Goal: Entertainment & Leisure: Browse casually

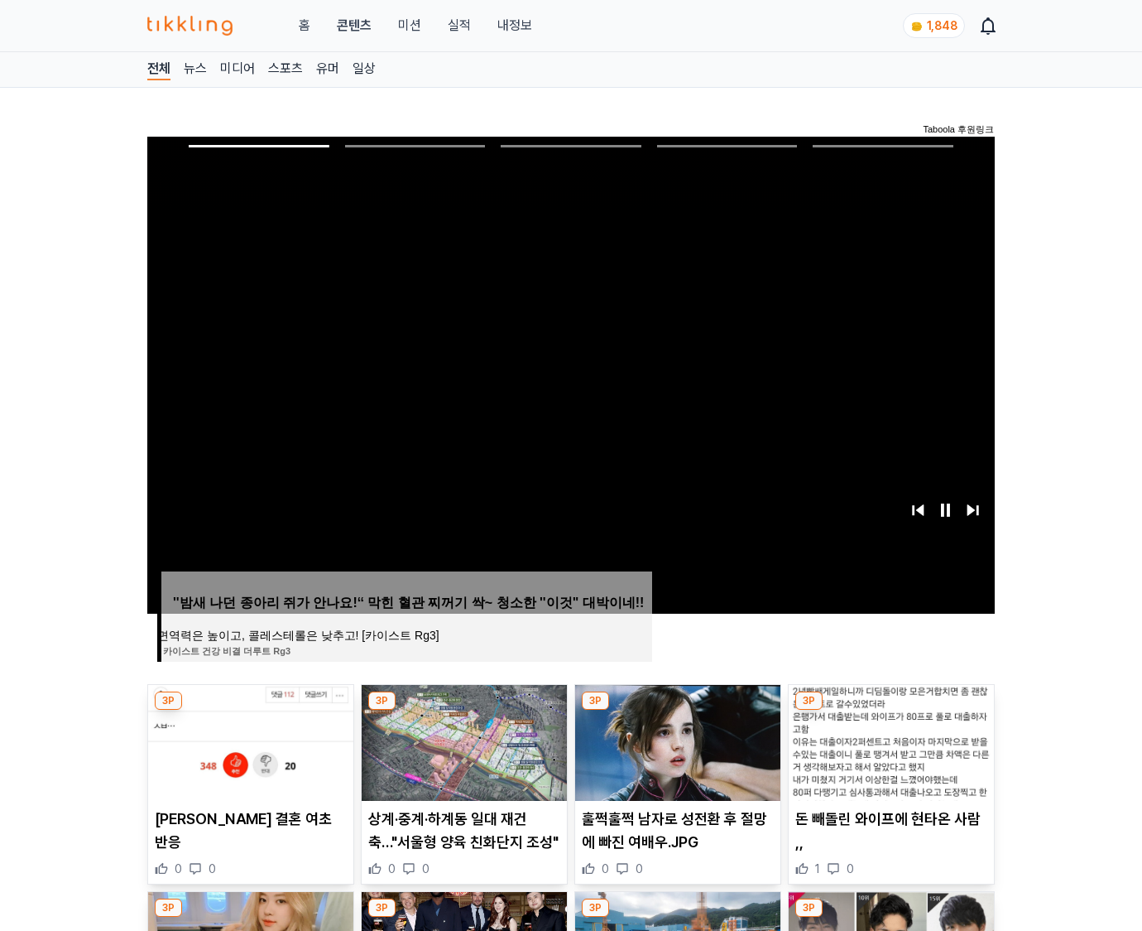
click at [888, 755] on img at bounding box center [891, 743] width 205 height 116
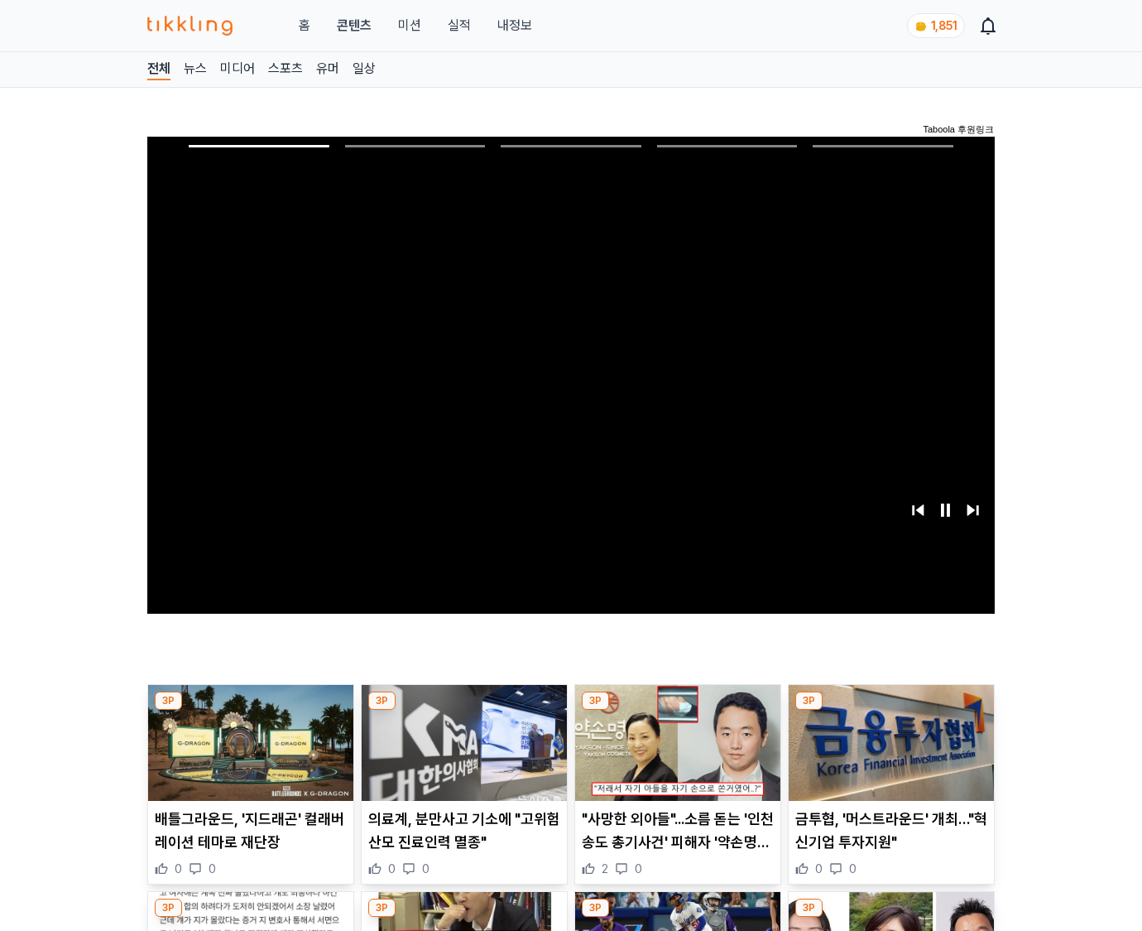
click at [888, 755] on img at bounding box center [891, 743] width 205 height 116
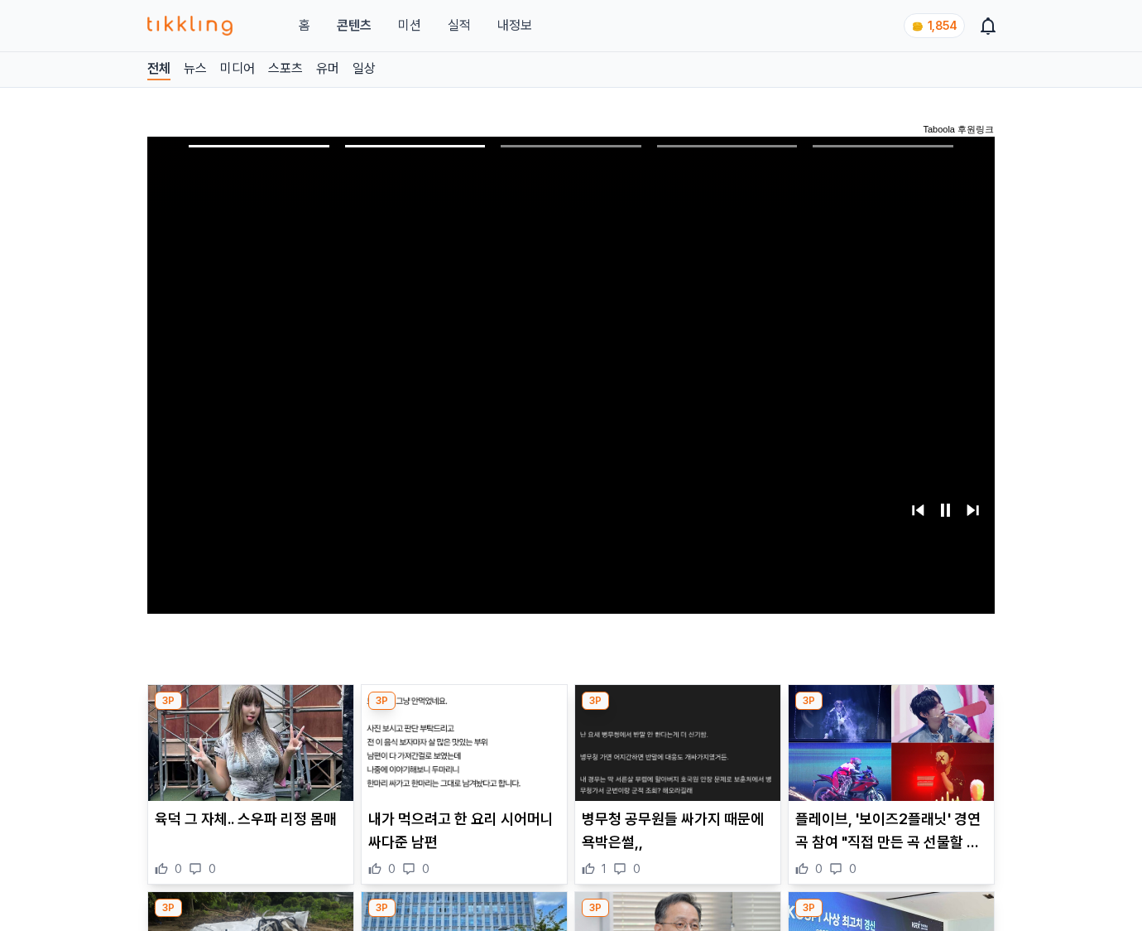
click at [888, 755] on img at bounding box center [891, 743] width 205 height 116
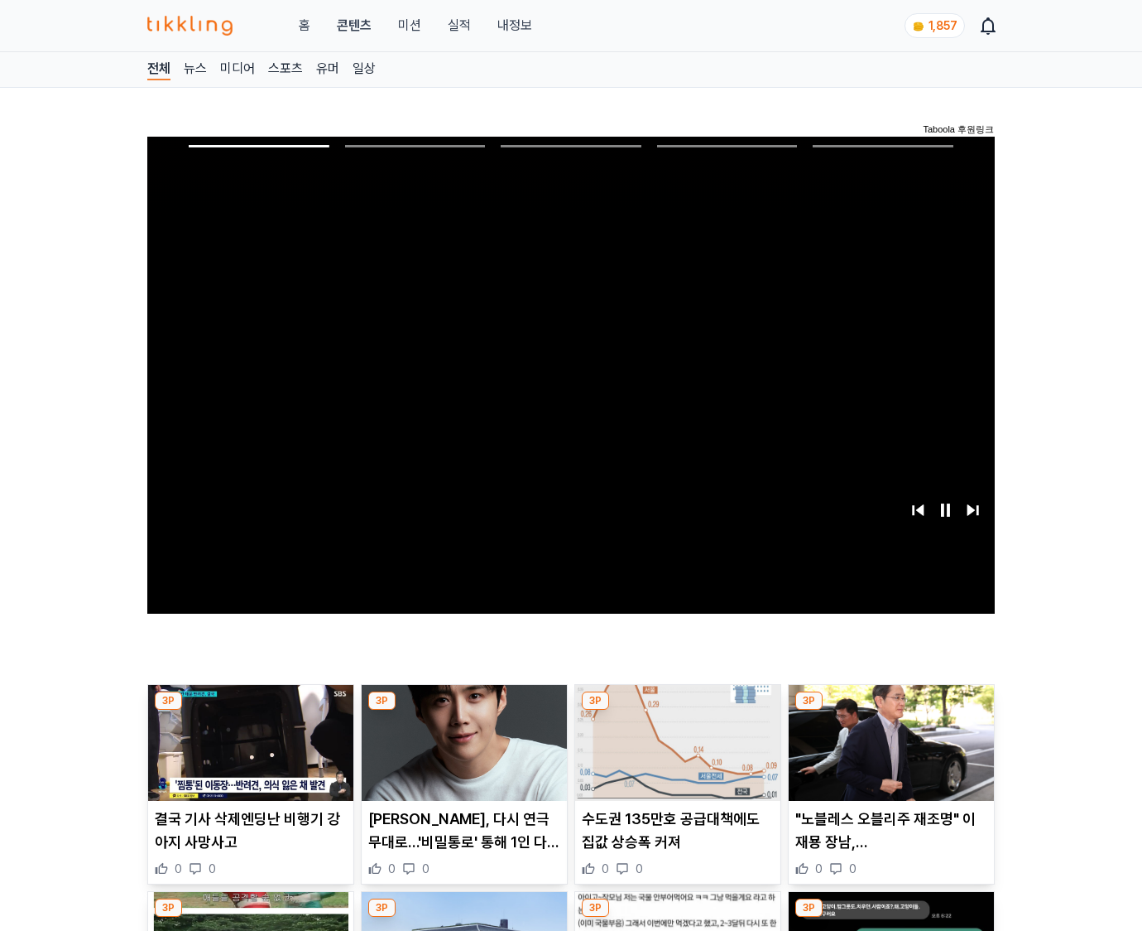
click at [888, 755] on img at bounding box center [891, 743] width 205 height 116
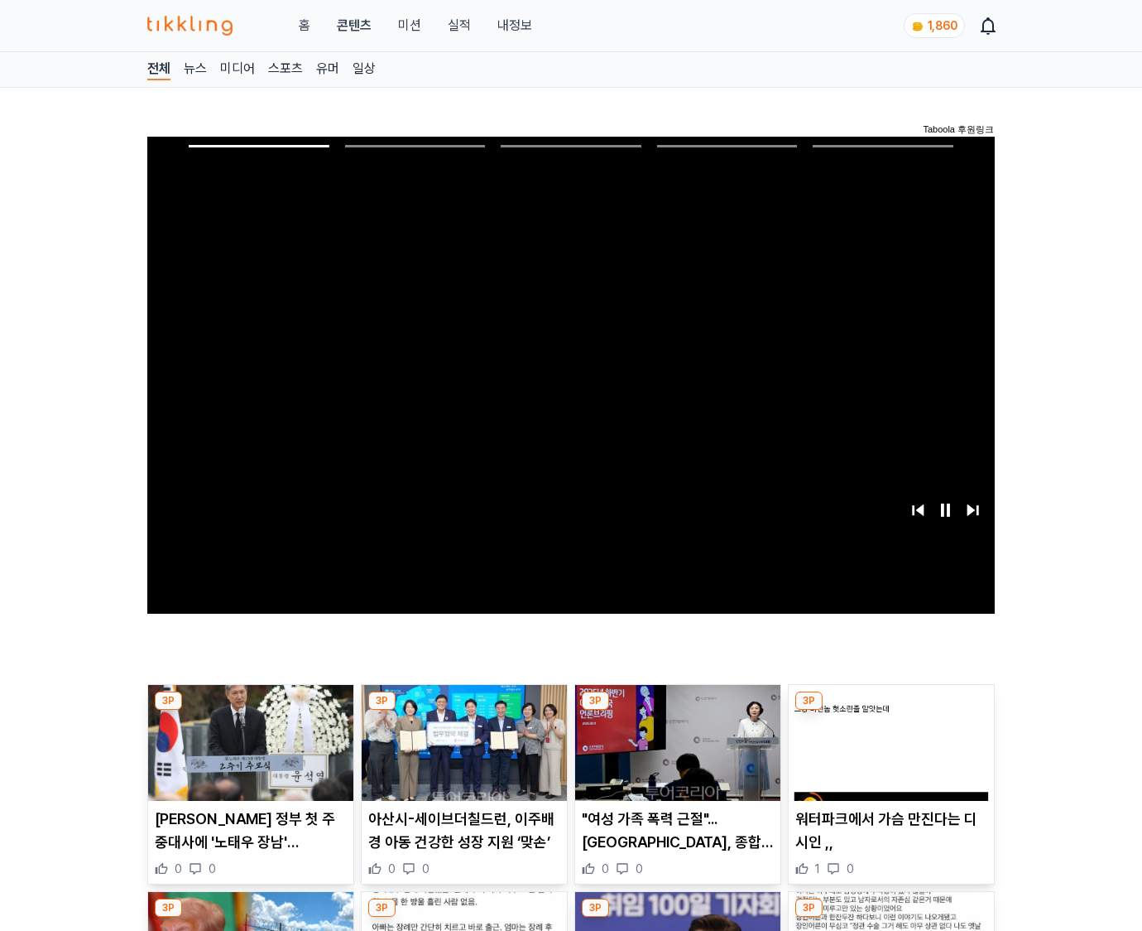
click at [888, 755] on img at bounding box center [891, 743] width 205 height 116
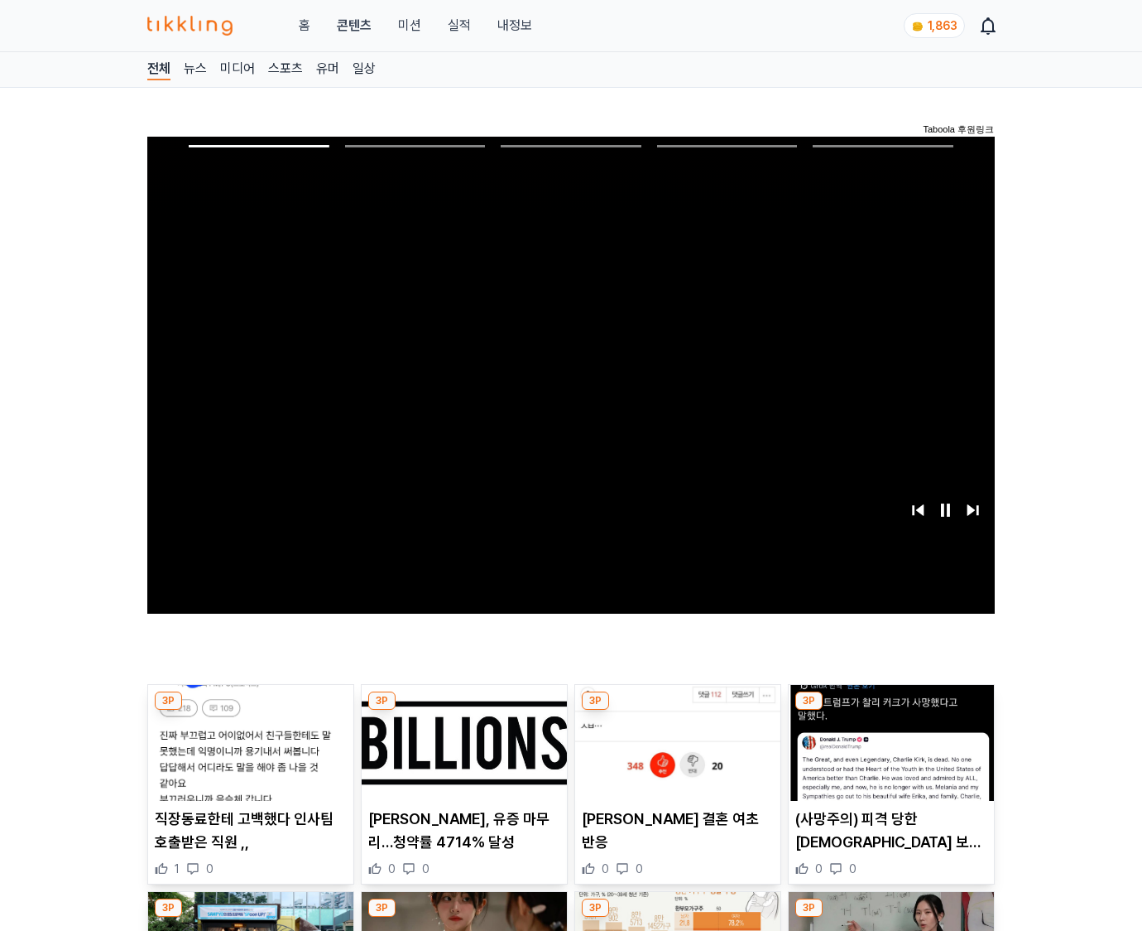
click at [888, 755] on img at bounding box center [891, 743] width 205 height 116
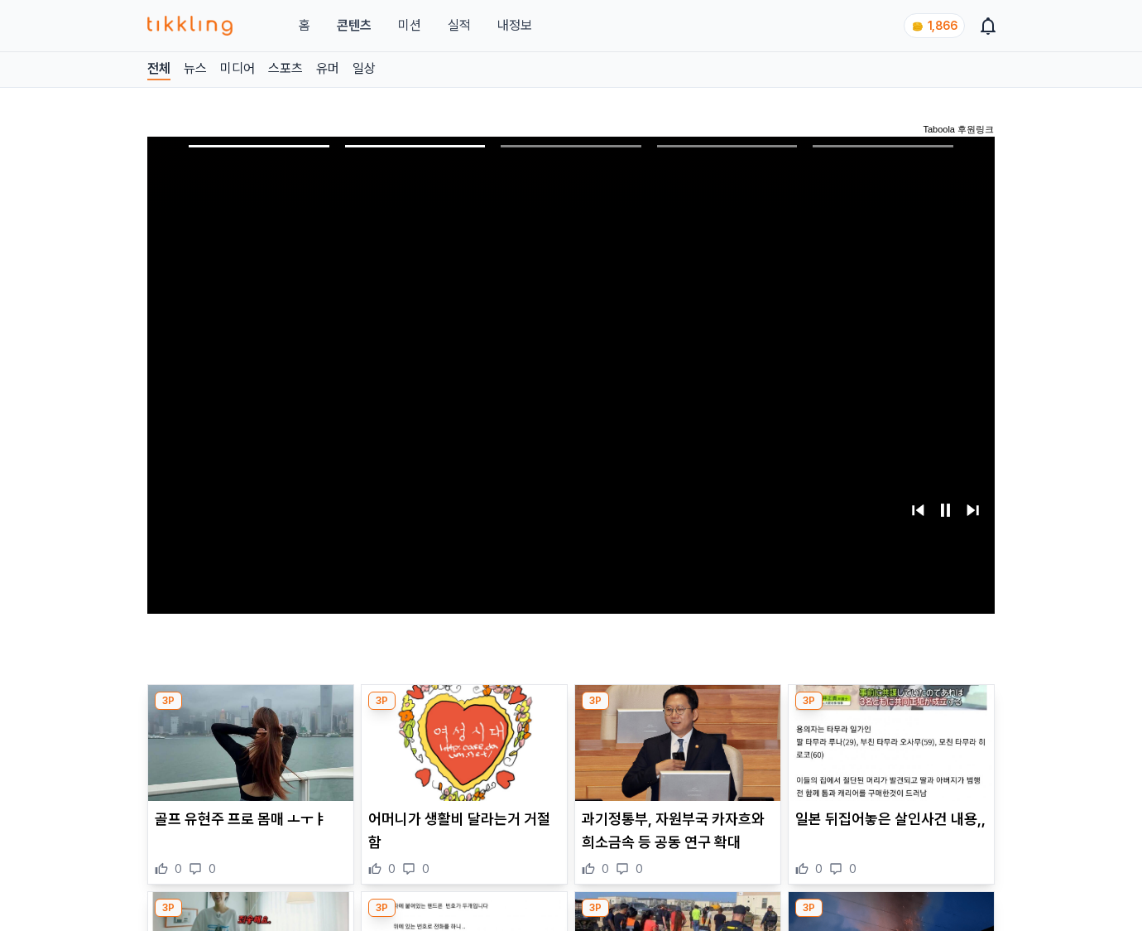
click at [888, 755] on img at bounding box center [891, 743] width 205 height 116
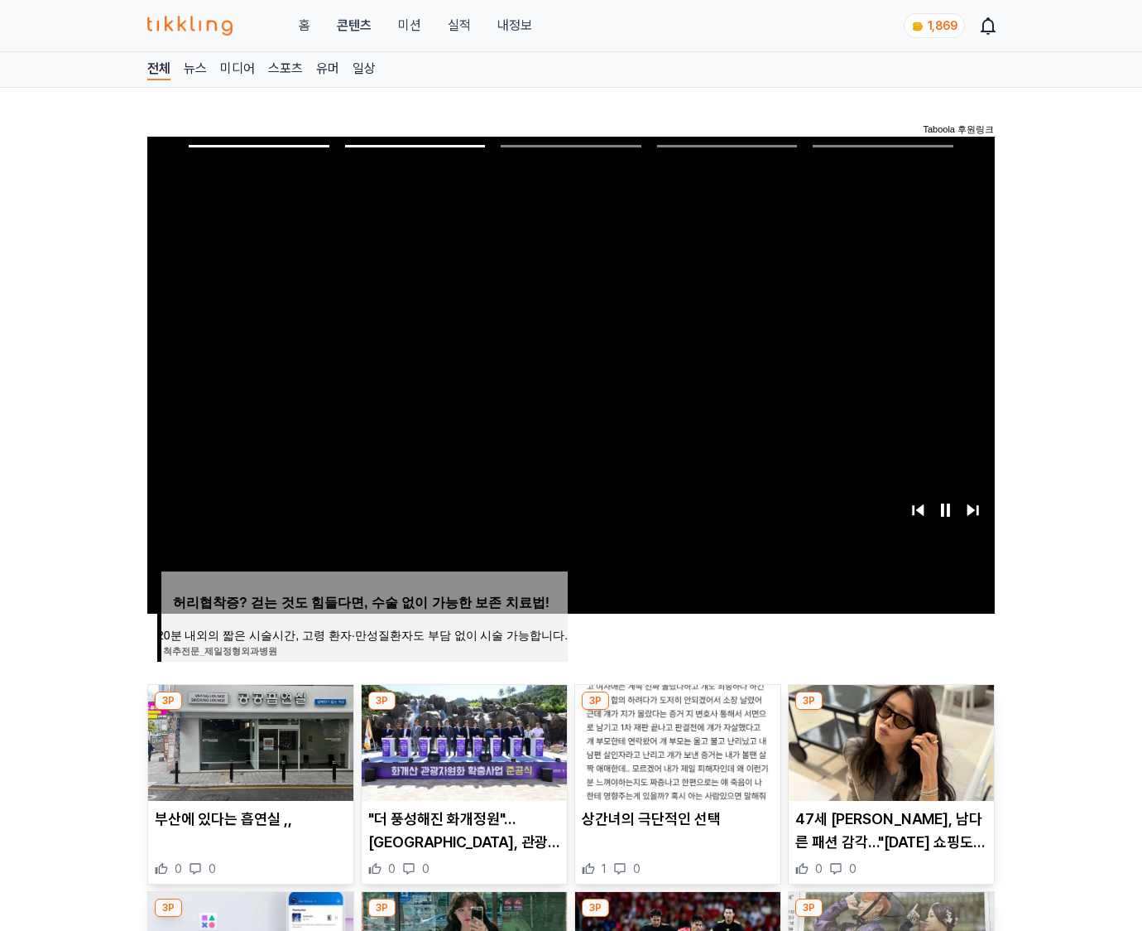
click at [888, 755] on img at bounding box center [891, 743] width 205 height 116
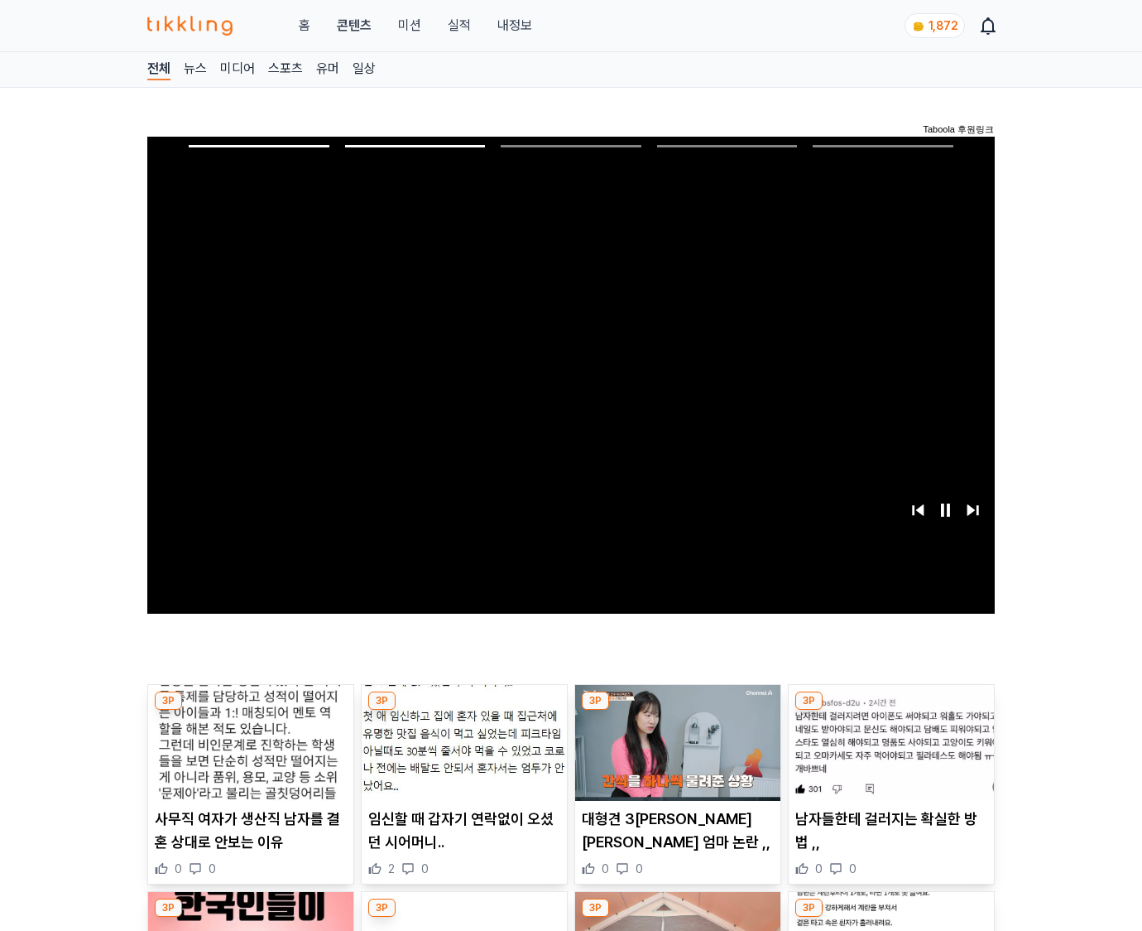
click at [888, 755] on img at bounding box center [891, 743] width 205 height 116
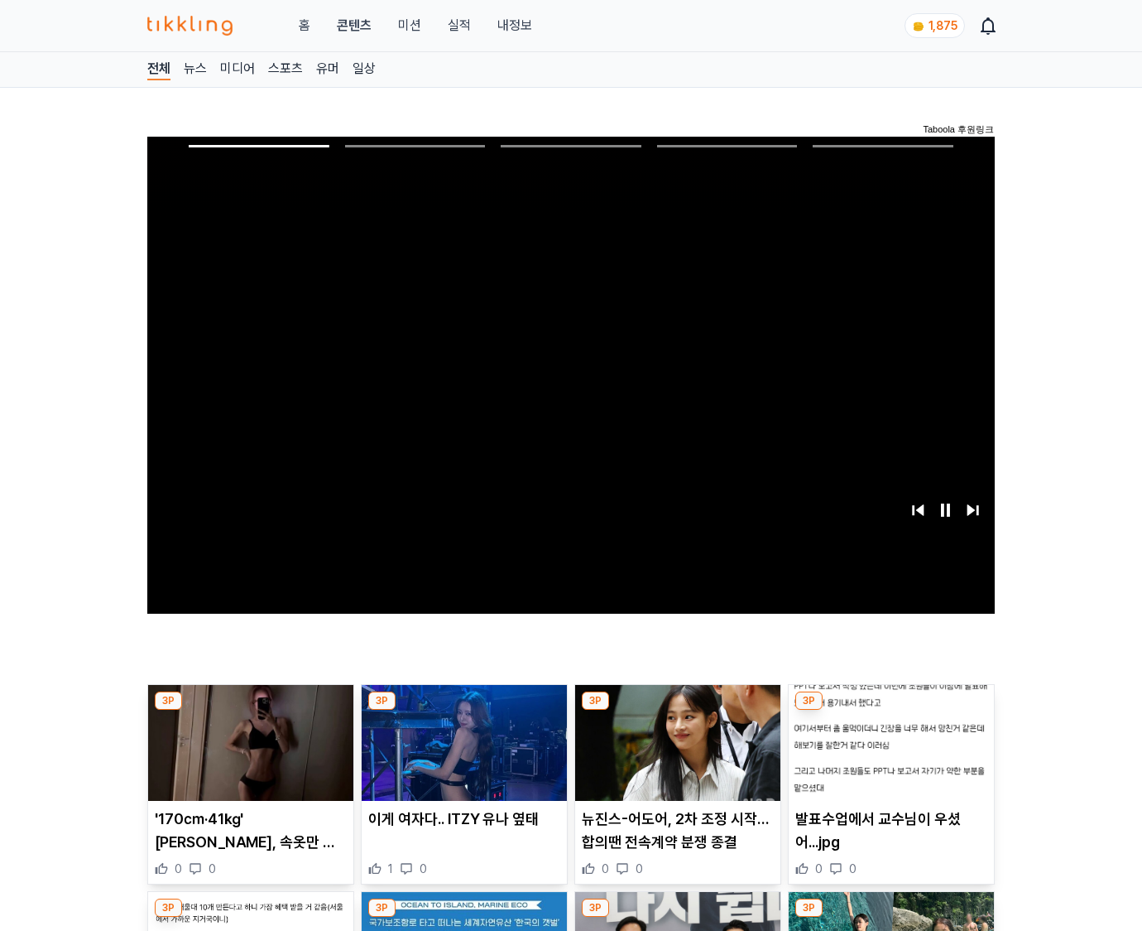
click at [888, 755] on img at bounding box center [891, 743] width 205 height 116
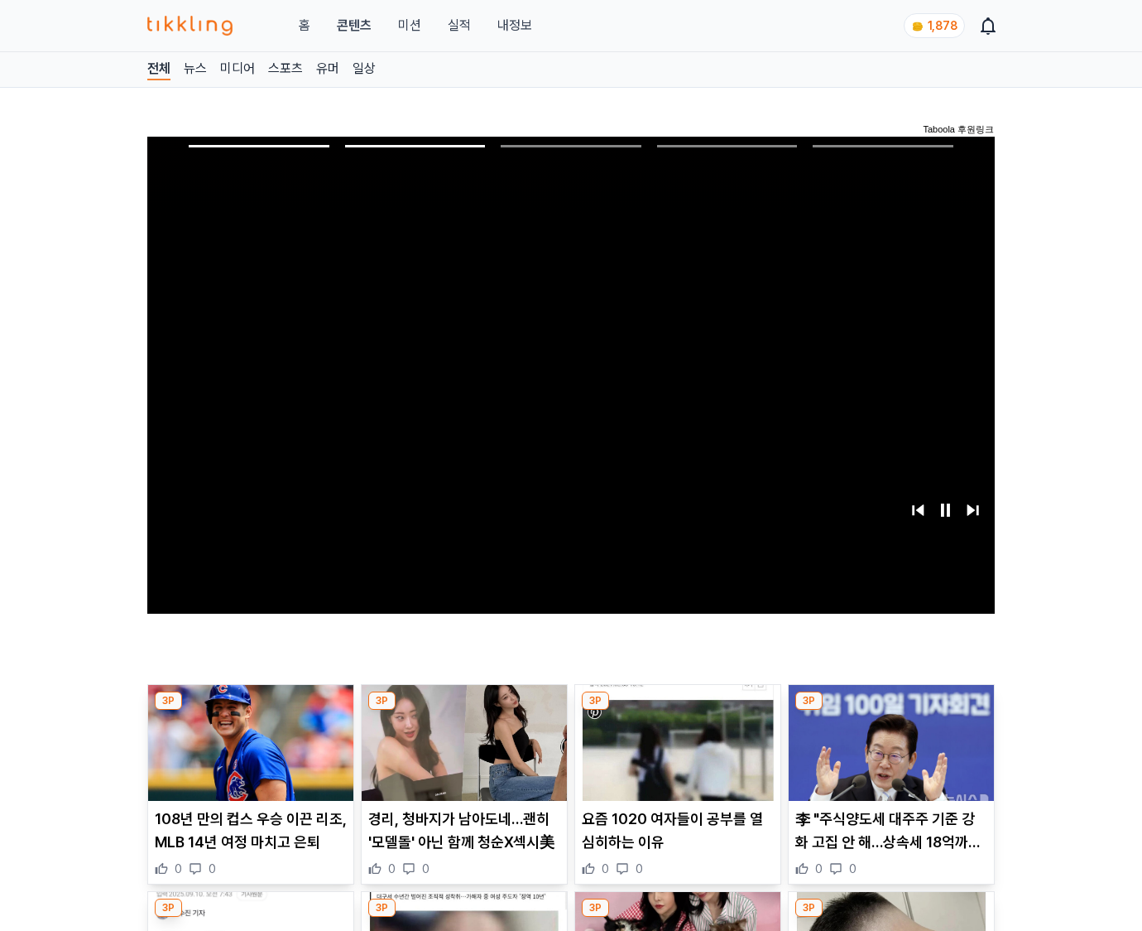
click at [888, 755] on img at bounding box center [891, 743] width 205 height 116
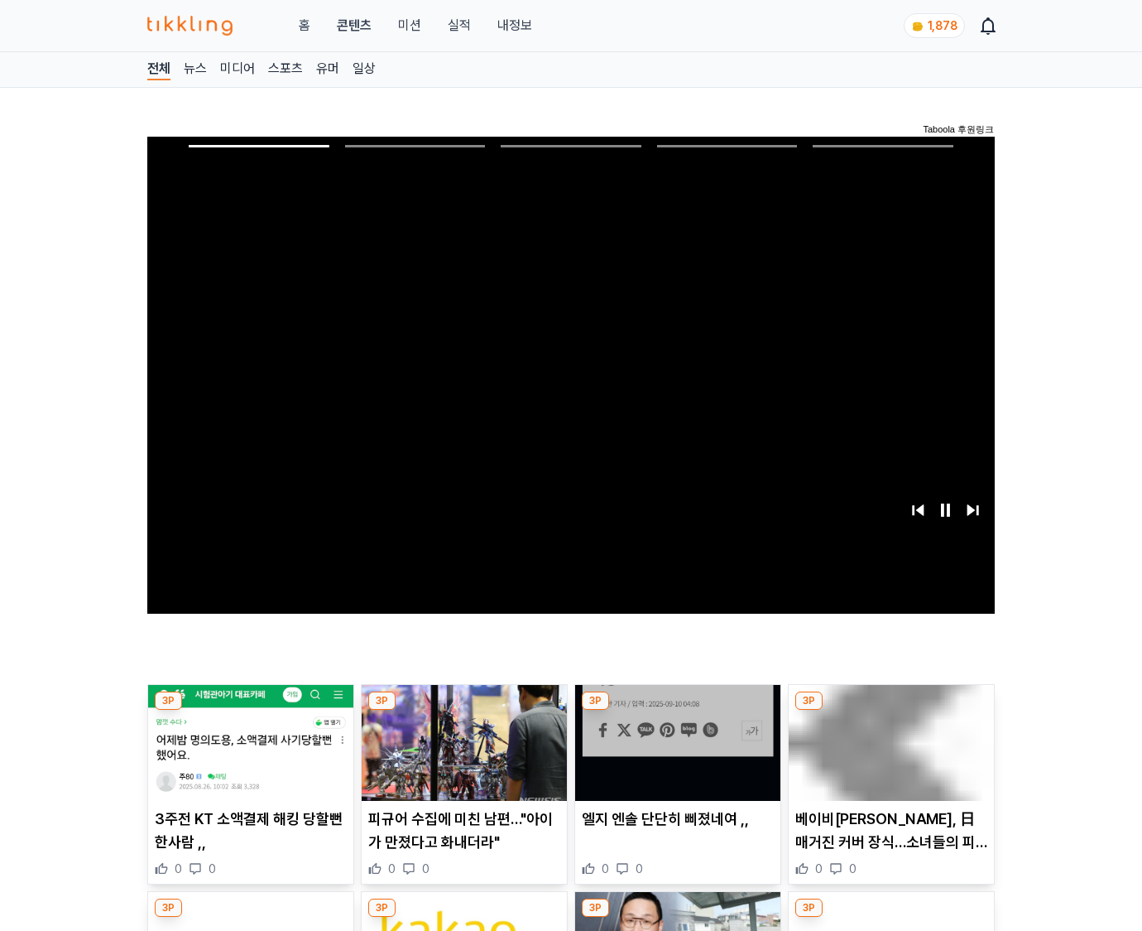
click at [888, 755] on img at bounding box center [891, 743] width 205 height 116
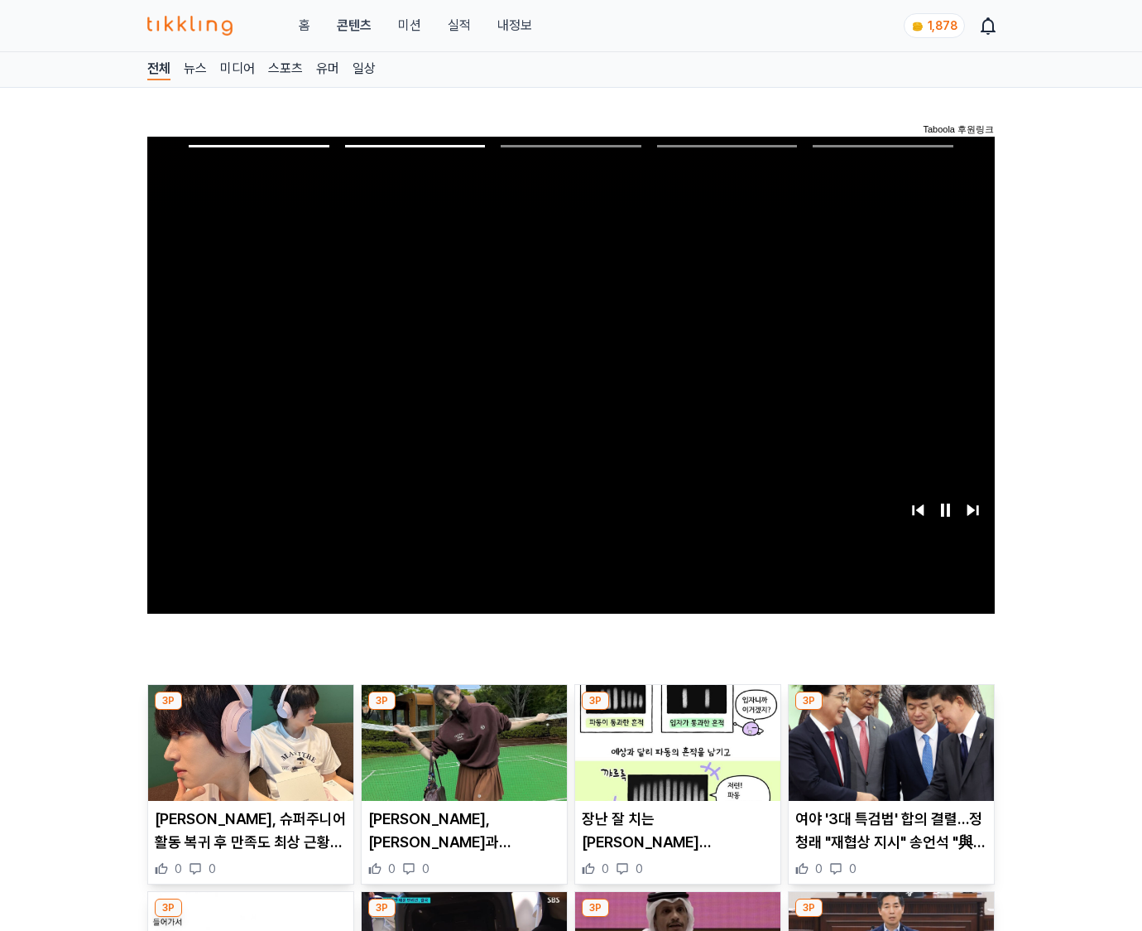
click at [888, 755] on img at bounding box center [891, 743] width 205 height 116
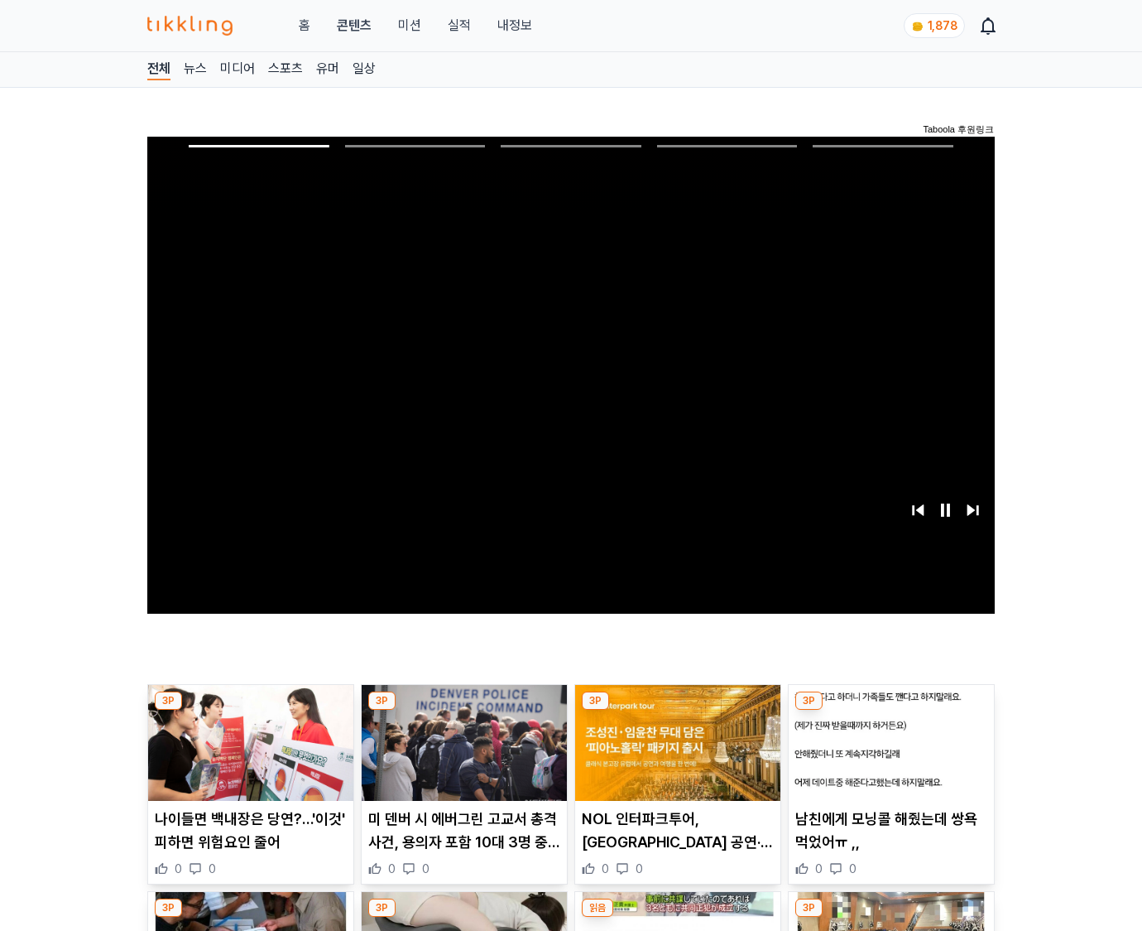
click at [888, 755] on img at bounding box center [891, 743] width 205 height 116
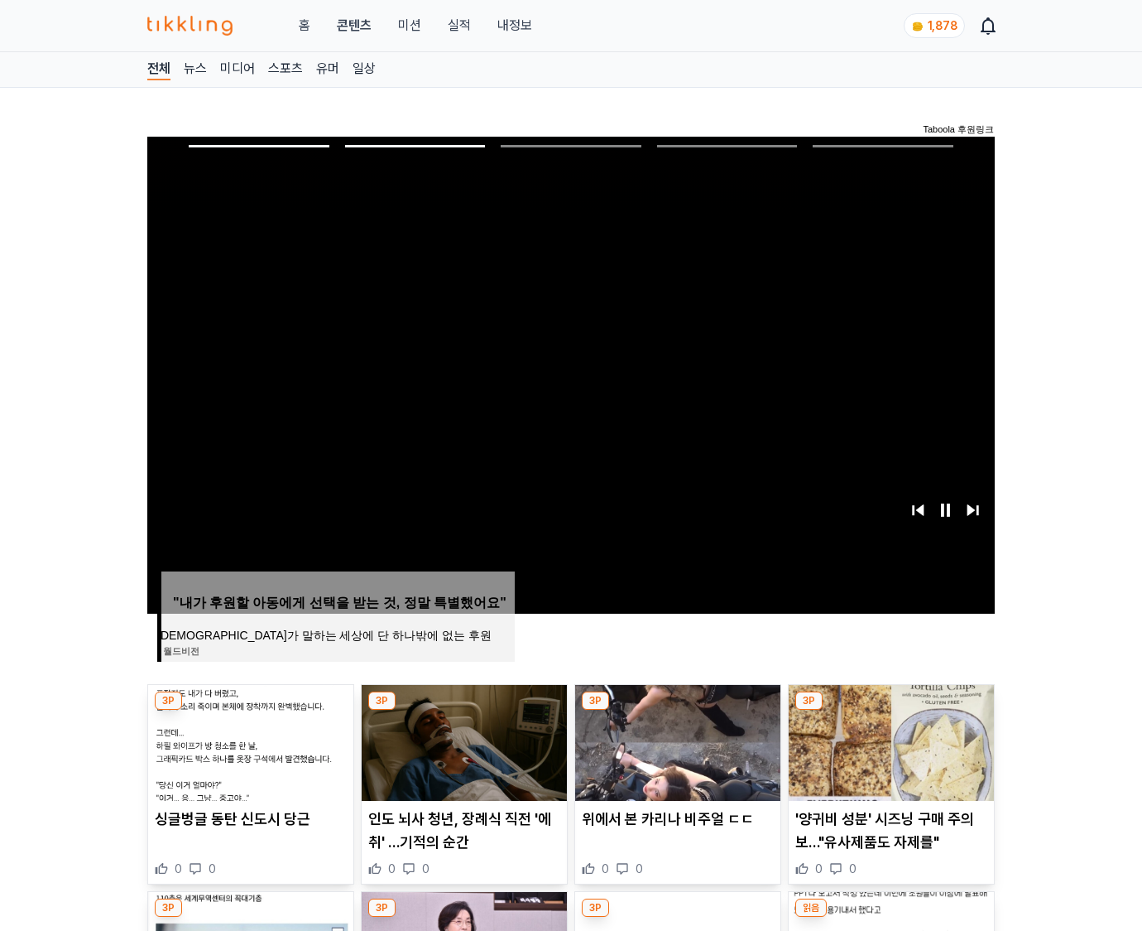
click at [888, 755] on img at bounding box center [891, 743] width 205 height 116
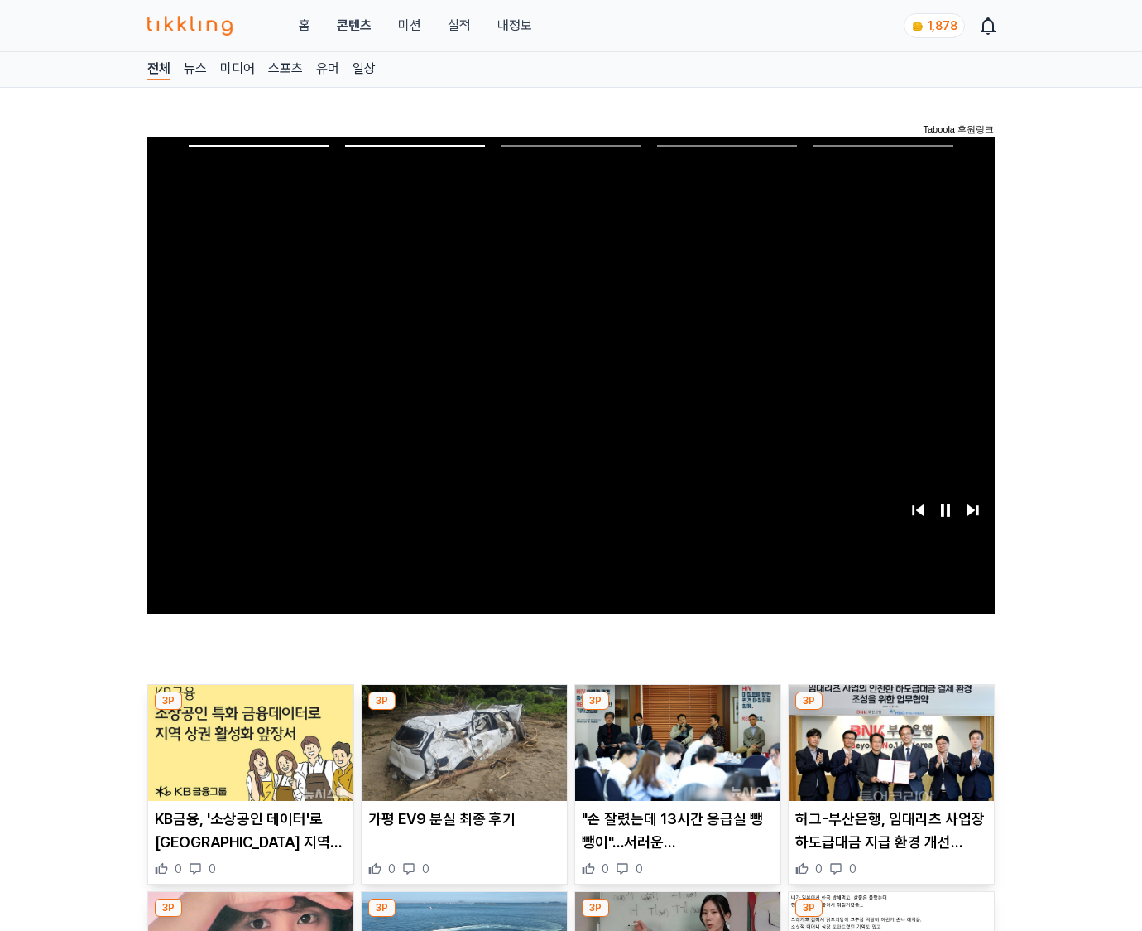
click at [888, 755] on img at bounding box center [891, 743] width 205 height 116
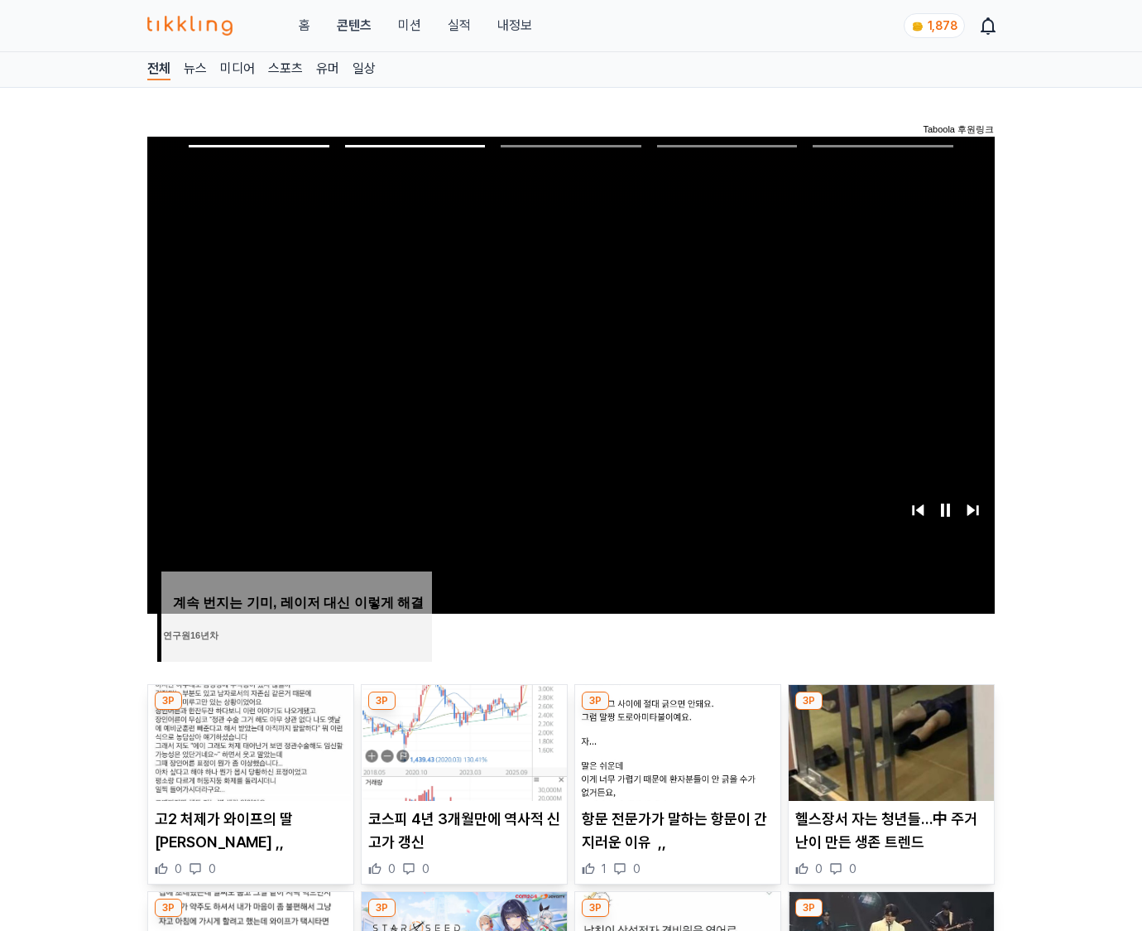
click at [888, 755] on img at bounding box center [891, 743] width 205 height 116
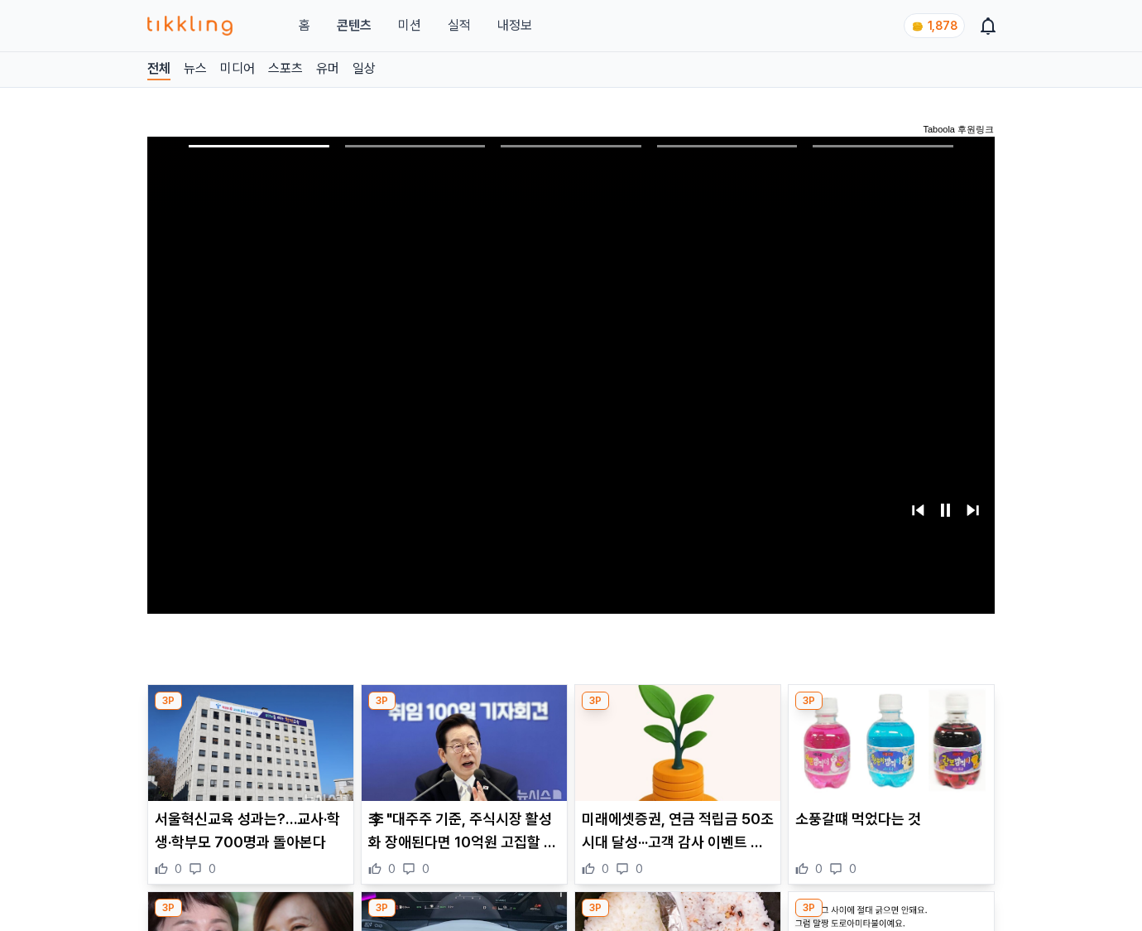
click at [888, 755] on img at bounding box center [891, 743] width 205 height 116
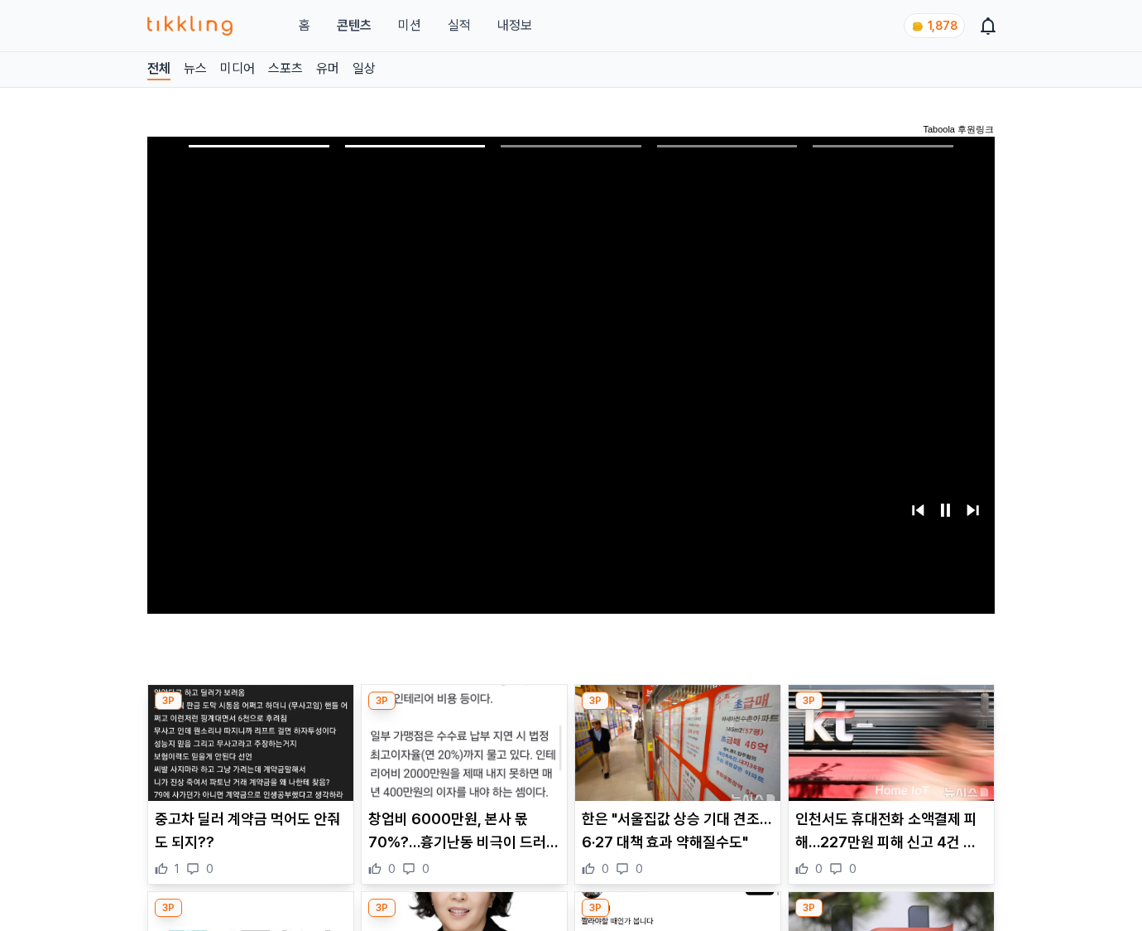
click at [888, 755] on img at bounding box center [891, 743] width 205 height 116
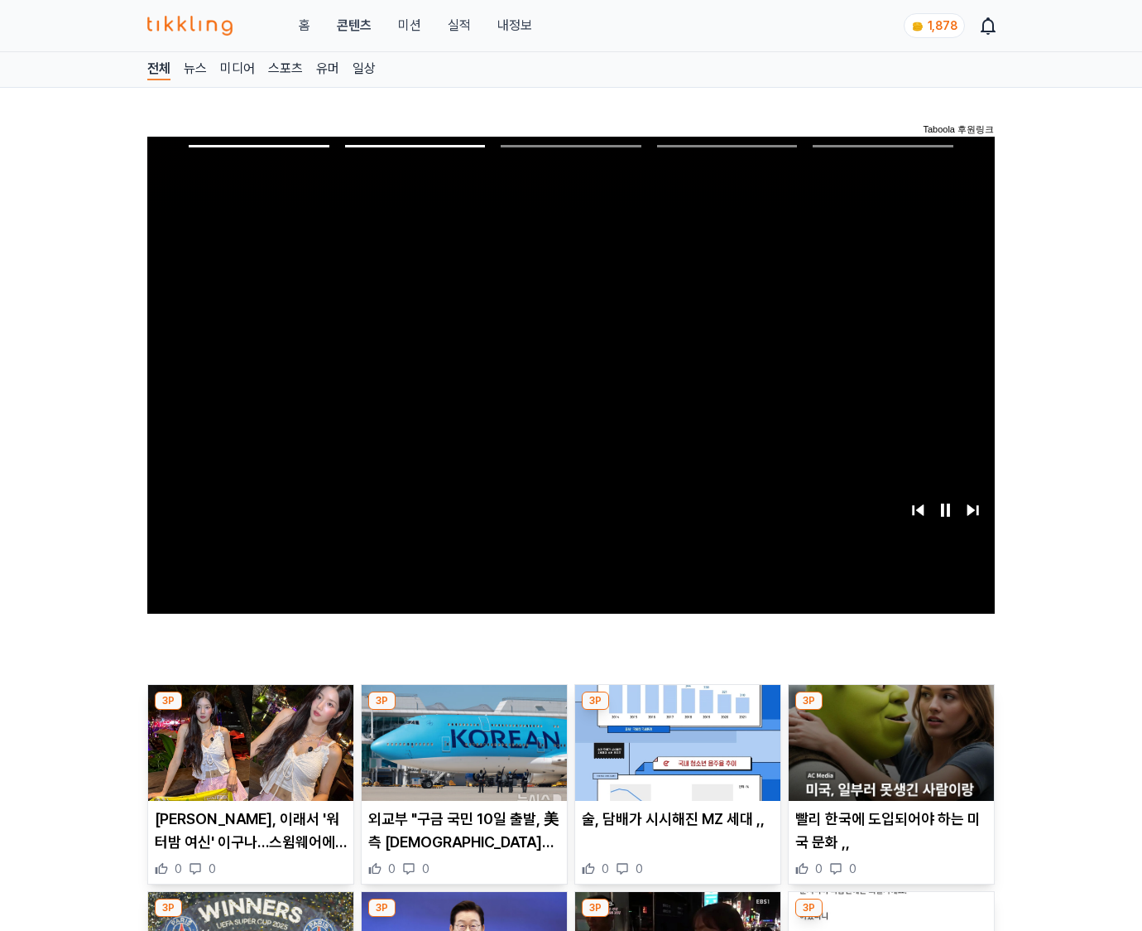
click at [888, 755] on img at bounding box center [891, 743] width 205 height 116
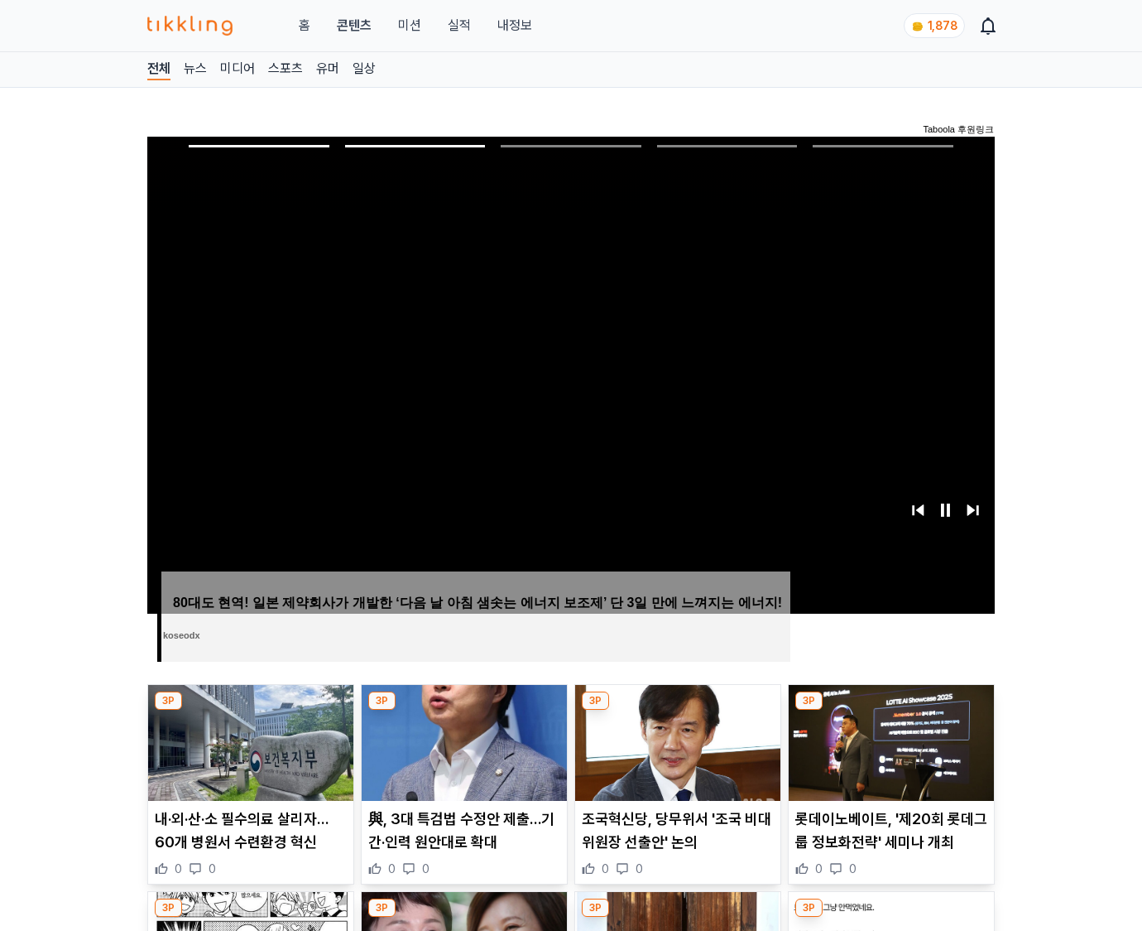
click at [888, 755] on img at bounding box center [891, 743] width 205 height 116
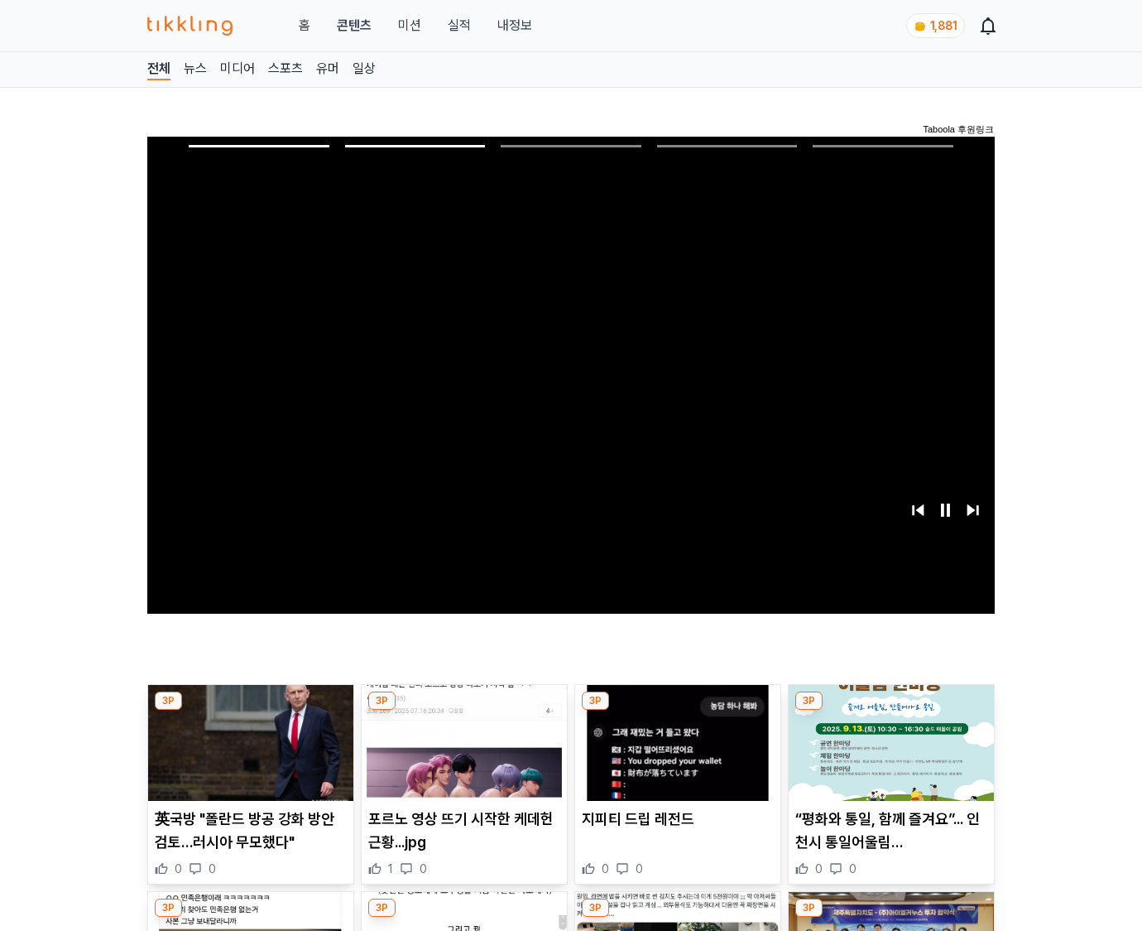
click at [888, 755] on img at bounding box center [891, 743] width 205 height 116
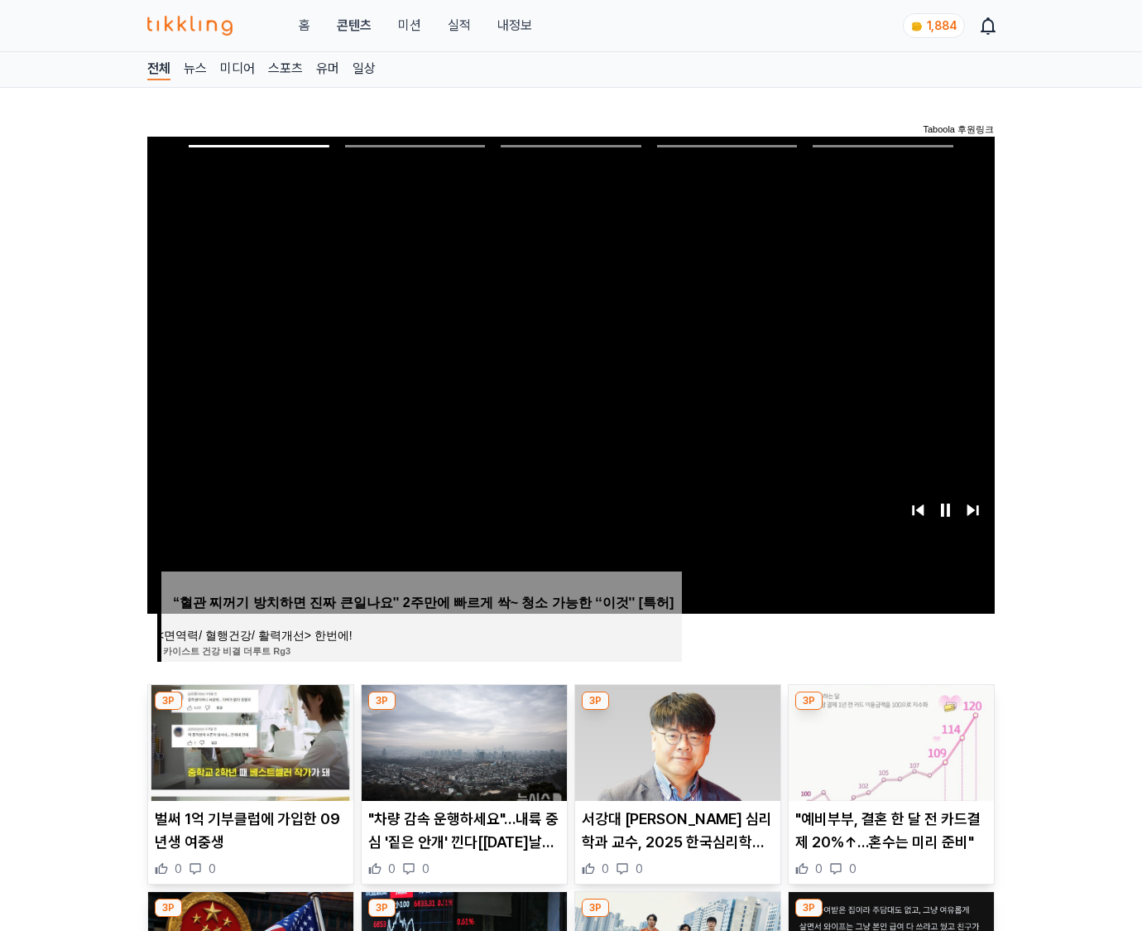
click at [888, 755] on img at bounding box center [891, 743] width 205 height 116
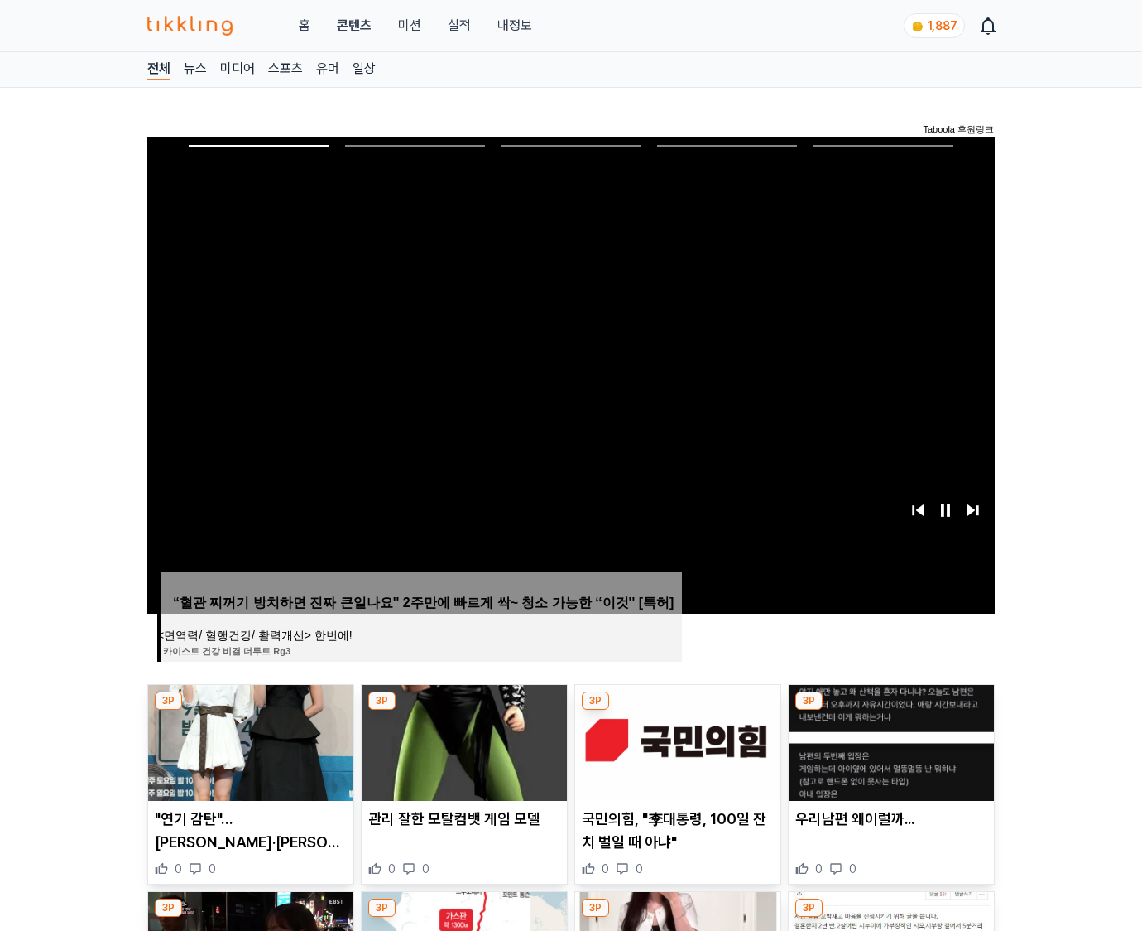
click at [888, 755] on img at bounding box center [891, 743] width 205 height 116
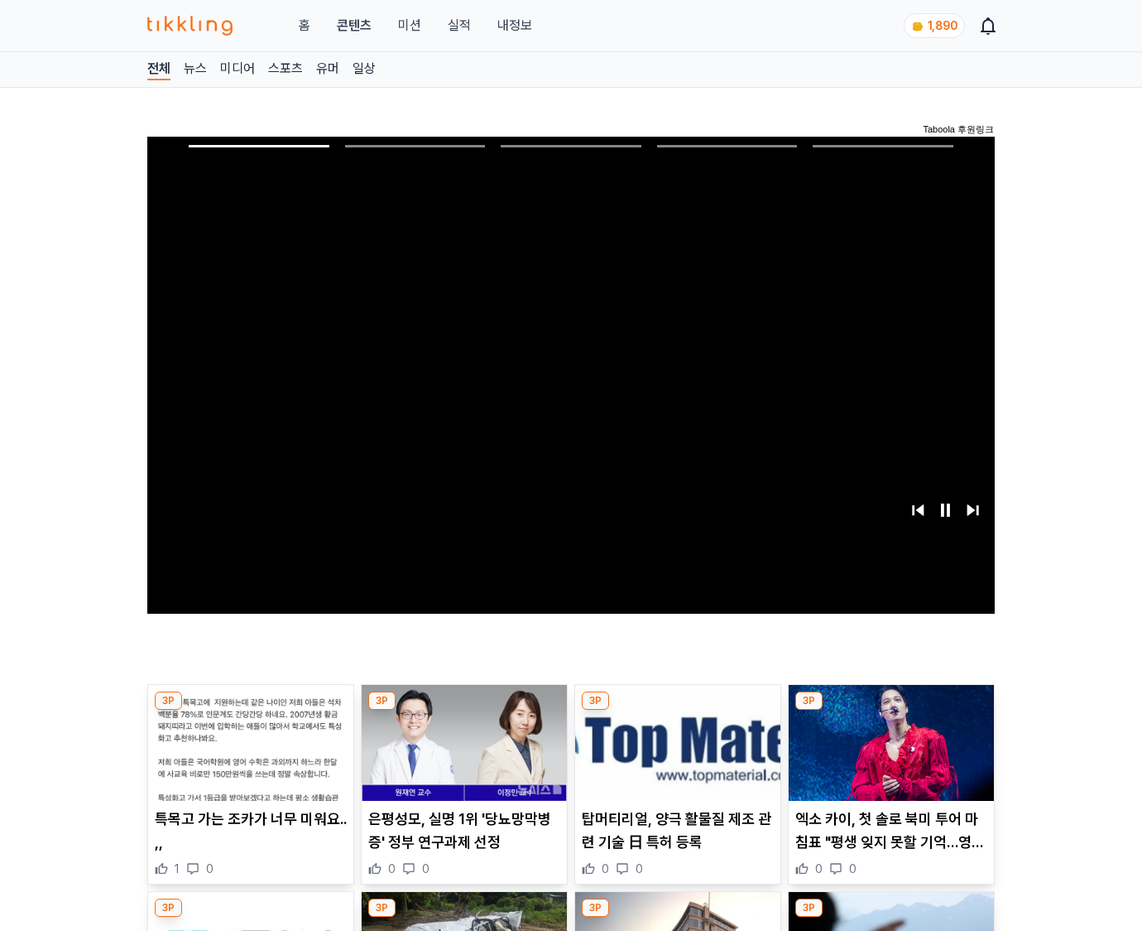
click at [888, 755] on img at bounding box center [891, 743] width 205 height 116
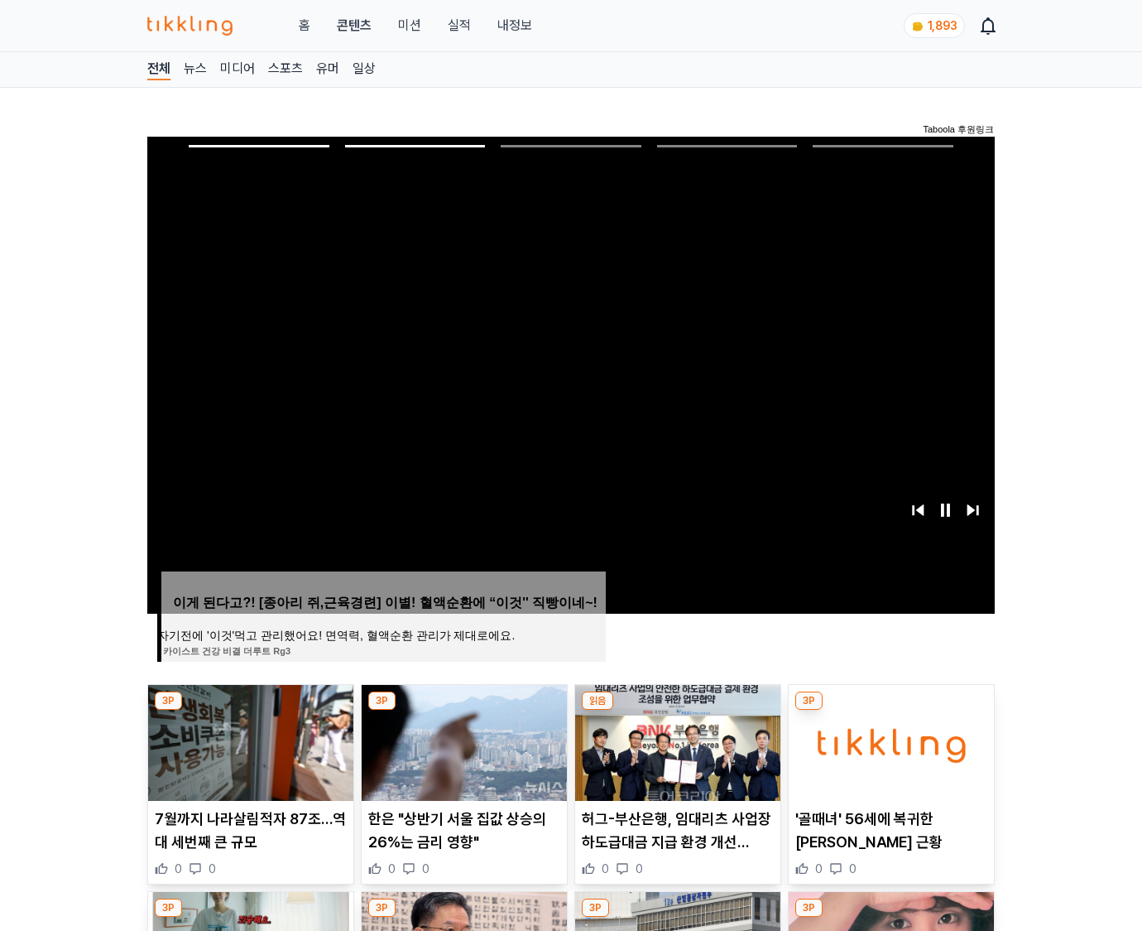
click at [888, 755] on img at bounding box center [891, 743] width 205 height 116
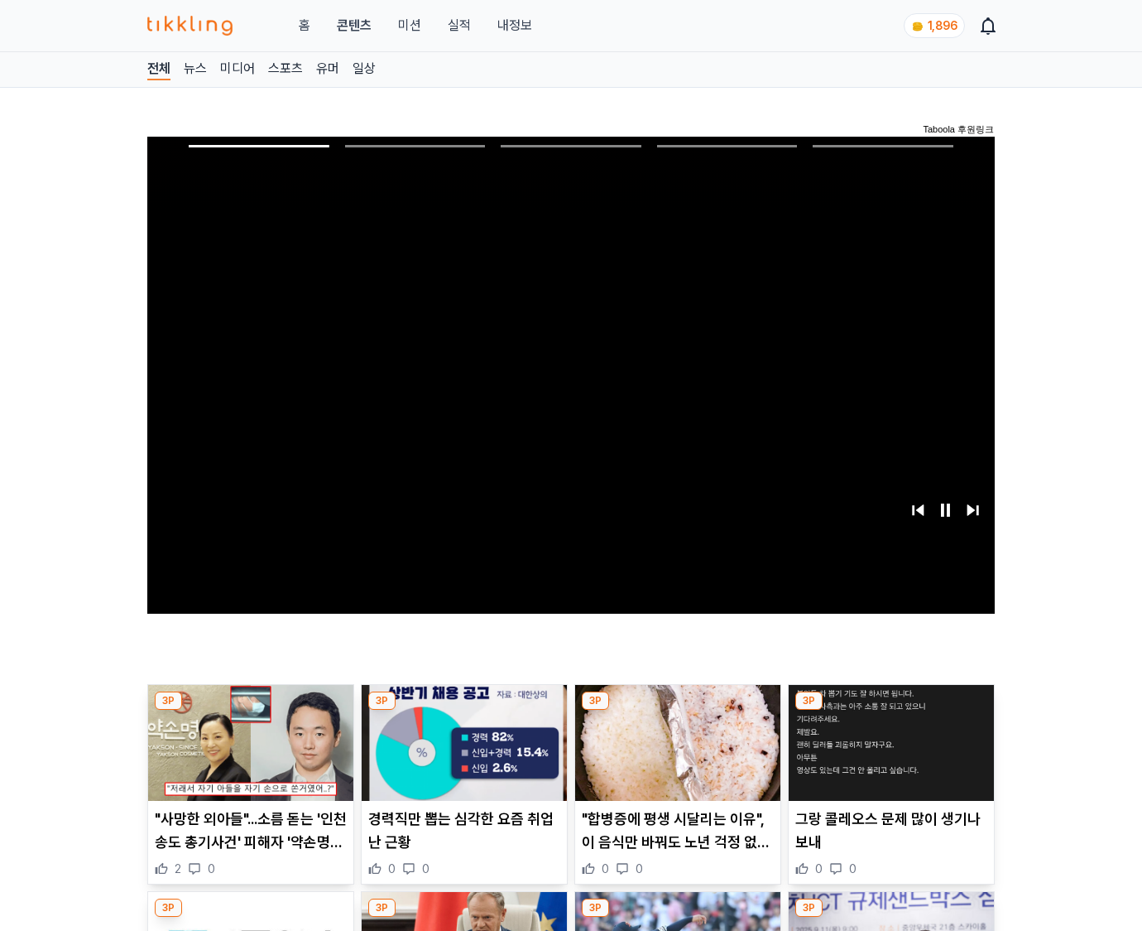
click at [888, 755] on img at bounding box center [891, 743] width 205 height 116
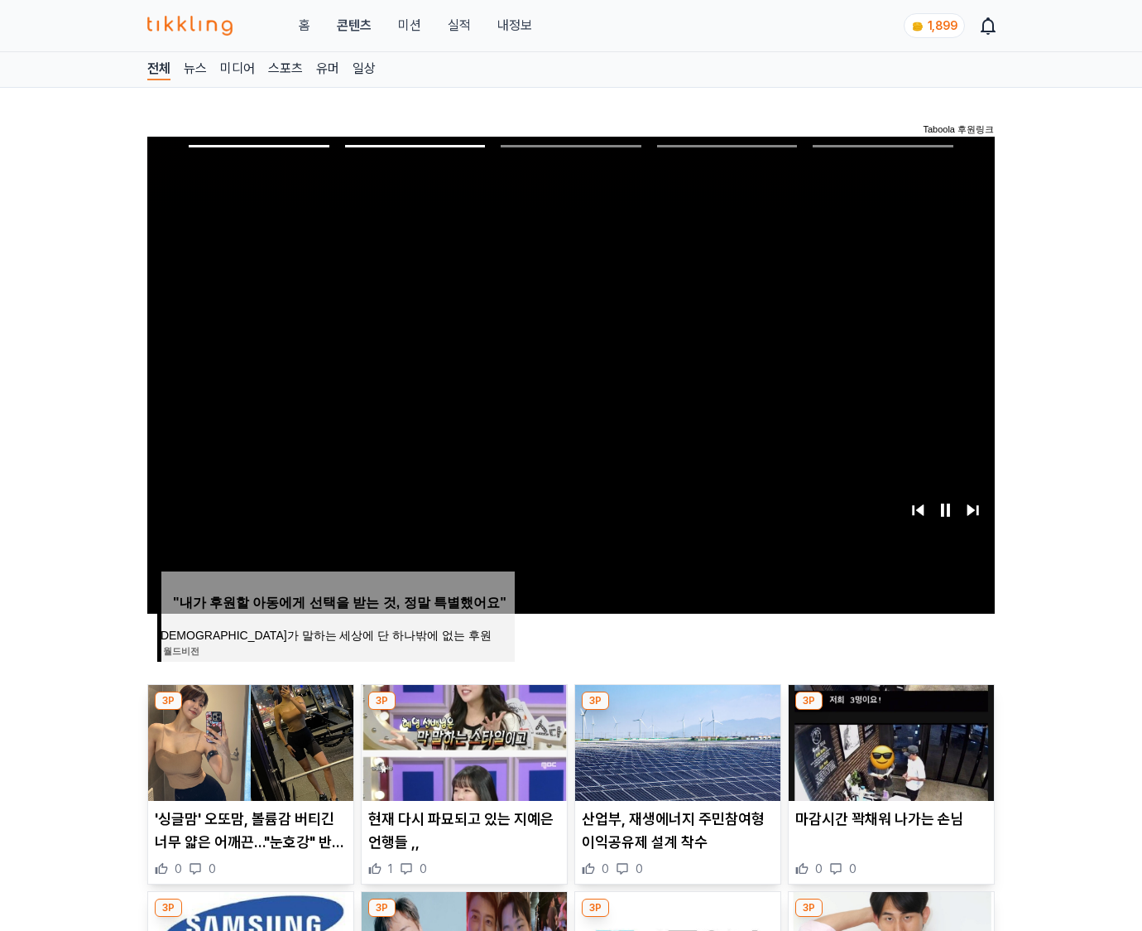
click at [888, 755] on img at bounding box center [891, 743] width 205 height 116
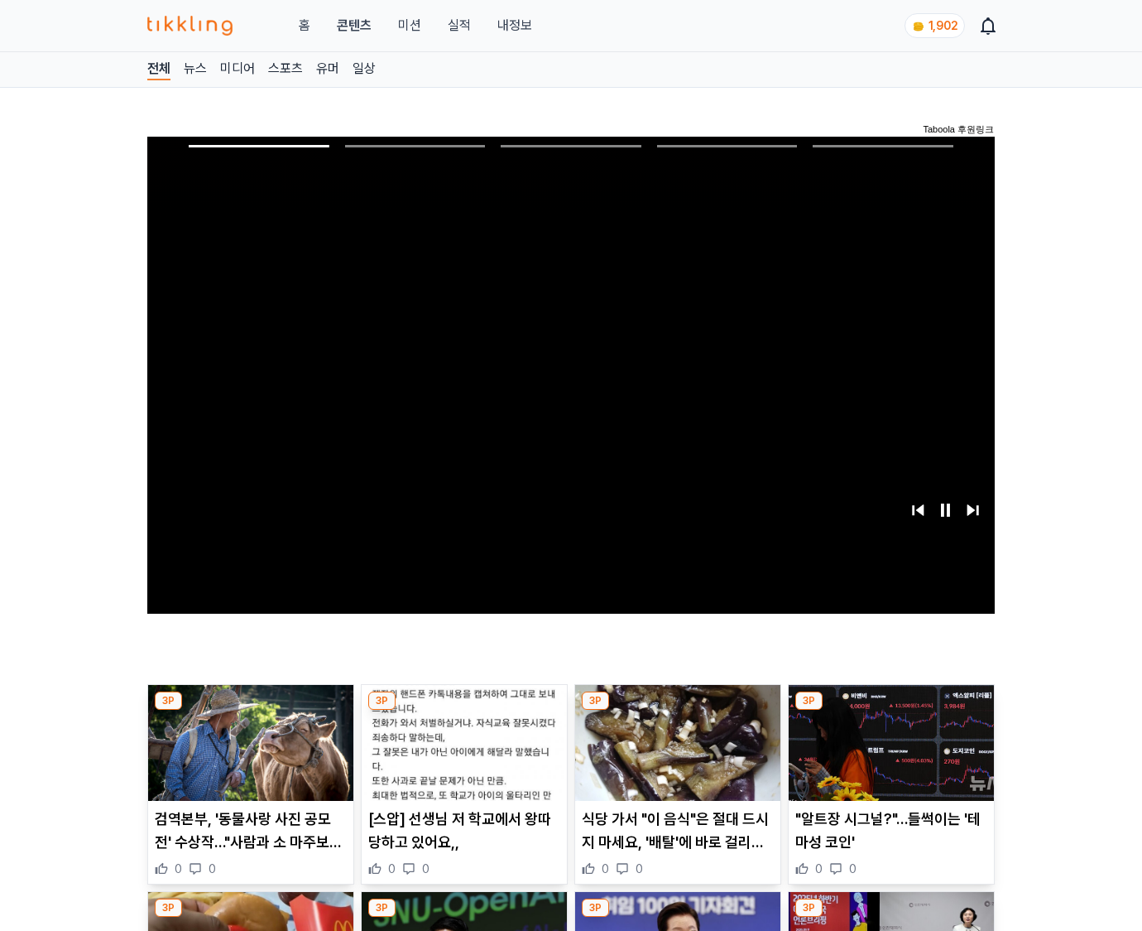
click at [888, 755] on img at bounding box center [891, 743] width 205 height 116
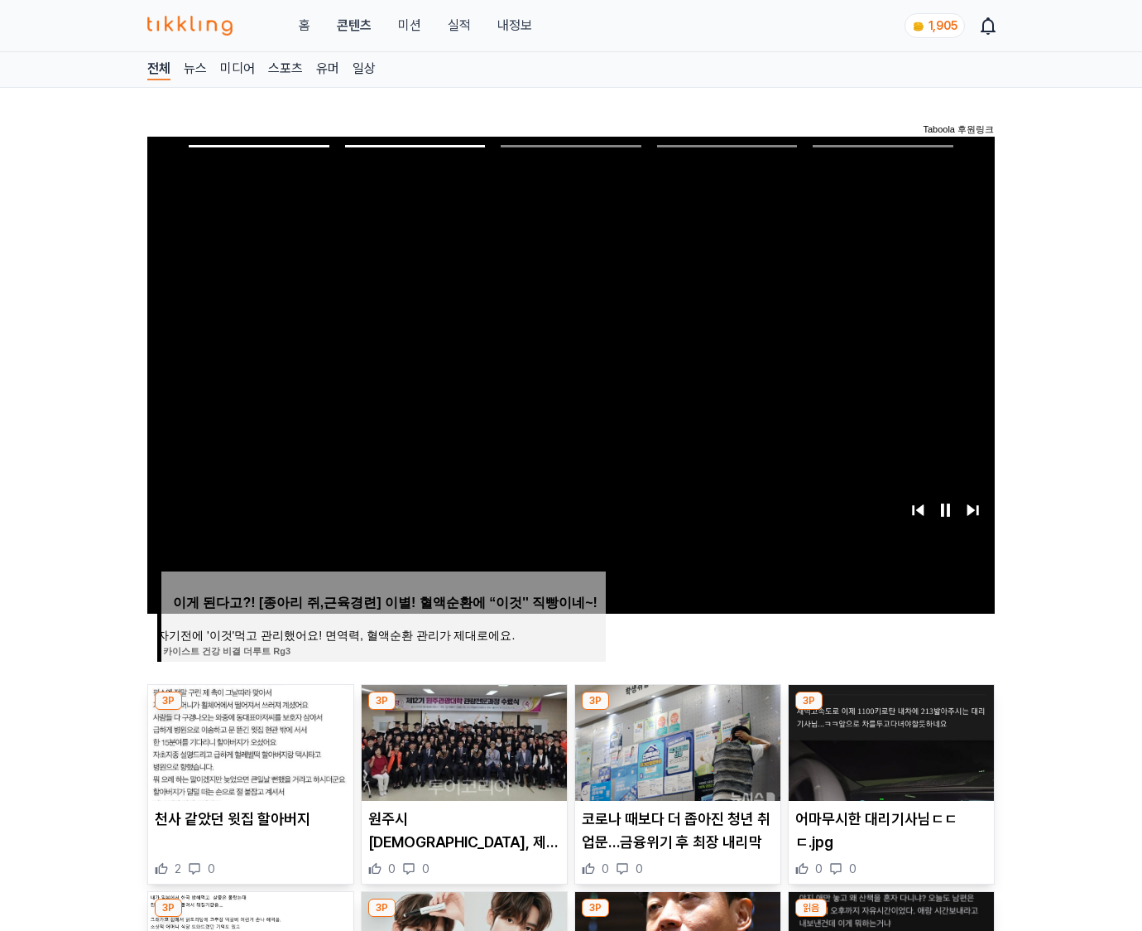
click at [888, 755] on img at bounding box center [891, 743] width 205 height 116
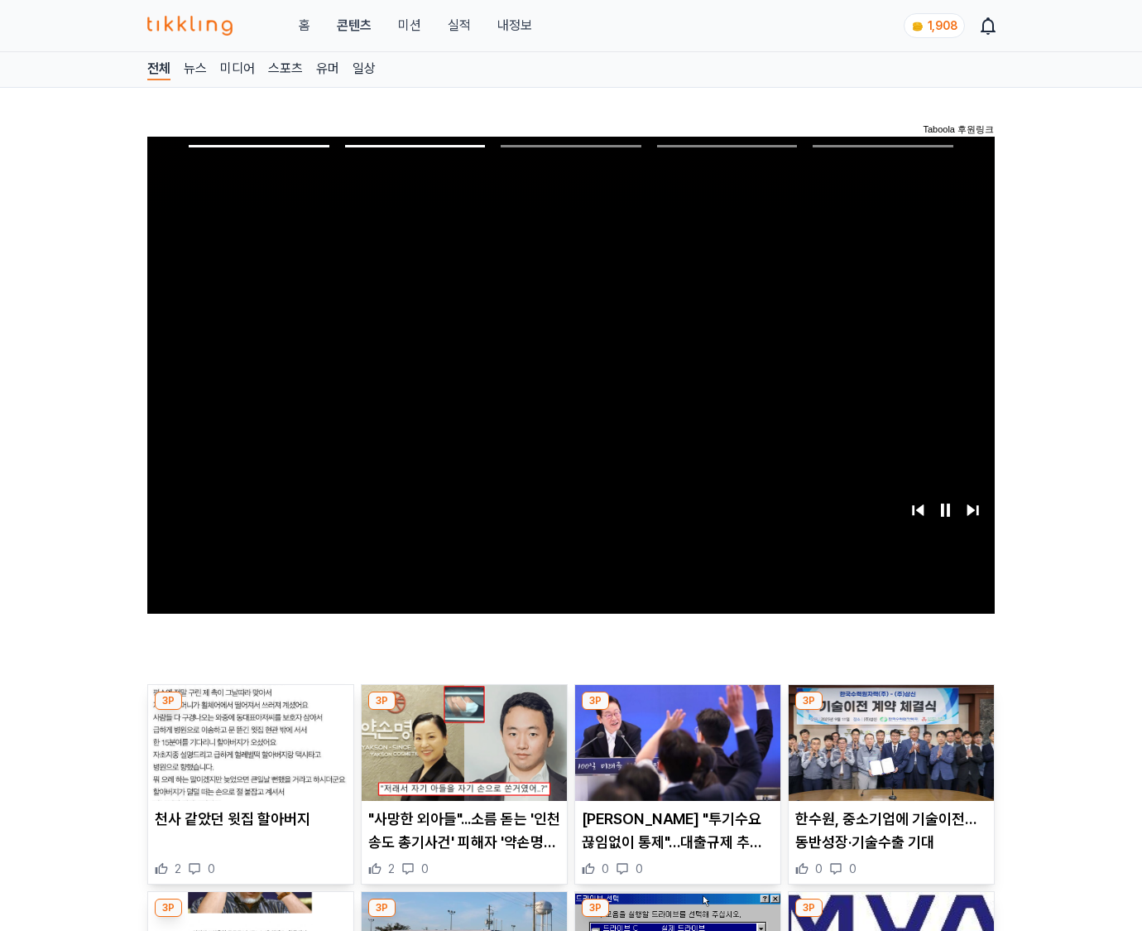
click at [888, 755] on img at bounding box center [891, 743] width 205 height 116
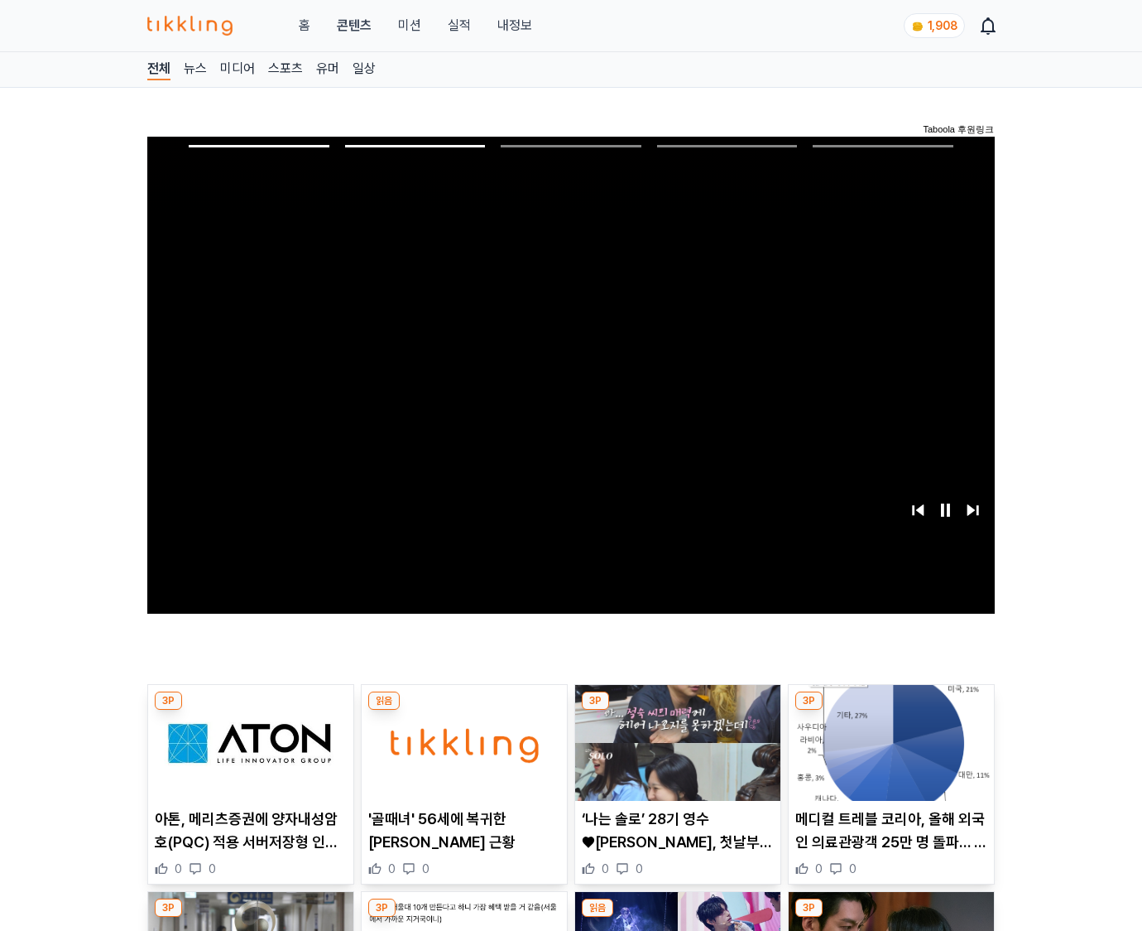
click at [888, 755] on img at bounding box center [891, 743] width 205 height 116
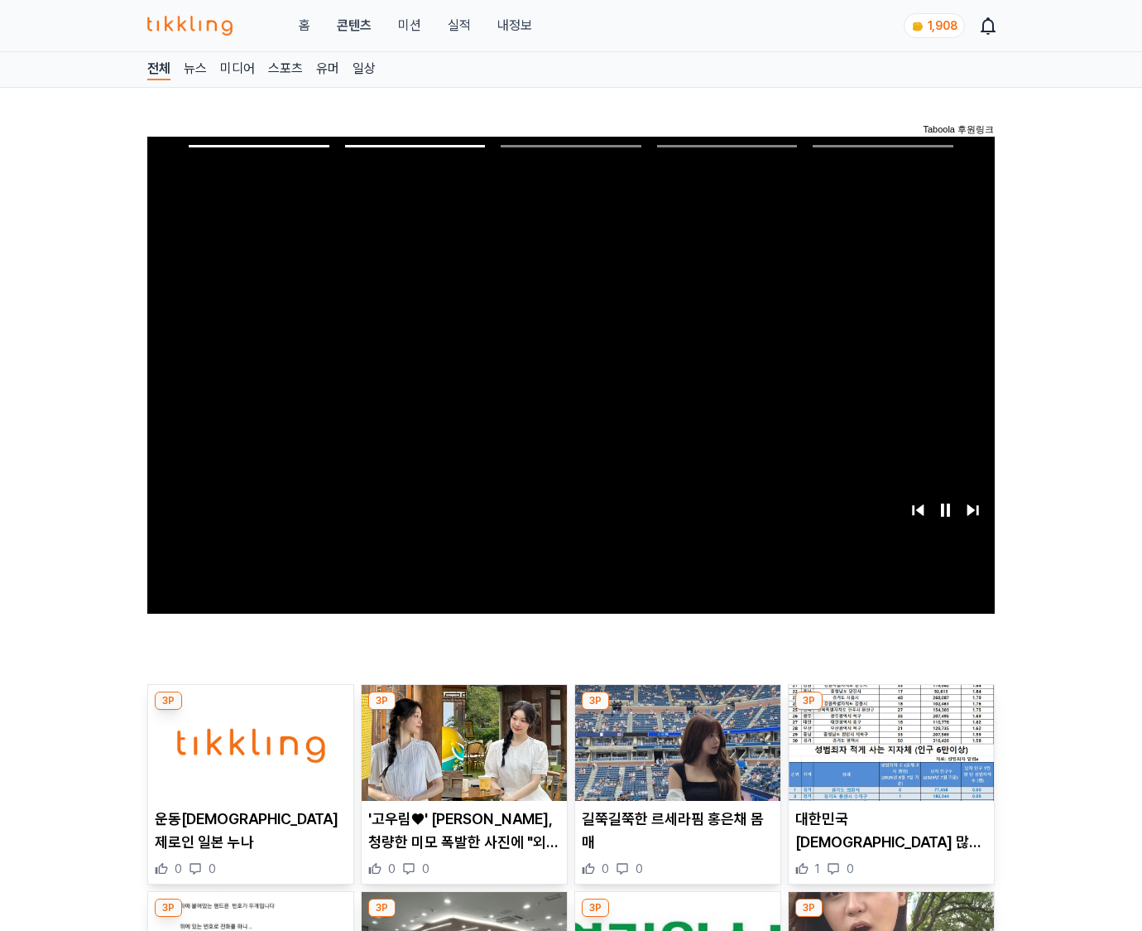
click at [888, 755] on img at bounding box center [891, 743] width 205 height 116
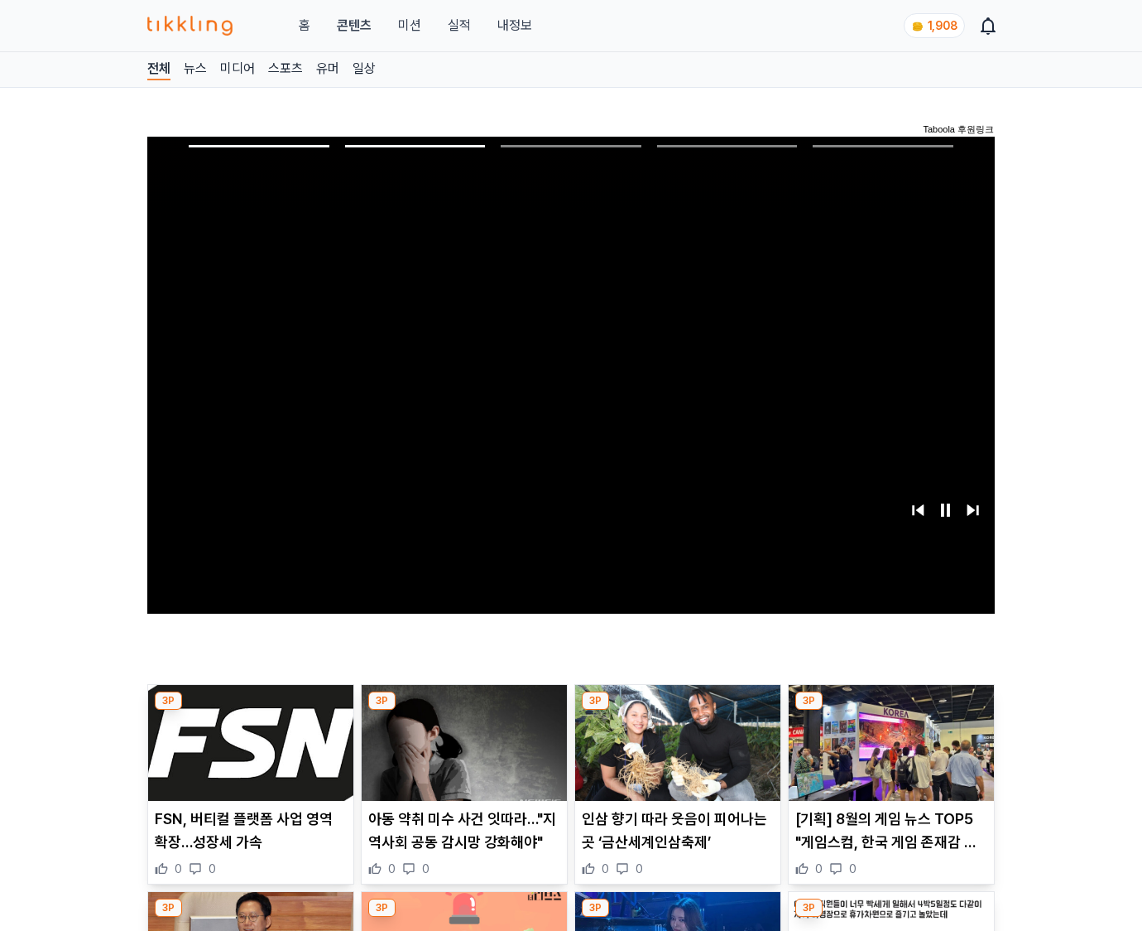
click at [888, 755] on img at bounding box center [891, 743] width 205 height 116
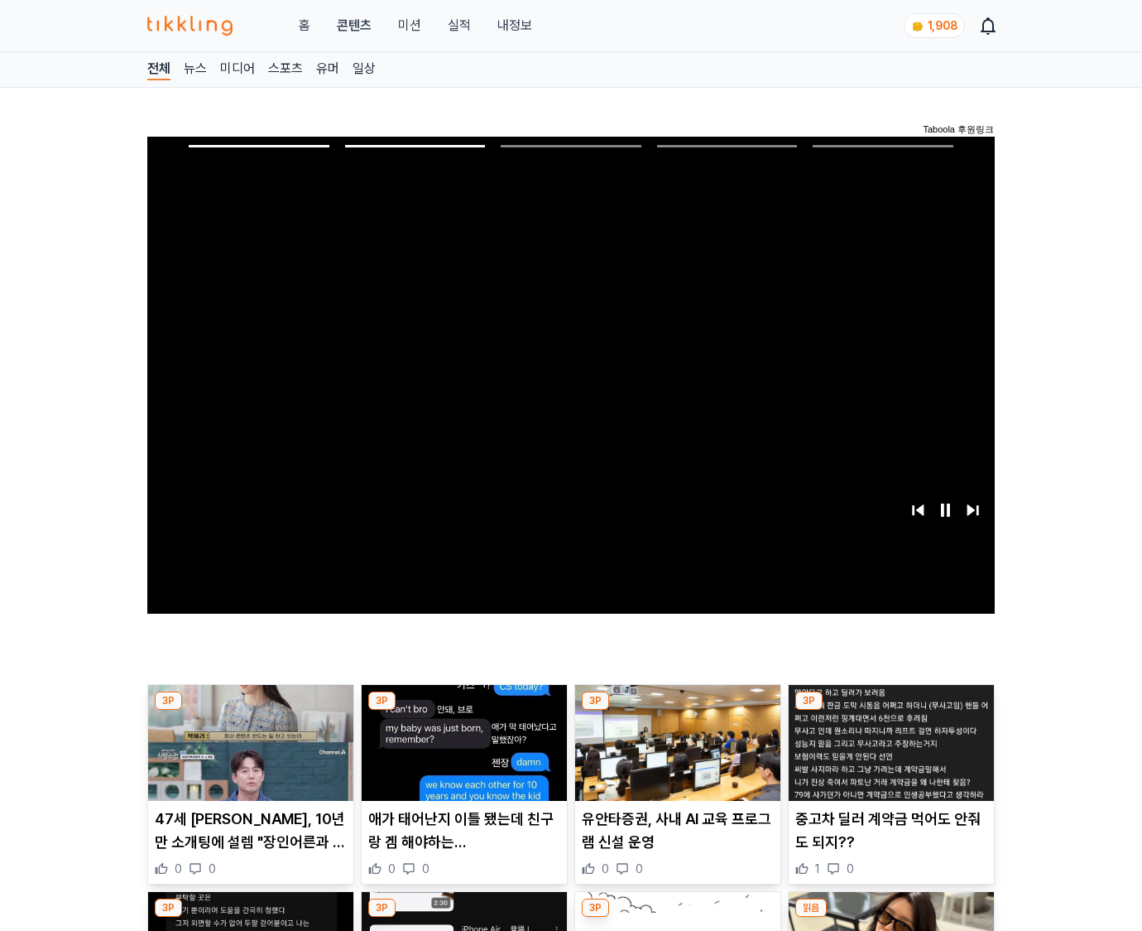
click at [888, 755] on img at bounding box center [891, 743] width 205 height 116
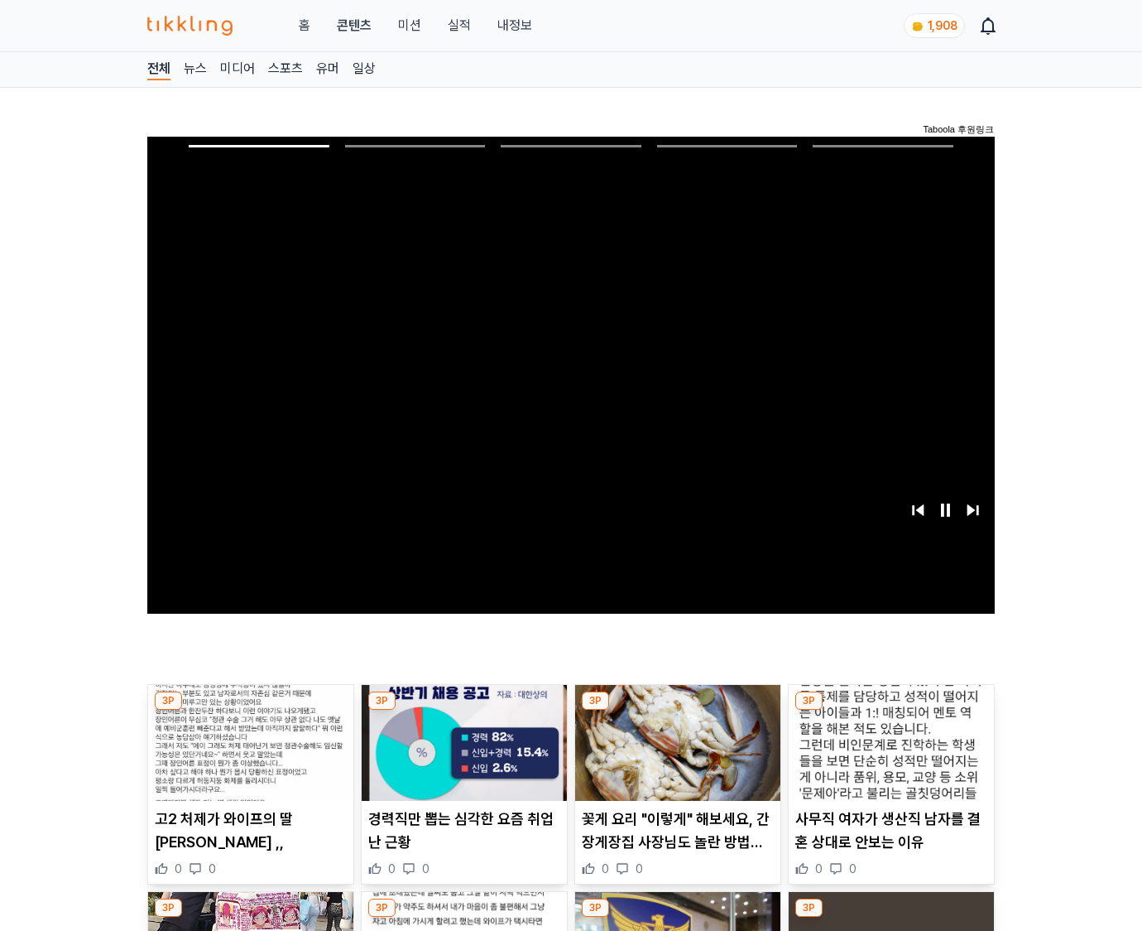
click at [888, 755] on img at bounding box center [891, 743] width 205 height 116
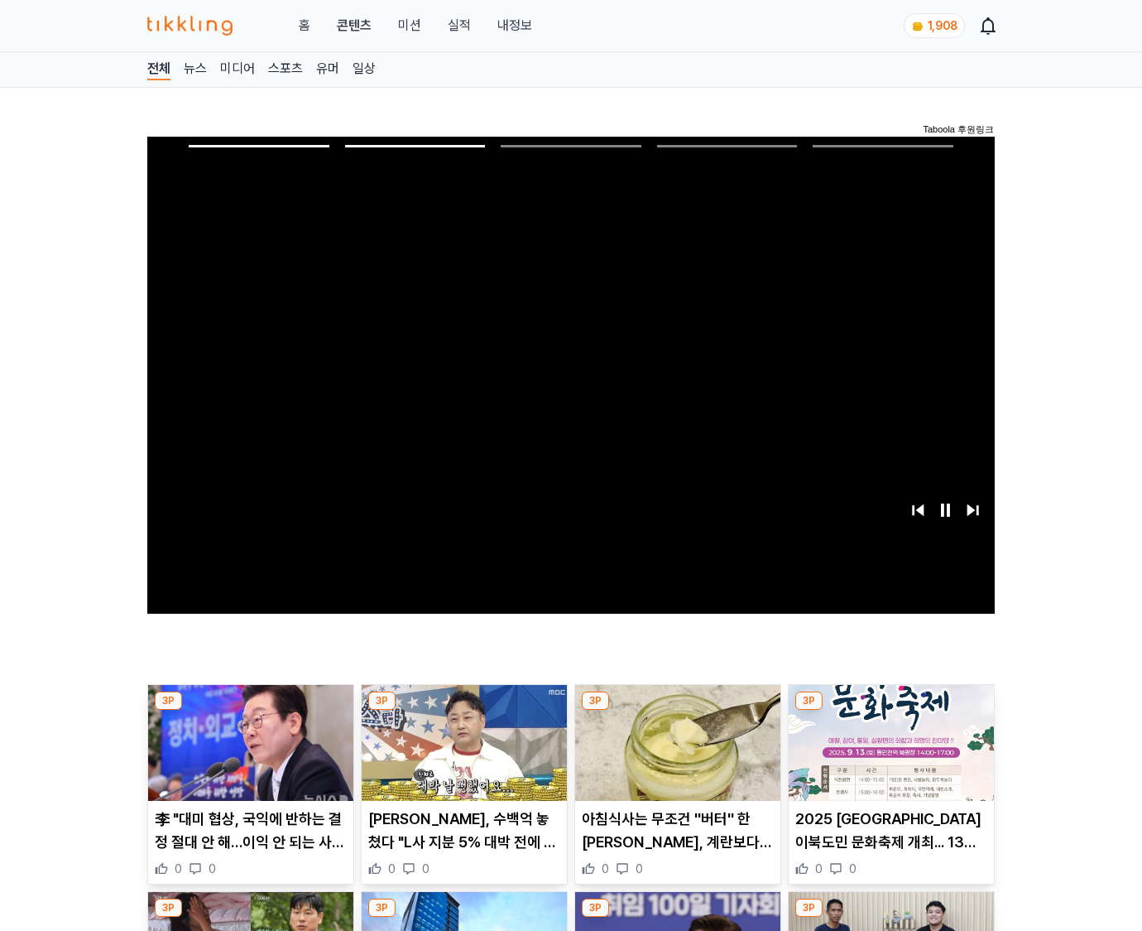
click at [888, 755] on img at bounding box center [891, 743] width 205 height 116
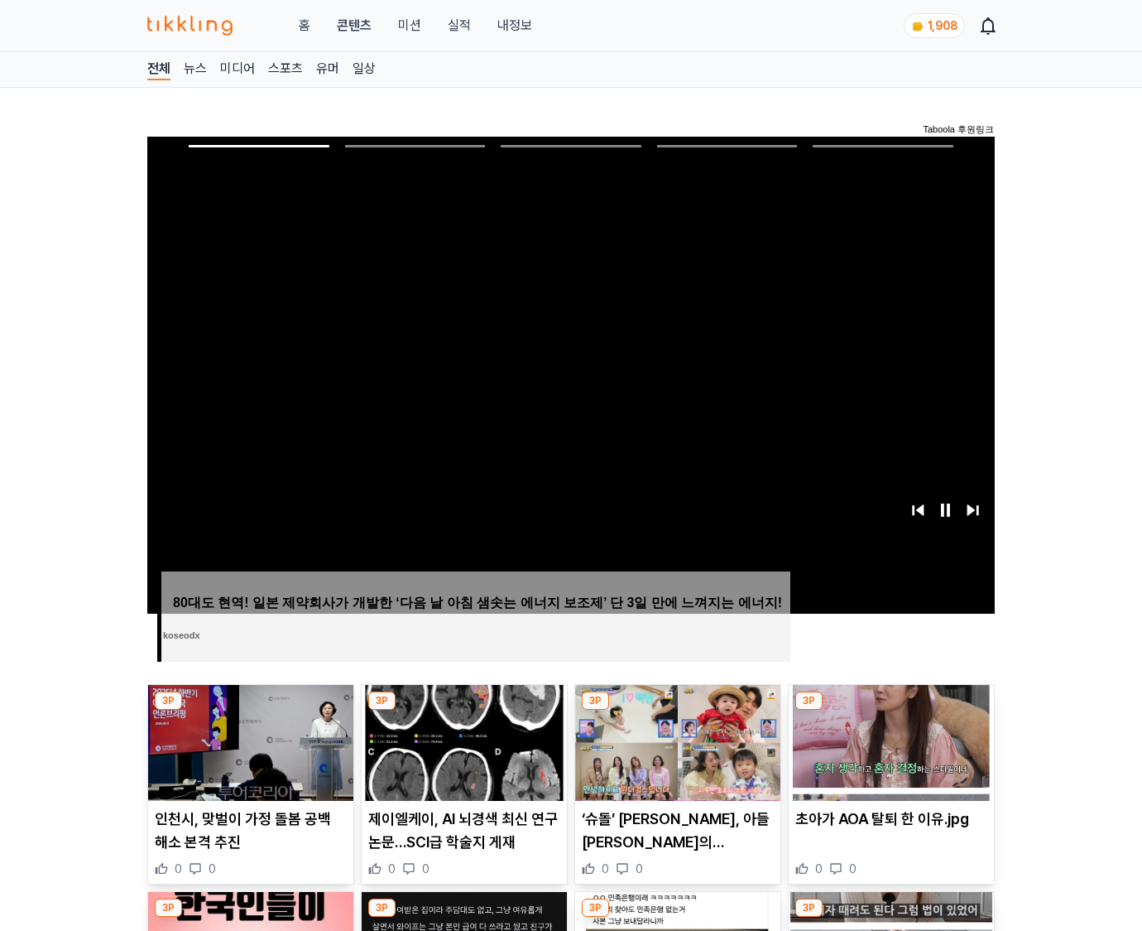
click at [888, 755] on img at bounding box center [891, 743] width 205 height 116
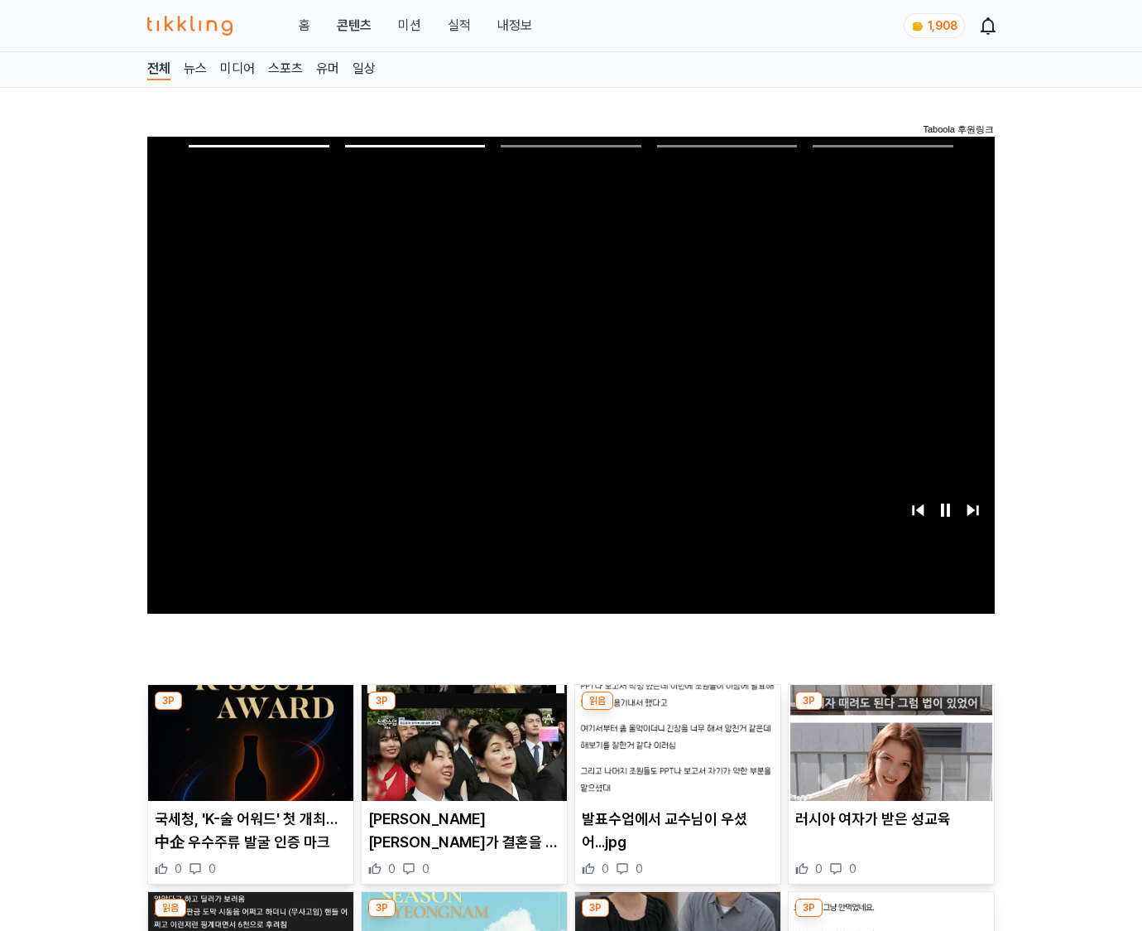
click at [888, 755] on img at bounding box center [891, 743] width 205 height 116
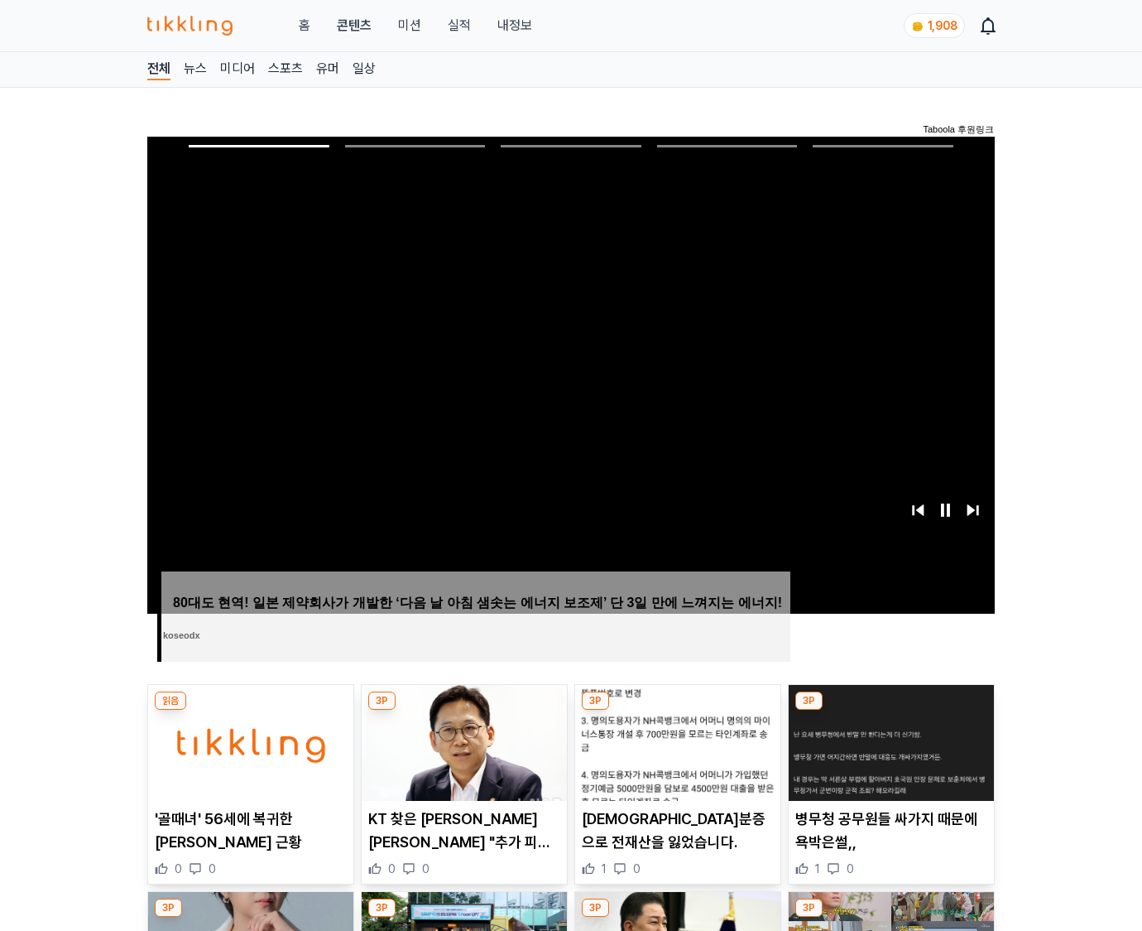
click at [888, 755] on img at bounding box center [891, 743] width 205 height 116
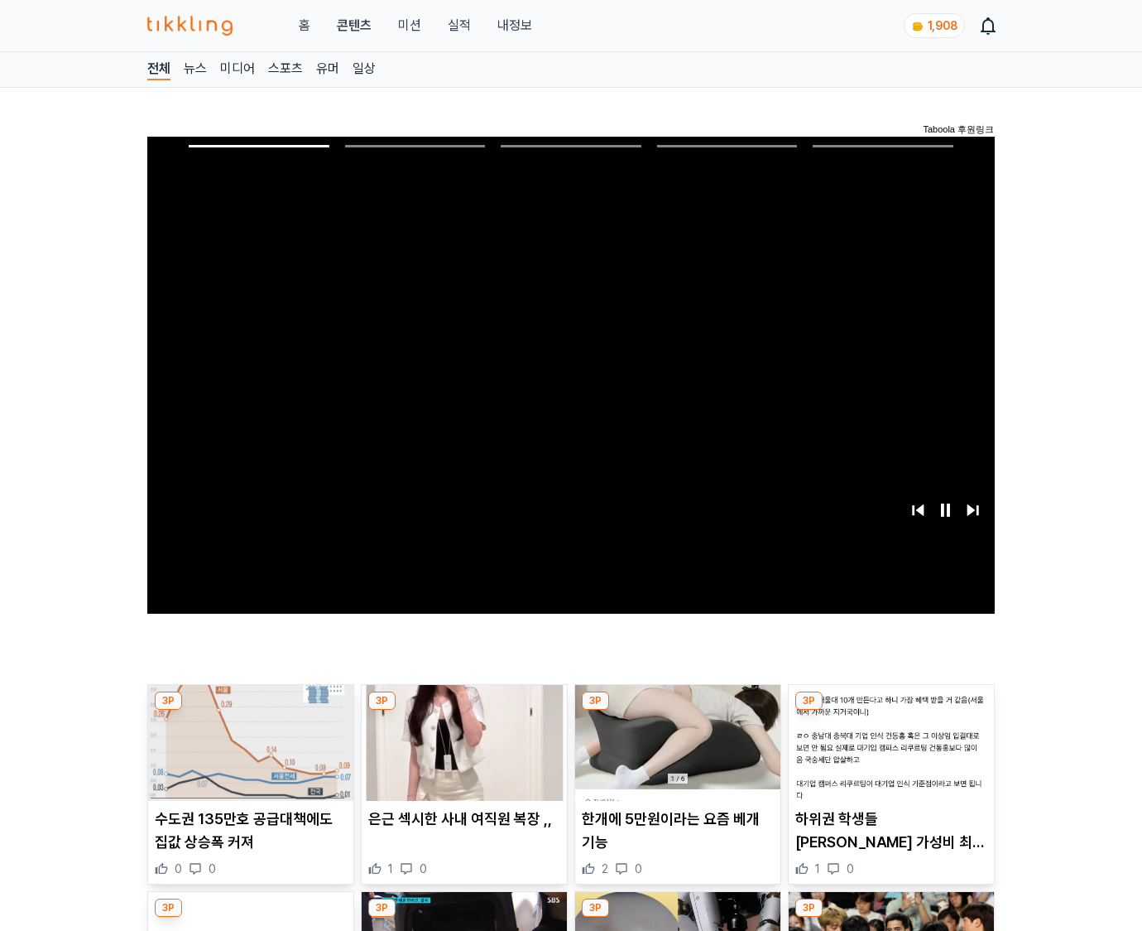
click at [888, 755] on img at bounding box center [891, 743] width 205 height 116
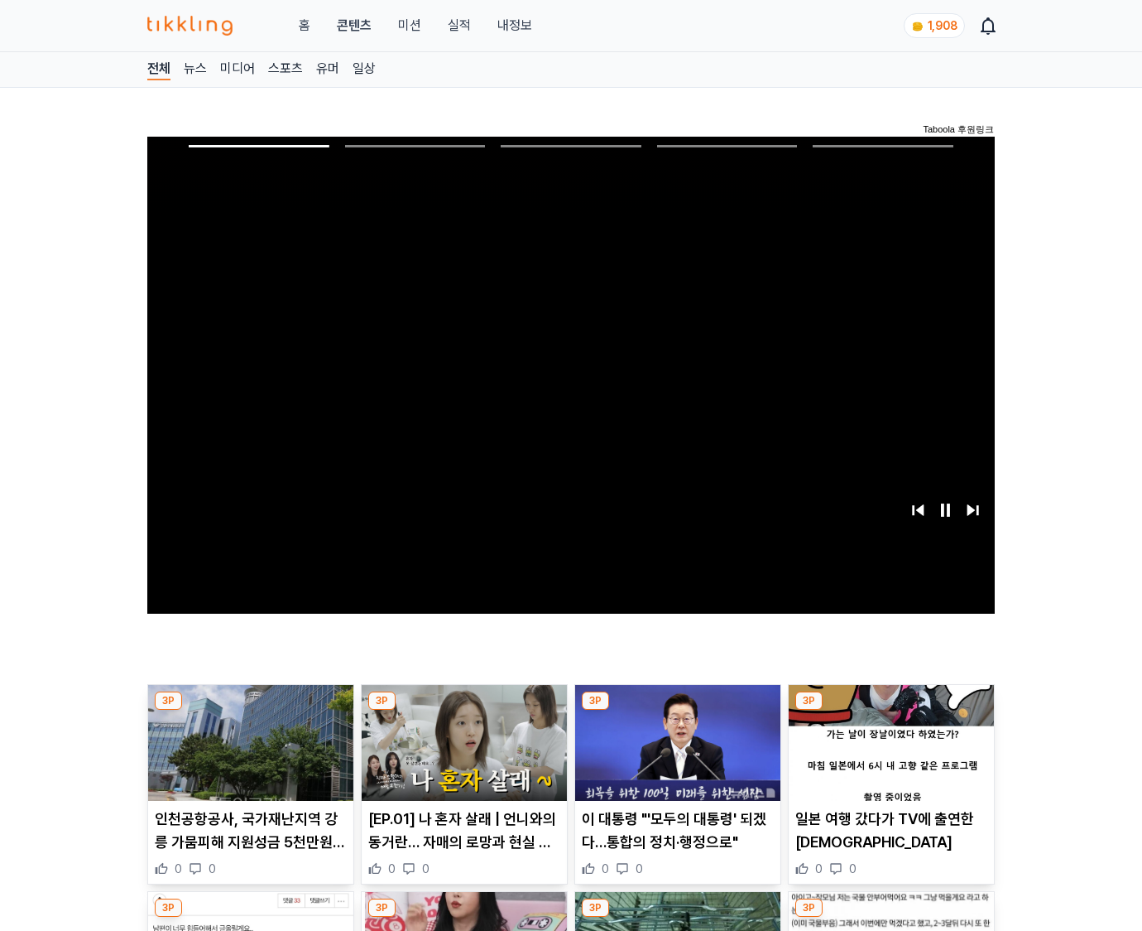
click at [888, 755] on img at bounding box center [891, 743] width 205 height 116
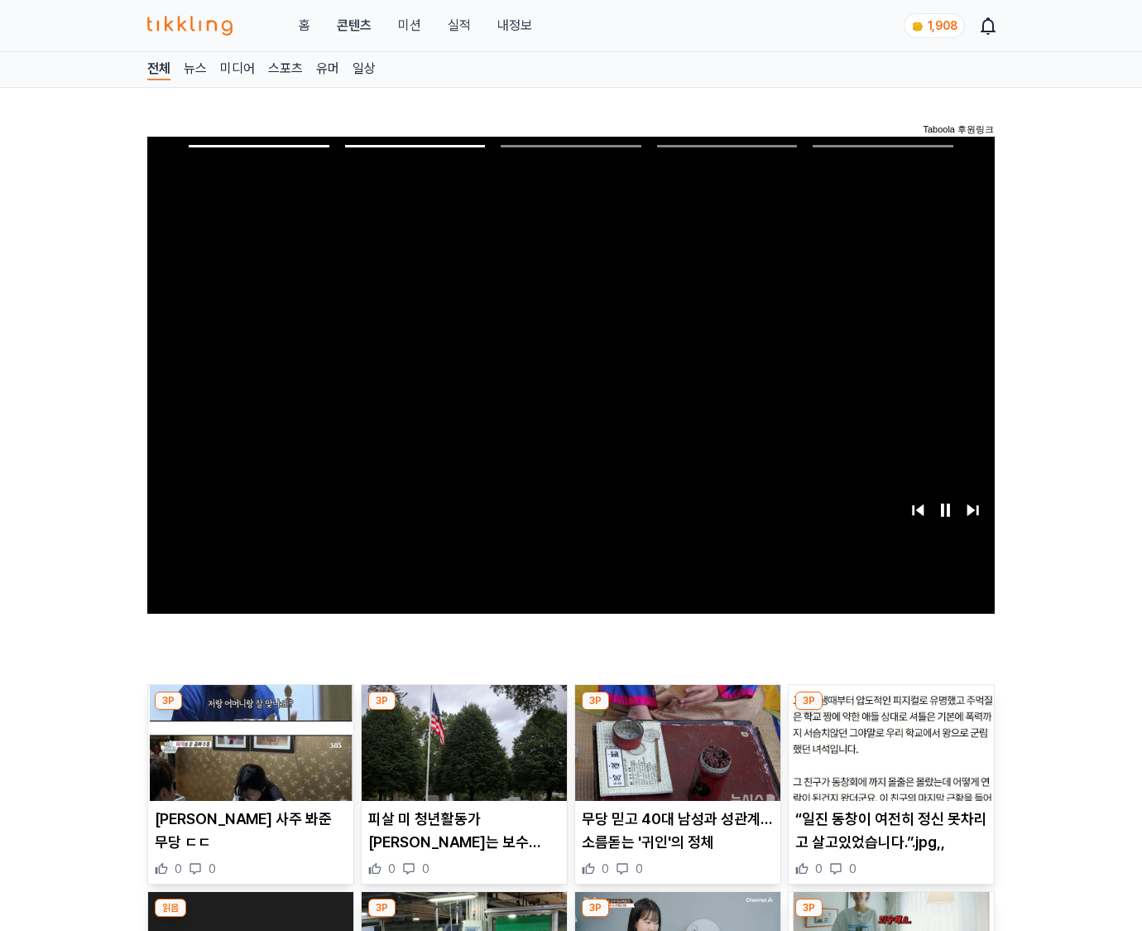
click at [888, 755] on img at bounding box center [891, 743] width 205 height 116
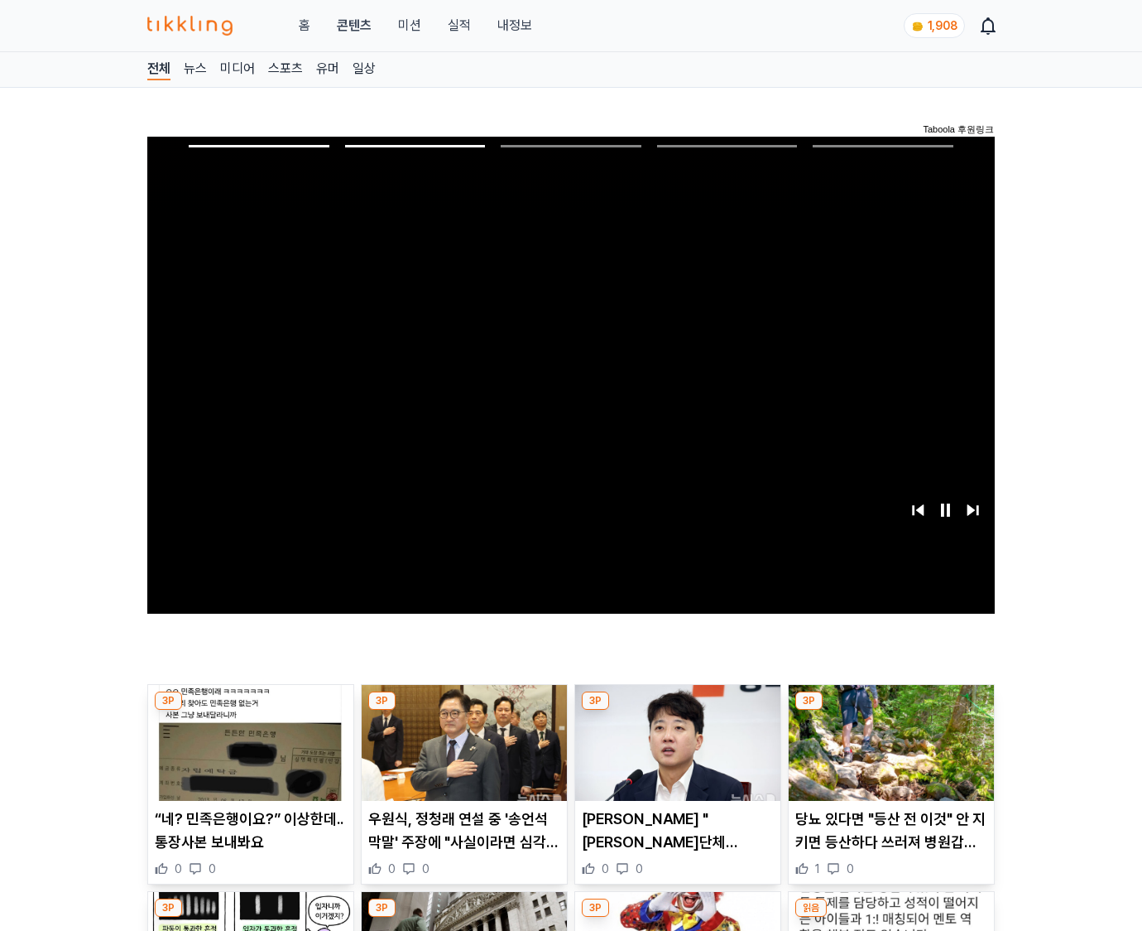
click at [888, 755] on img at bounding box center [891, 743] width 205 height 116
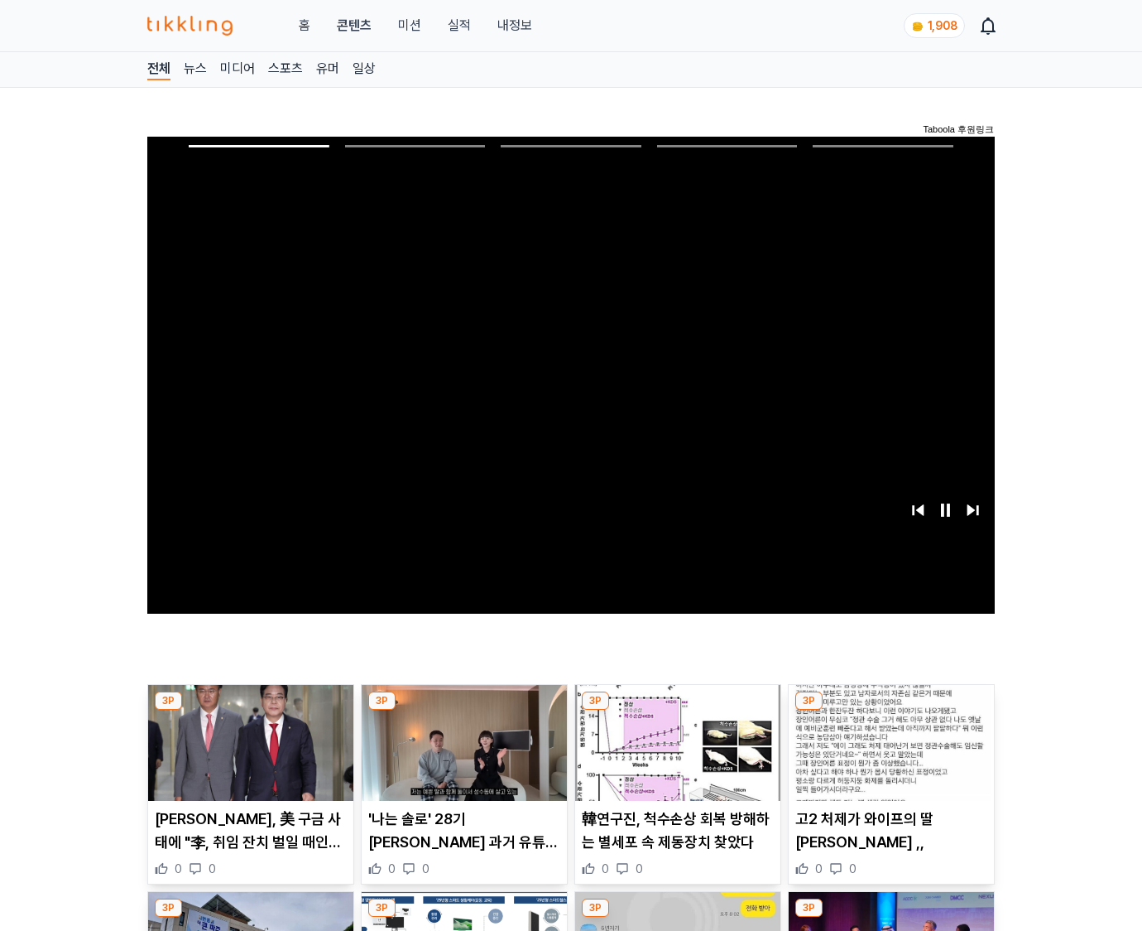
click at [888, 755] on img at bounding box center [891, 743] width 205 height 116
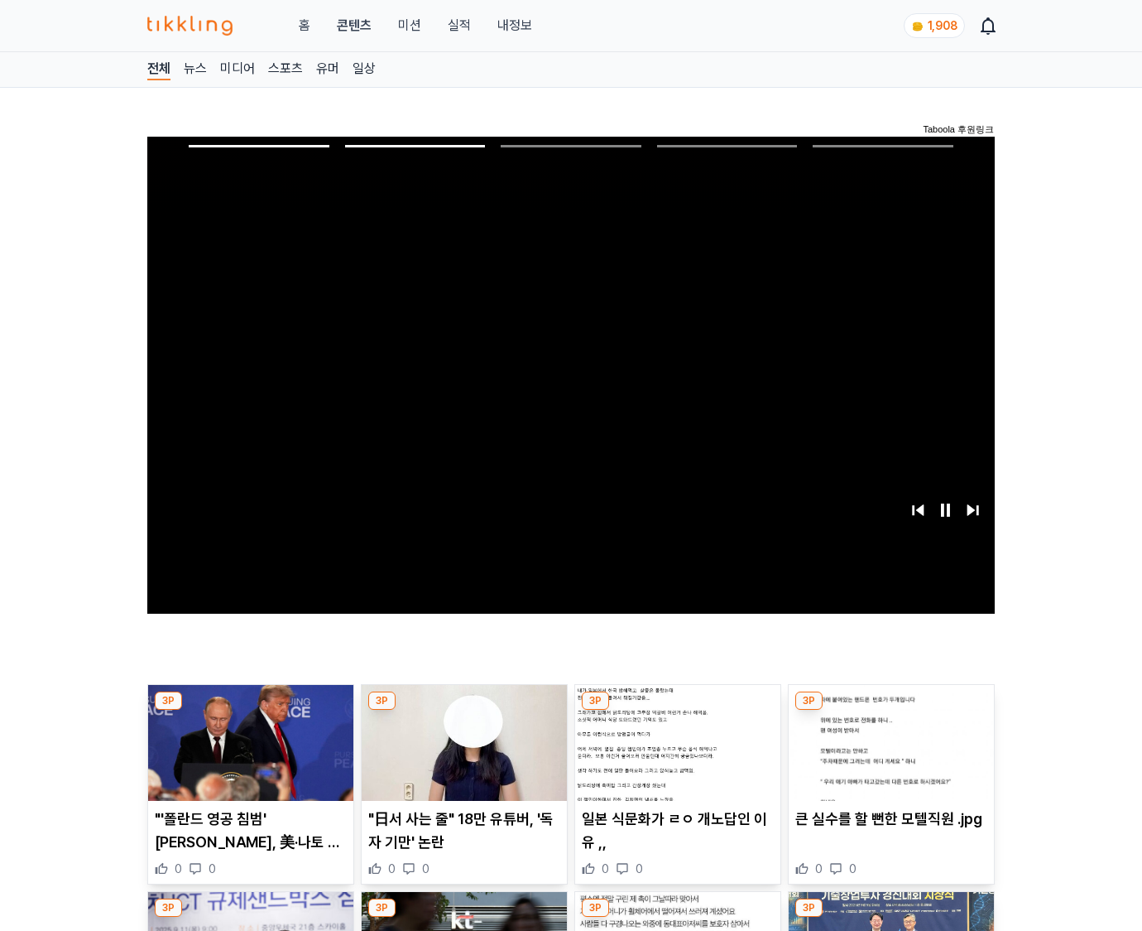
click at [888, 755] on img at bounding box center [891, 743] width 205 height 116
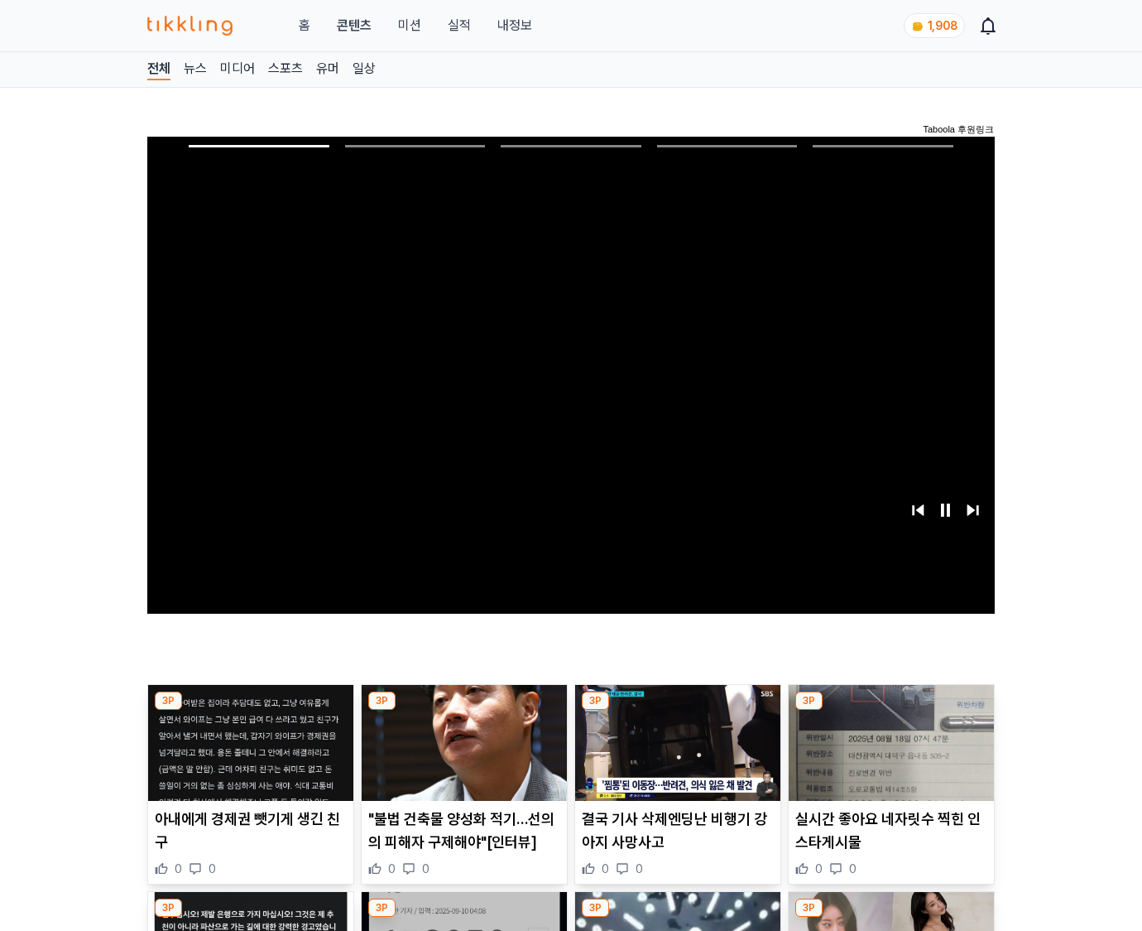
click at [888, 755] on img at bounding box center [891, 743] width 205 height 116
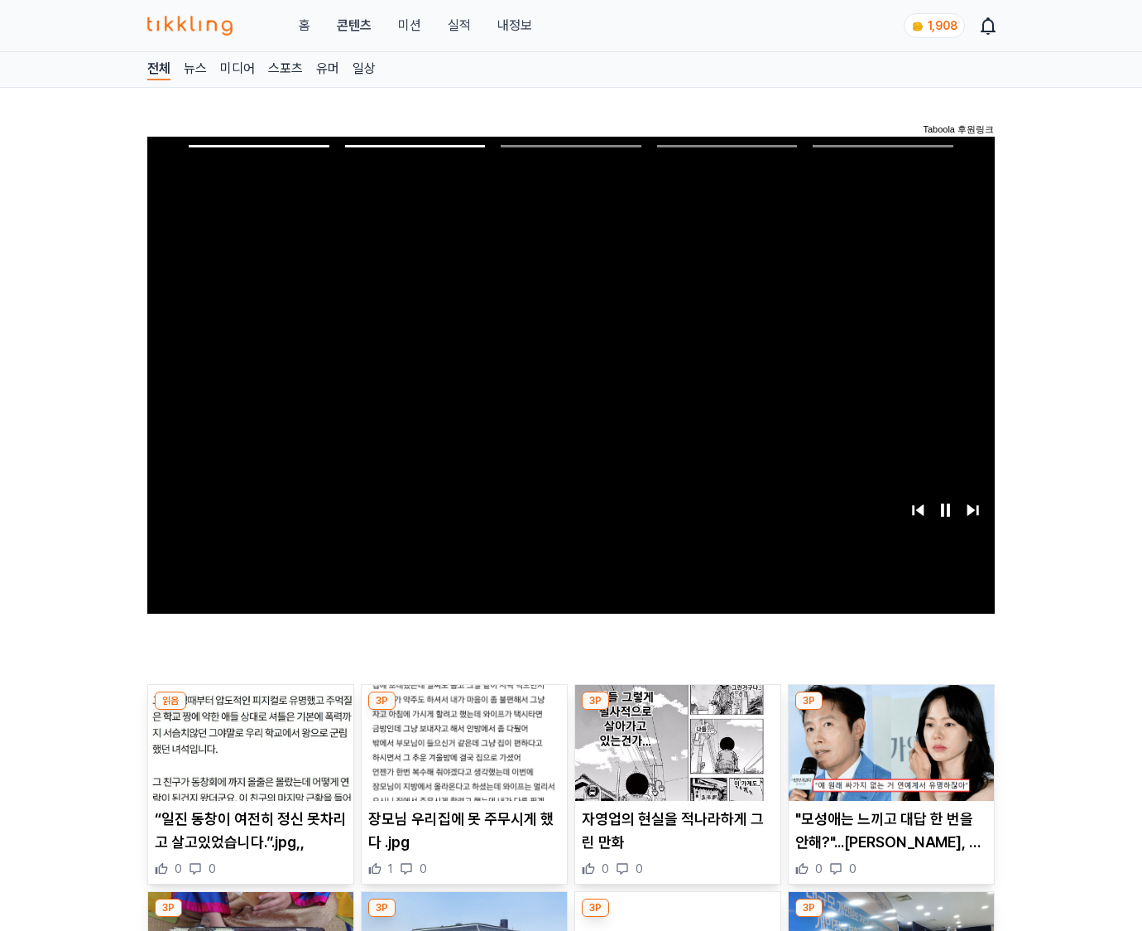
click at [888, 755] on img at bounding box center [891, 743] width 205 height 116
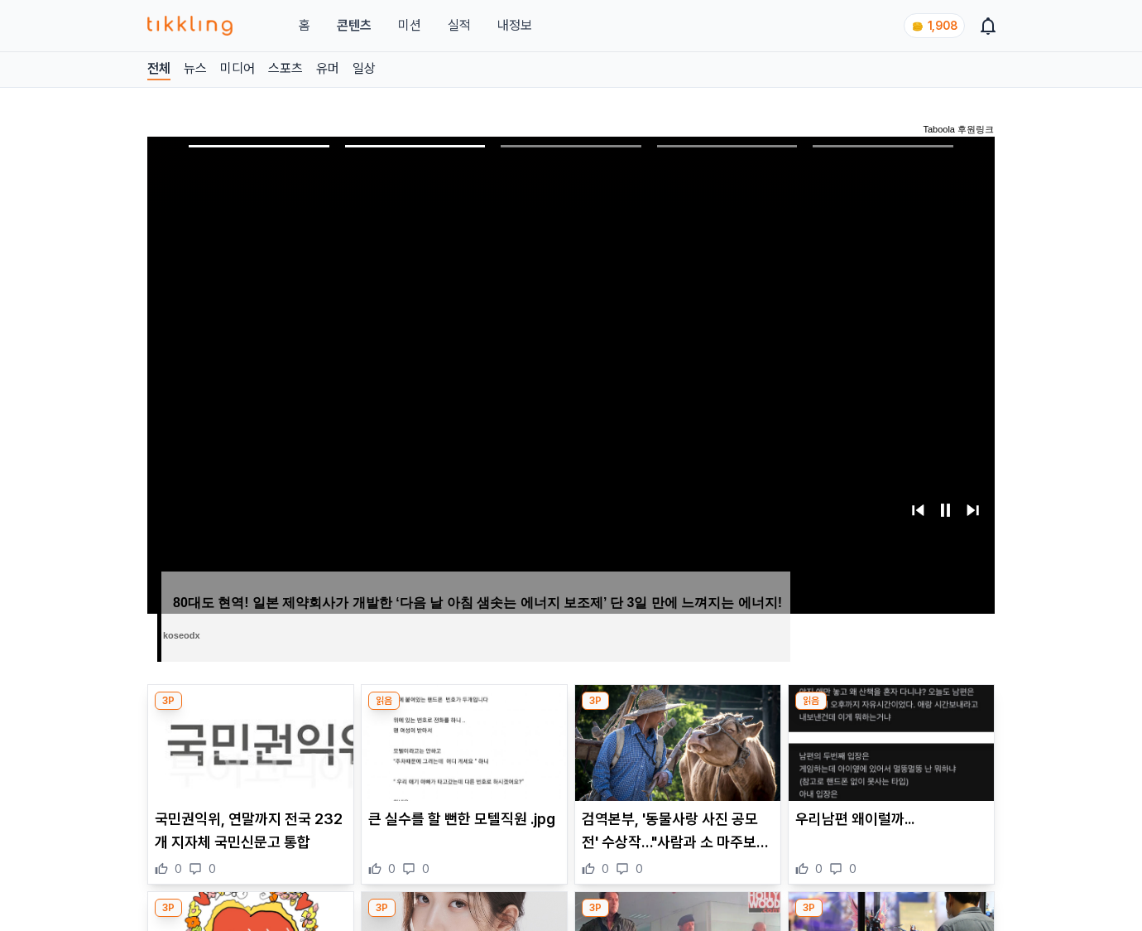
click at [888, 755] on img at bounding box center [891, 743] width 205 height 116
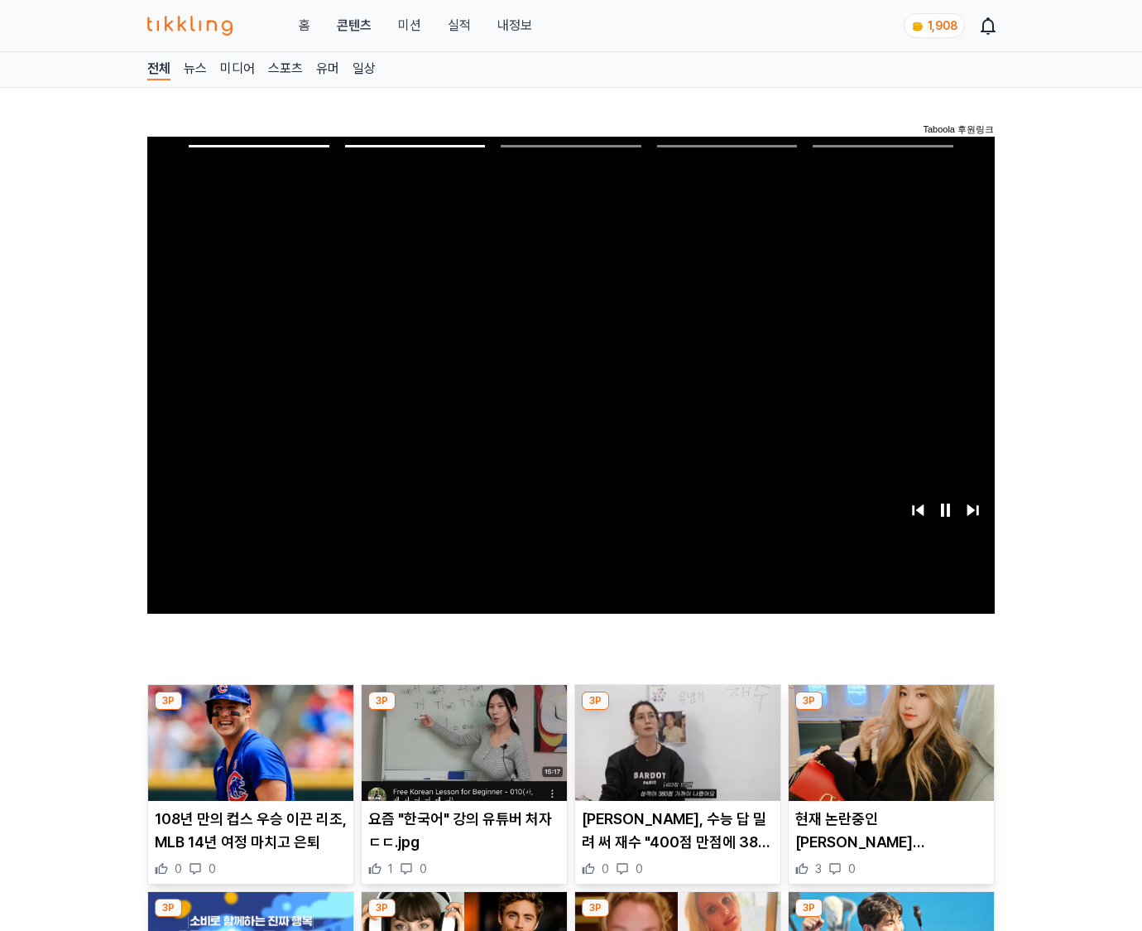
click at [888, 755] on img at bounding box center [891, 743] width 205 height 116
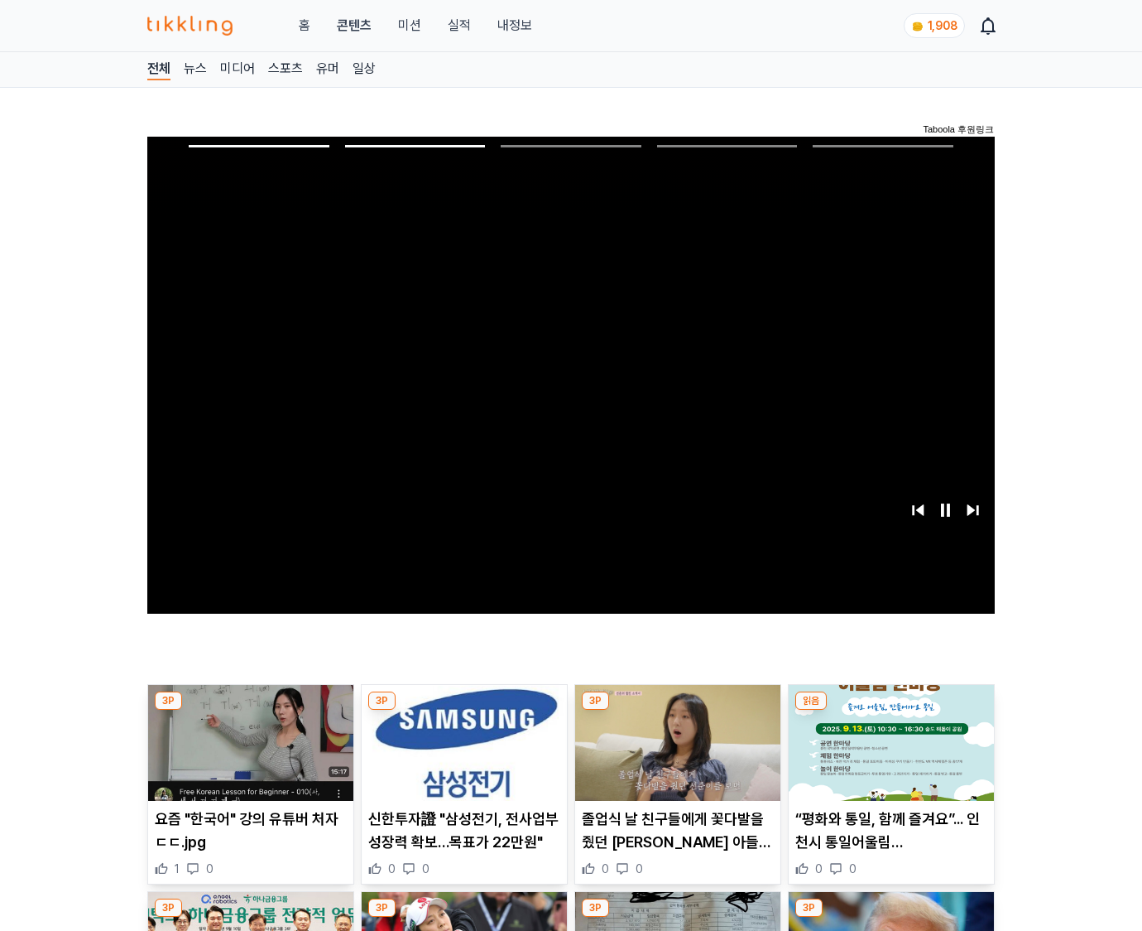
click at [888, 755] on img at bounding box center [891, 743] width 205 height 116
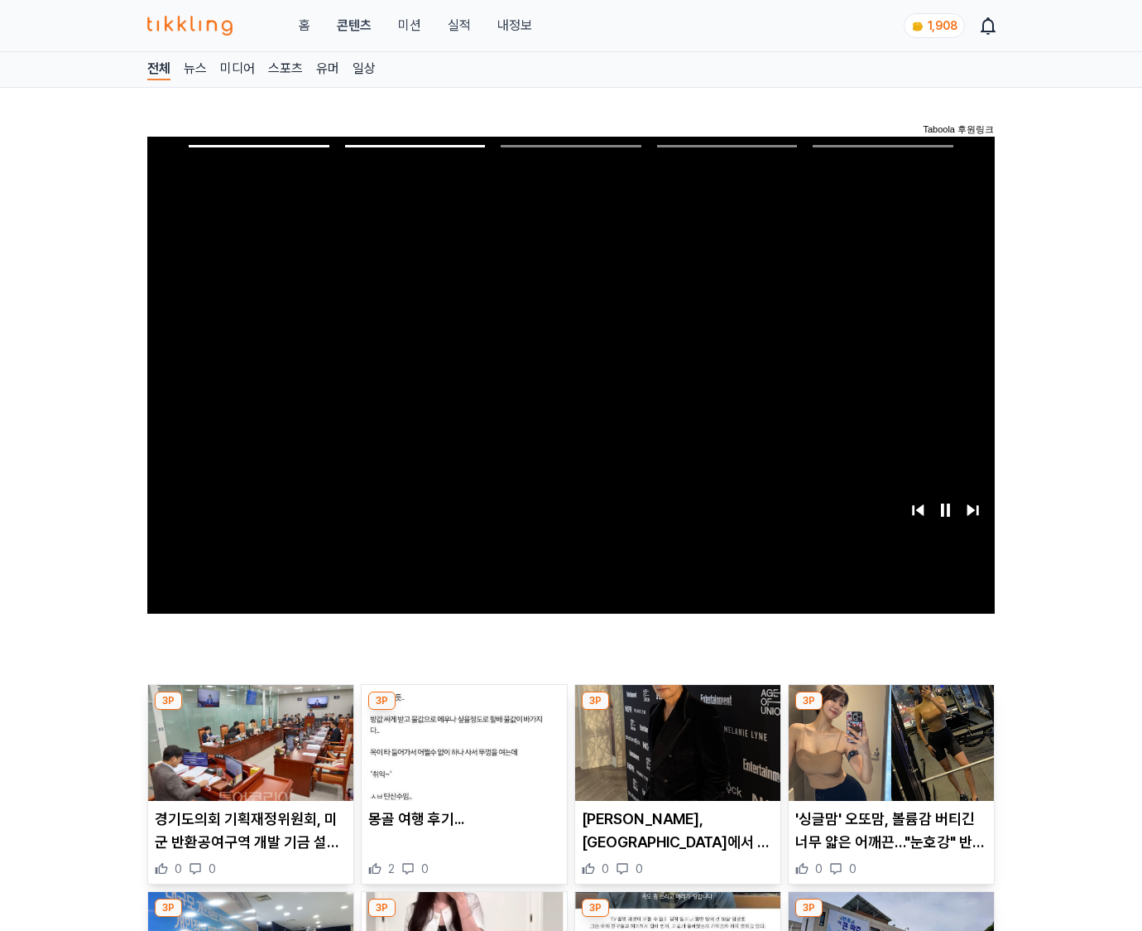
click at [888, 755] on img at bounding box center [891, 743] width 205 height 116
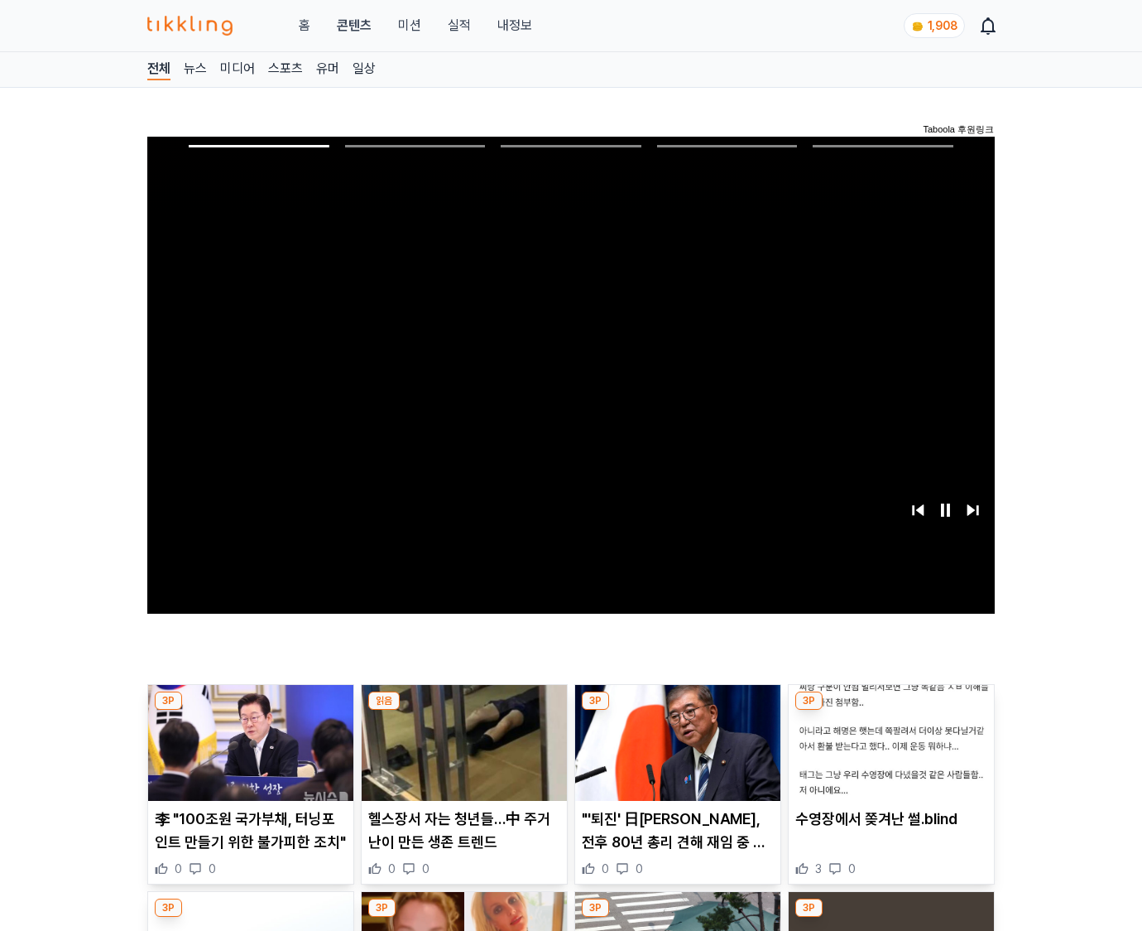
click at [888, 755] on img at bounding box center [891, 743] width 205 height 116
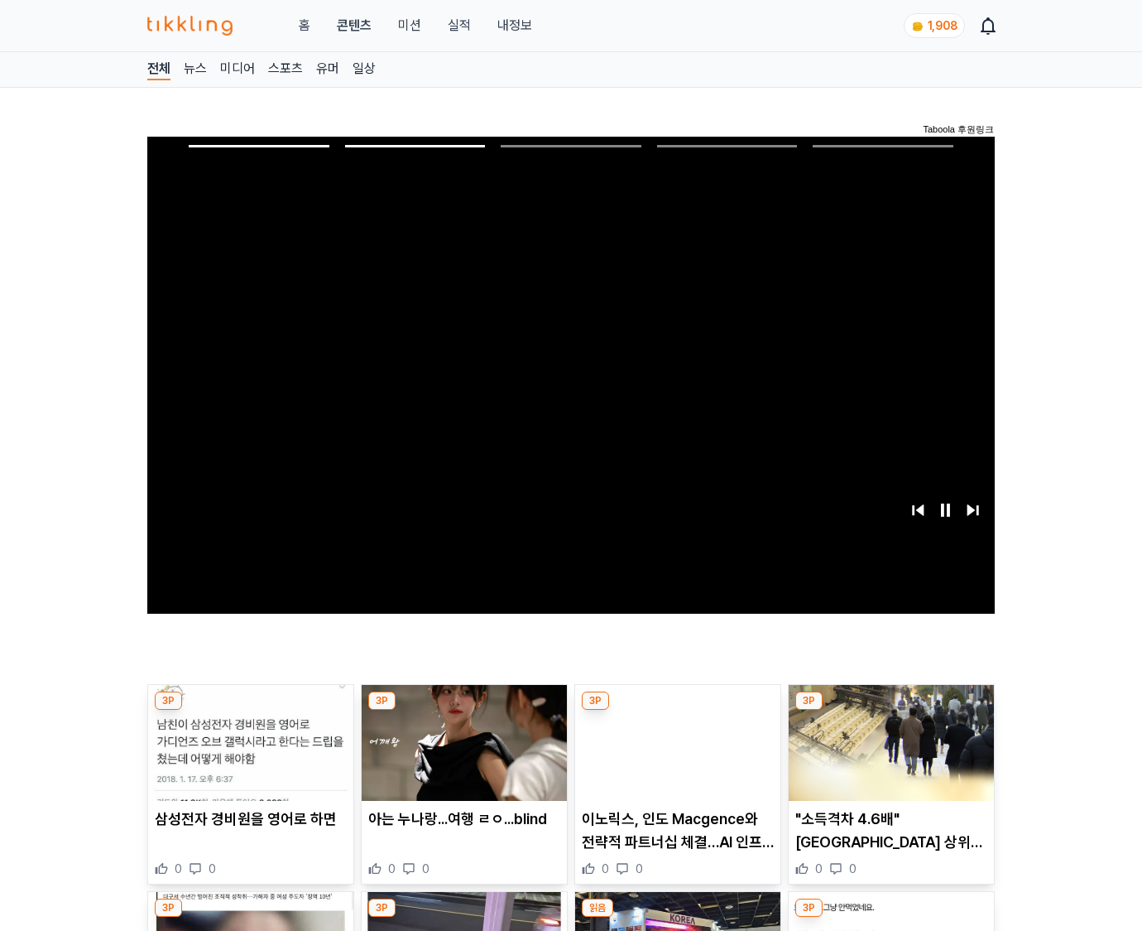
click at [888, 755] on img at bounding box center [891, 743] width 205 height 116
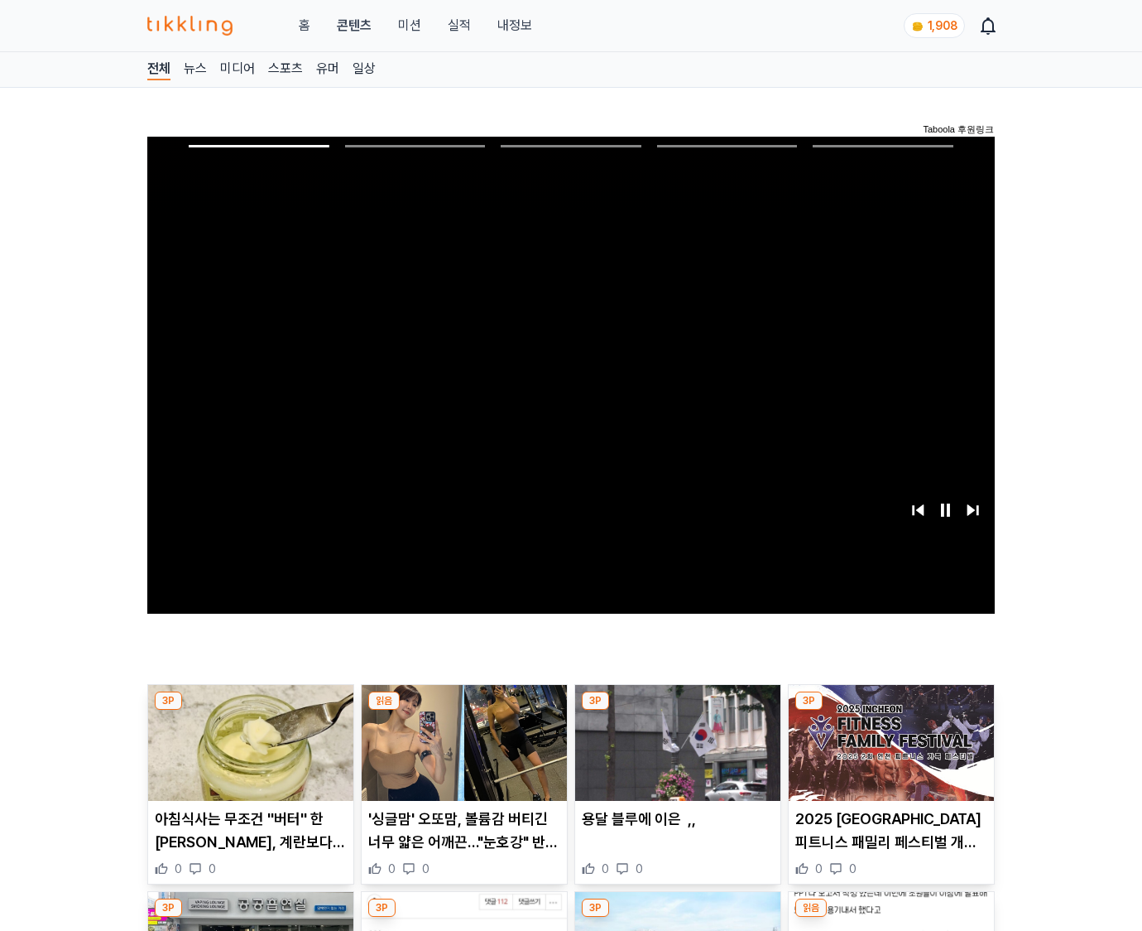
click at [888, 755] on img at bounding box center [891, 743] width 205 height 116
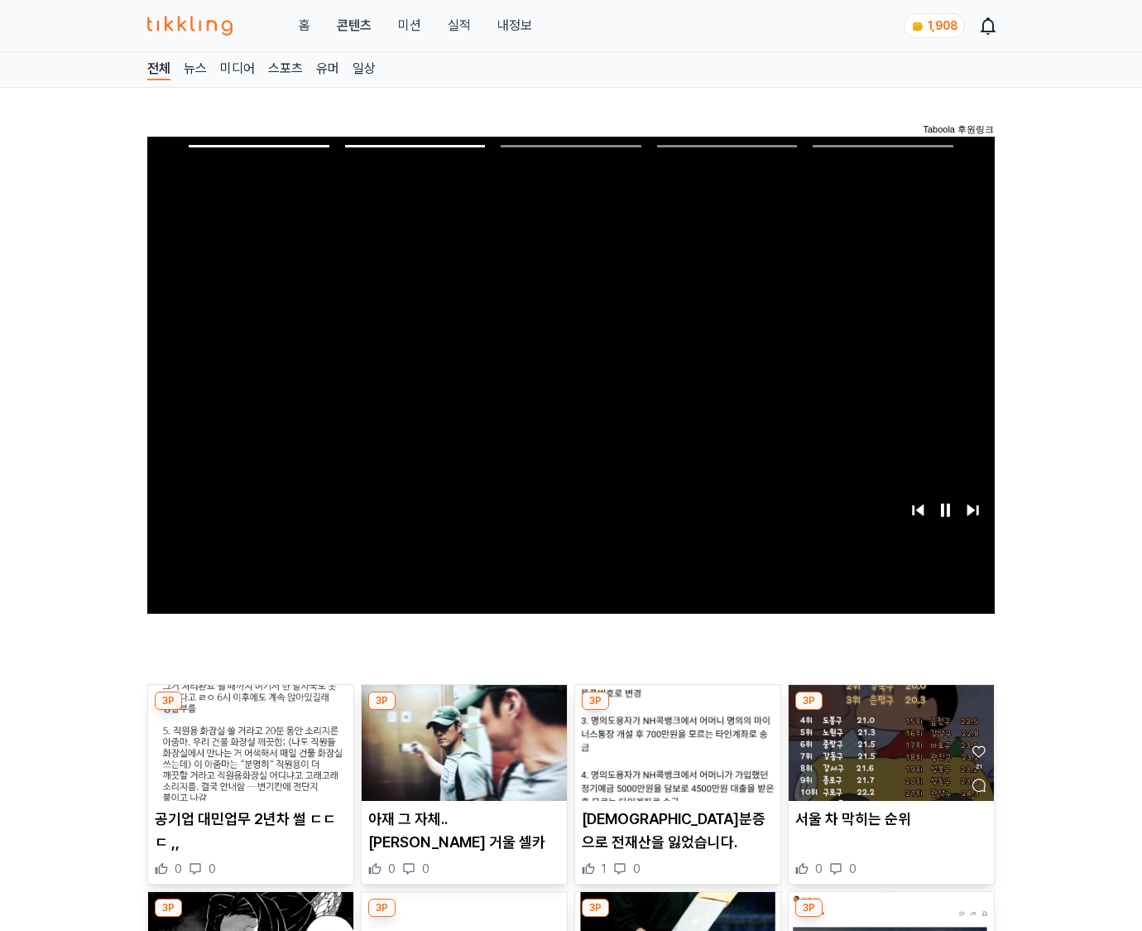
click at [888, 755] on img at bounding box center [891, 743] width 205 height 116
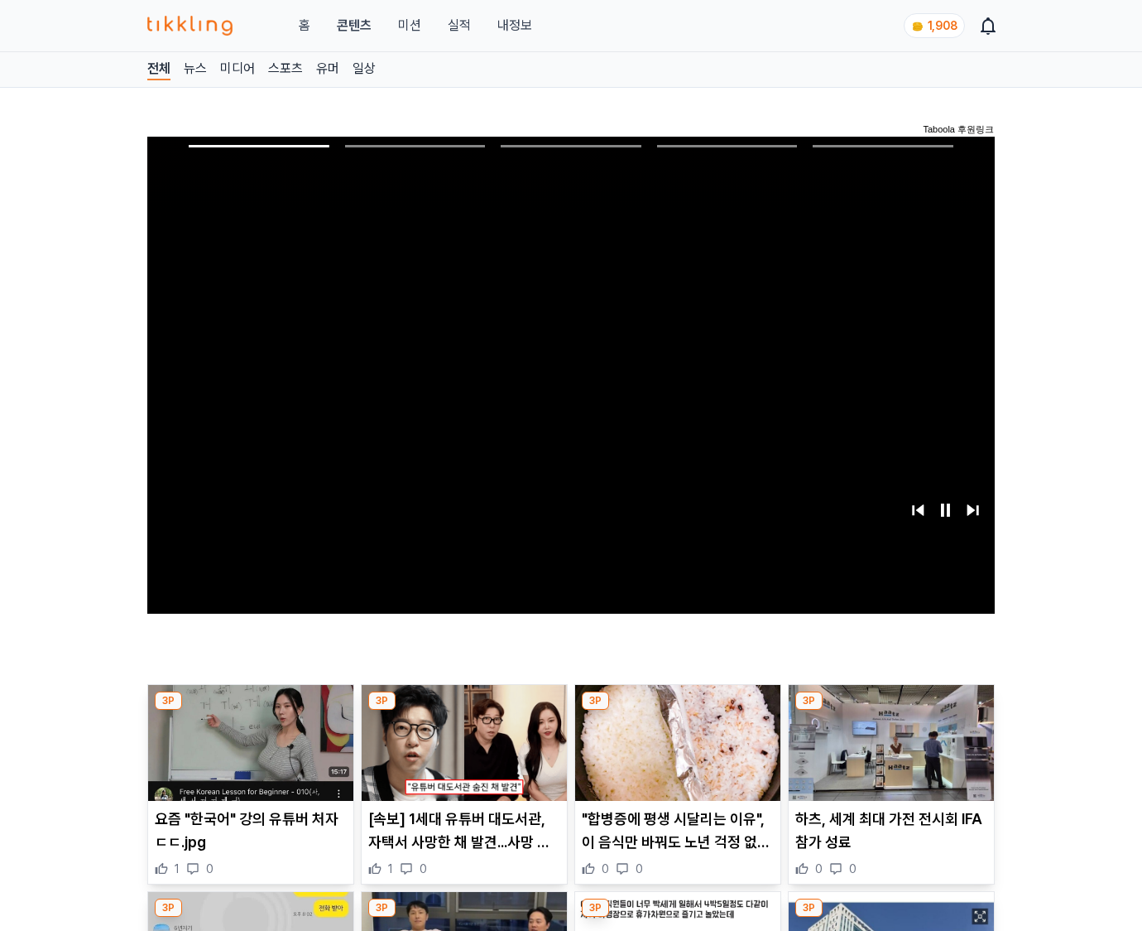
click at [888, 755] on img at bounding box center [891, 743] width 205 height 116
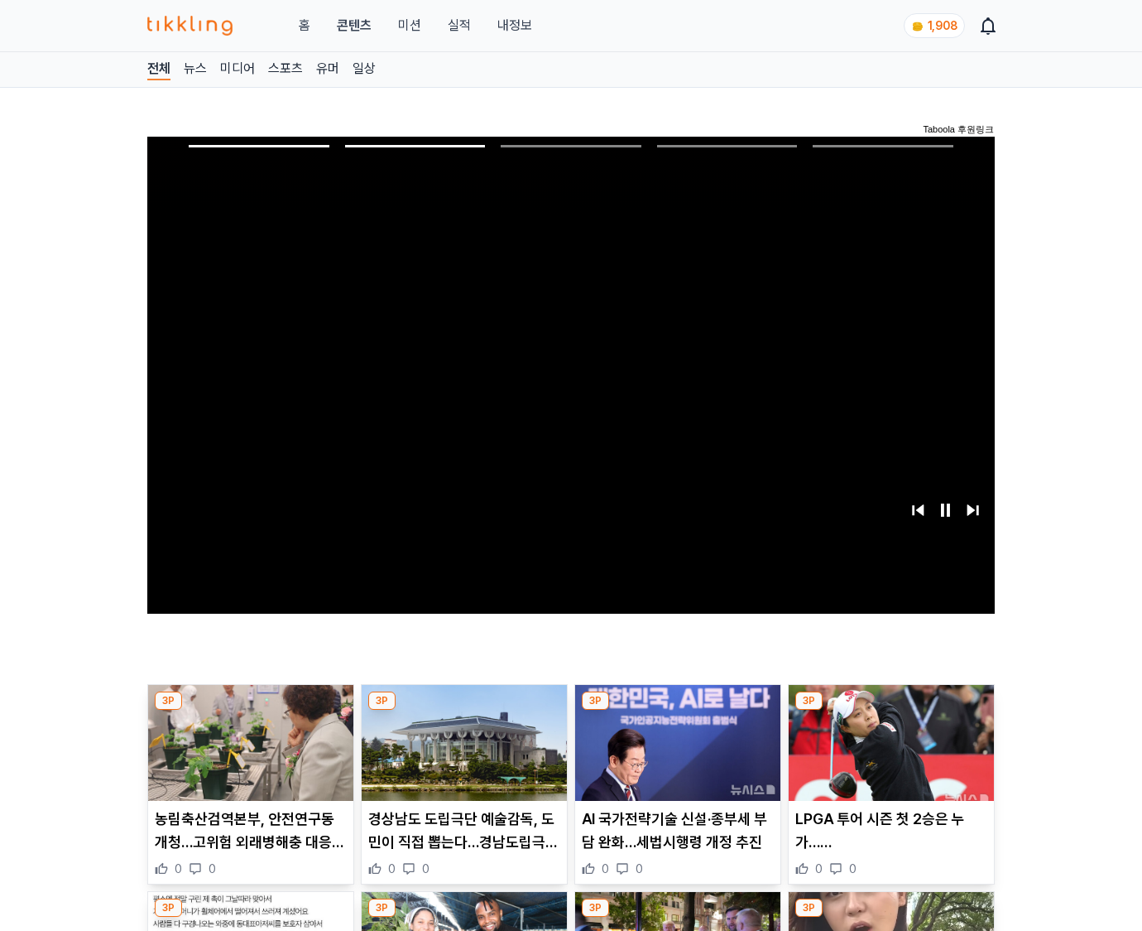
click at [888, 755] on img at bounding box center [891, 743] width 205 height 116
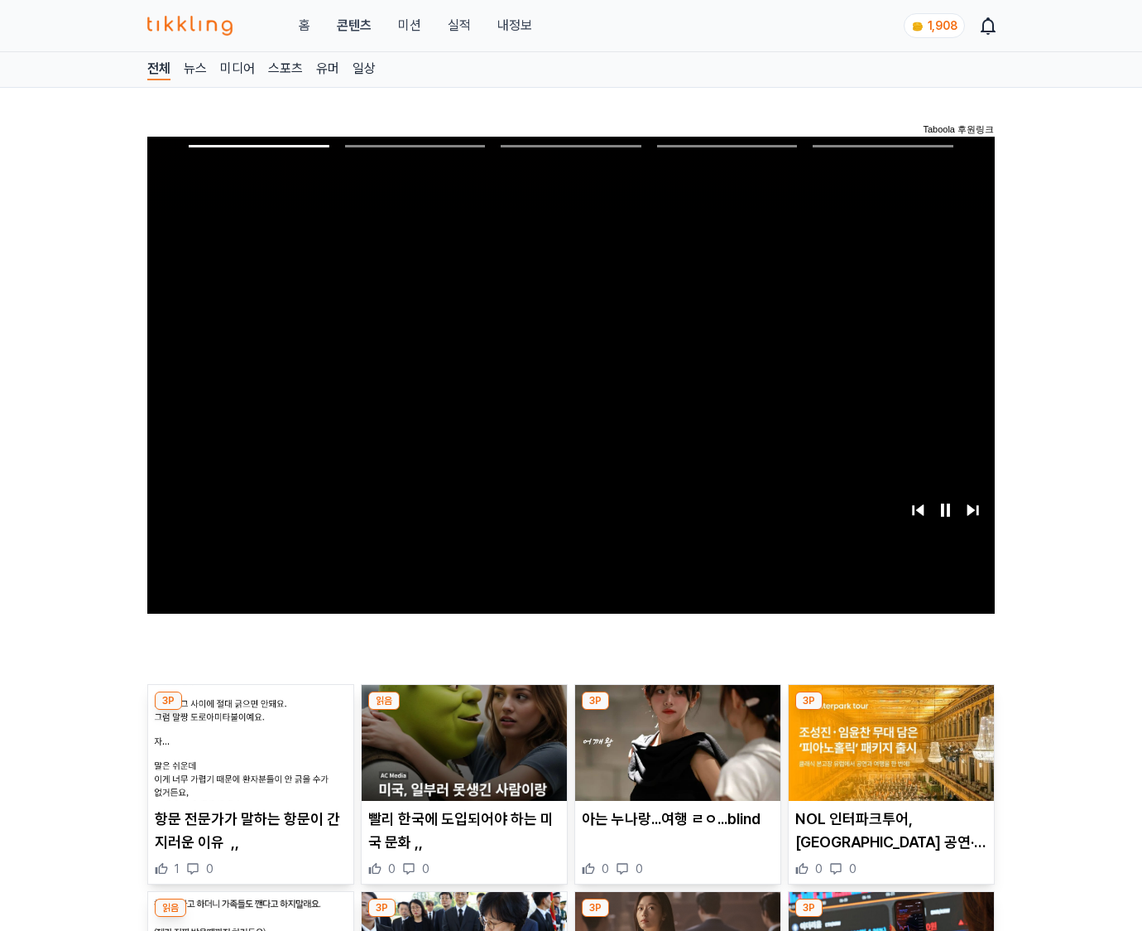
click at [888, 755] on img at bounding box center [891, 743] width 205 height 116
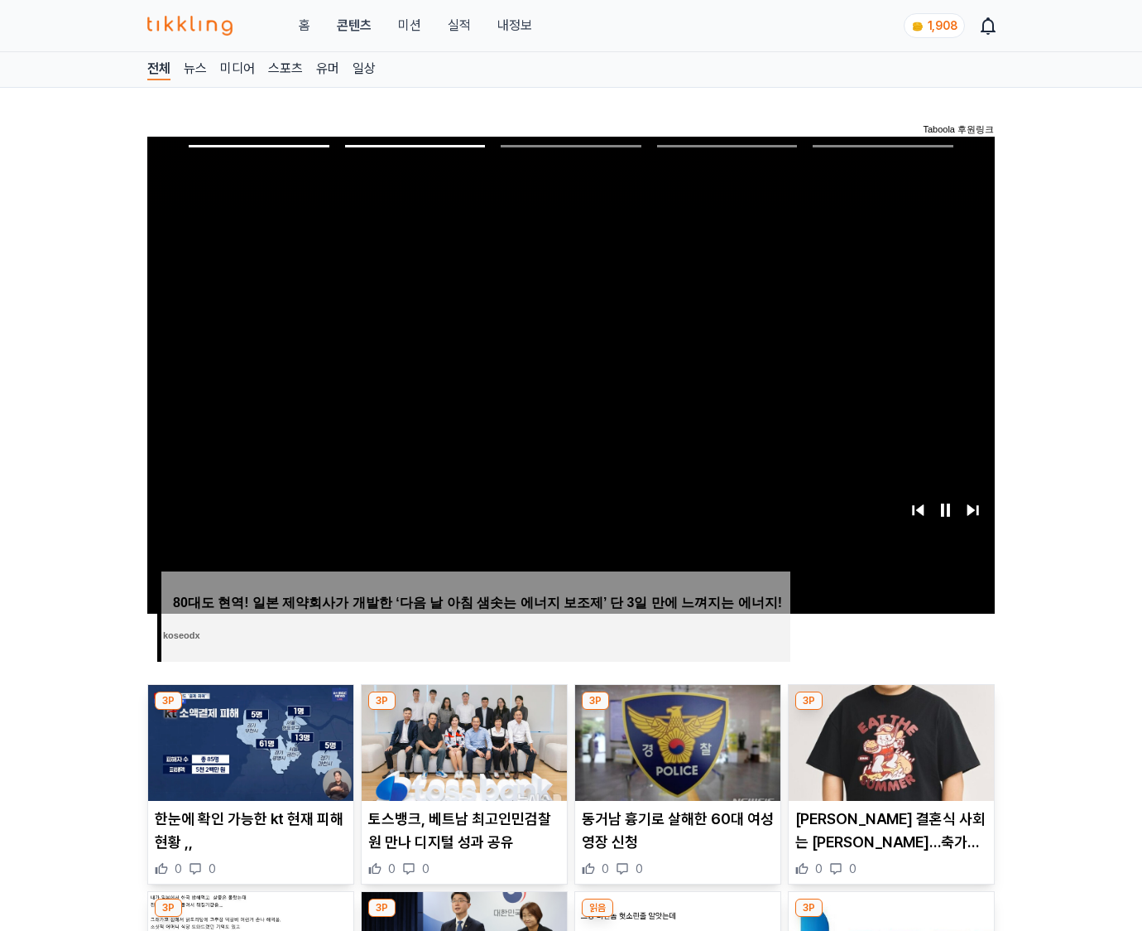
click at [888, 755] on img at bounding box center [891, 743] width 205 height 116
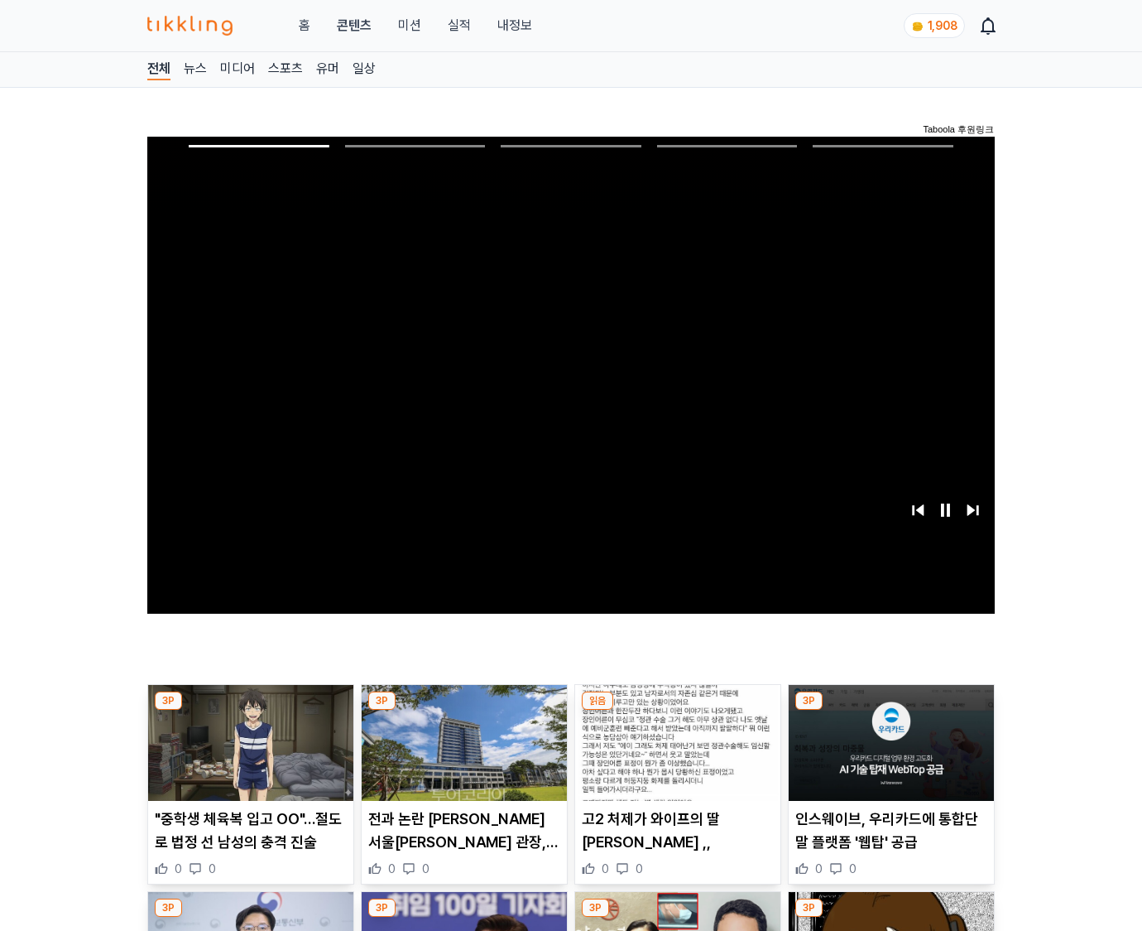
click at [888, 755] on img at bounding box center [891, 743] width 205 height 116
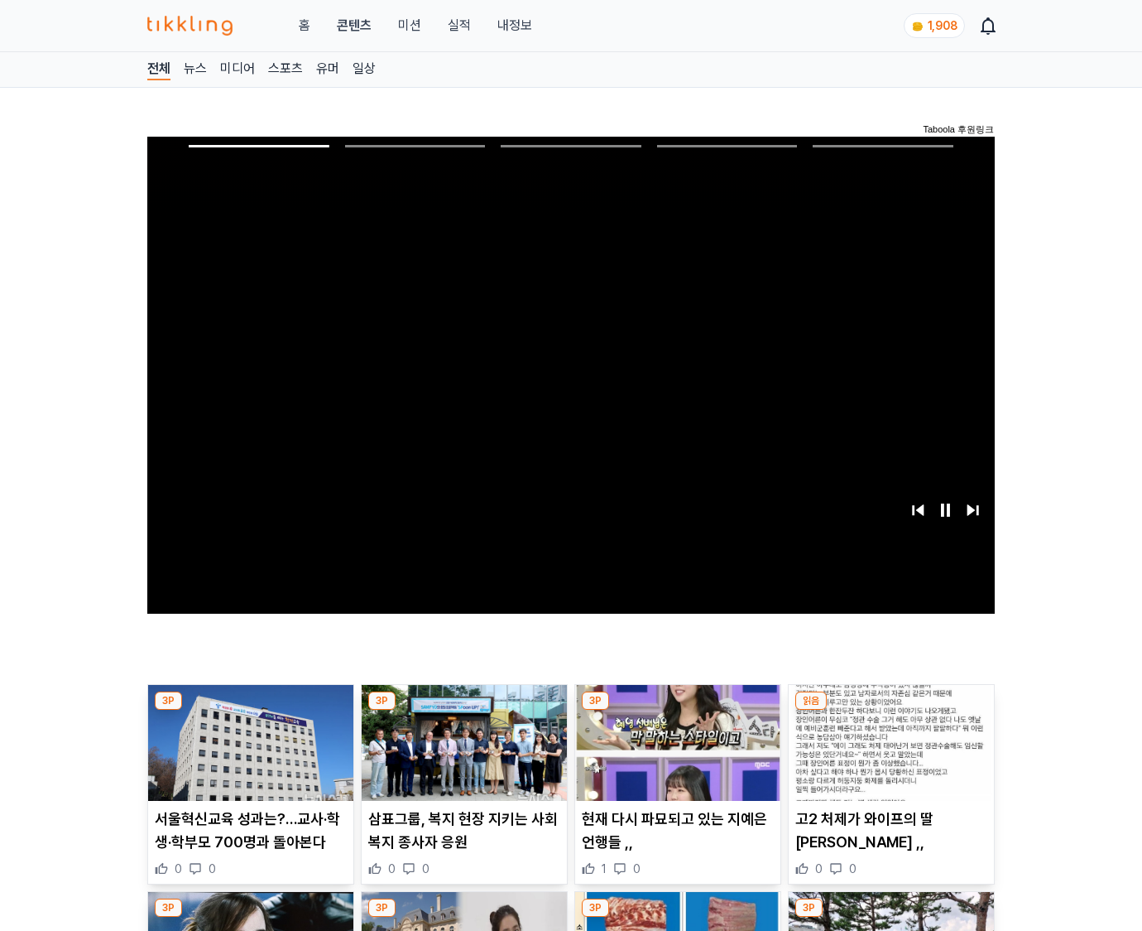
click at [888, 755] on img at bounding box center [891, 743] width 205 height 116
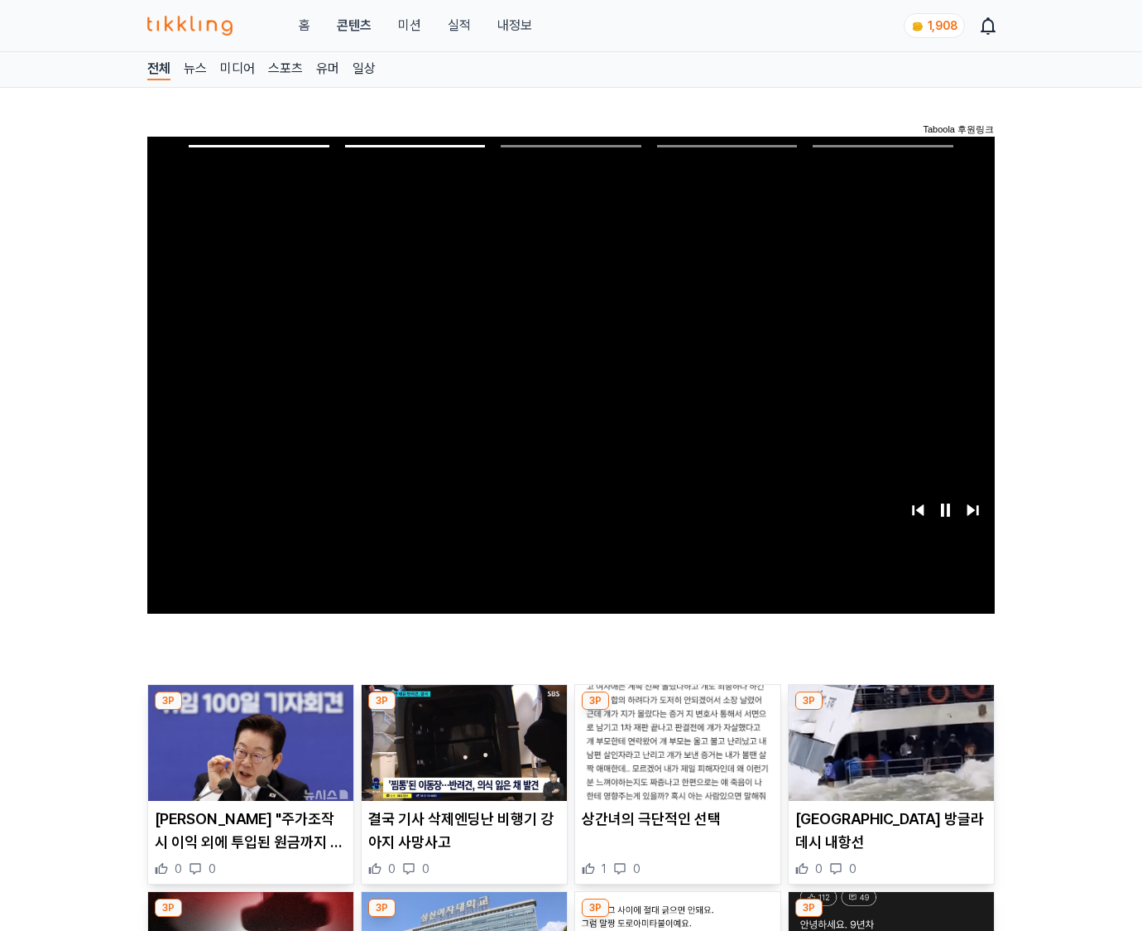
click at [888, 755] on img at bounding box center [891, 743] width 205 height 116
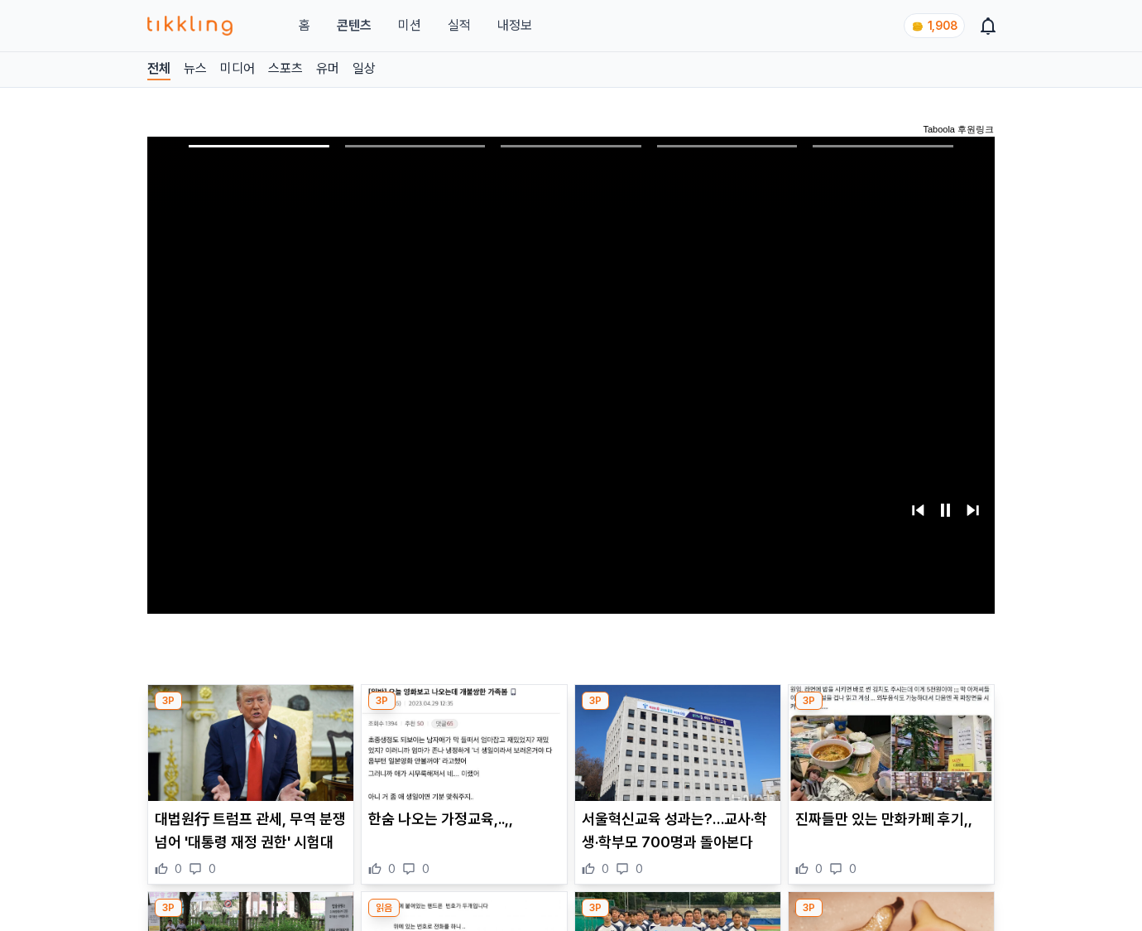
click at [888, 755] on img at bounding box center [891, 743] width 205 height 116
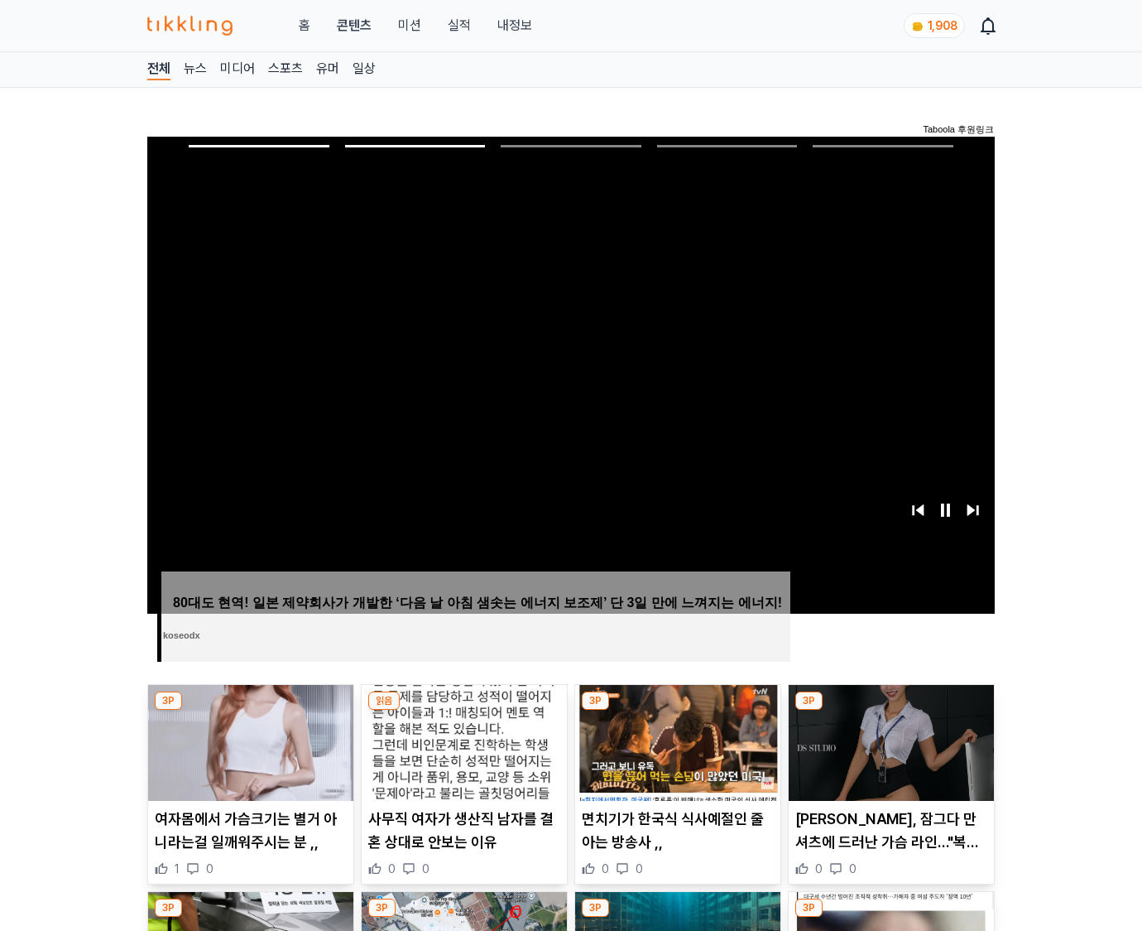
click at [888, 755] on img at bounding box center [891, 743] width 205 height 116
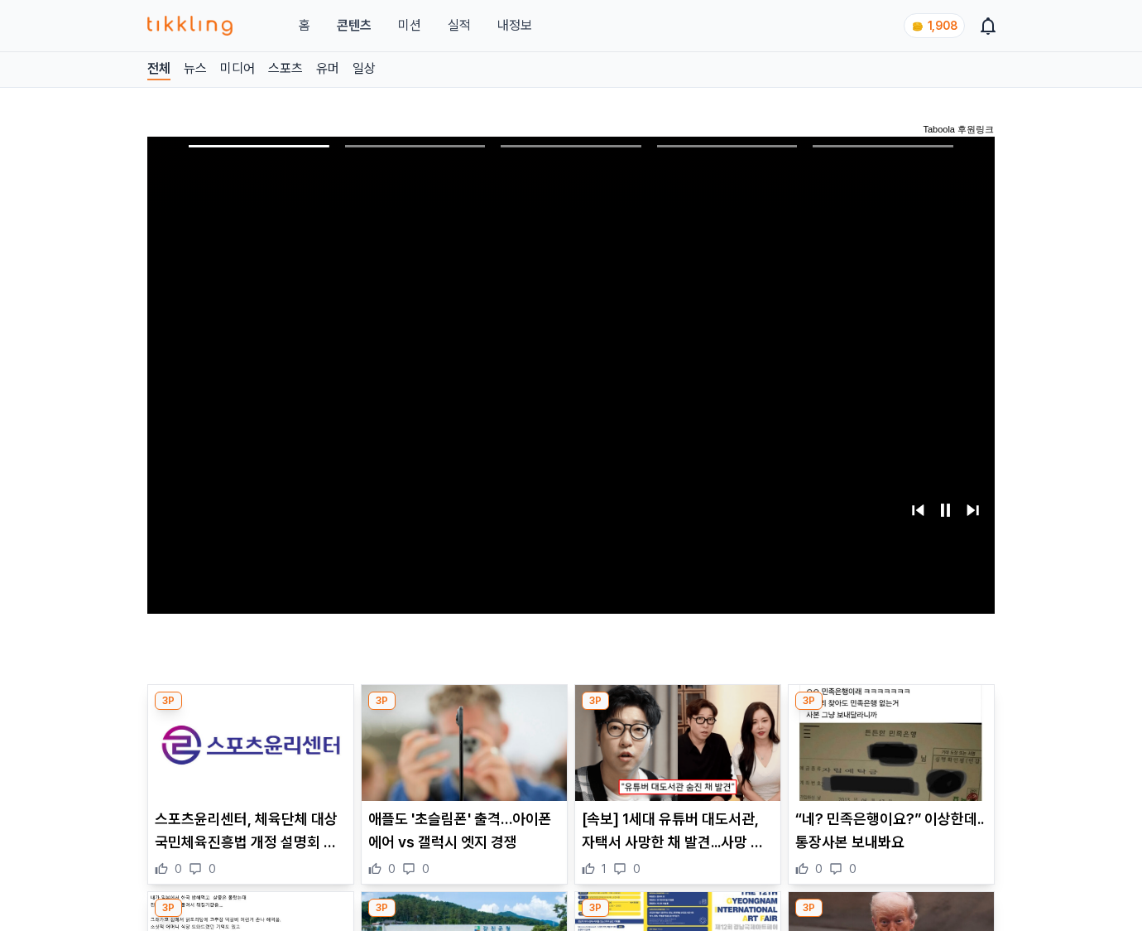
click at [888, 755] on img at bounding box center [891, 743] width 205 height 116
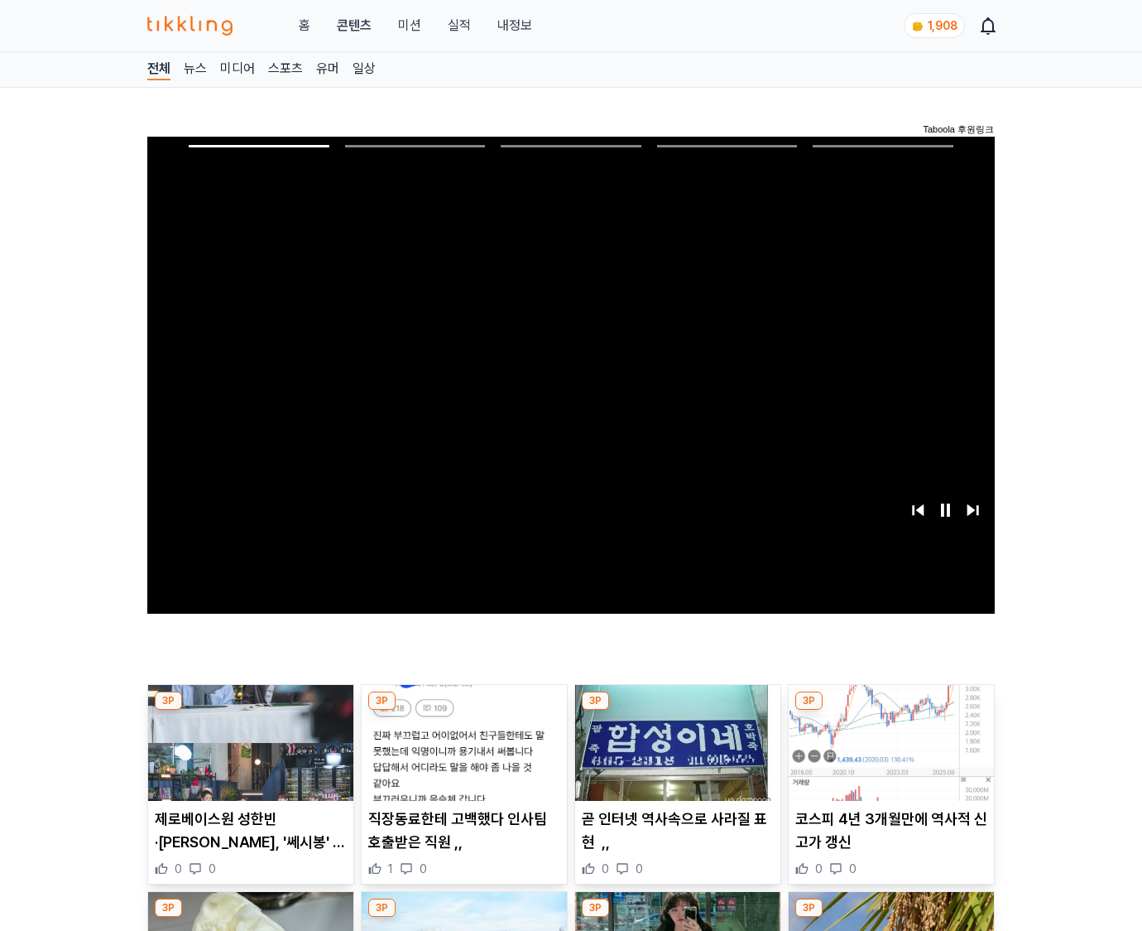
click at [888, 755] on img at bounding box center [891, 743] width 205 height 116
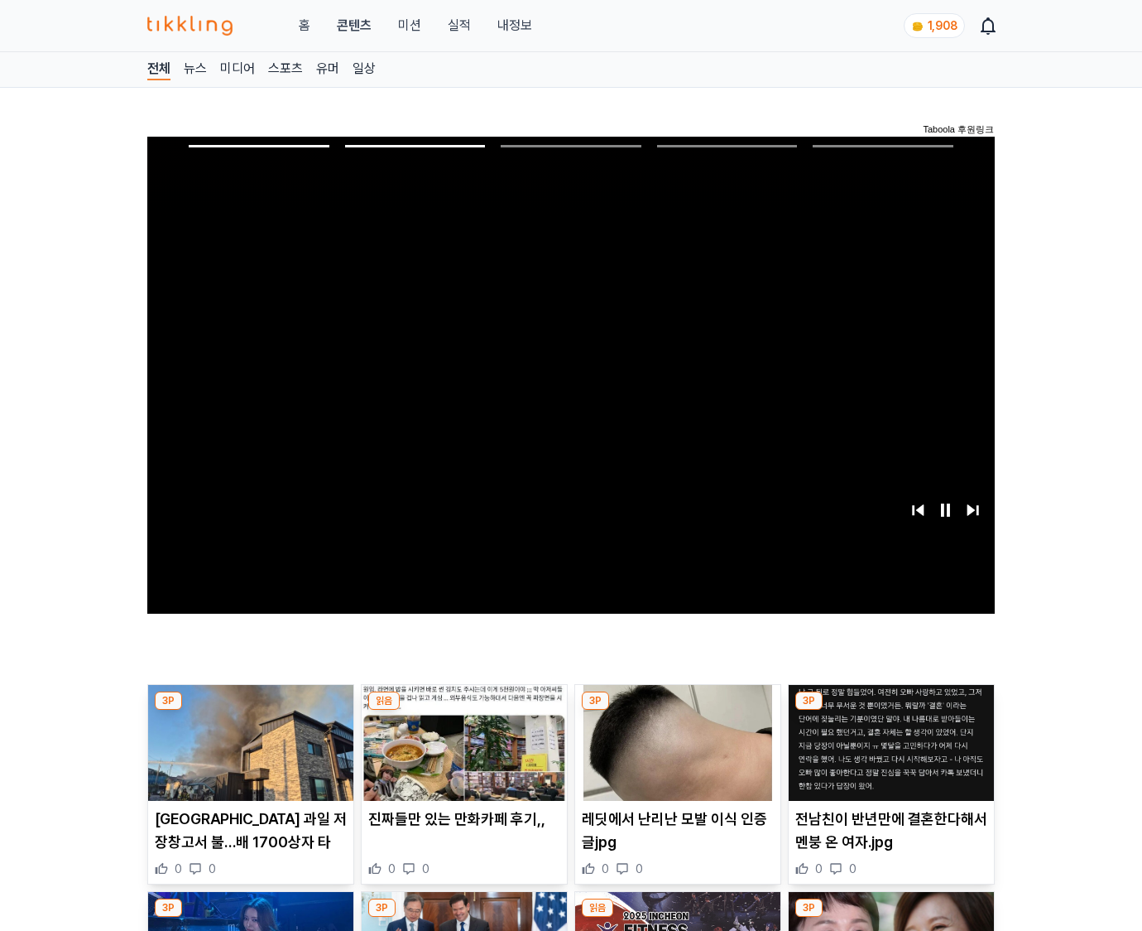
click at [888, 755] on img at bounding box center [891, 743] width 205 height 116
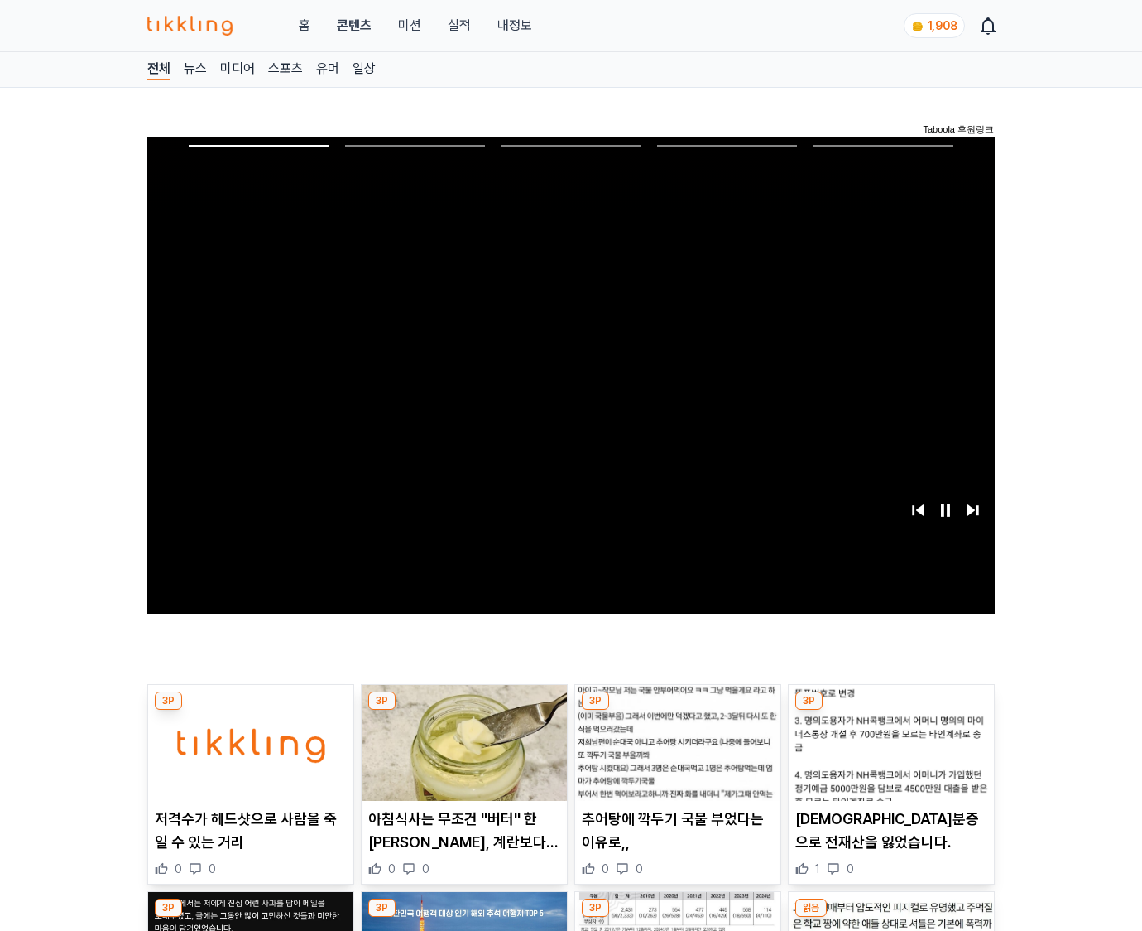
click at [888, 755] on img at bounding box center [891, 743] width 205 height 116
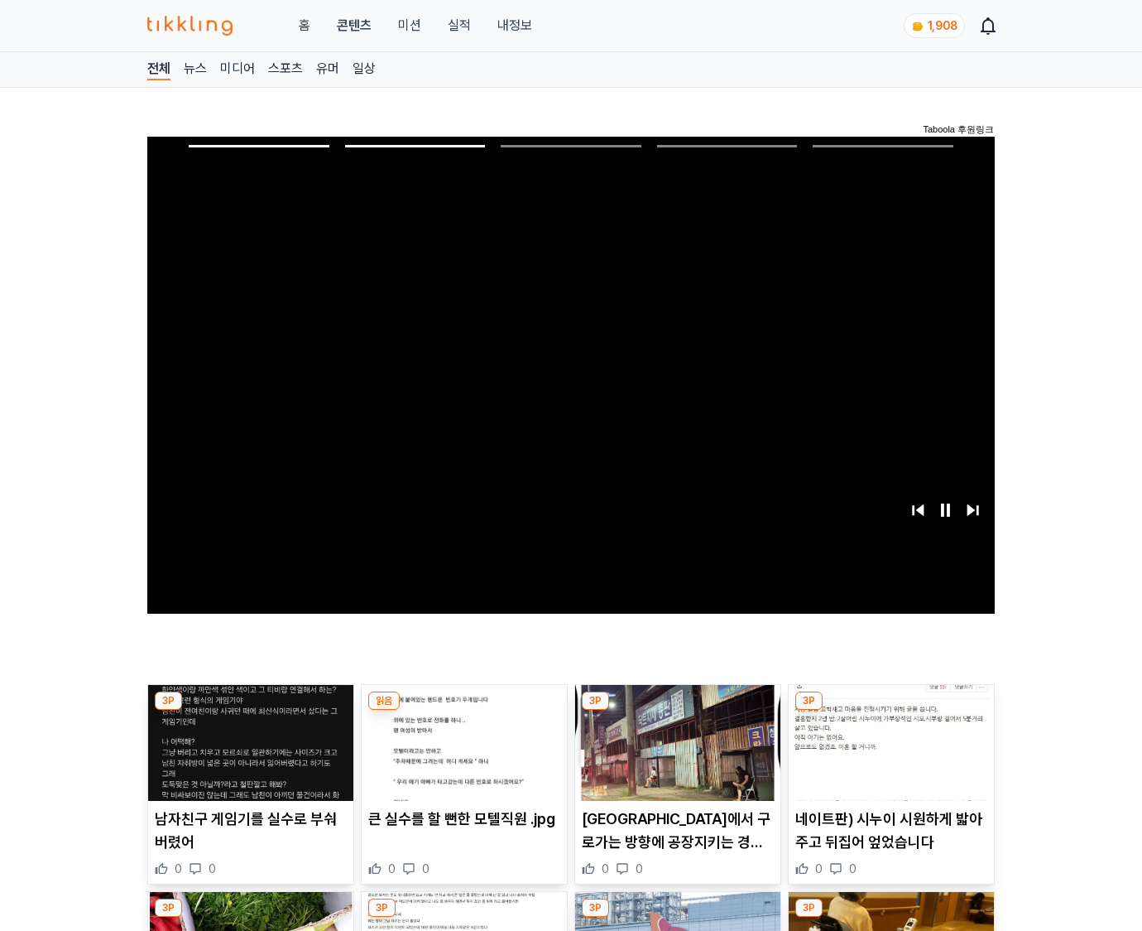
click at [888, 755] on img at bounding box center [891, 743] width 205 height 116
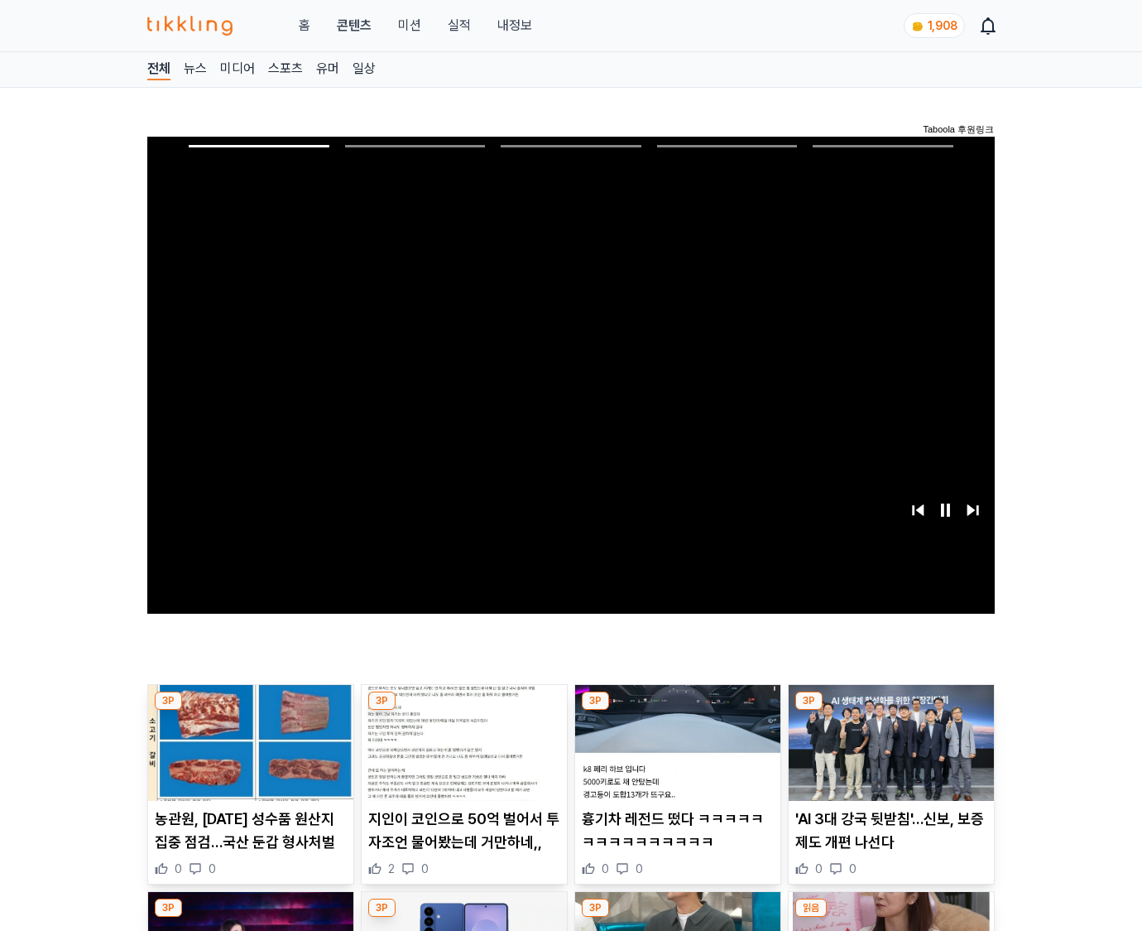
click at [888, 755] on img at bounding box center [891, 743] width 205 height 116
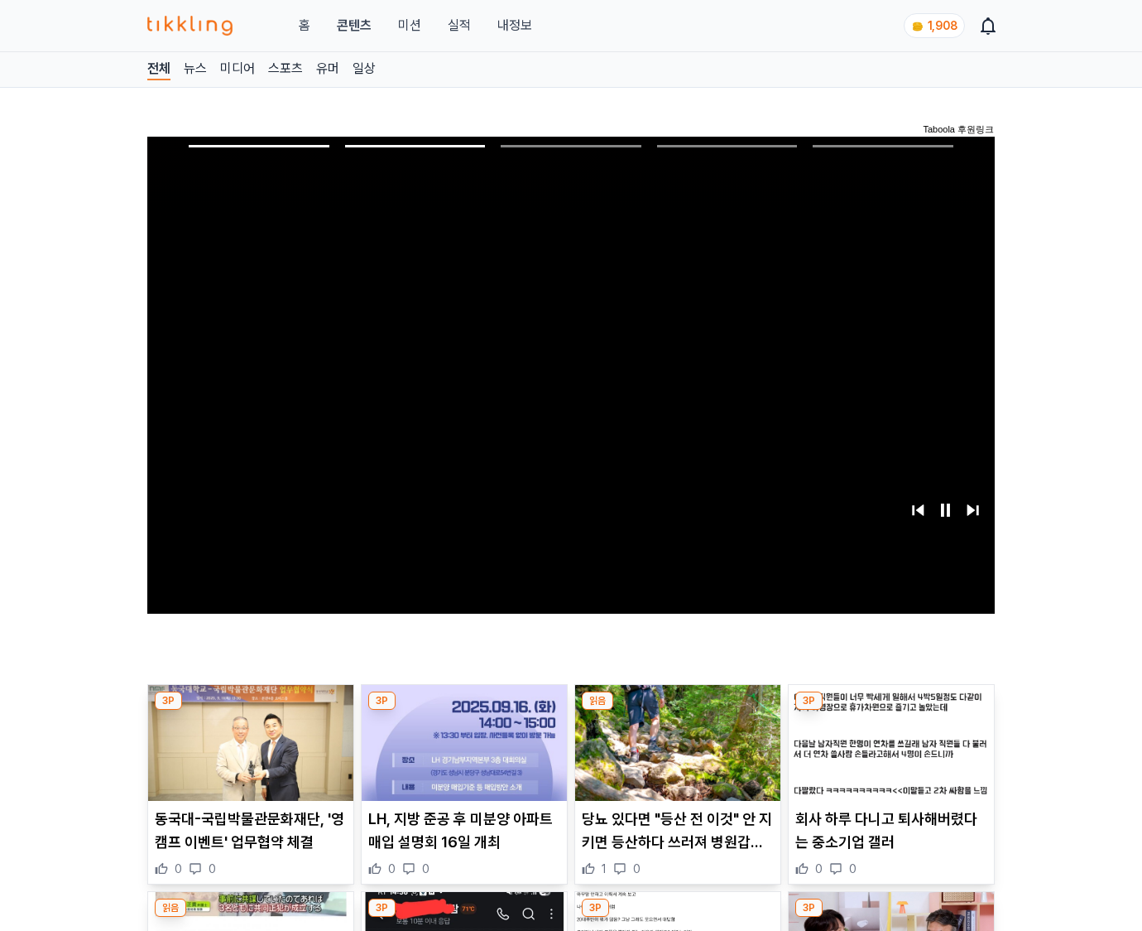
click at [888, 755] on img at bounding box center [891, 743] width 205 height 116
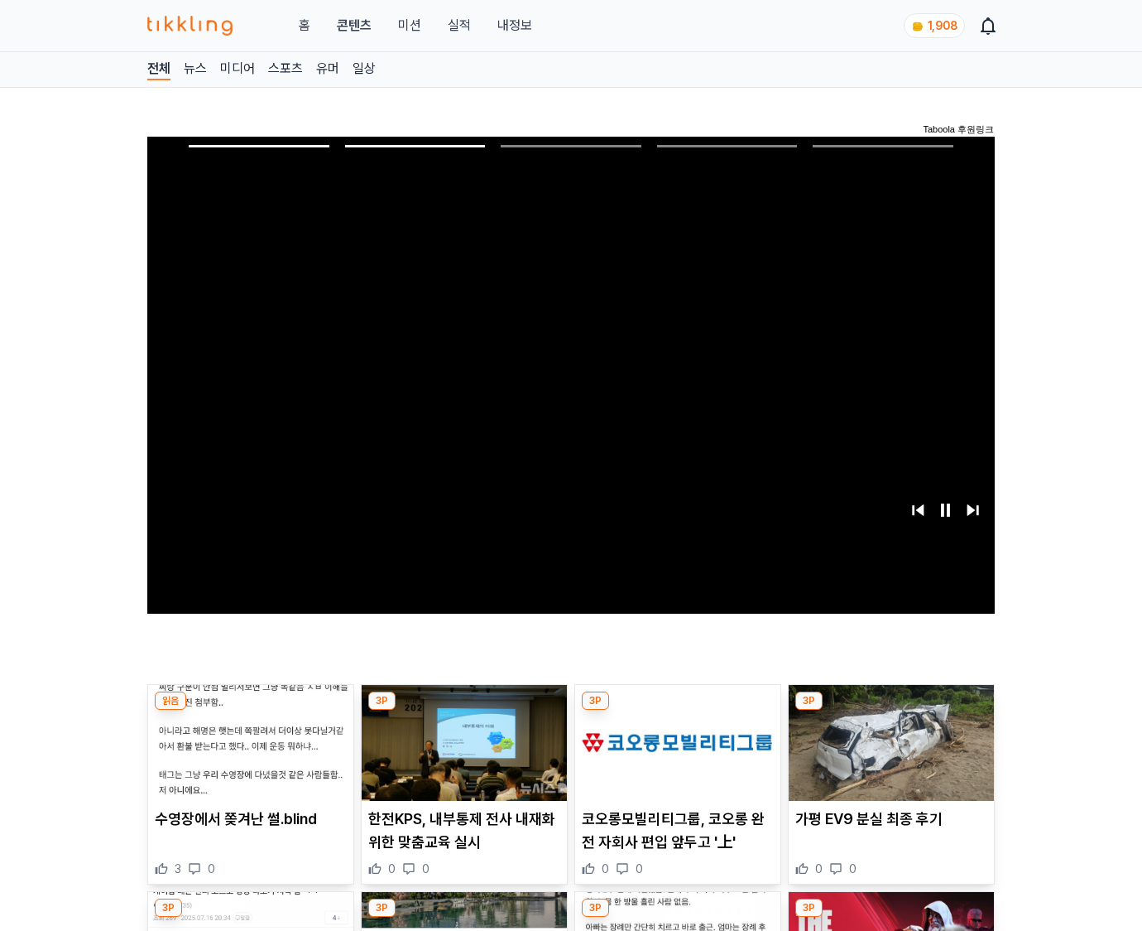
click at [888, 755] on img at bounding box center [891, 743] width 205 height 116
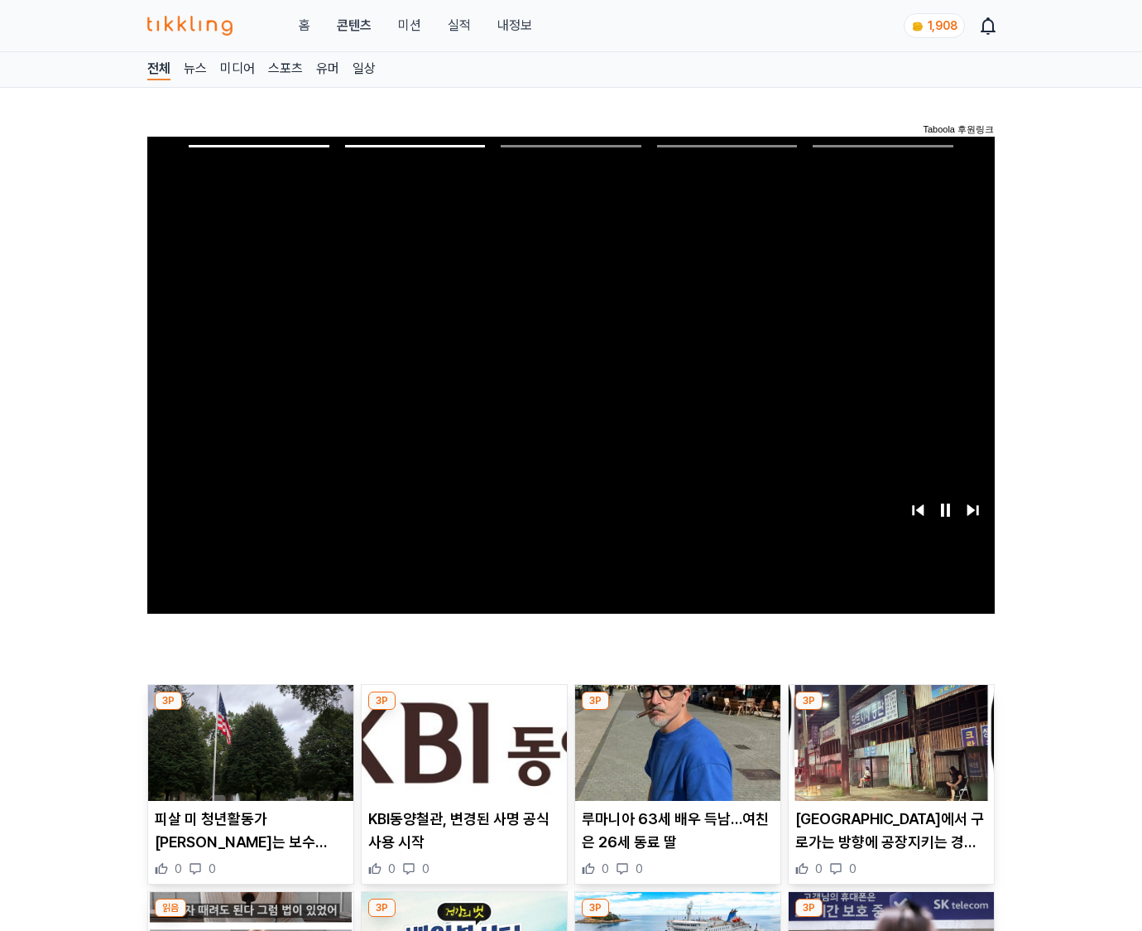
click at [888, 755] on img at bounding box center [891, 743] width 205 height 116
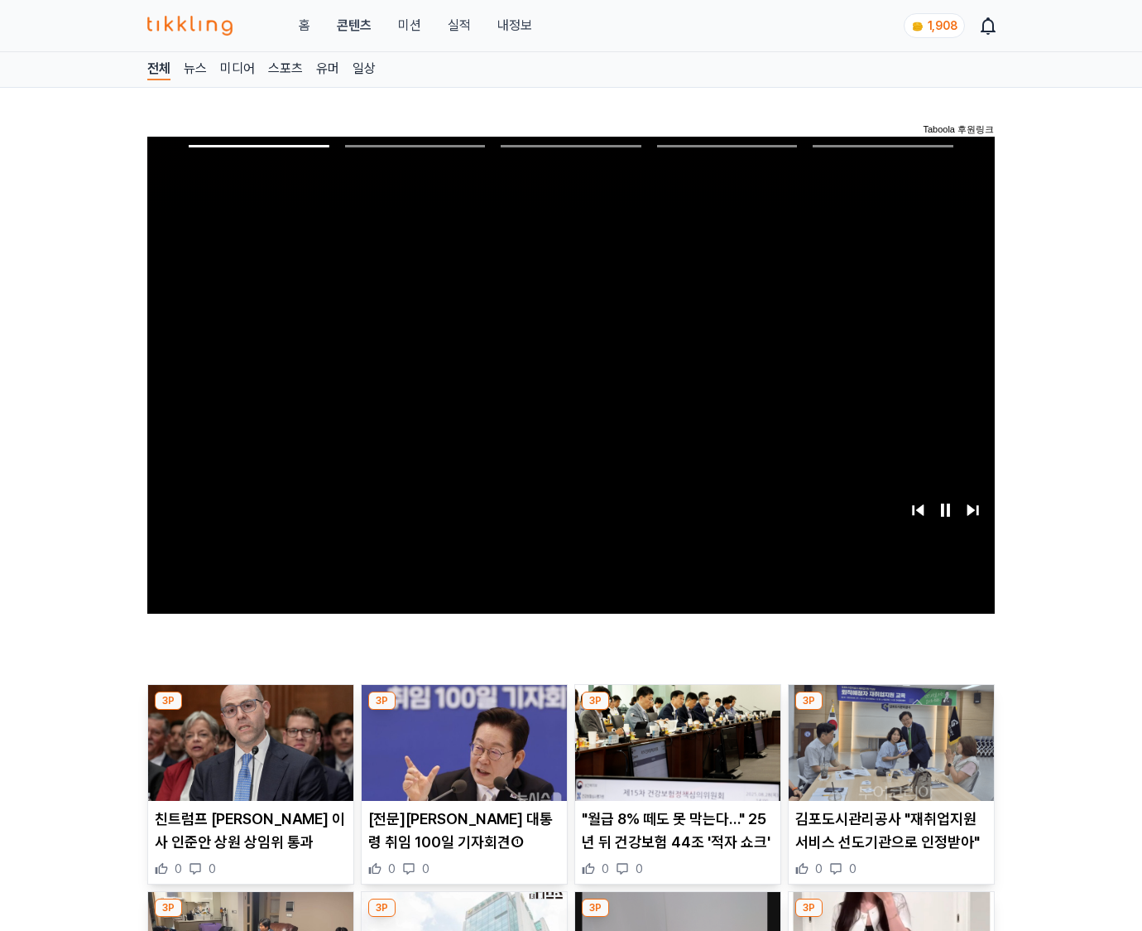
click at [888, 755] on img at bounding box center [891, 743] width 205 height 116
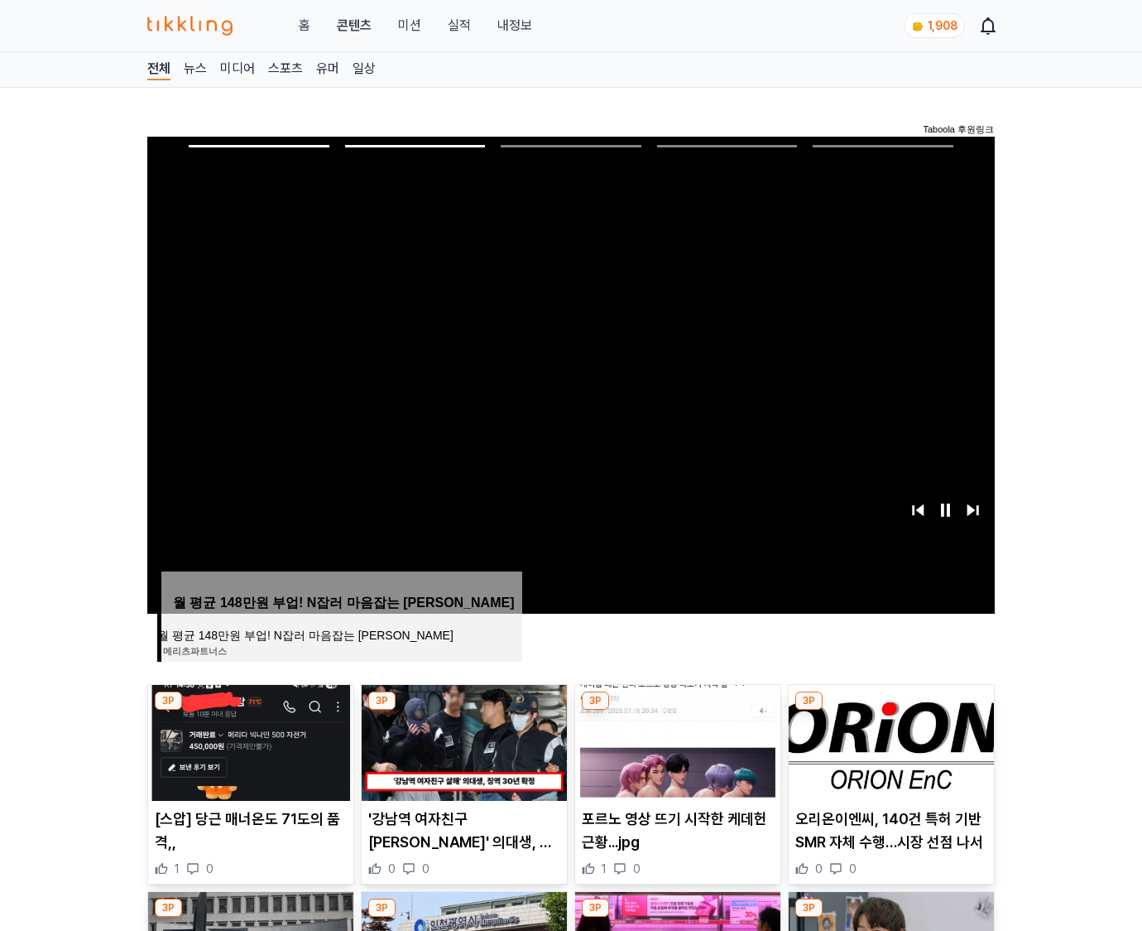
click at [888, 755] on img at bounding box center [891, 743] width 205 height 116
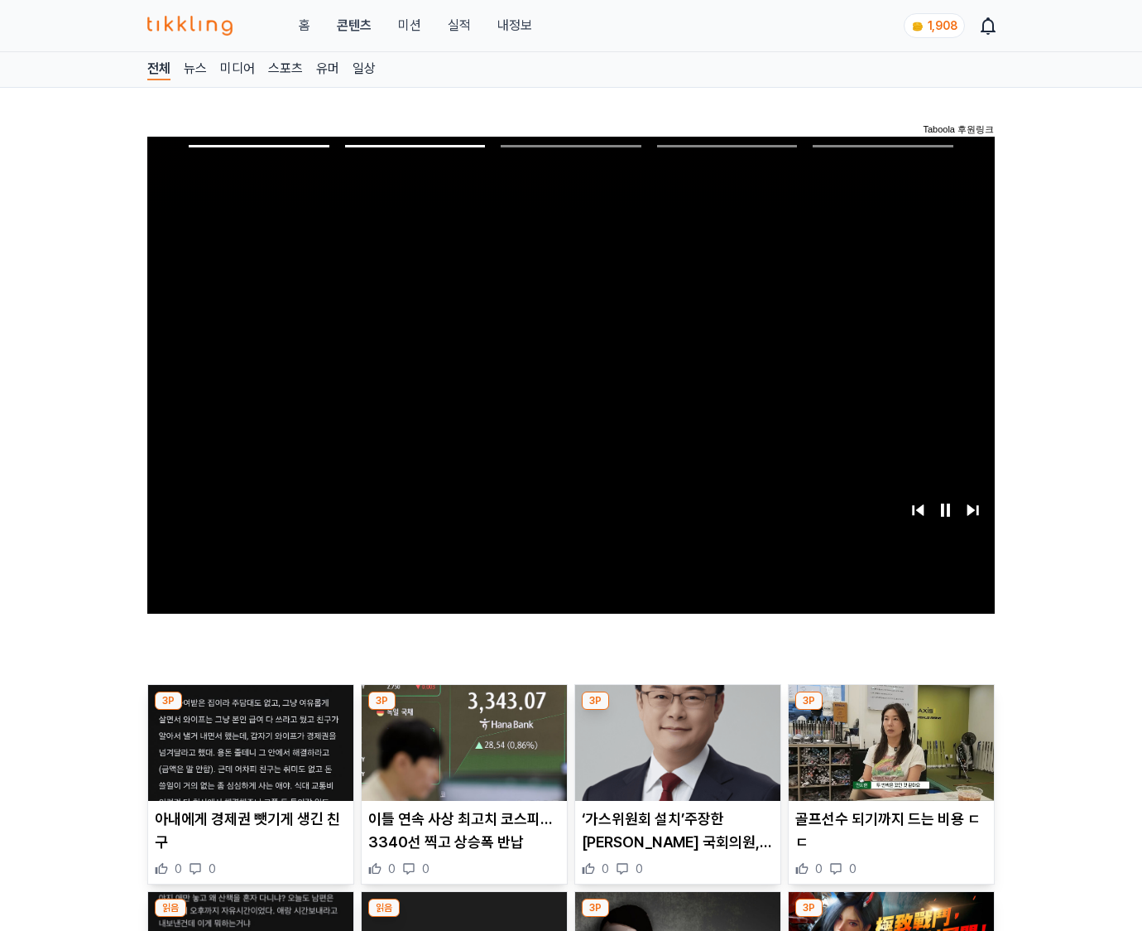
click at [888, 755] on img at bounding box center [891, 743] width 205 height 116
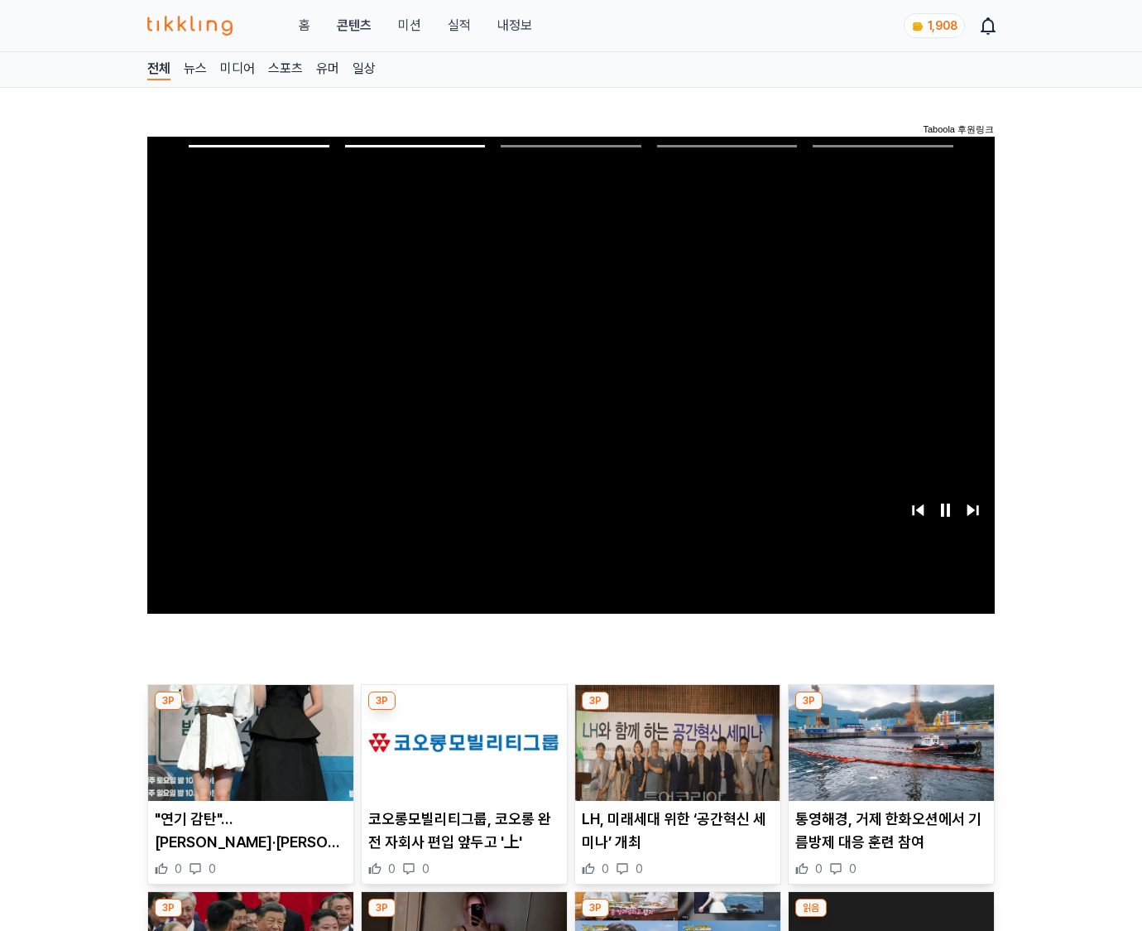
click at [888, 755] on img at bounding box center [891, 743] width 205 height 116
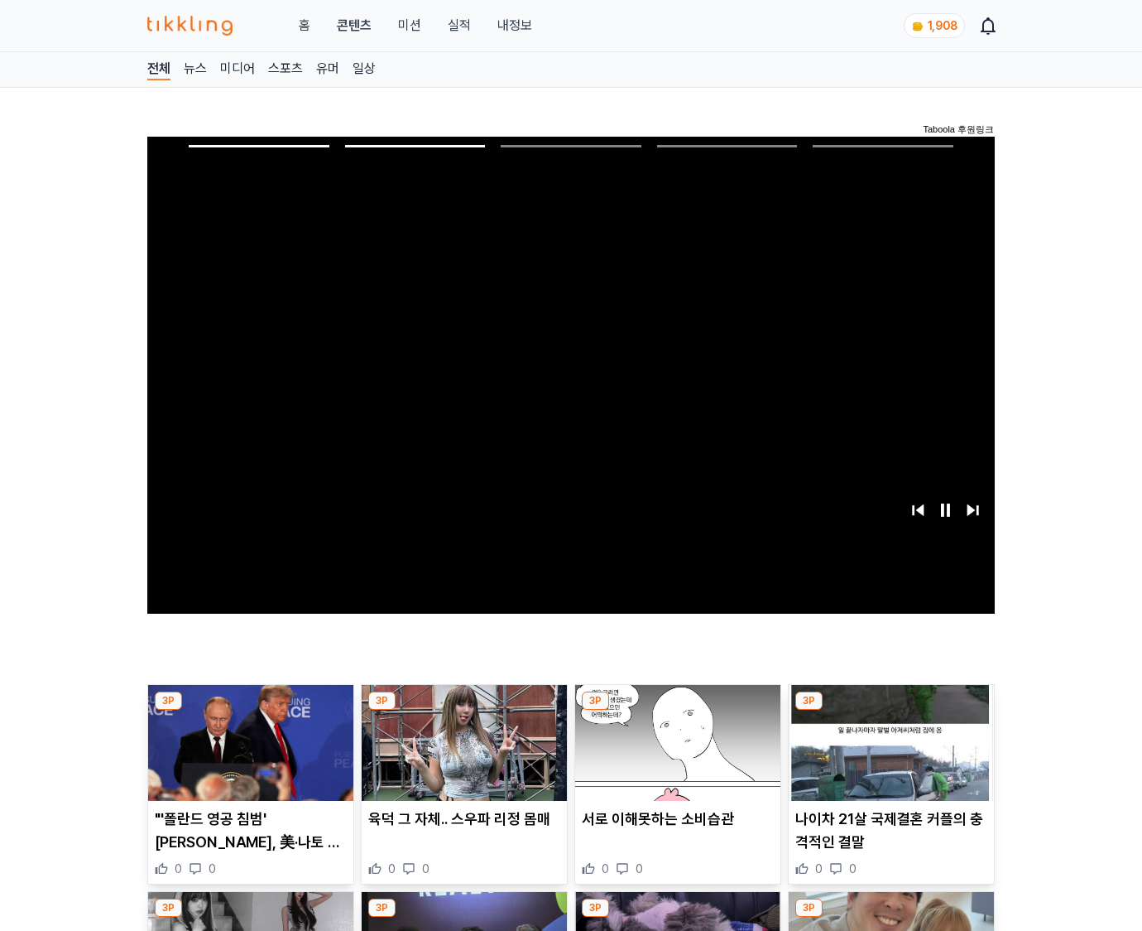
click at [888, 755] on img at bounding box center [891, 743] width 205 height 116
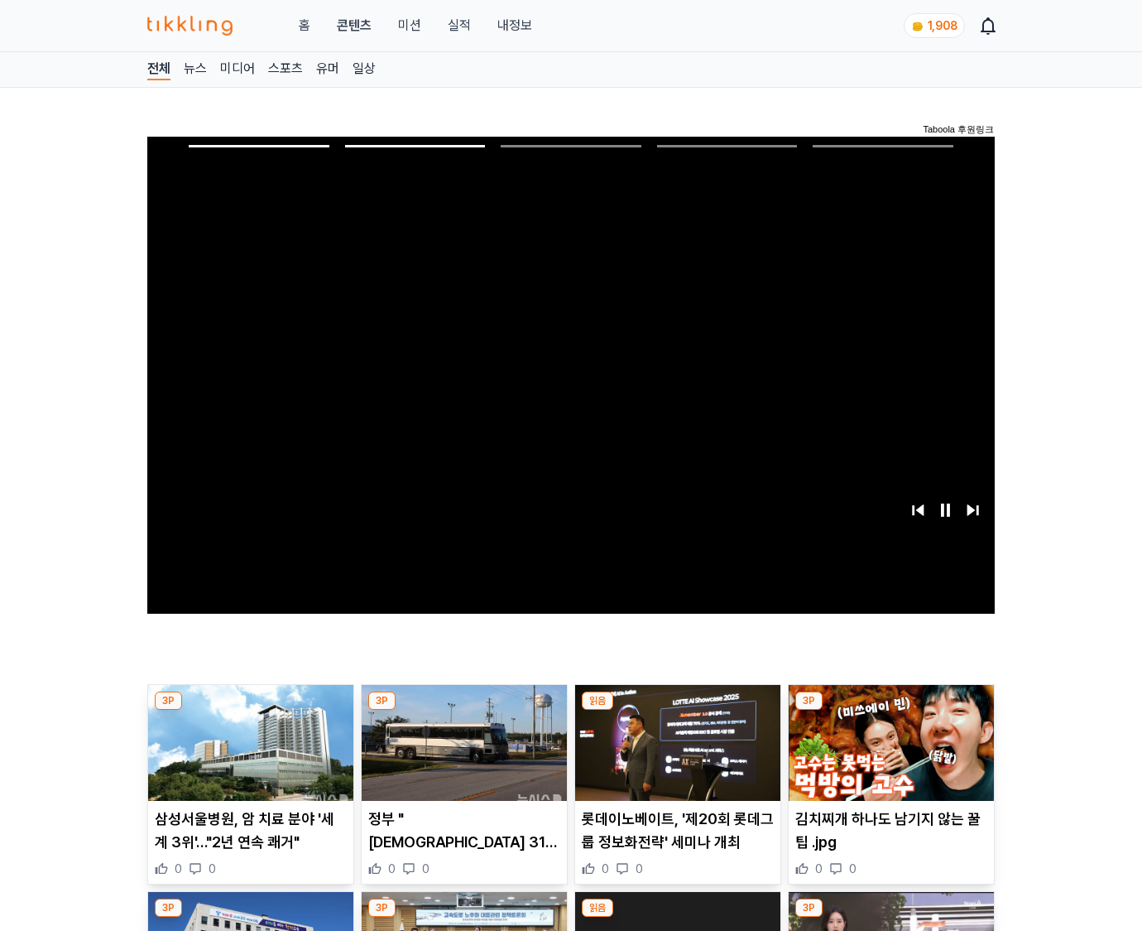
click at [888, 755] on img at bounding box center [891, 743] width 205 height 116
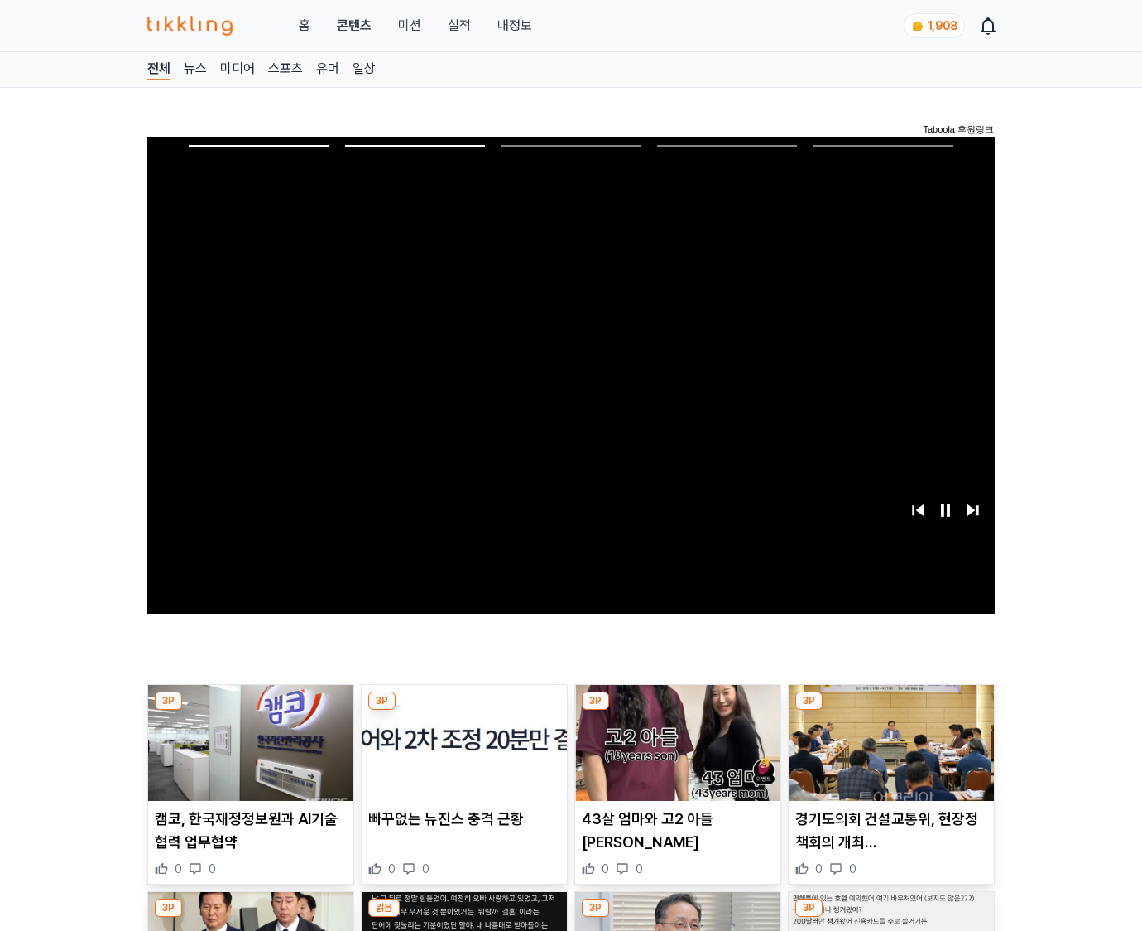
click at [888, 755] on img at bounding box center [891, 743] width 205 height 116
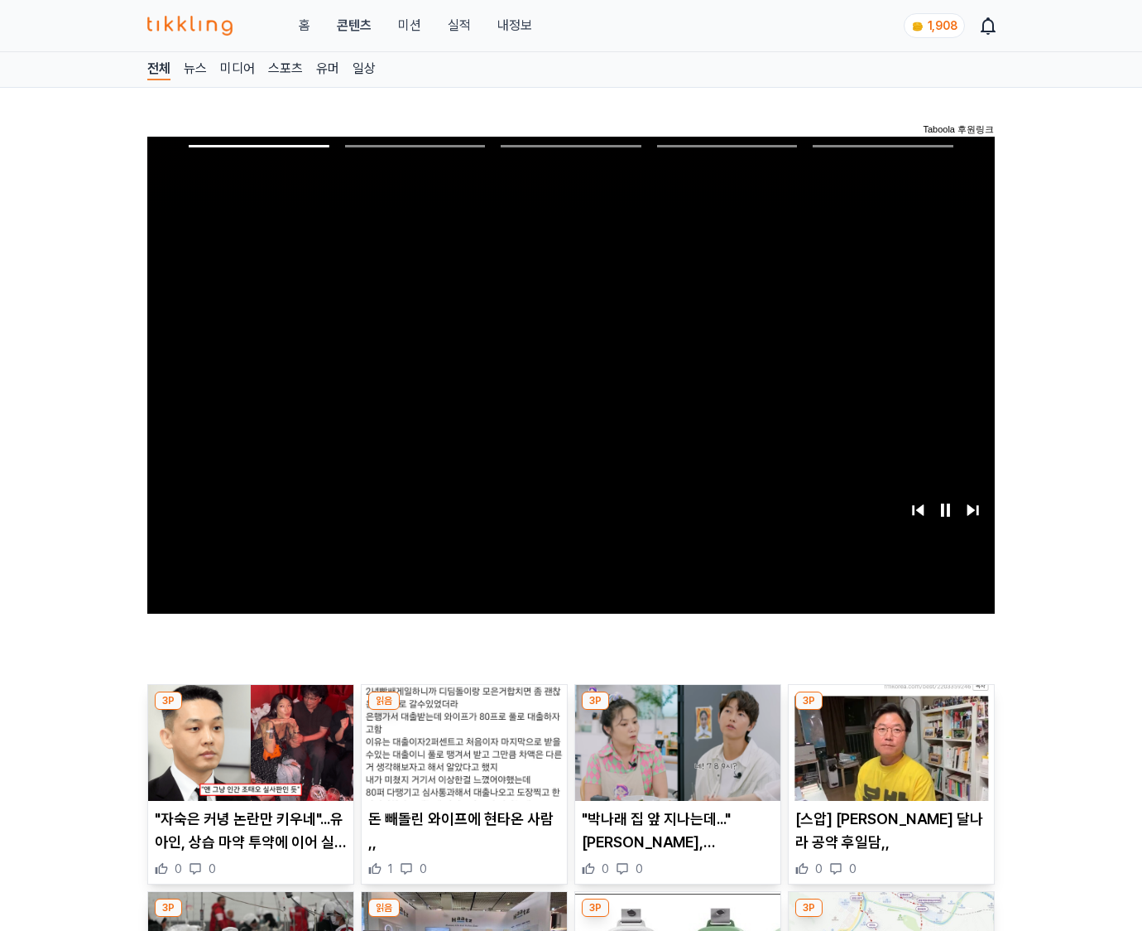
click at [888, 755] on img at bounding box center [891, 743] width 205 height 116
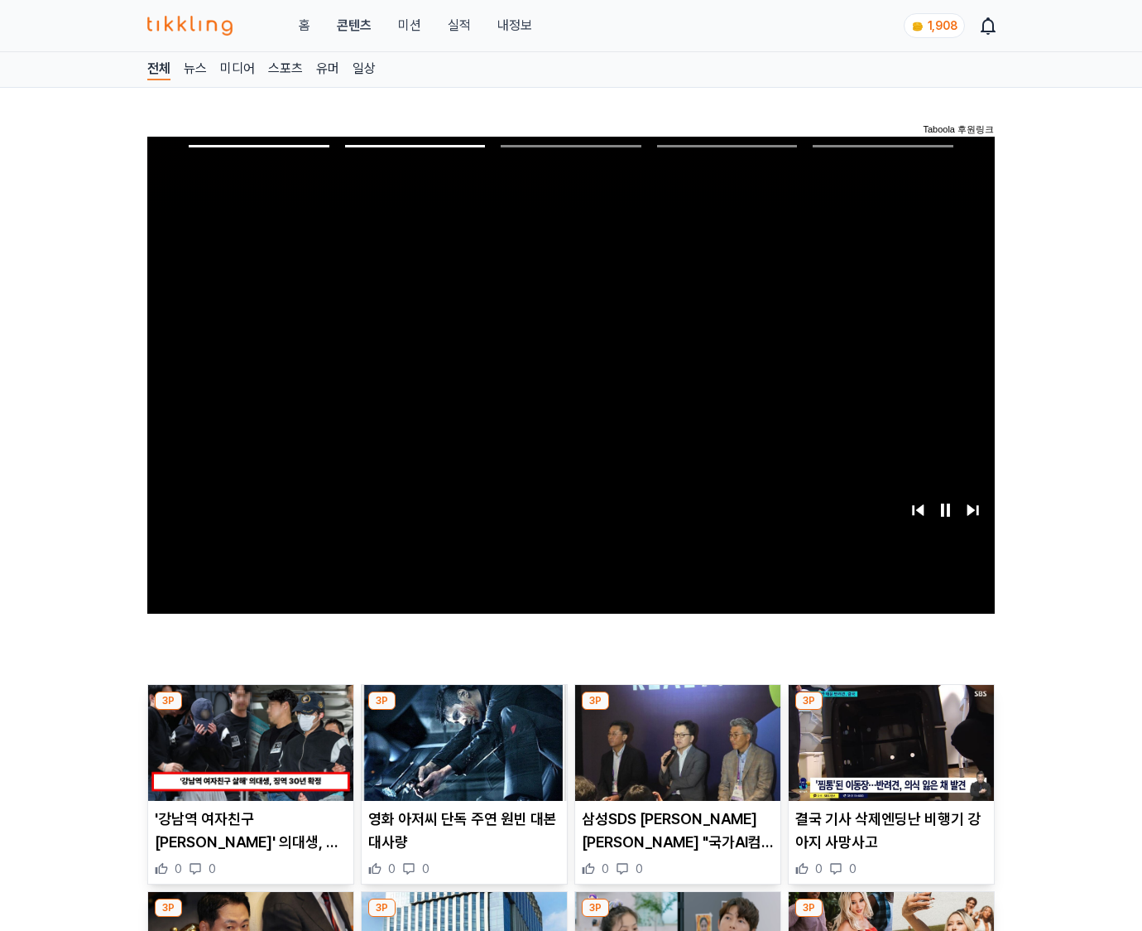
click at [888, 755] on img at bounding box center [891, 743] width 205 height 116
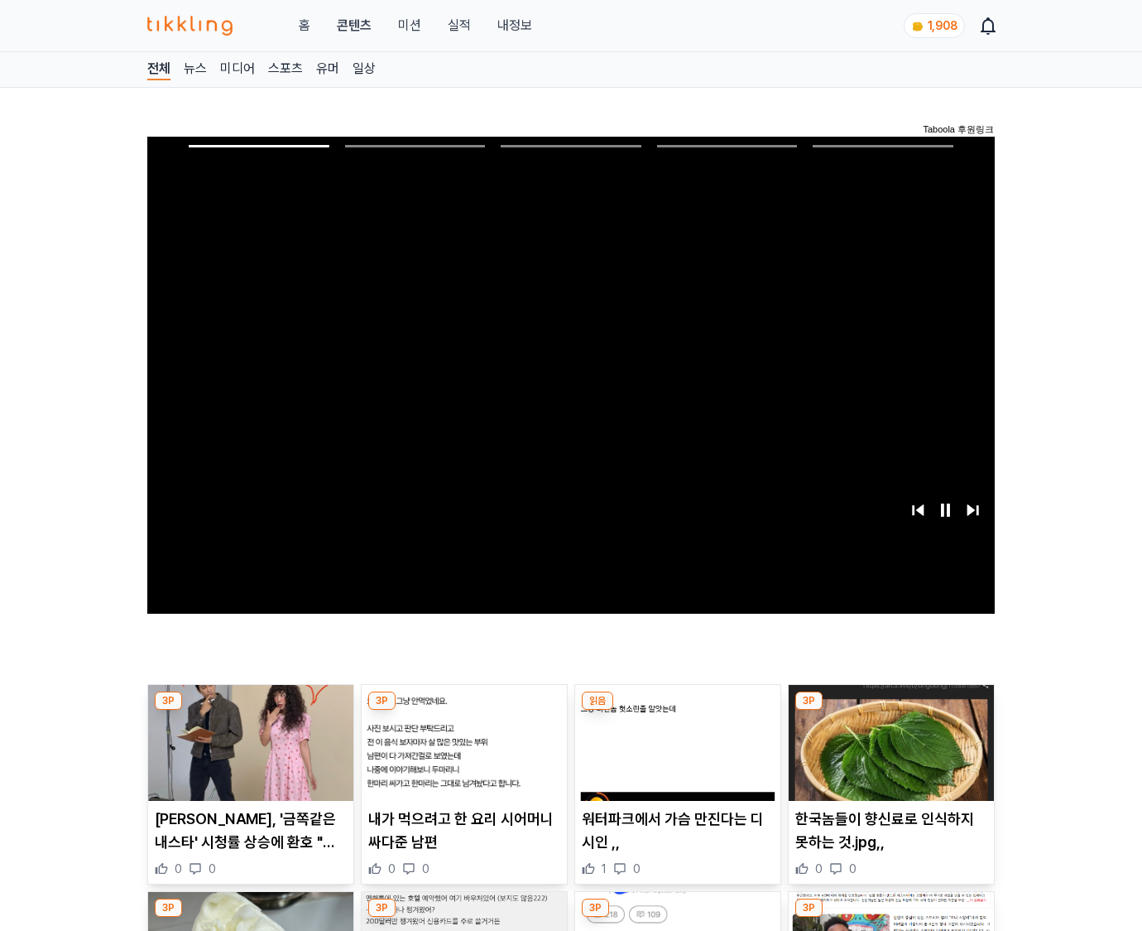
click at [888, 755] on img at bounding box center [891, 743] width 205 height 116
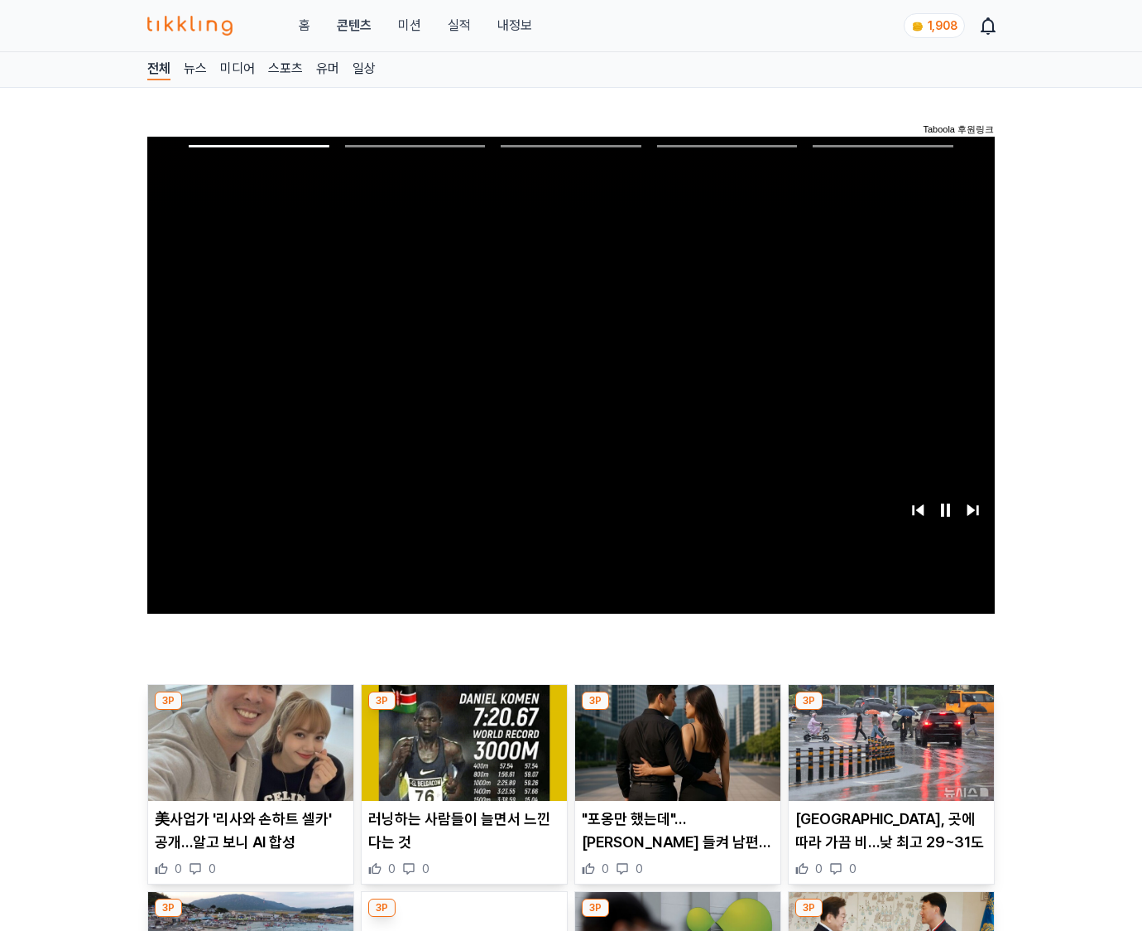
click at [888, 755] on img at bounding box center [891, 743] width 205 height 116
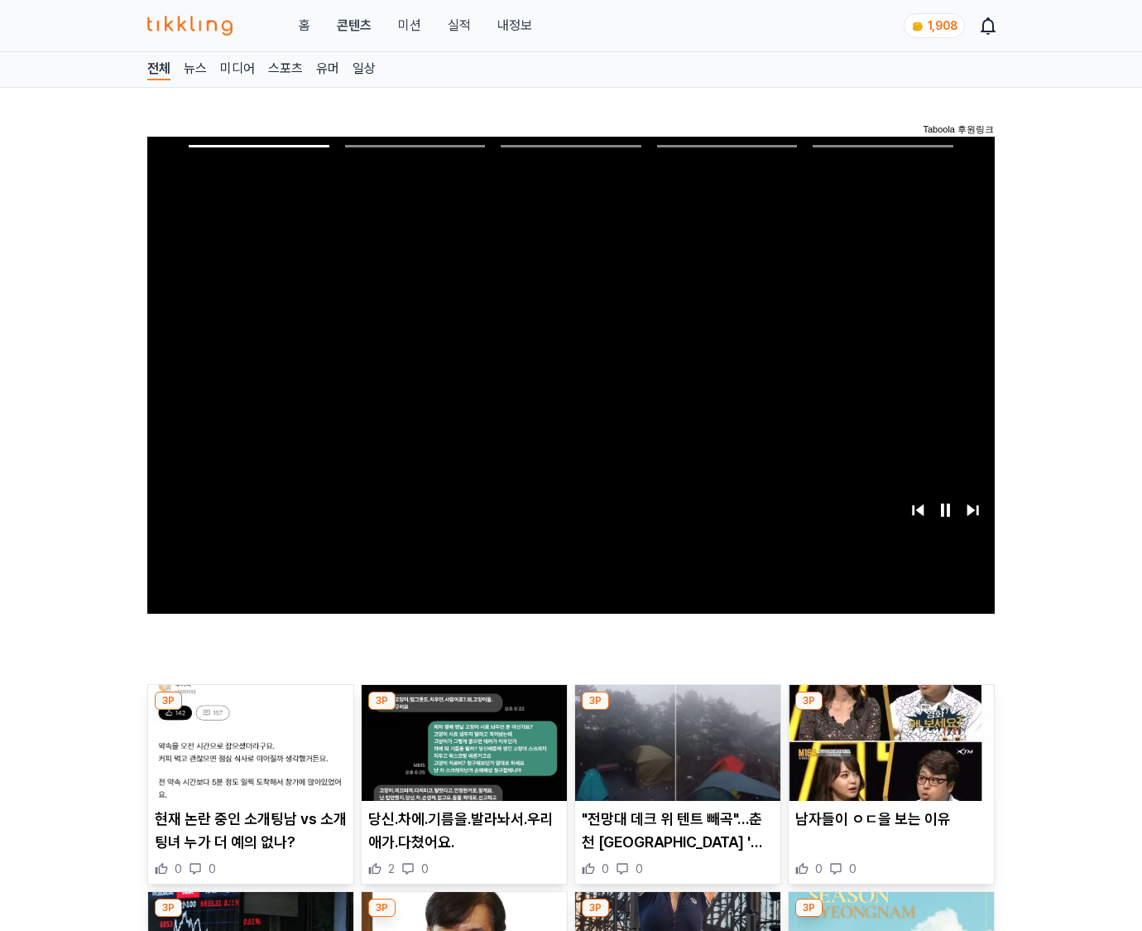
click at [888, 755] on img at bounding box center [891, 743] width 205 height 116
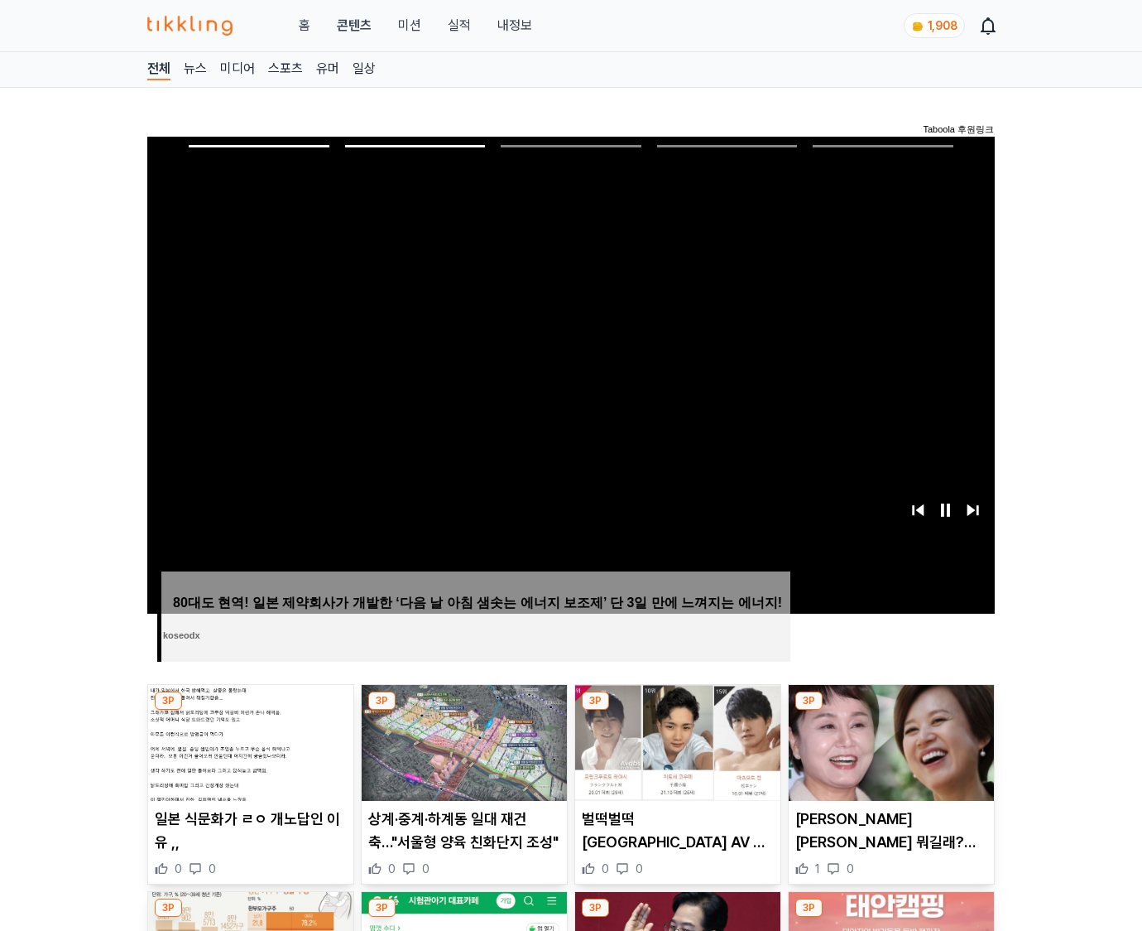
click at [888, 755] on img at bounding box center [891, 743] width 205 height 116
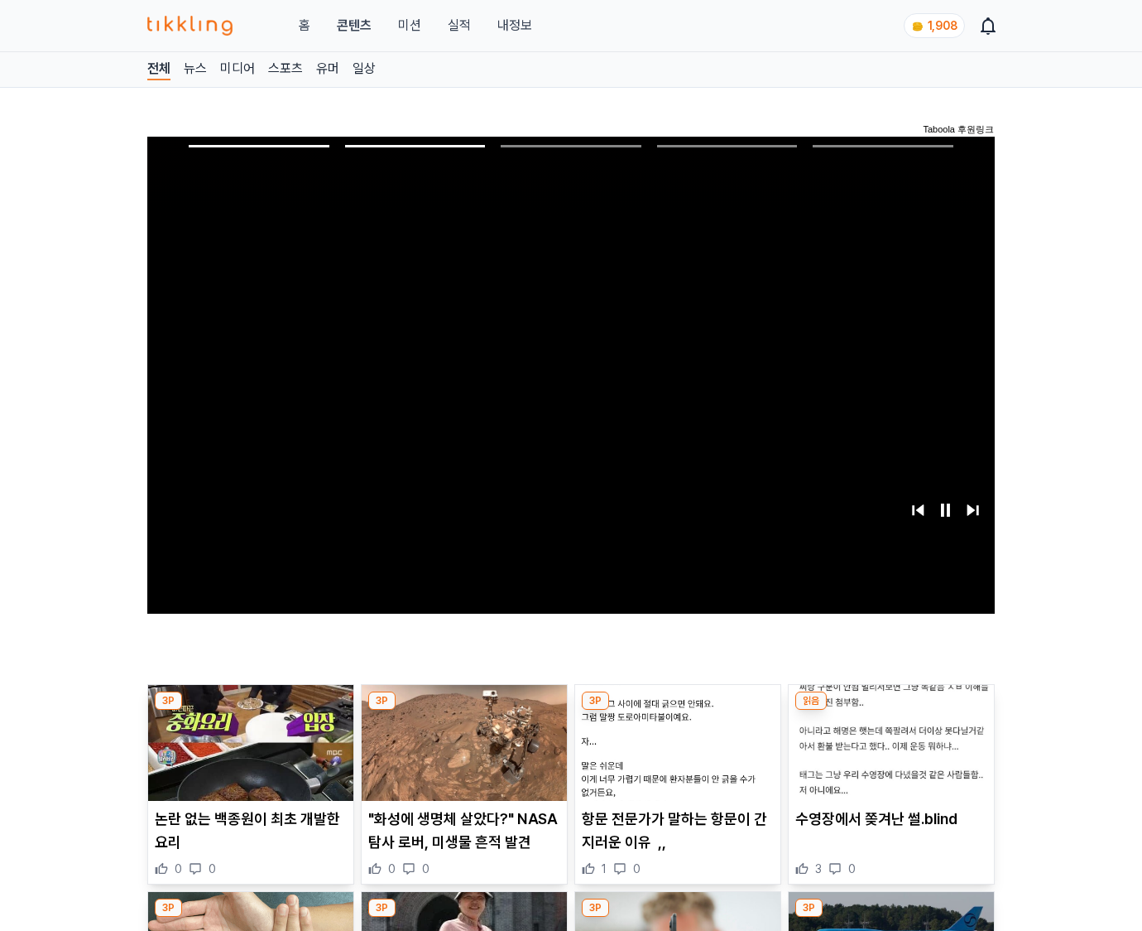
click at [888, 755] on img at bounding box center [891, 743] width 205 height 116
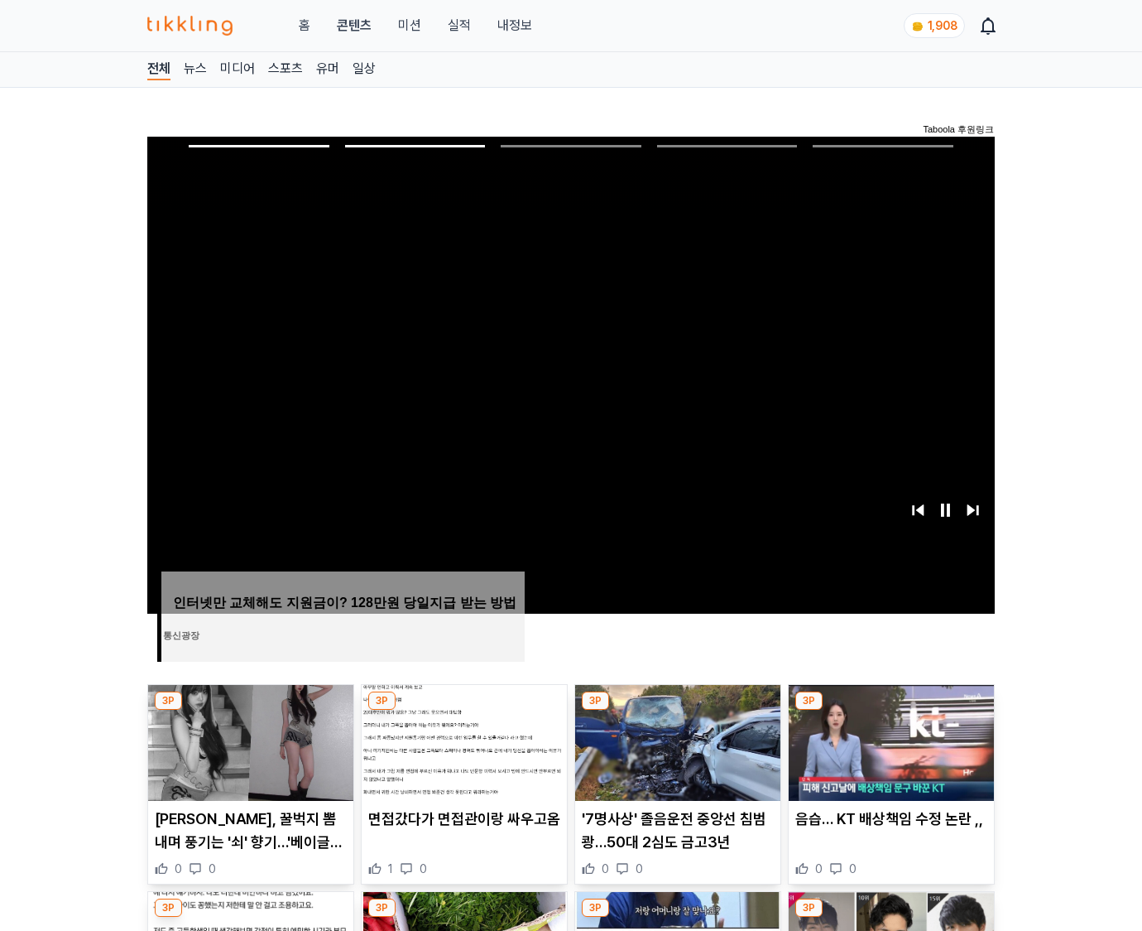
click at [888, 755] on img at bounding box center [891, 743] width 205 height 116
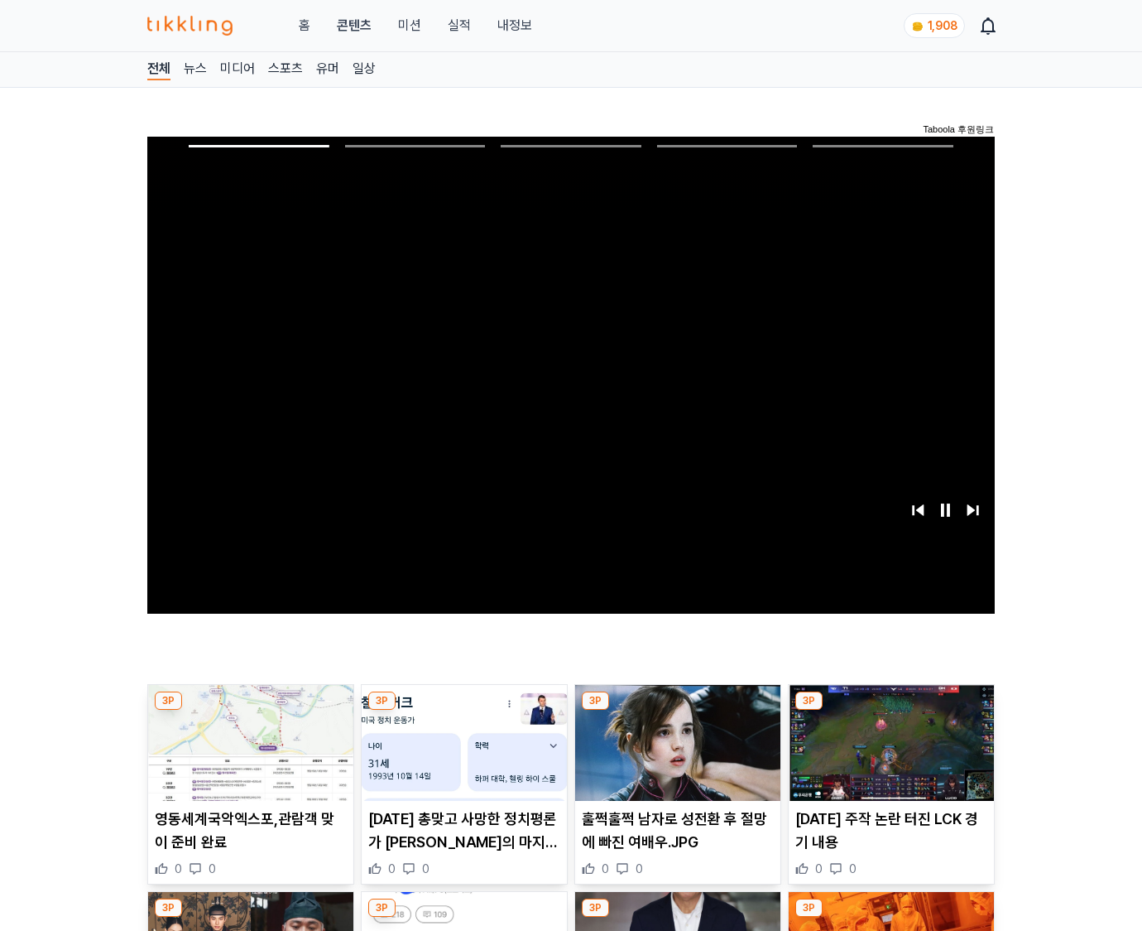
click at [888, 755] on img at bounding box center [891, 743] width 205 height 116
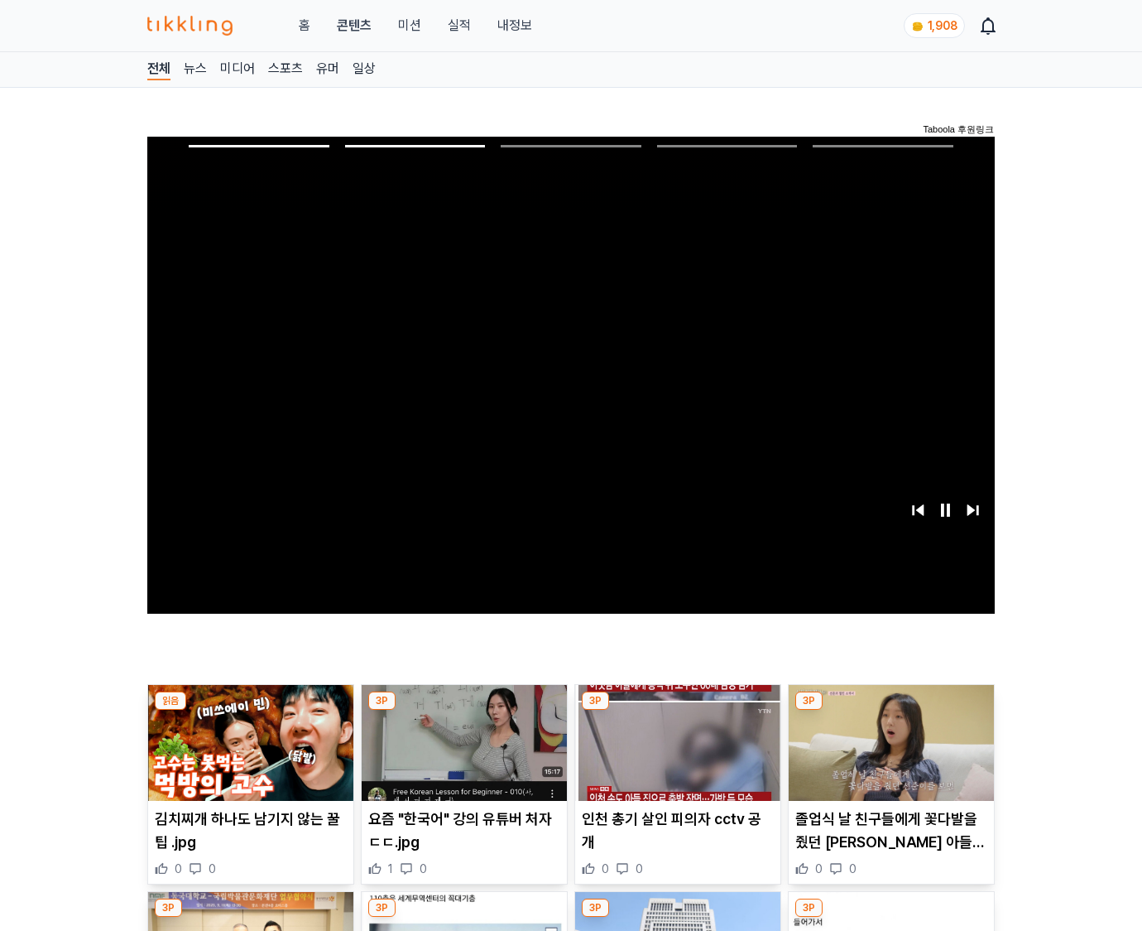
click at [888, 755] on img at bounding box center [891, 743] width 205 height 116
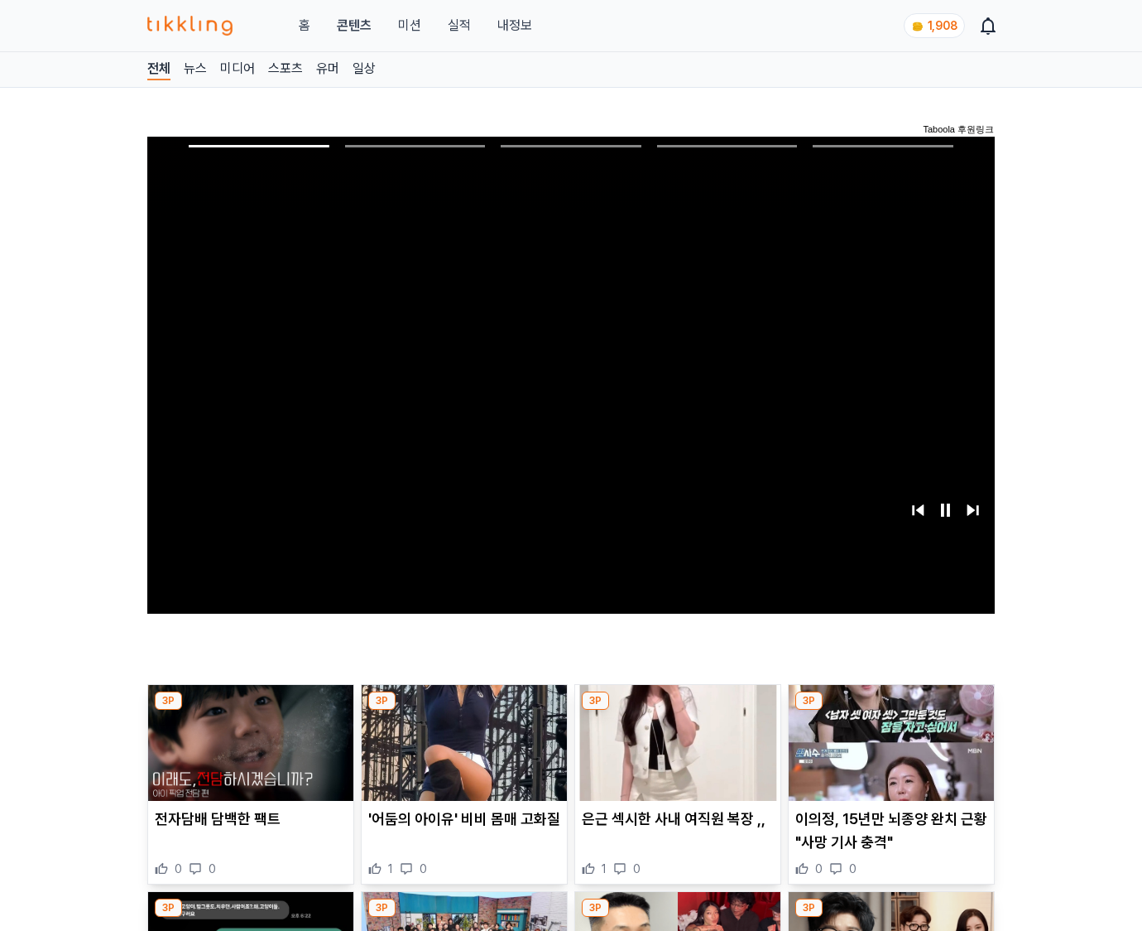
click at [888, 755] on img at bounding box center [891, 743] width 205 height 116
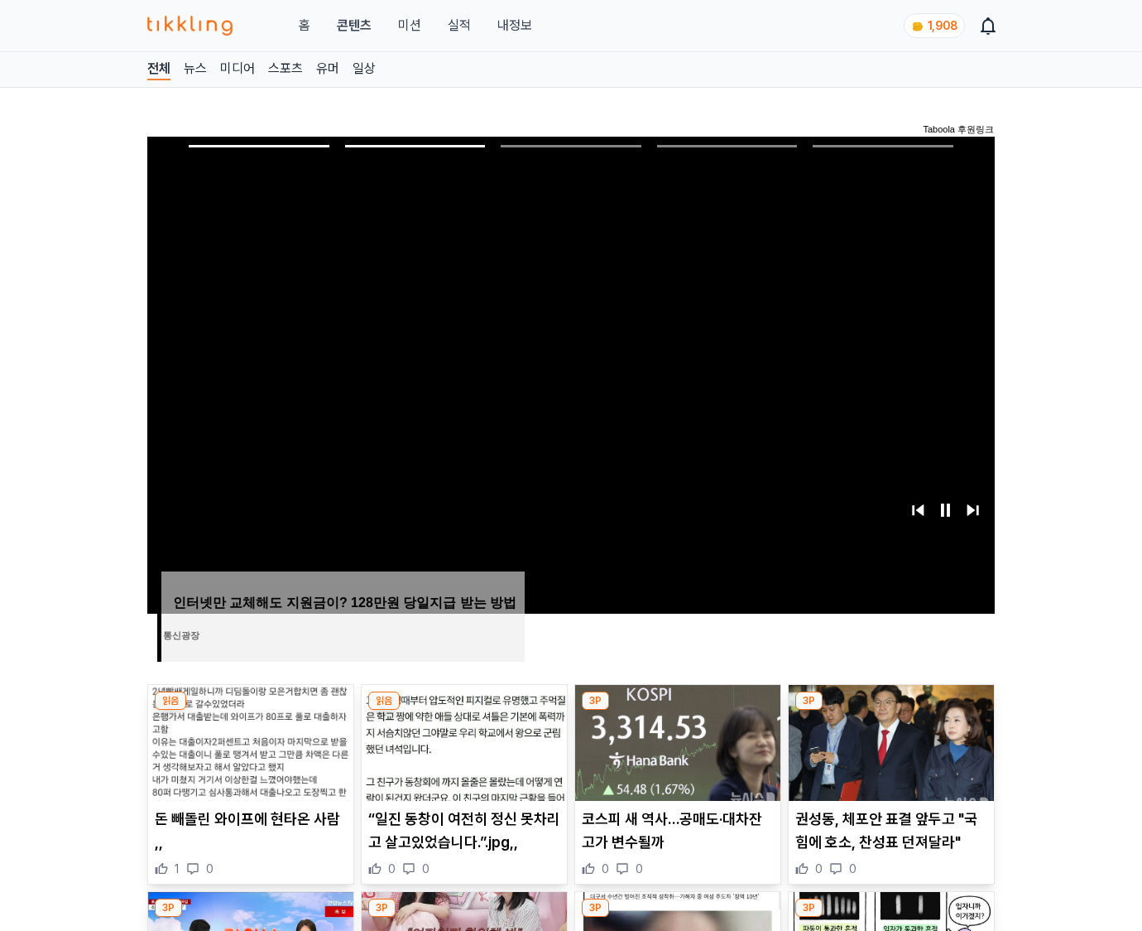
click at [888, 755] on img at bounding box center [891, 743] width 205 height 116
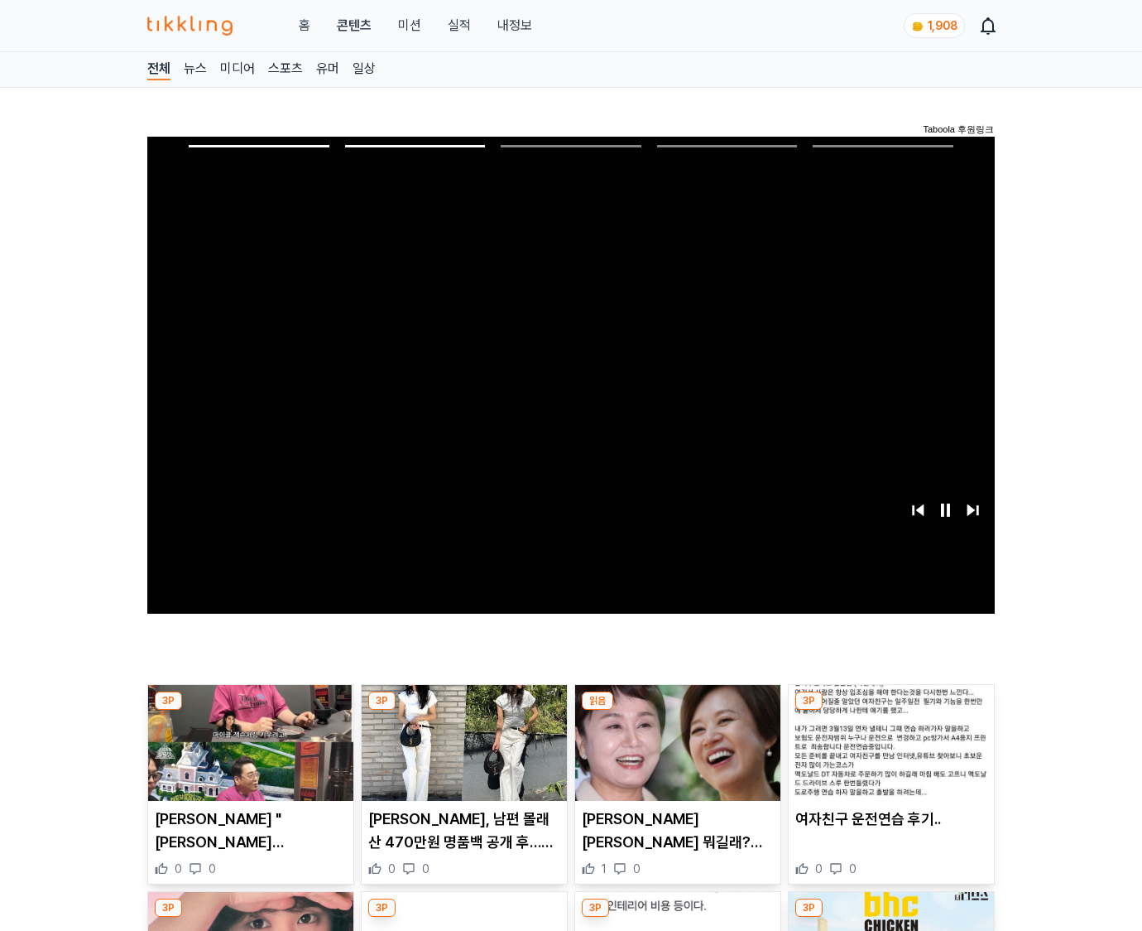
click at [888, 755] on img at bounding box center [891, 743] width 205 height 116
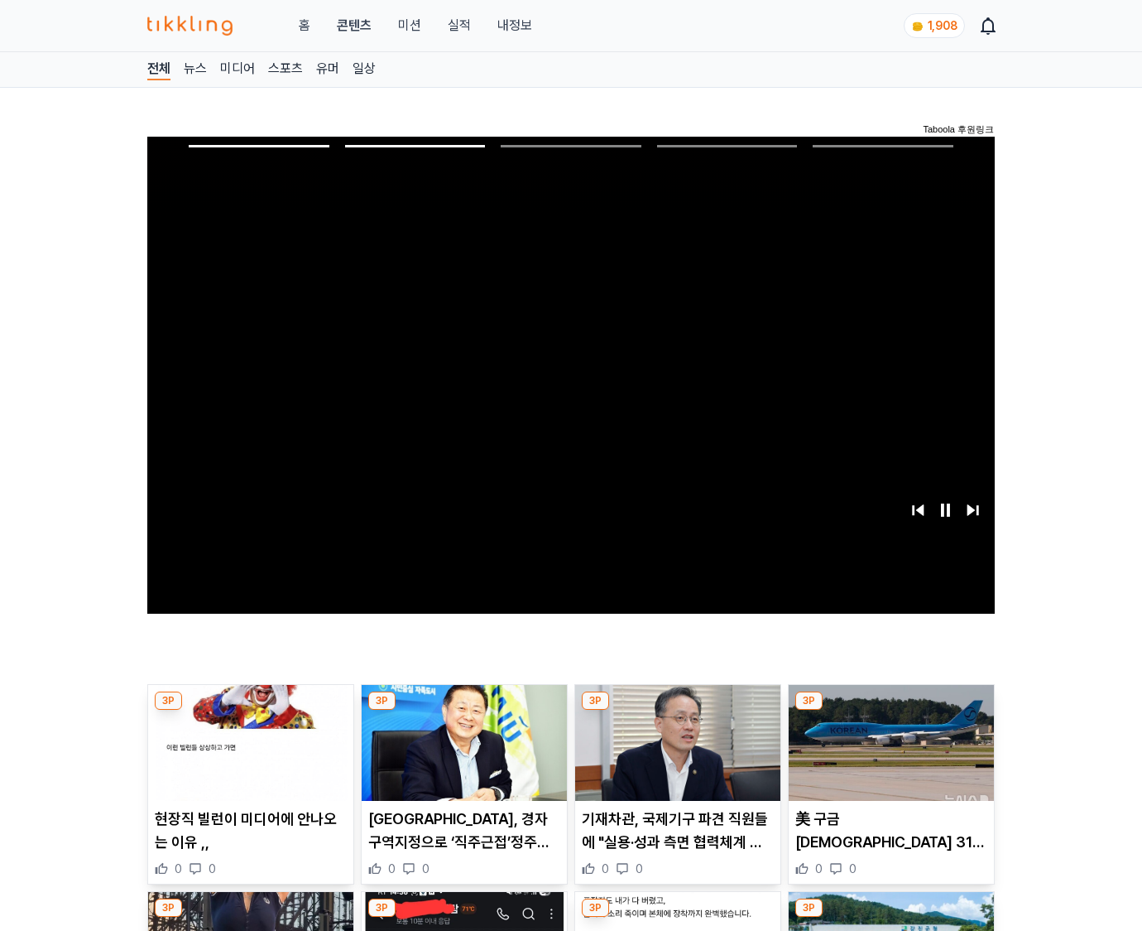
click at [888, 755] on img at bounding box center [891, 743] width 205 height 116
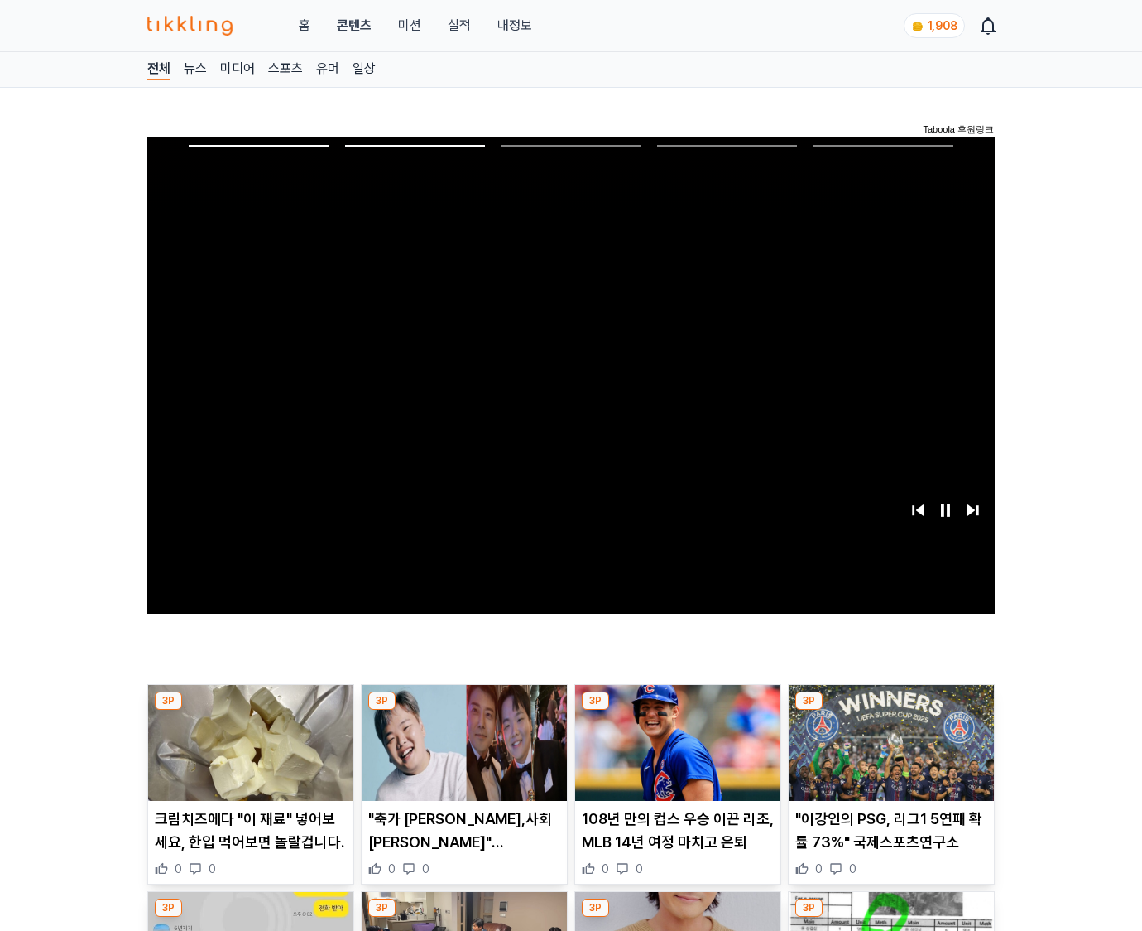
click at [888, 755] on img at bounding box center [891, 743] width 205 height 116
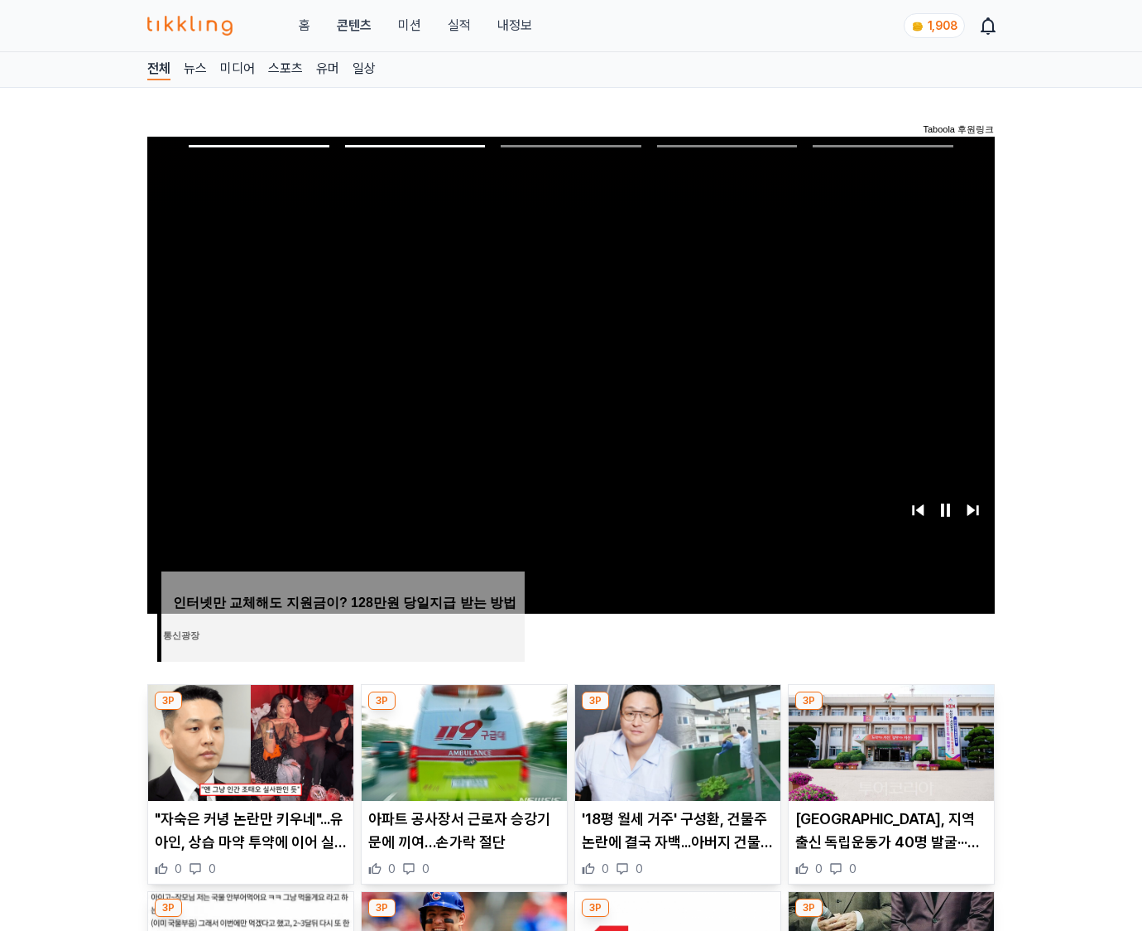
click at [888, 755] on img at bounding box center [891, 743] width 205 height 116
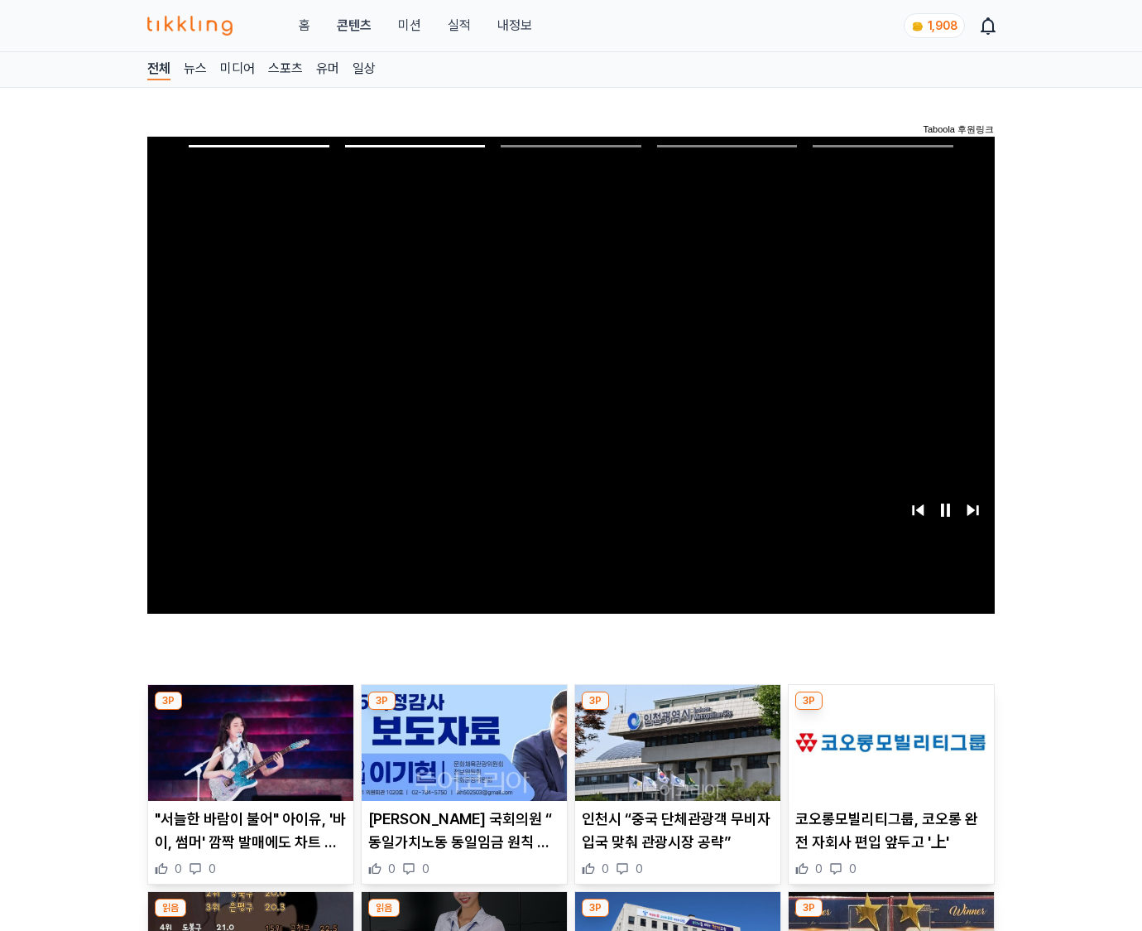
click at [888, 755] on img at bounding box center [891, 743] width 205 height 116
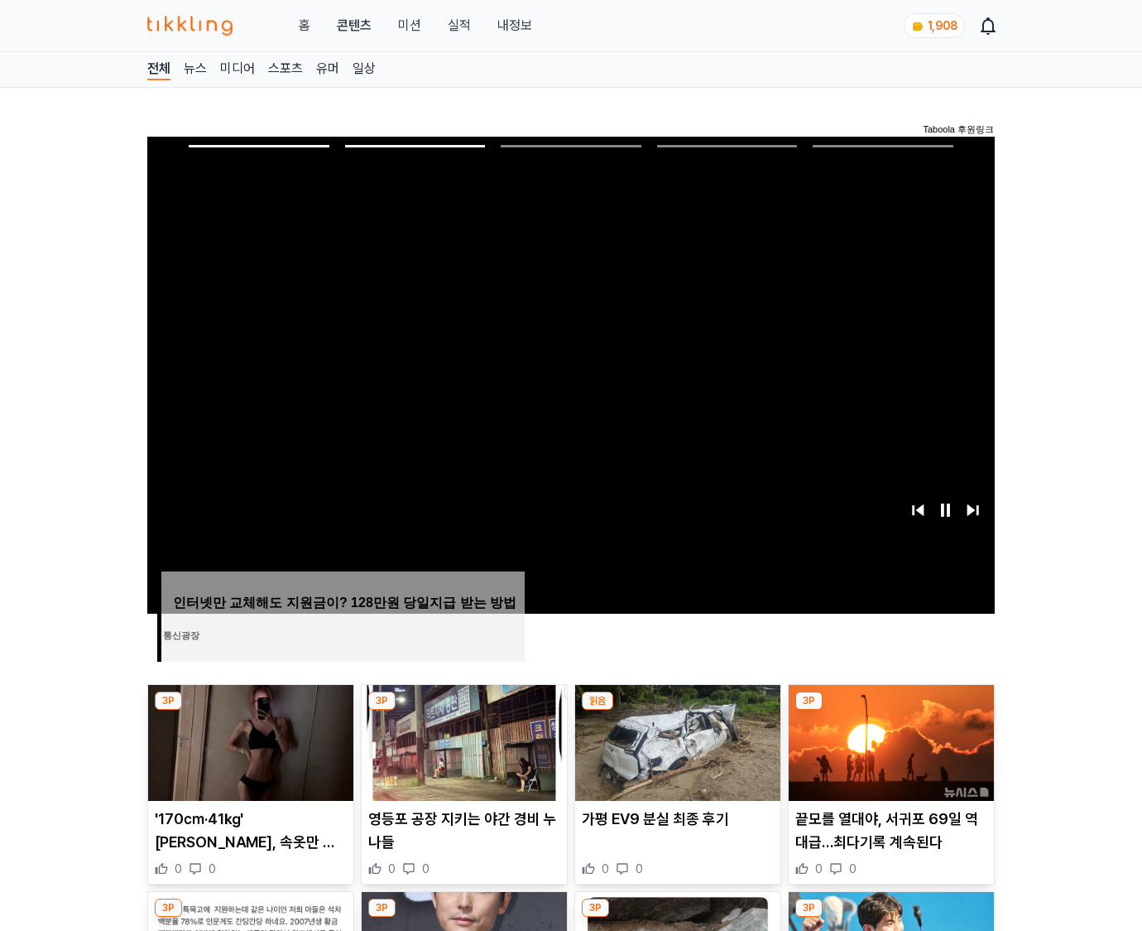
click at [888, 755] on img at bounding box center [891, 743] width 205 height 116
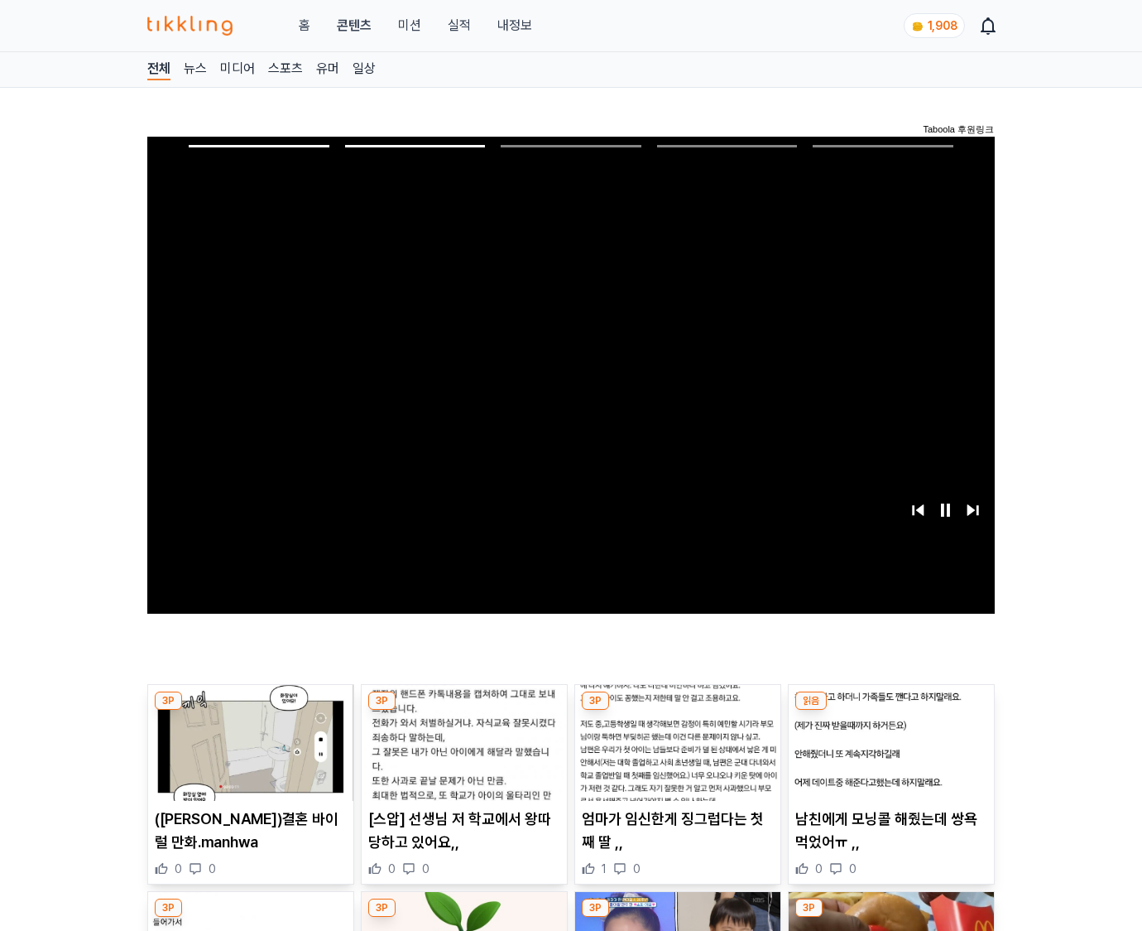
click at [888, 755] on img at bounding box center [891, 743] width 205 height 116
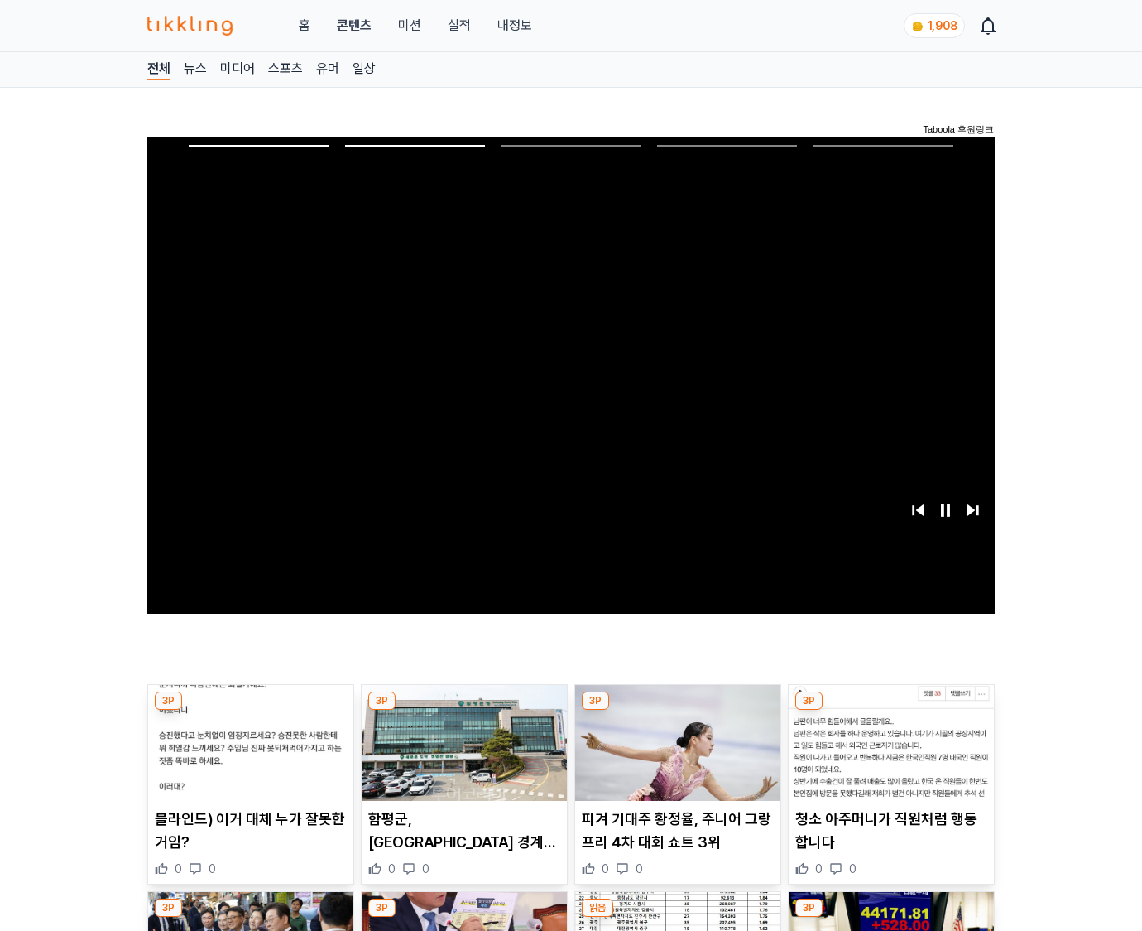
click at [888, 755] on img at bounding box center [891, 743] width 205 height 116
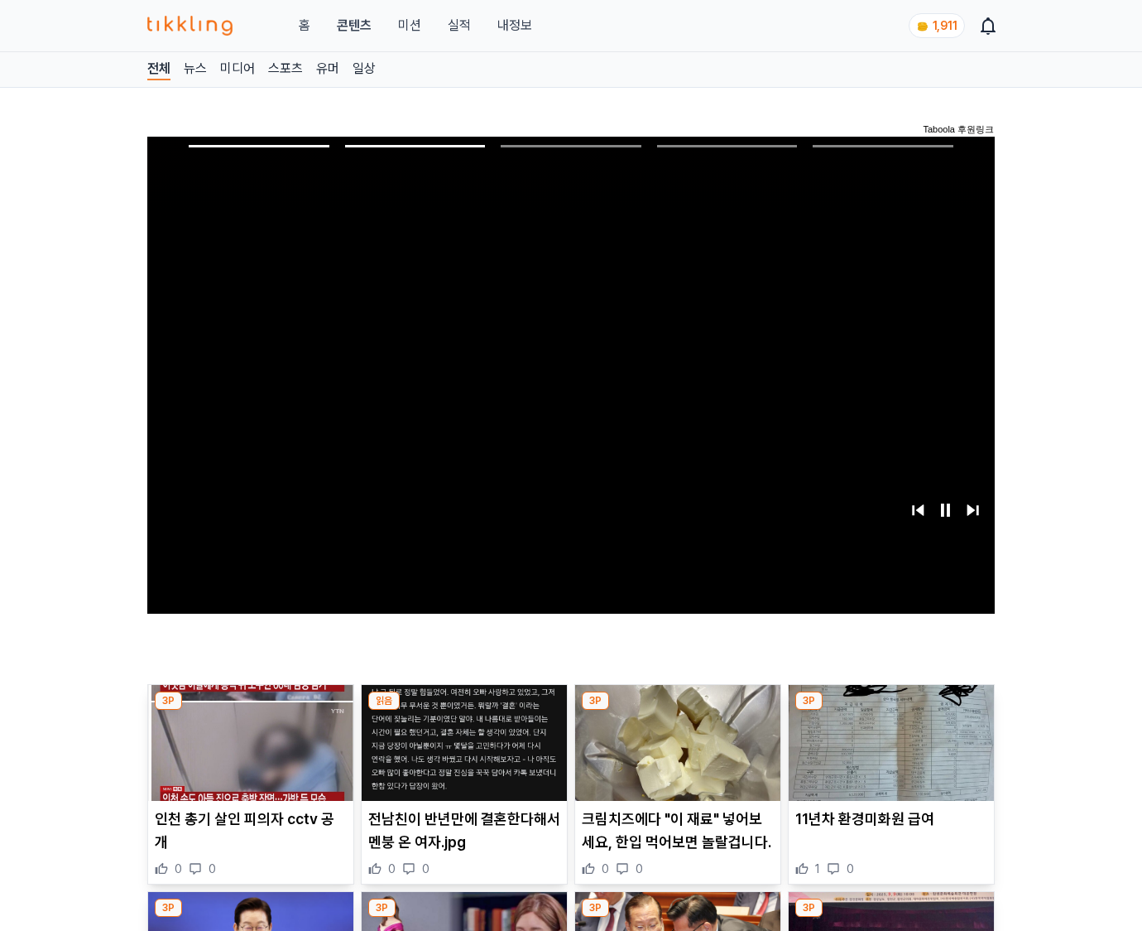
click at [888, 755] on img at bounding box center [891, 743] width 205 height 116
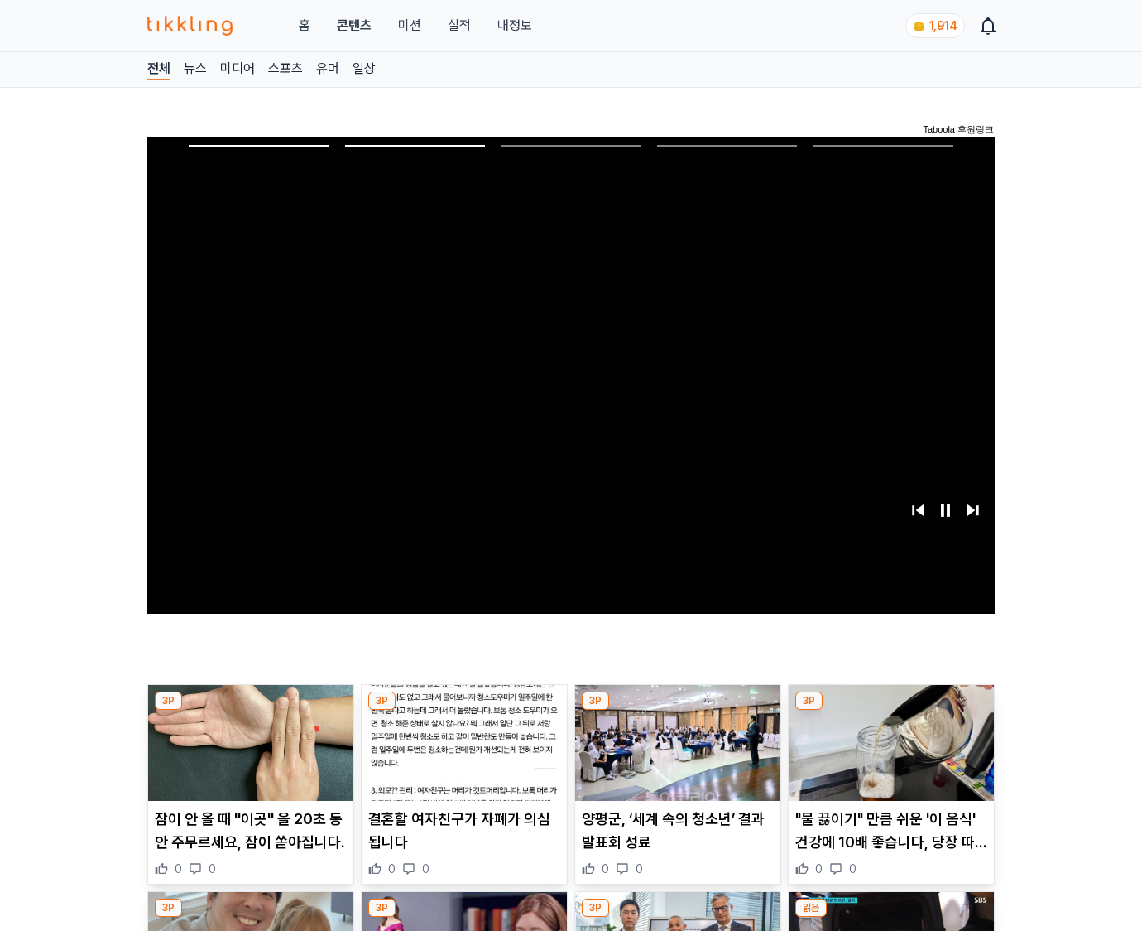
click at [888, 755] on img at bounding box center [891, 743] width 205 height 116
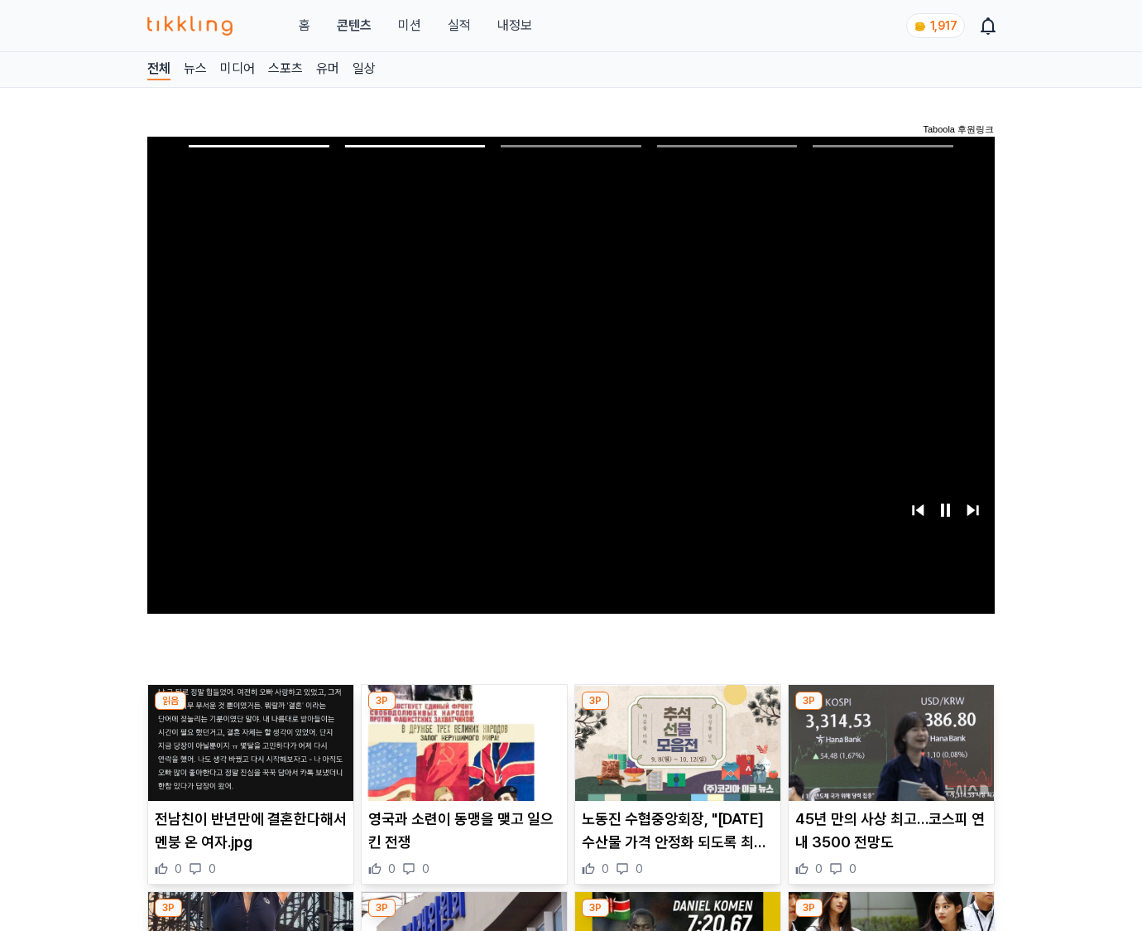
click at [888, 755] on img at bounding box center [891, 743] width 205 height 116
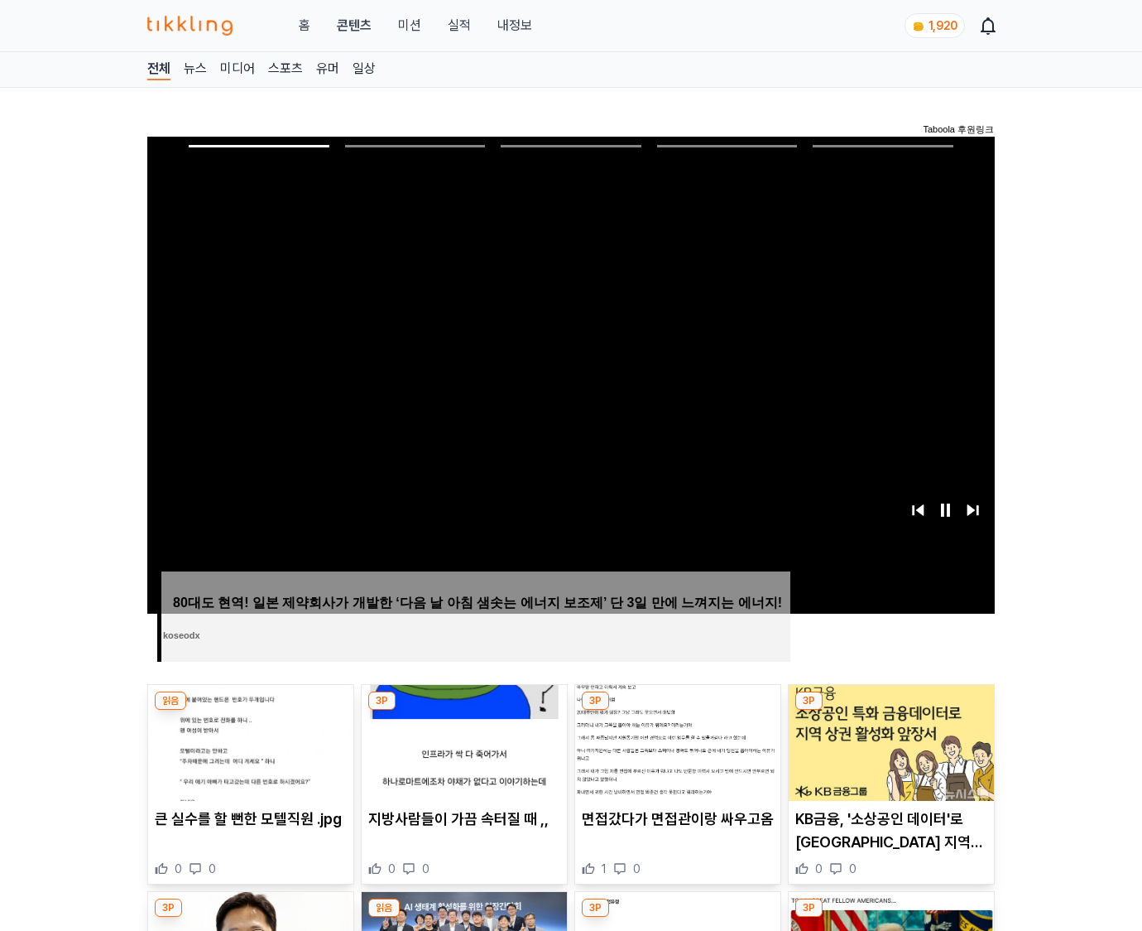
click at [888, 755] on img at bounding box center [891, 743] width 205 height 116
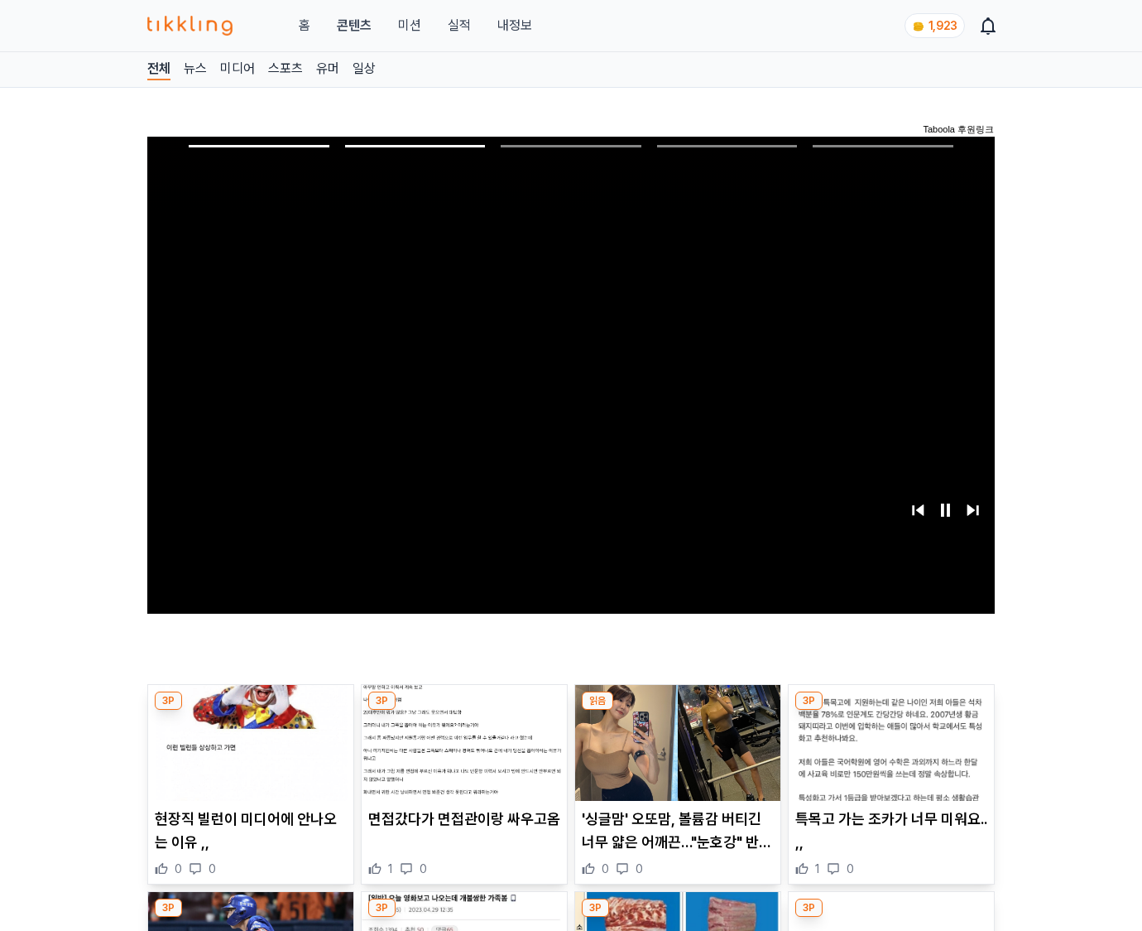
click at [888, 755] on img at bounding box center [891, 743] width 205 height 116
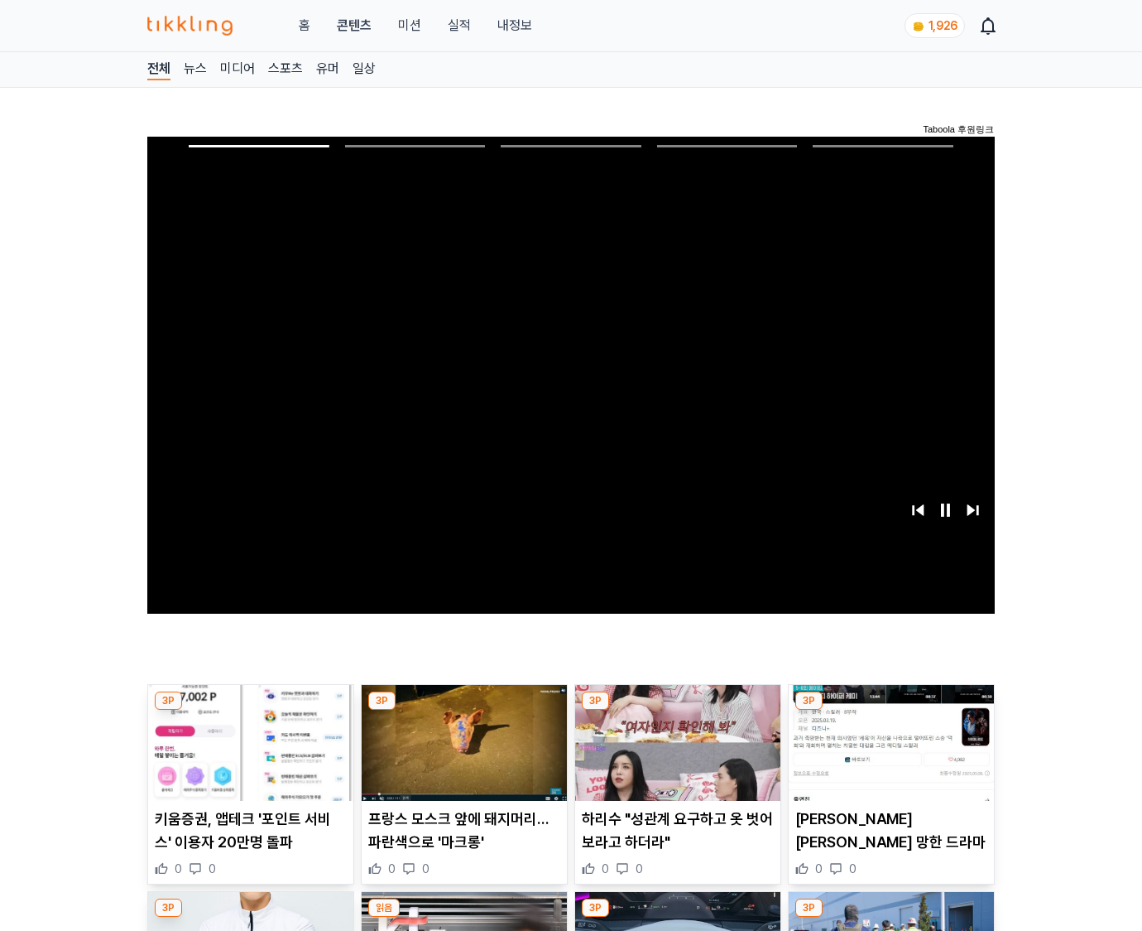
click at [888, 755] on img at bounding box center [891, 743] width 205 height 116
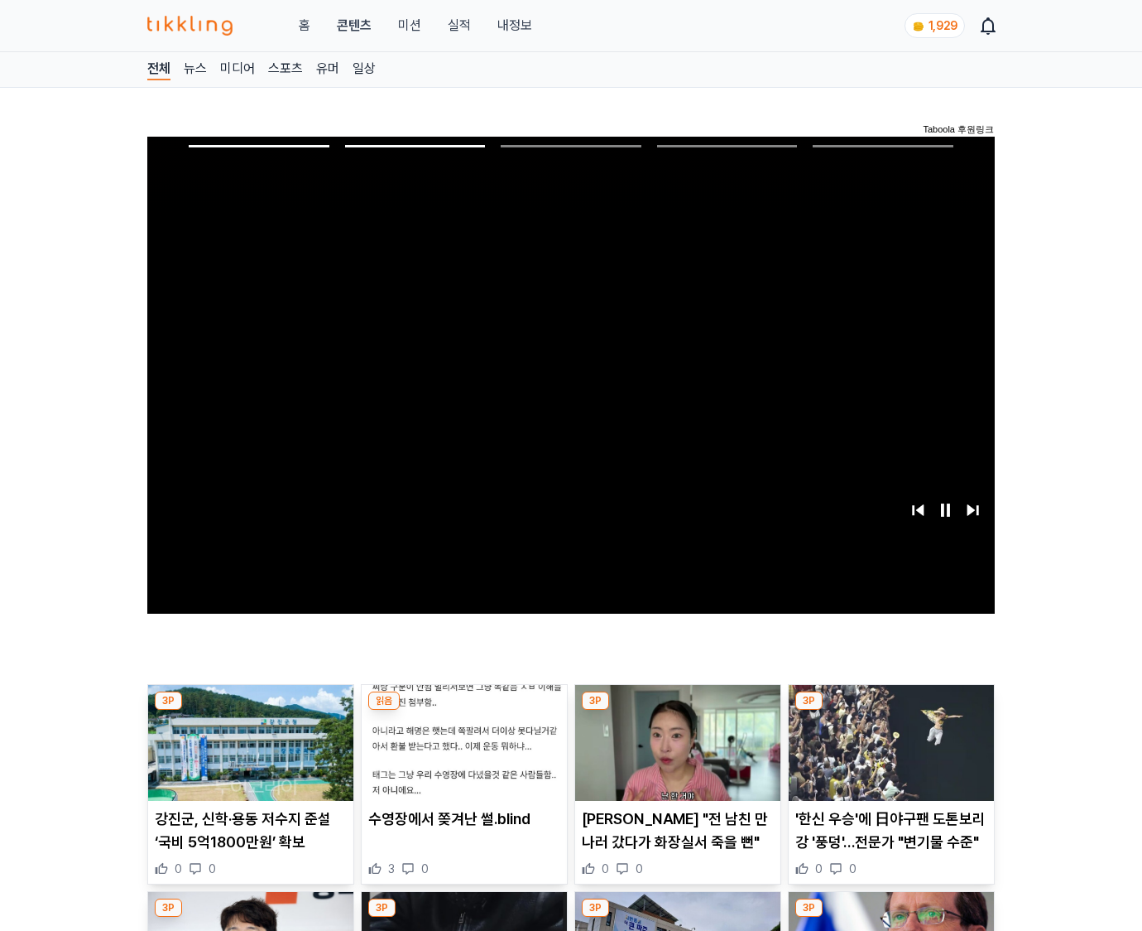
click at [888, 755] on img at bounding box center [891, 743] width 205 height 116
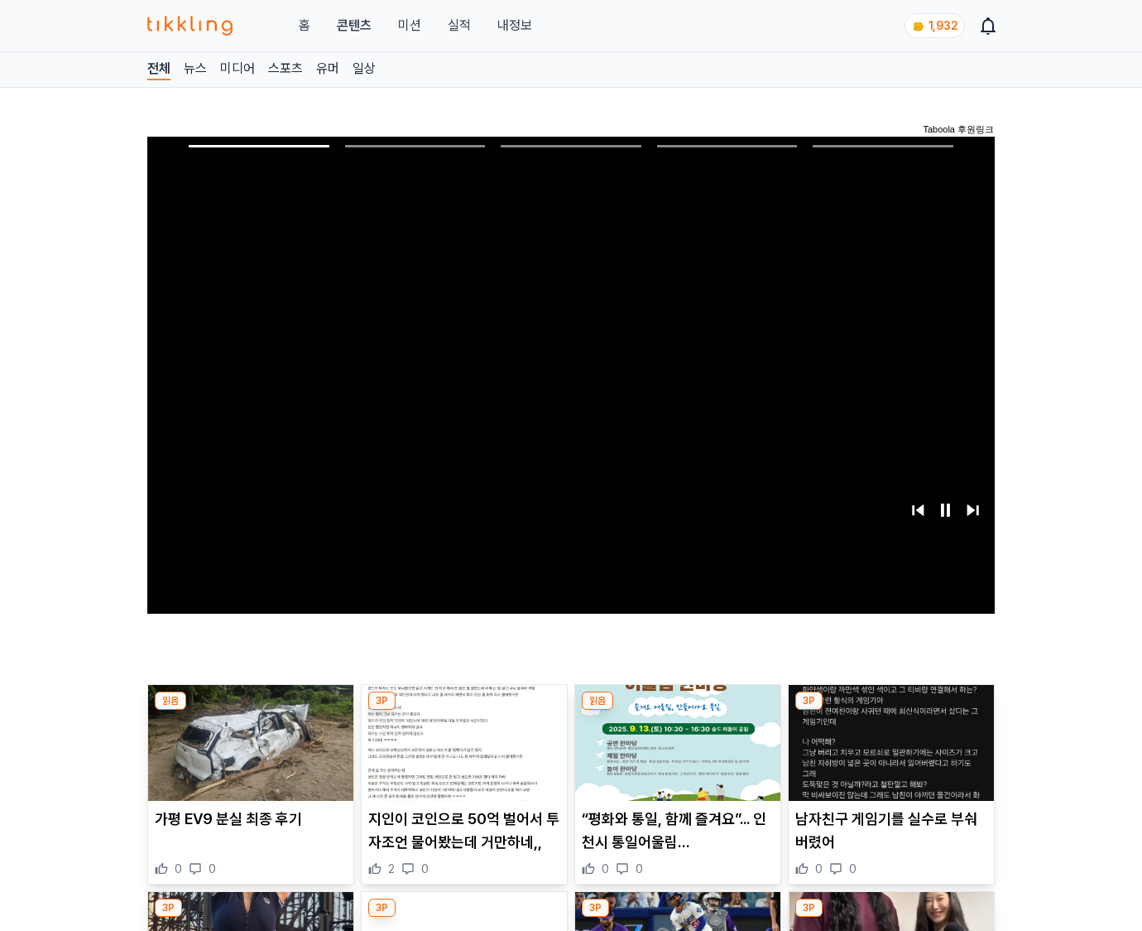
click at [888, 755] on img at bounding box center [891, 743] width 205 height 116
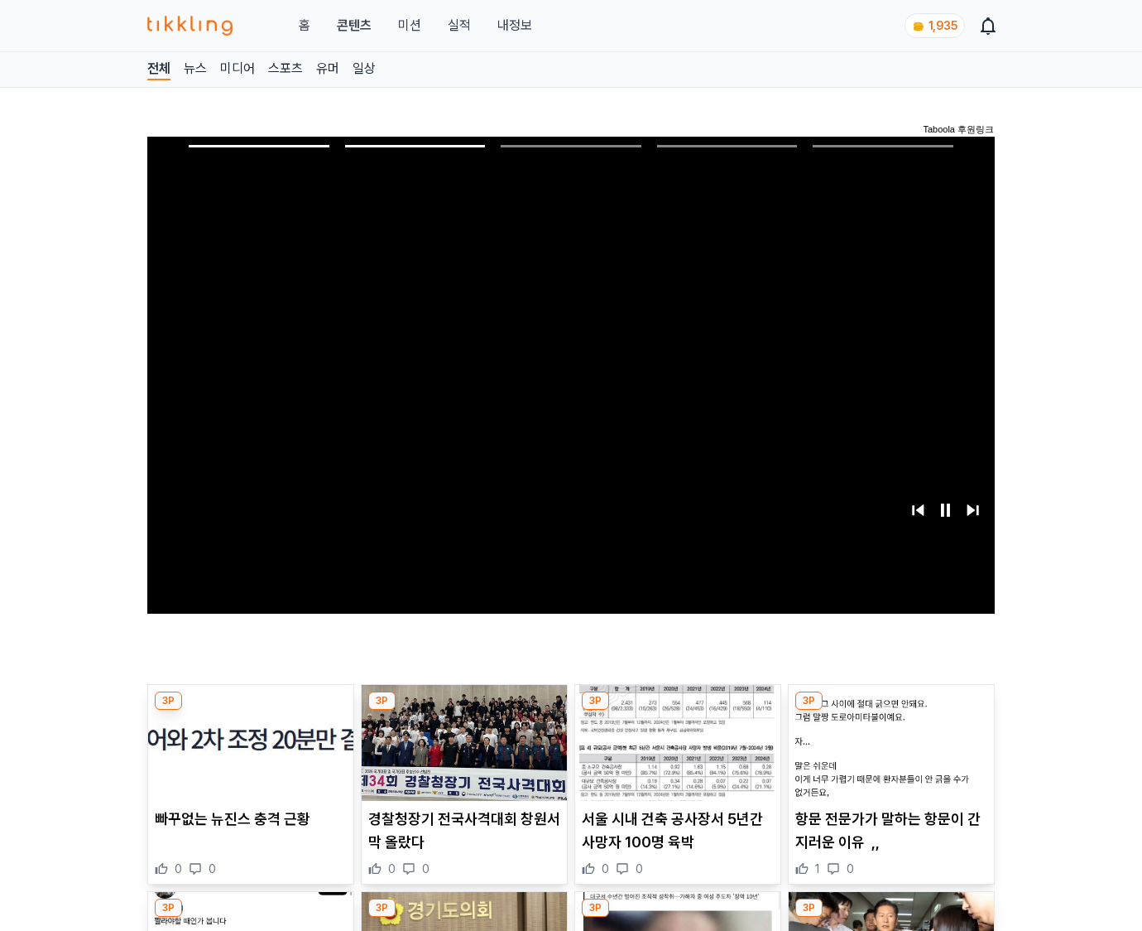
click at [888, 755] on img at bounding box center [891, 743] width 205 height 116
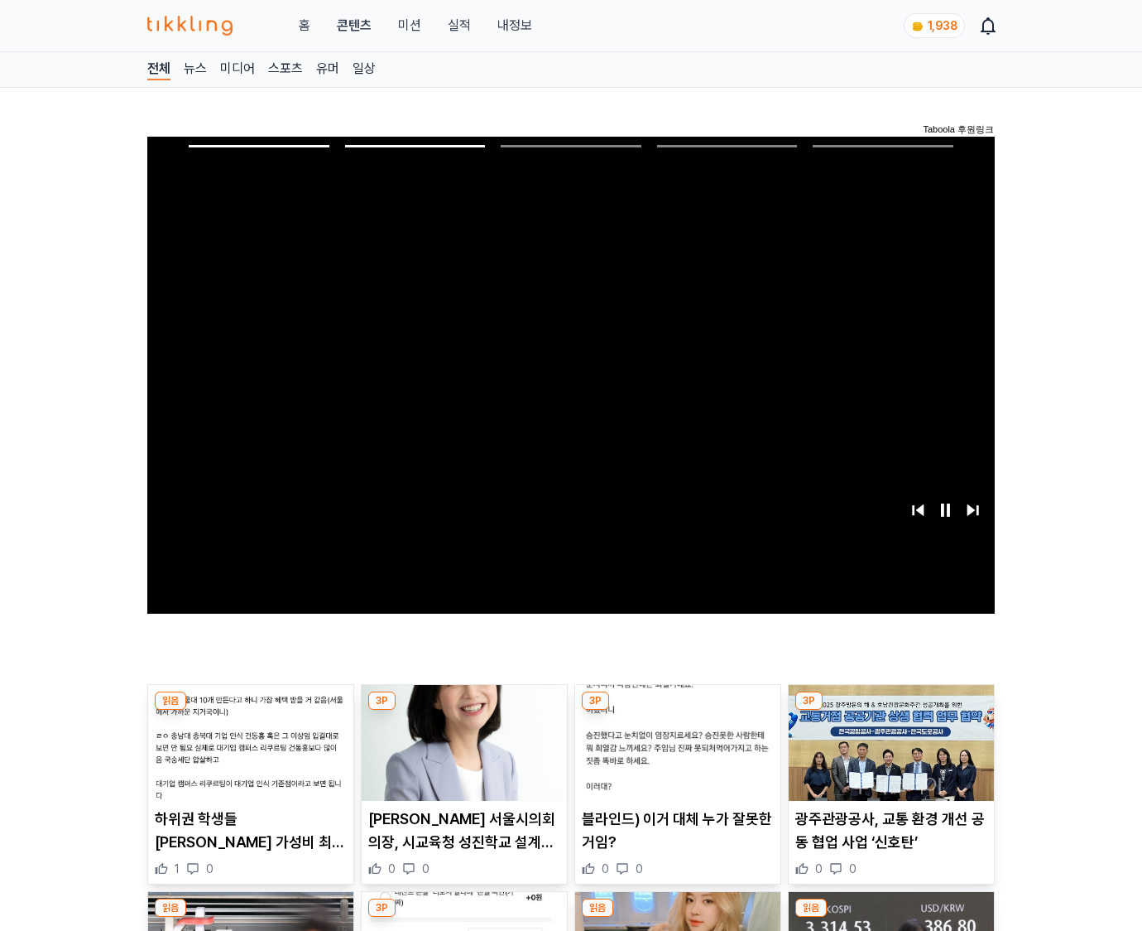
click at [888, 755] on img at bounding box center [891, 743] width 205 height 116
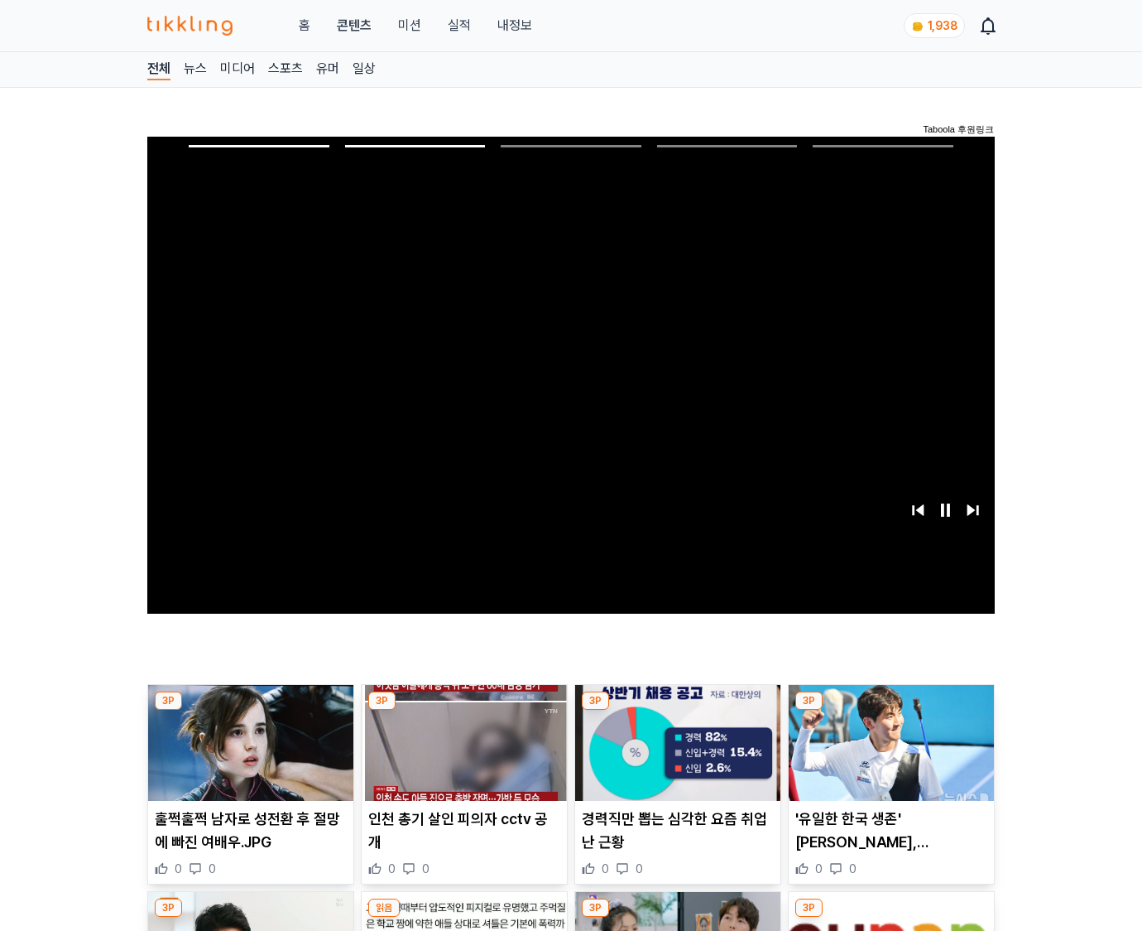
click at [888, 755] on img at bounding box center [891, 743] width 205 height 116
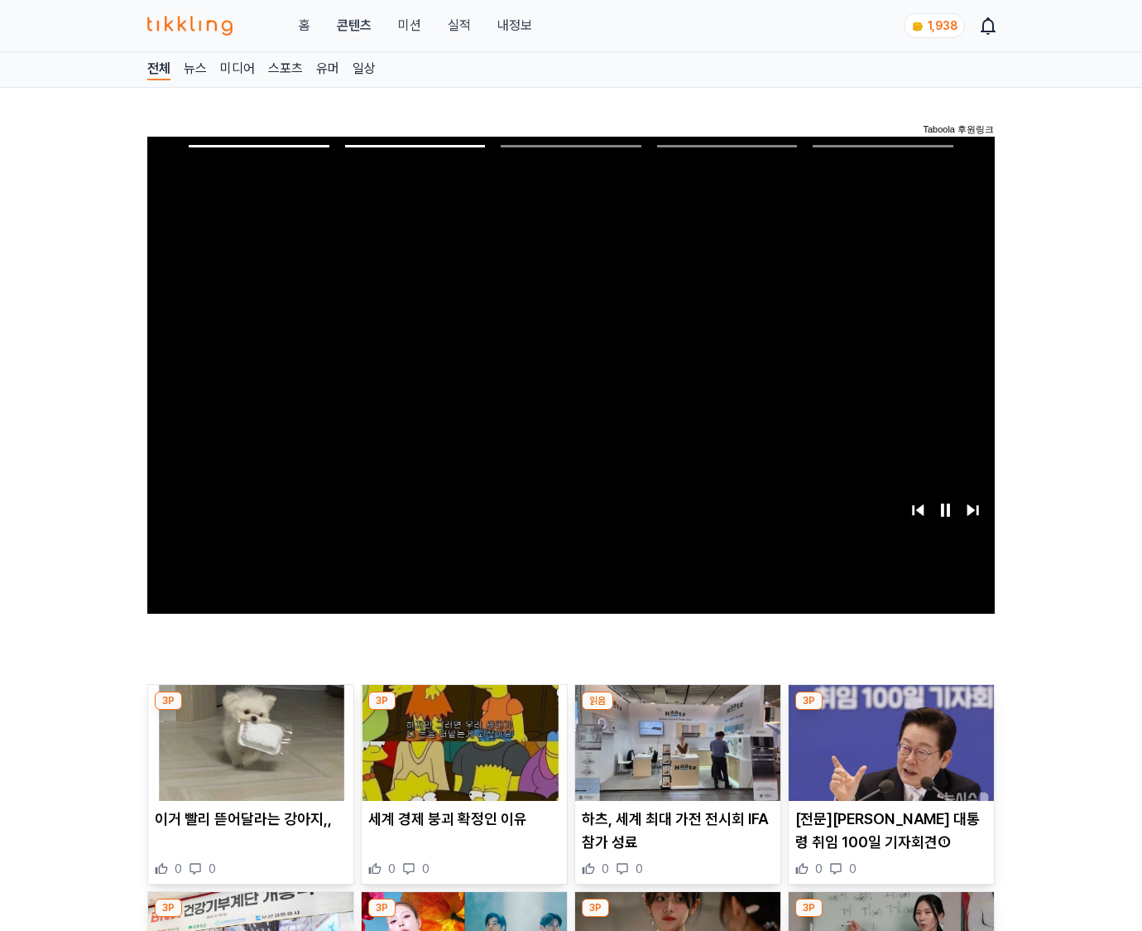
click at [888, 755] on img at bounding box center [891, 743] width 205 height 116
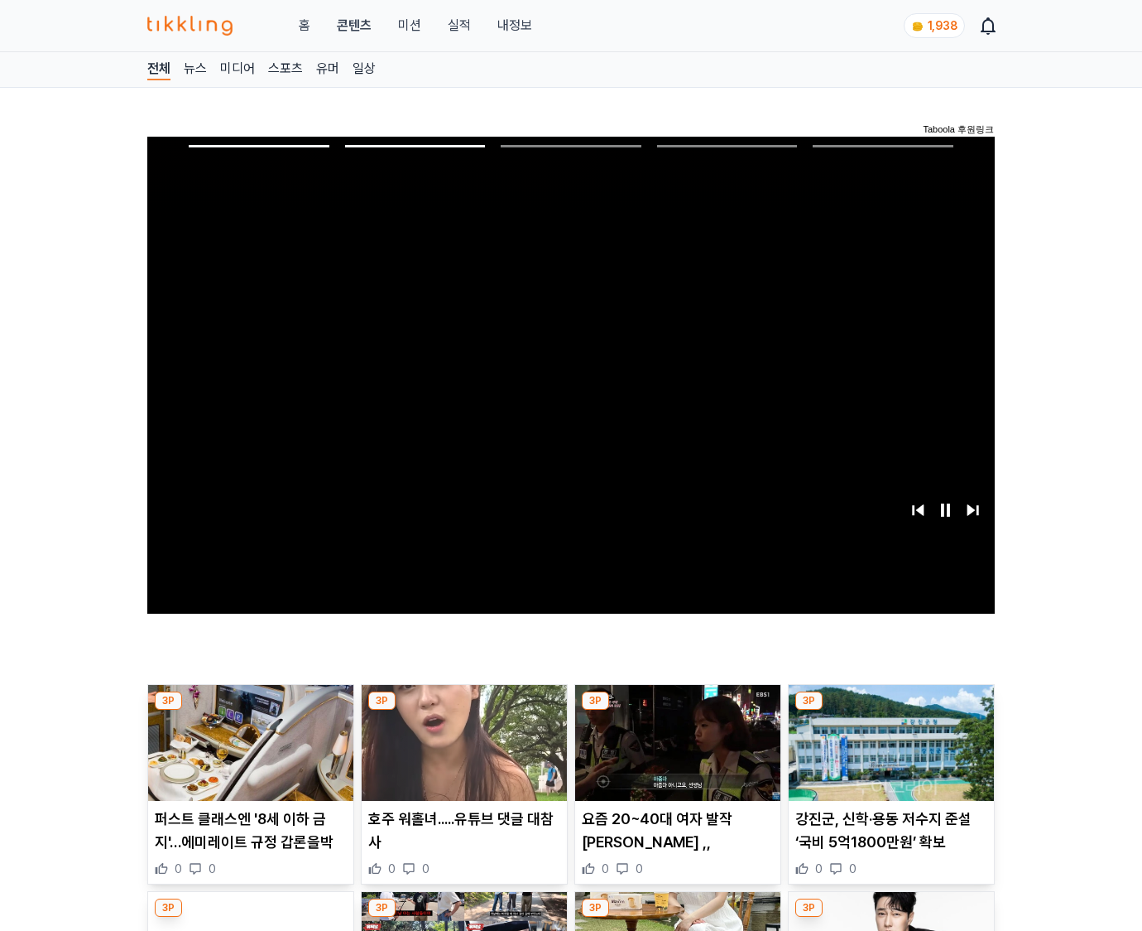
click at [888, 755] on img at bounding box center [891, 743] width 205 height 116
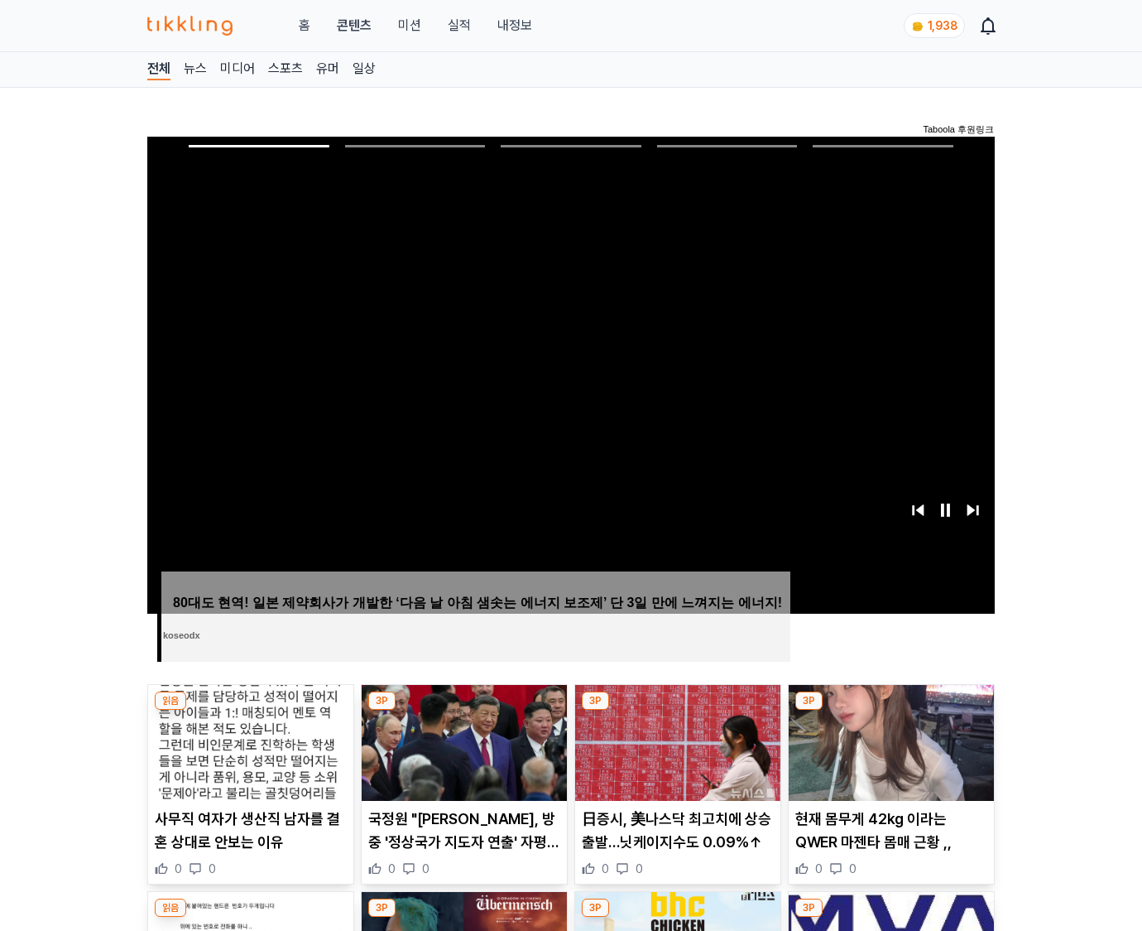
click at [888, 755] on img at bounding box center [891, 743] width 205 height 116
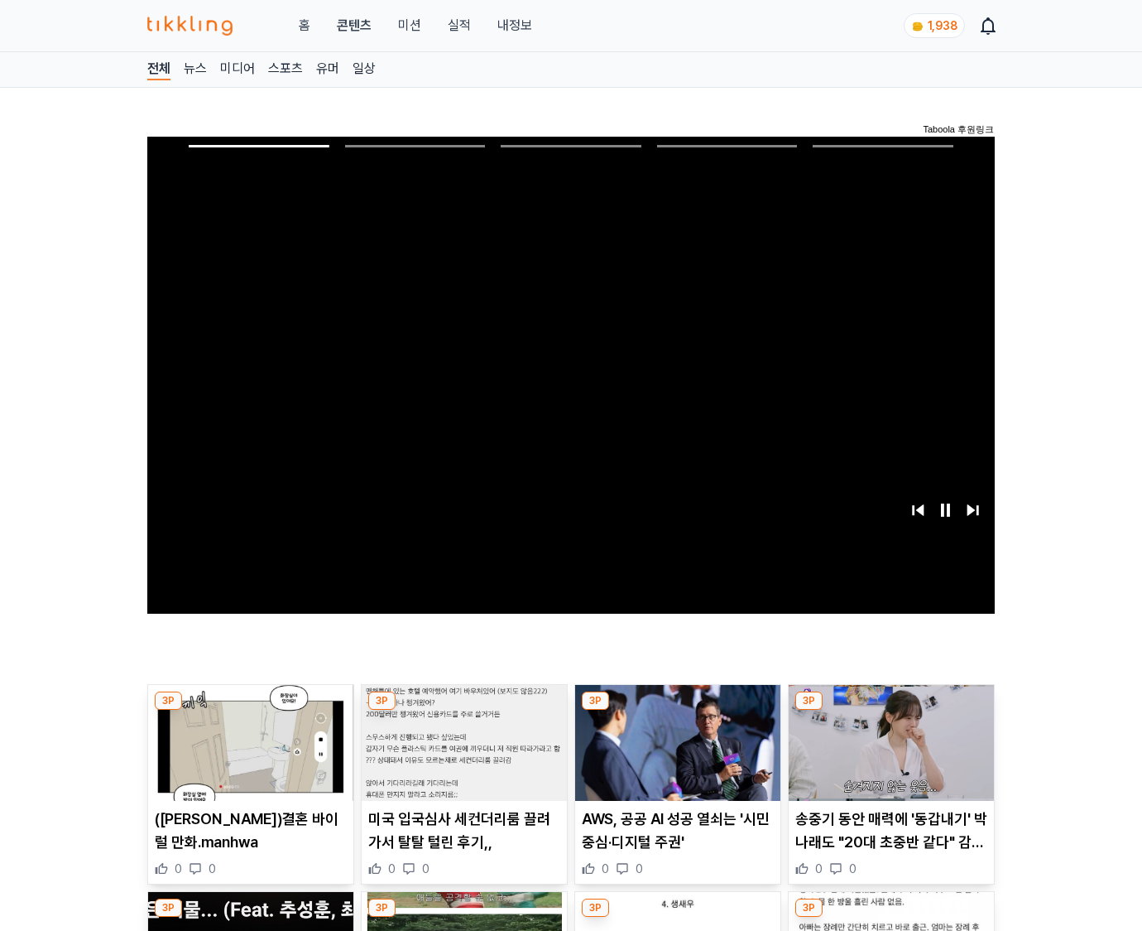
click at [888, 755] on img at bounding box center [891, 743] width 205 height 116
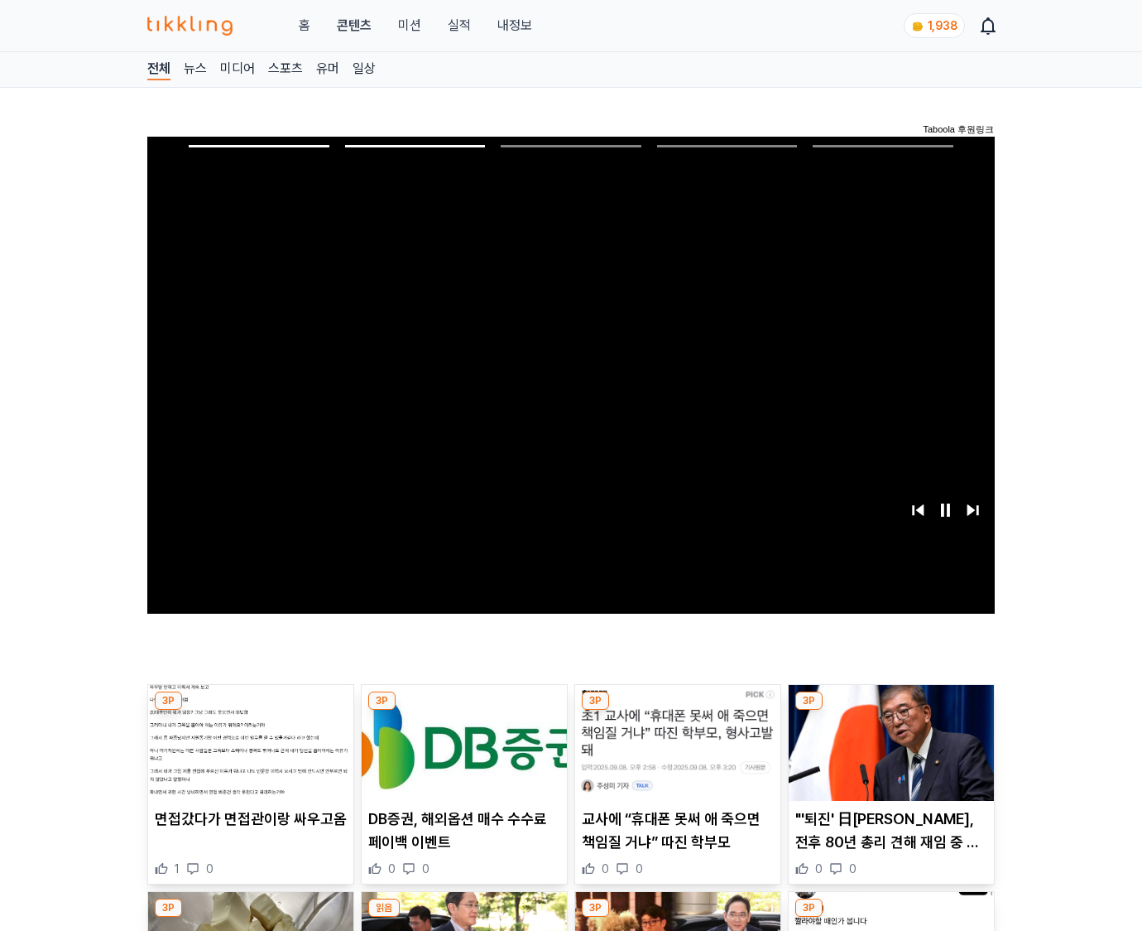
click at [888, 755] on img at bounding box center [891, 743] width 205 height 116
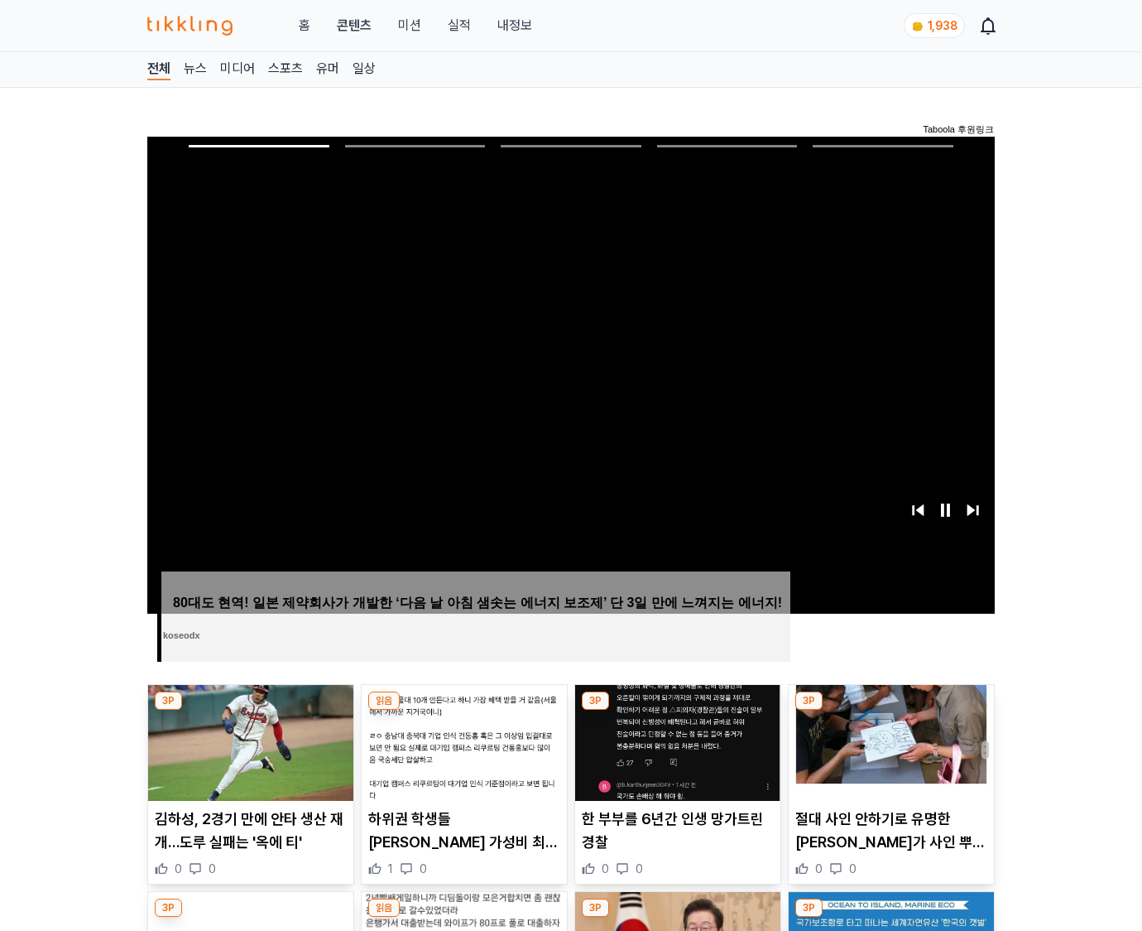
click at [888, 755] on img at bounding box center [891, 743] width 205 height 116
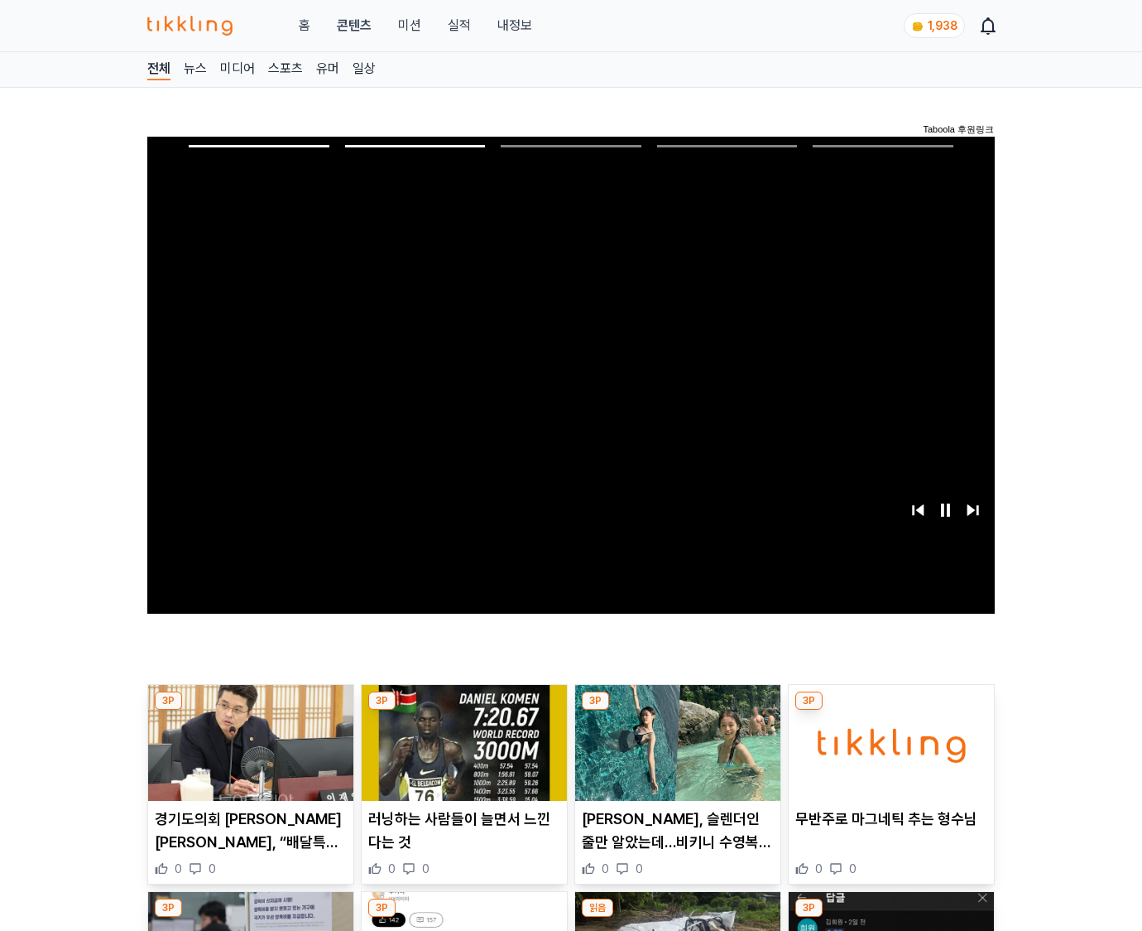
click at [888, 755] on img at bounding box center [891, 743] width 205 height 116
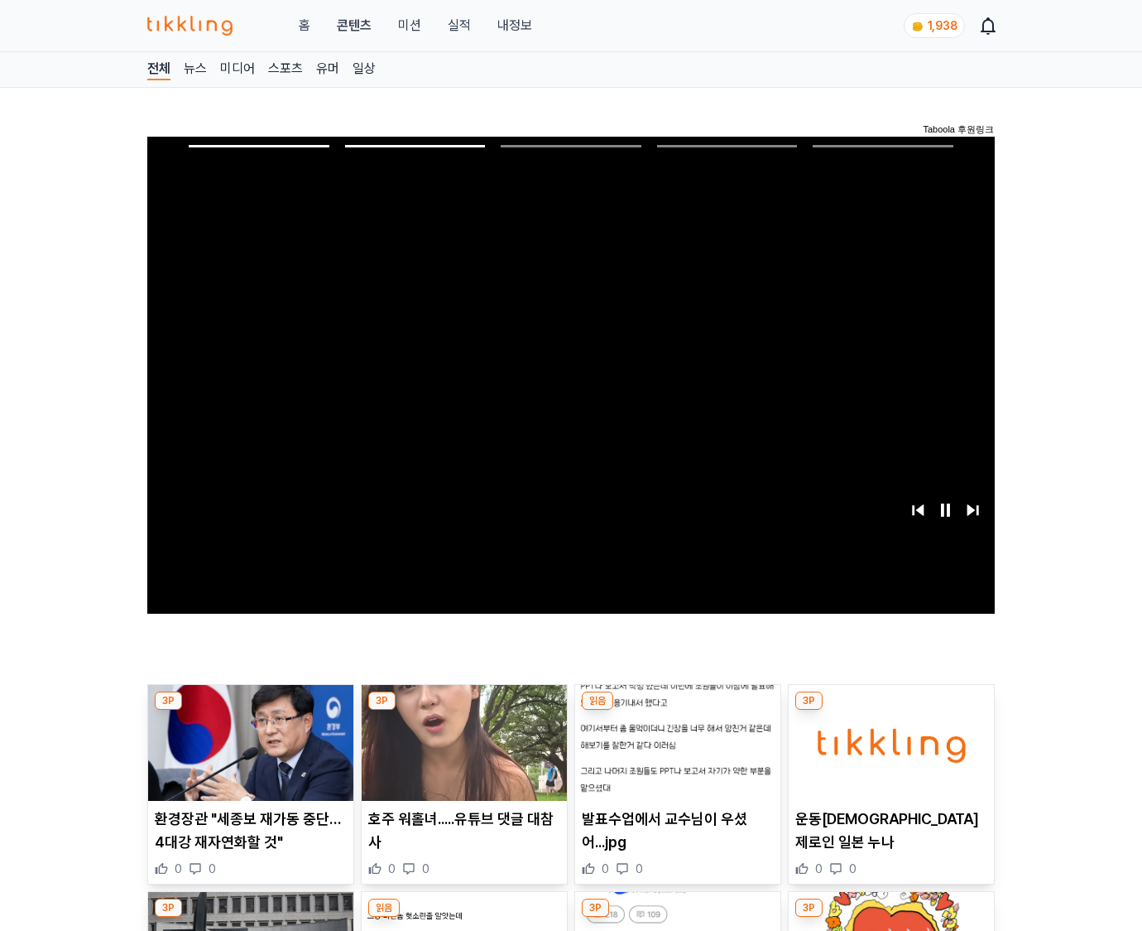
click at [888, 755] on img at bounding box center [891, 743] width 205 height 116
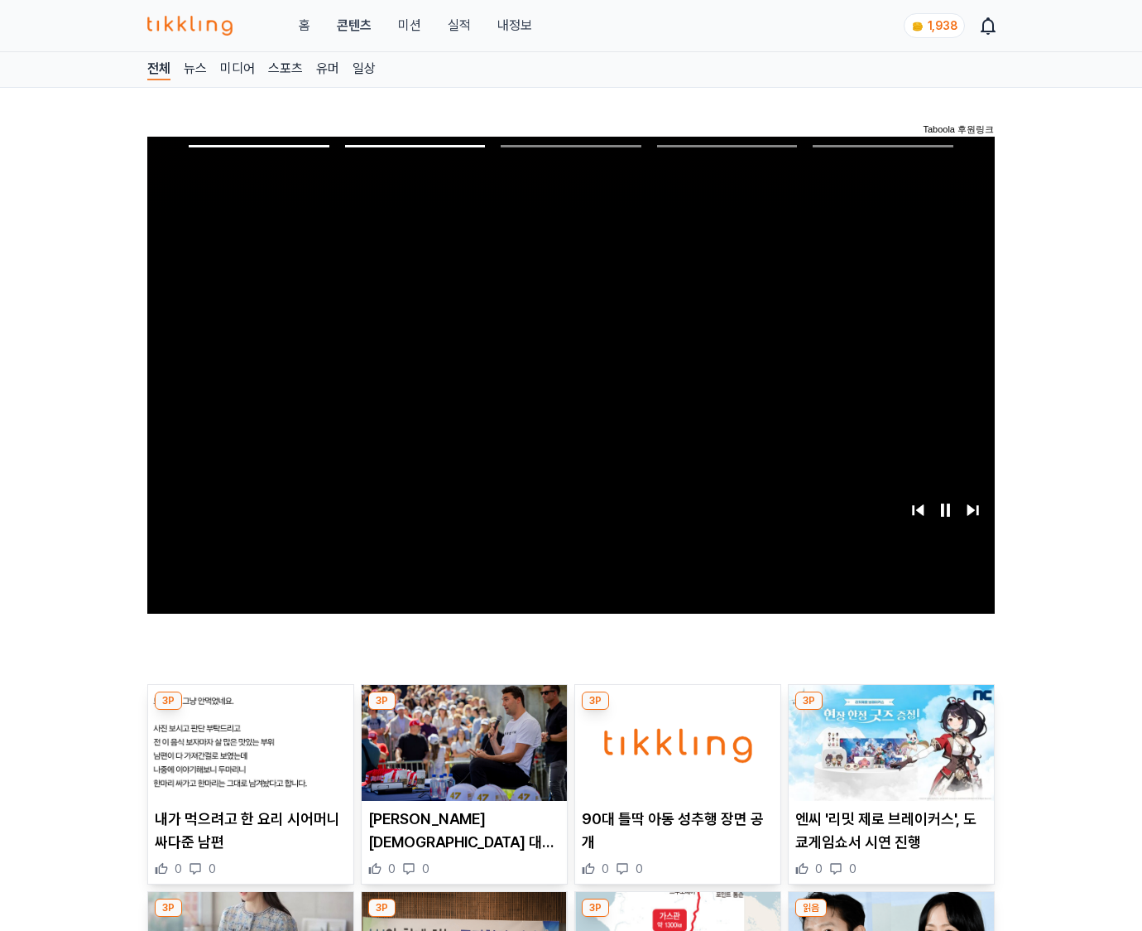
click at [888, 755] on img at bounding box center [891, 743] width 205 height 116
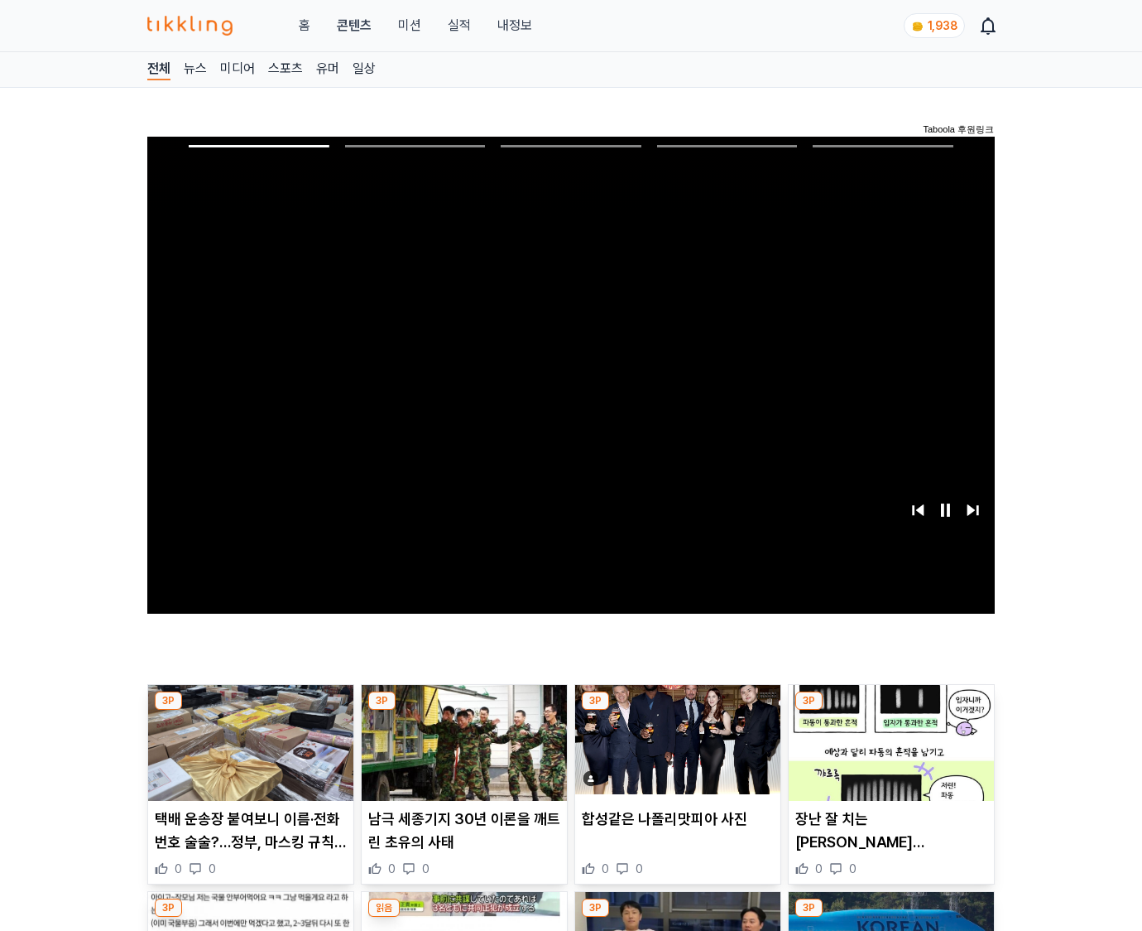
click at [888, 755] on img at bounding box center [891, 743] width 205 height 116
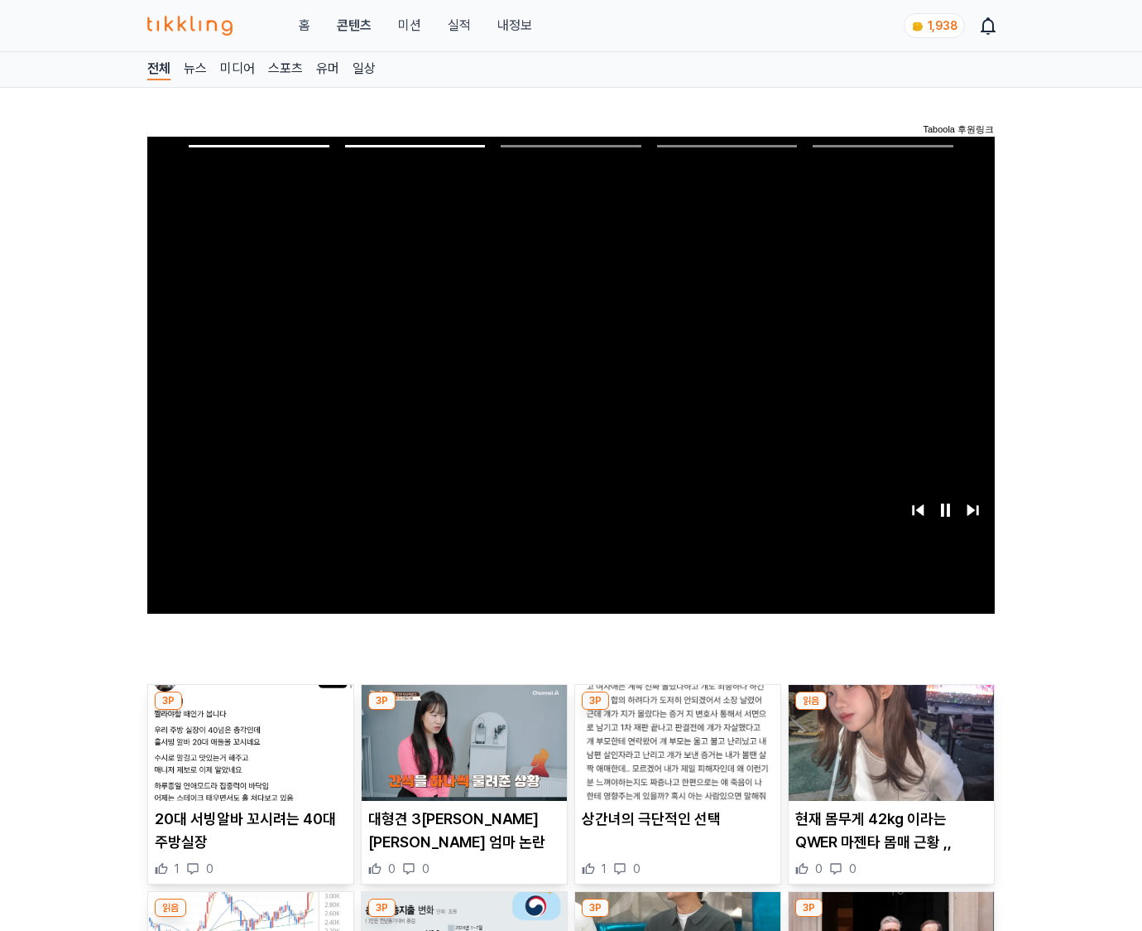
click at [888, 755] on img at bounding box center [891, 743] width 205 height 116
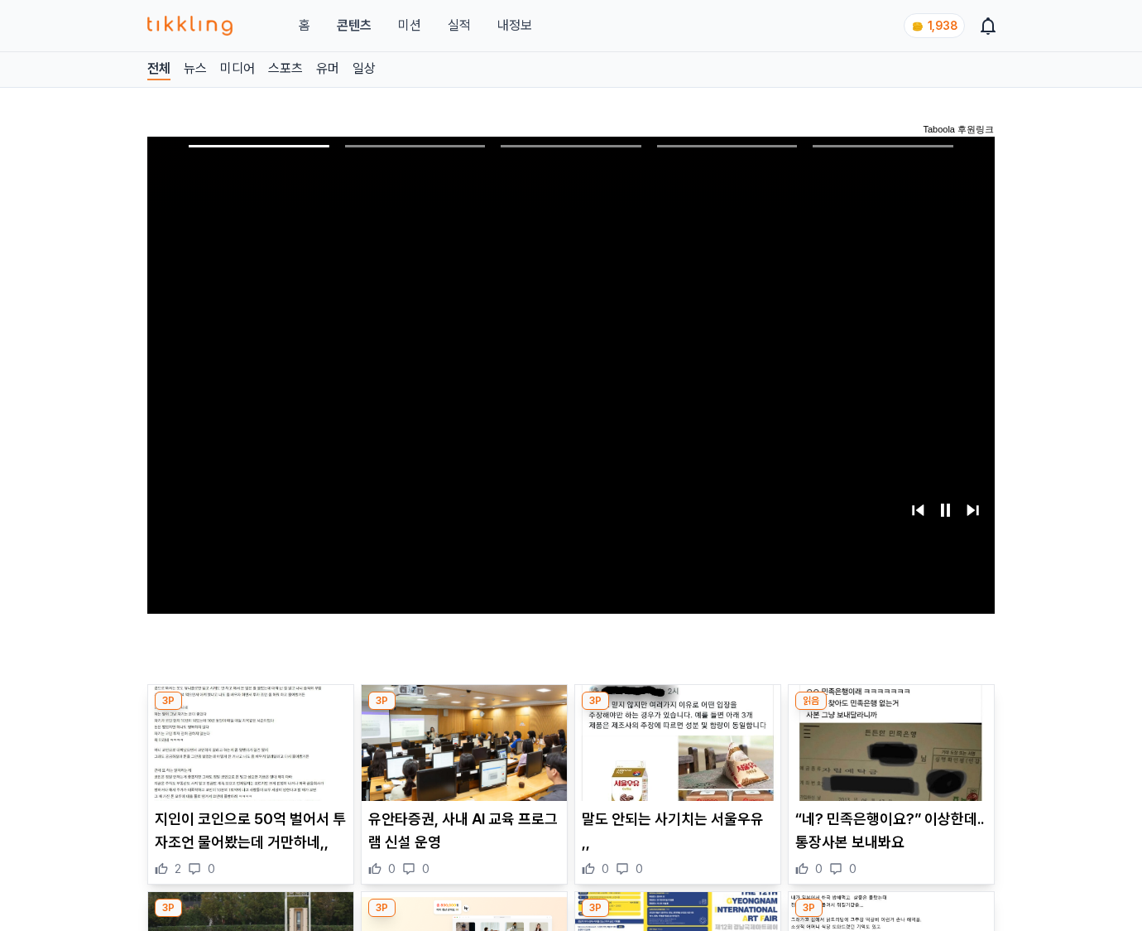
click at [888, 755] on img at bounding box center [891, 743] width 205 height 116
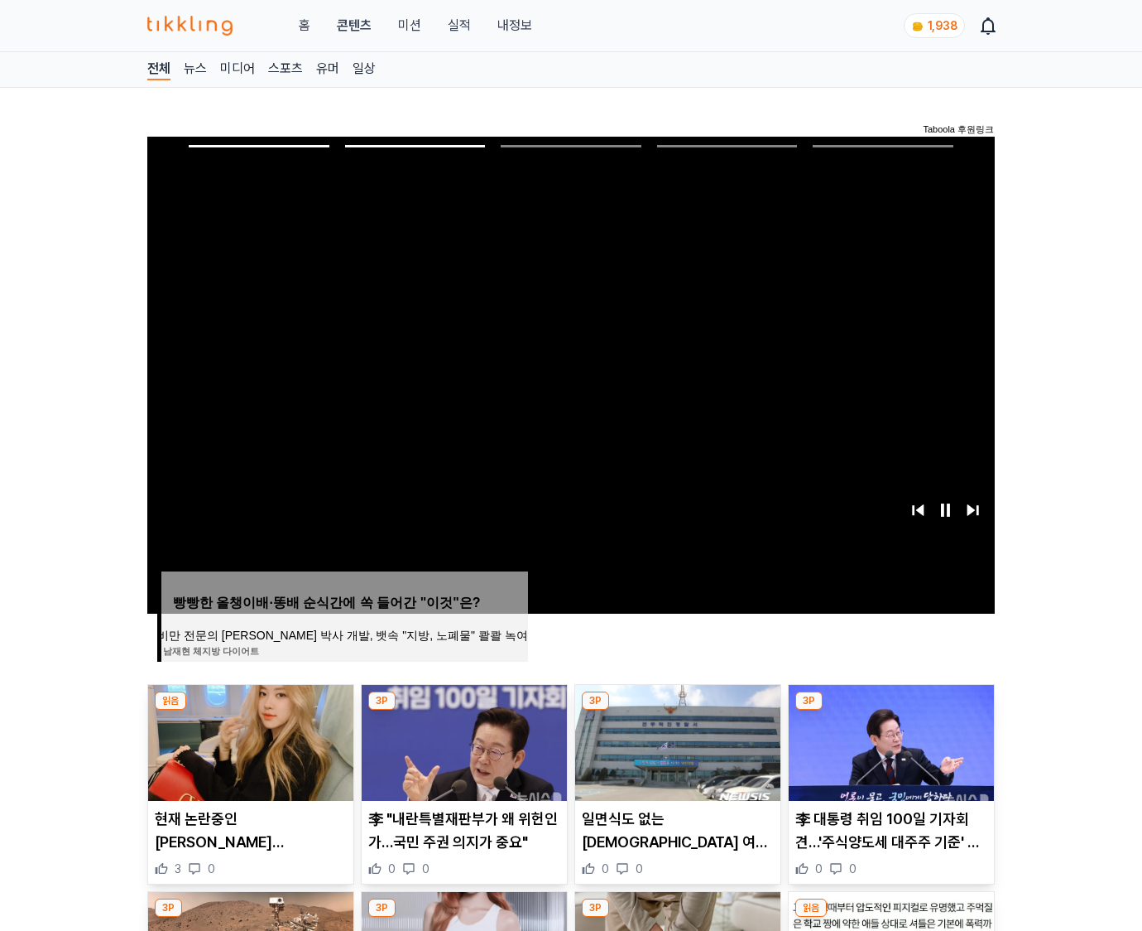
click at [888, 755] on img at bounding box center [891, 743] width 205 height 116
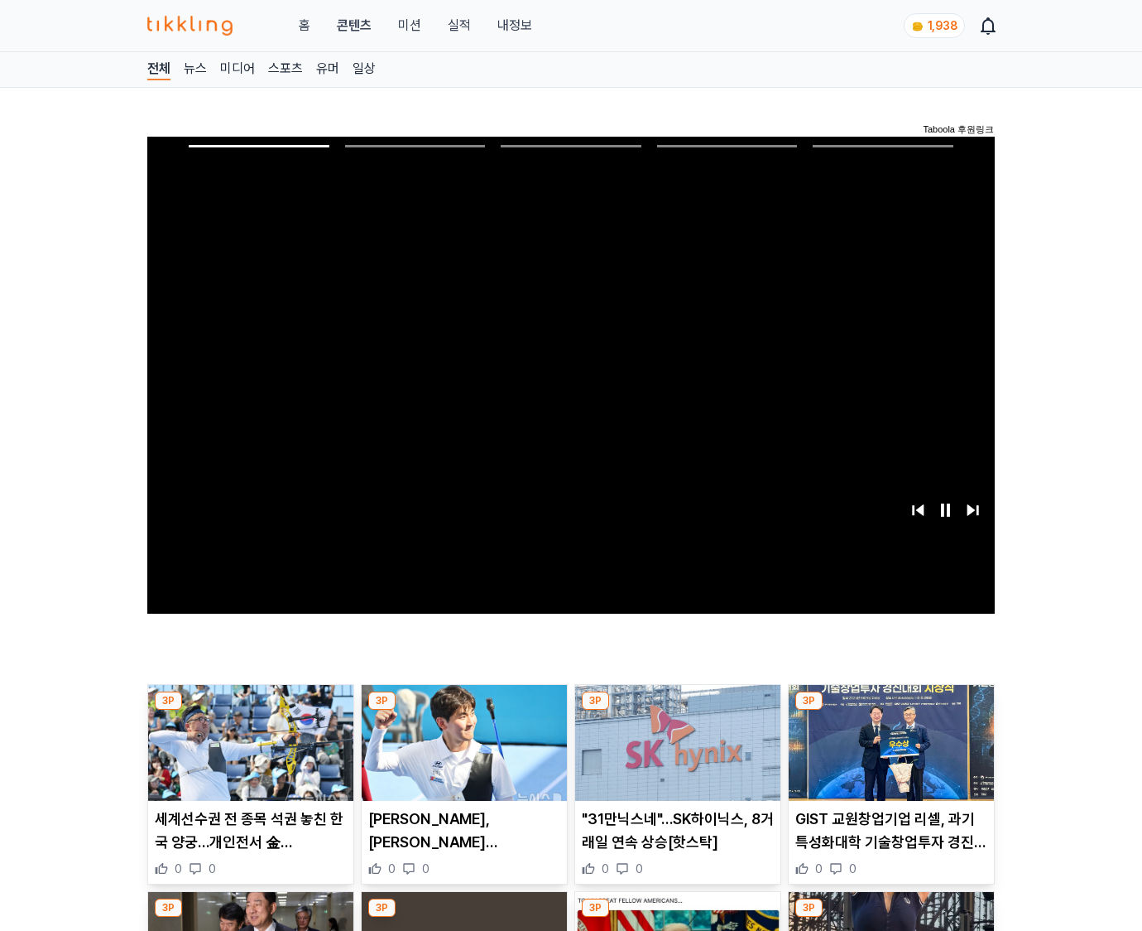
click at [888, 755] on img at bounding box center [891, 743] width 205 height 116
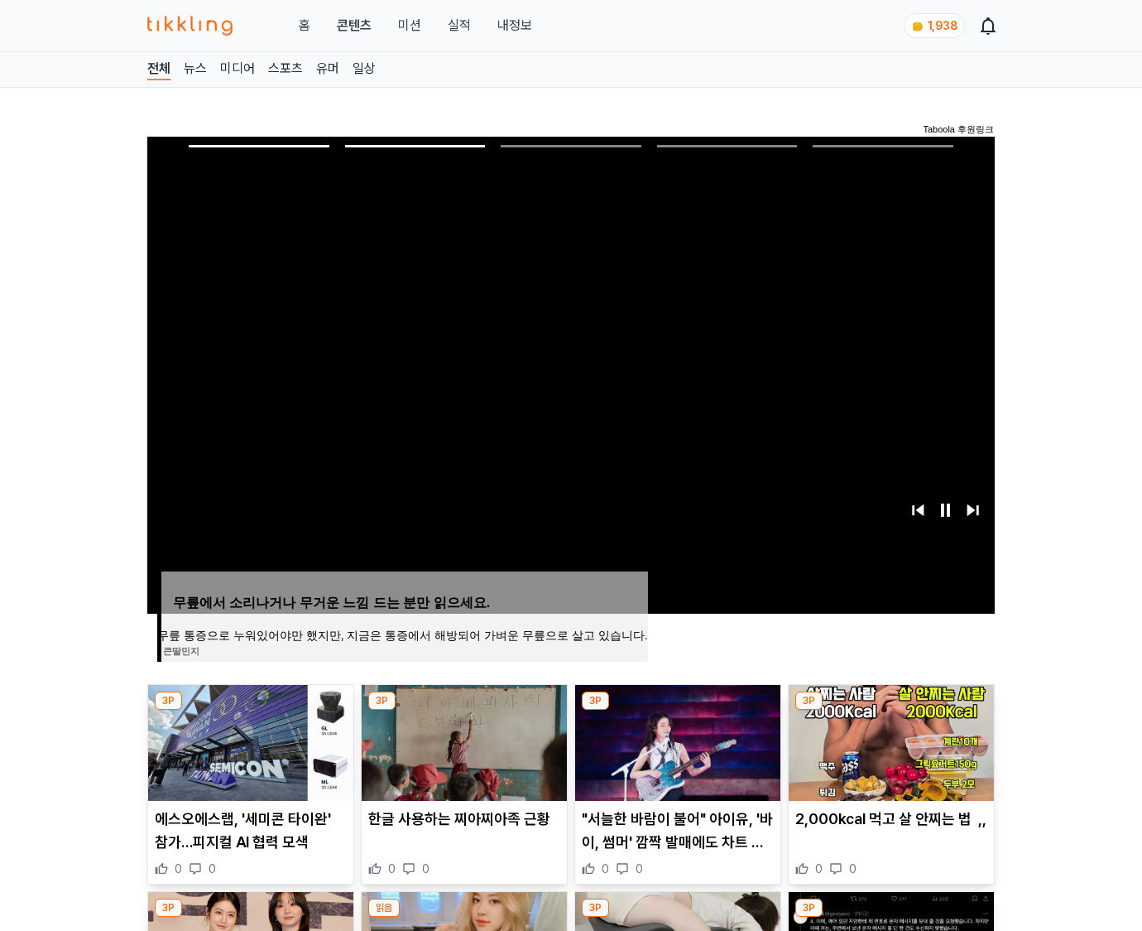
click at [888, 755] on img at bounding box center [891, 743] width 205 height 116
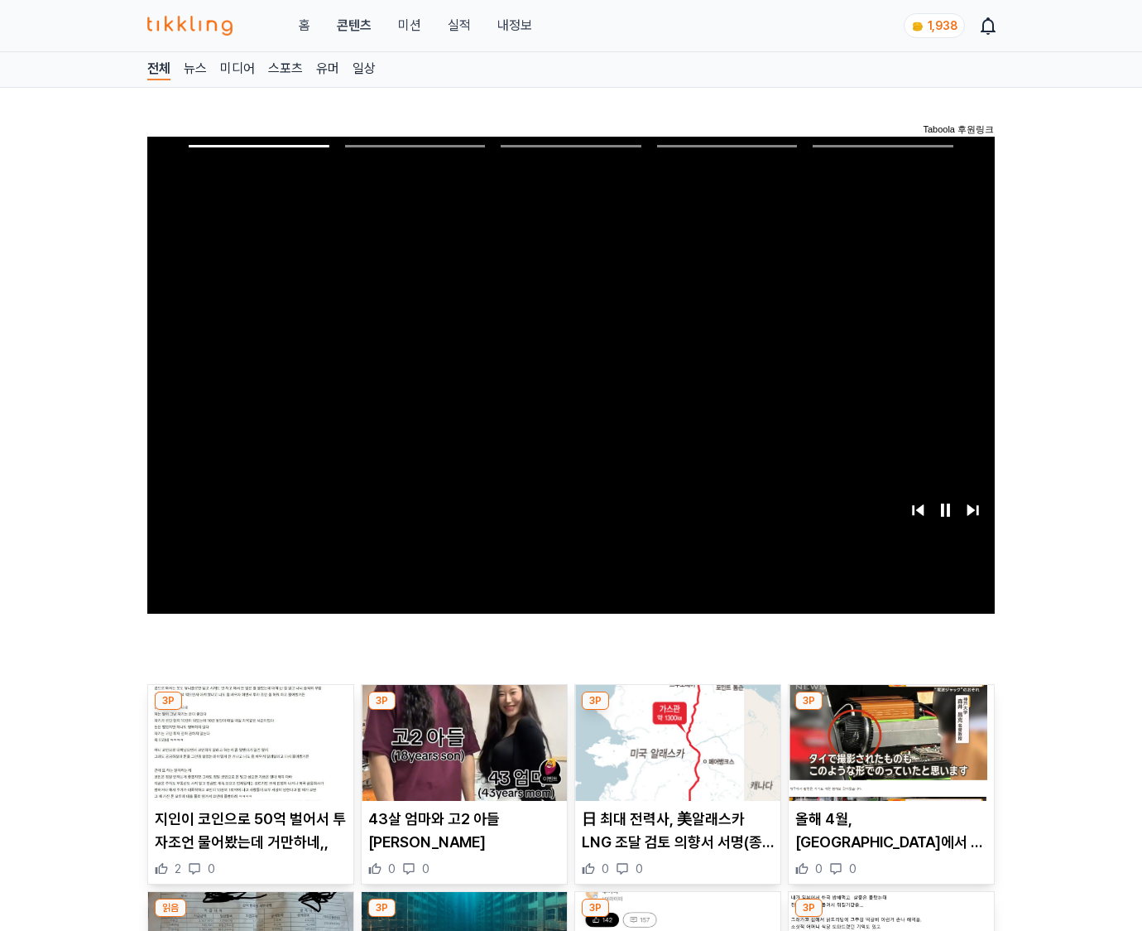
click at [888, 755] on img at bounding box center [891, 743] width 205 height 116
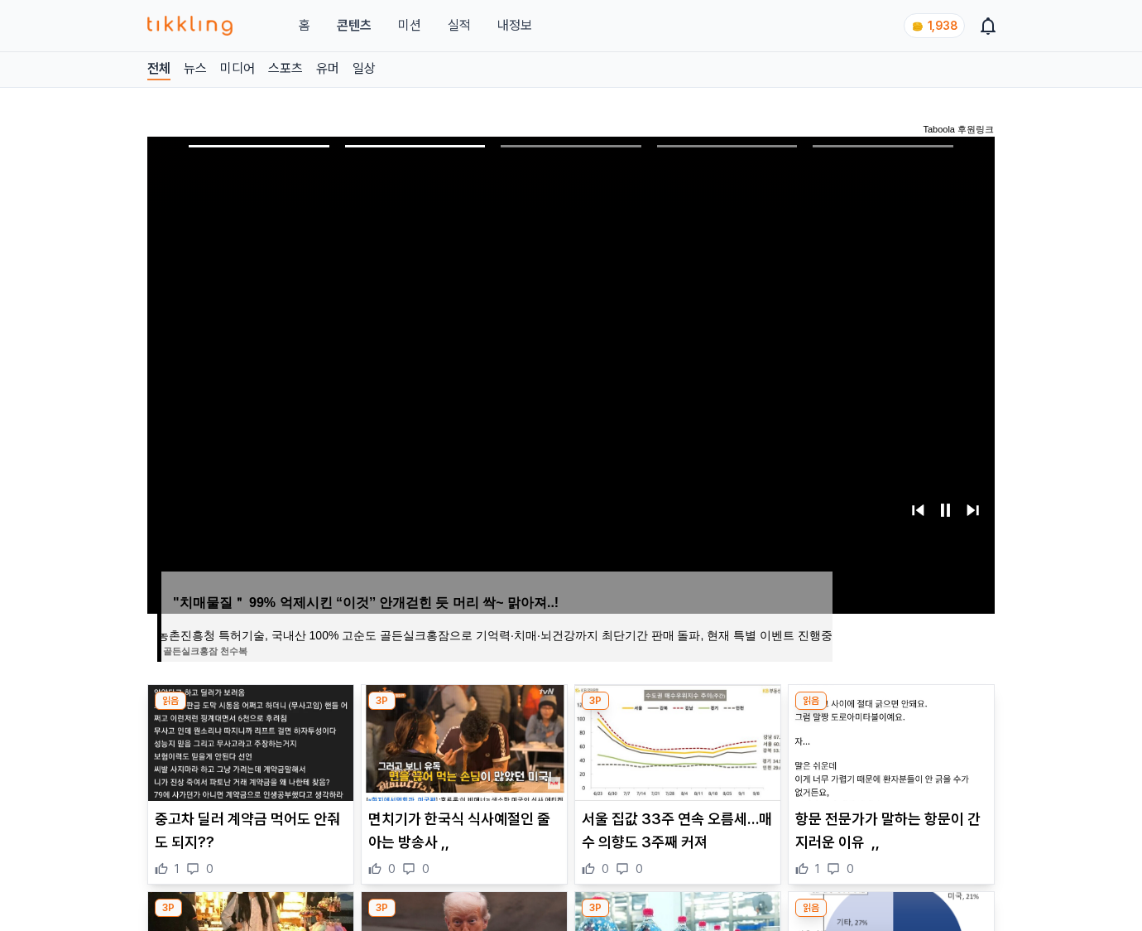
click at [888, 755] on img at bounding box center [891, 743] width 205 height 116
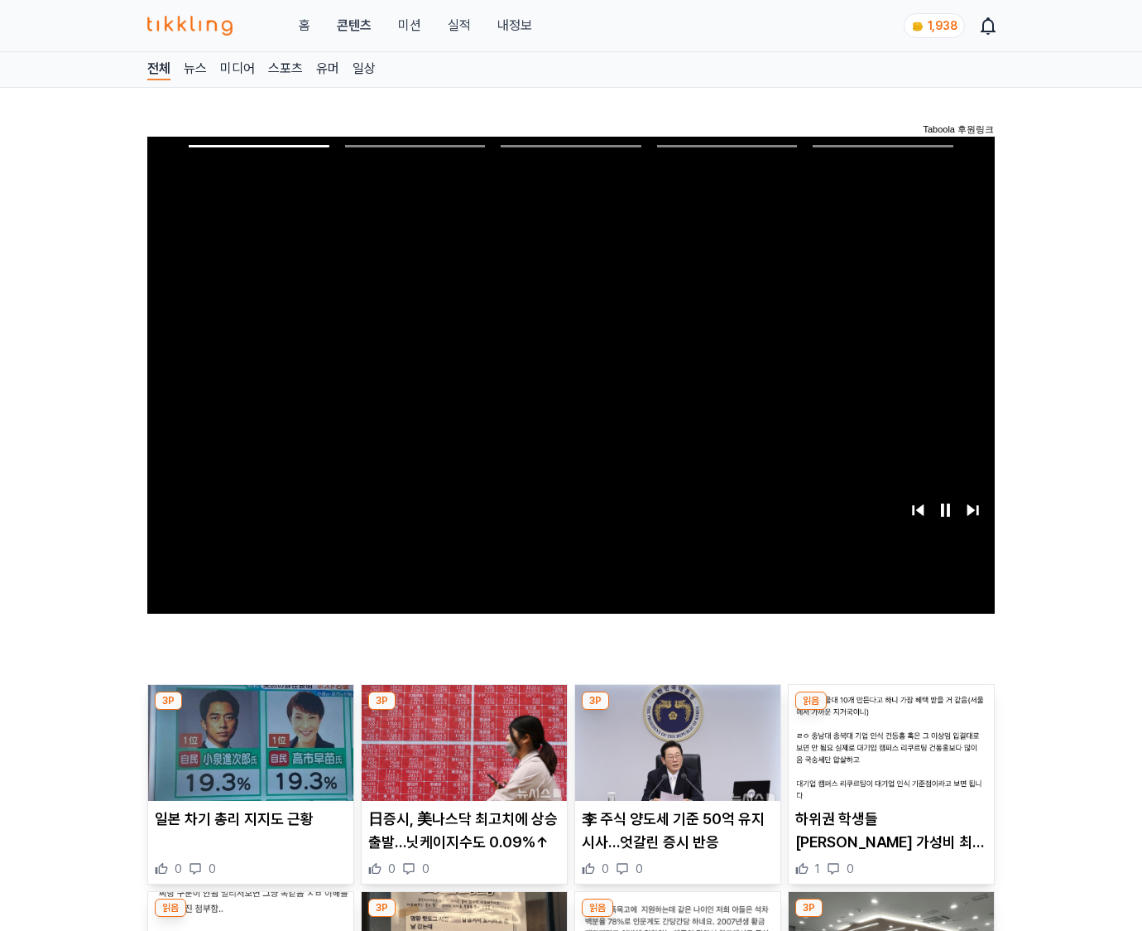
click at [888, 755] on img at bounding box center [891, 743] width 205 height 116
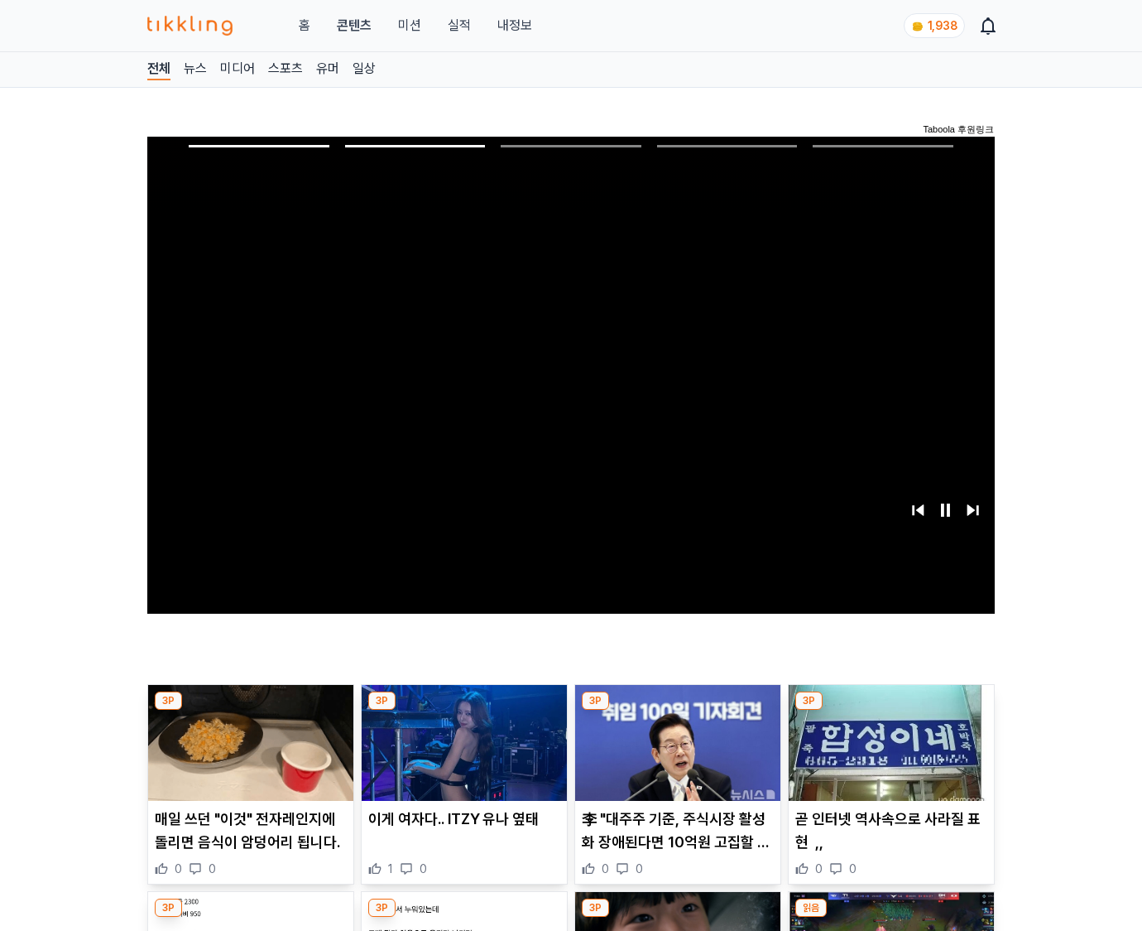
click at [888, 755] on img at bounding box center [891, 743] width 205 height 116
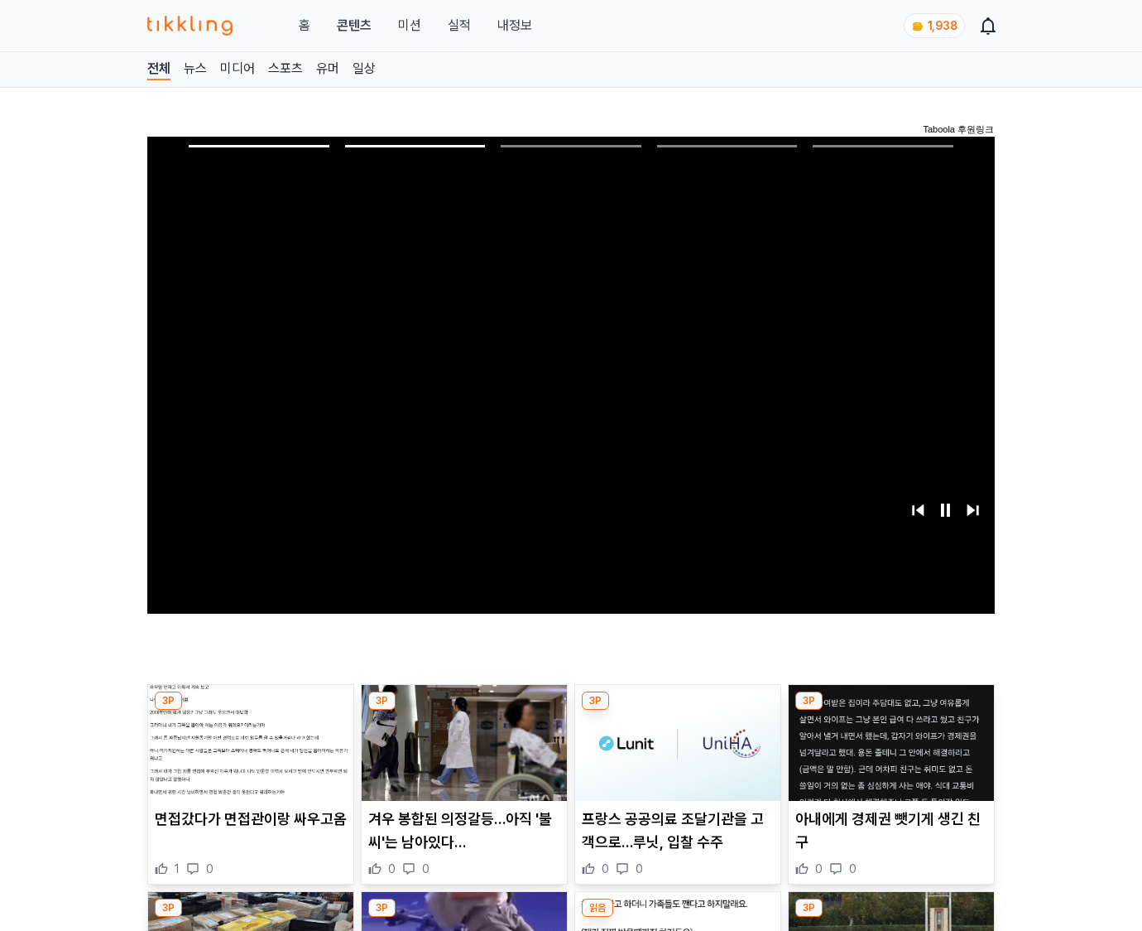
click at [888, 755] on img at bounding box center [891, 743] width 205 height 116
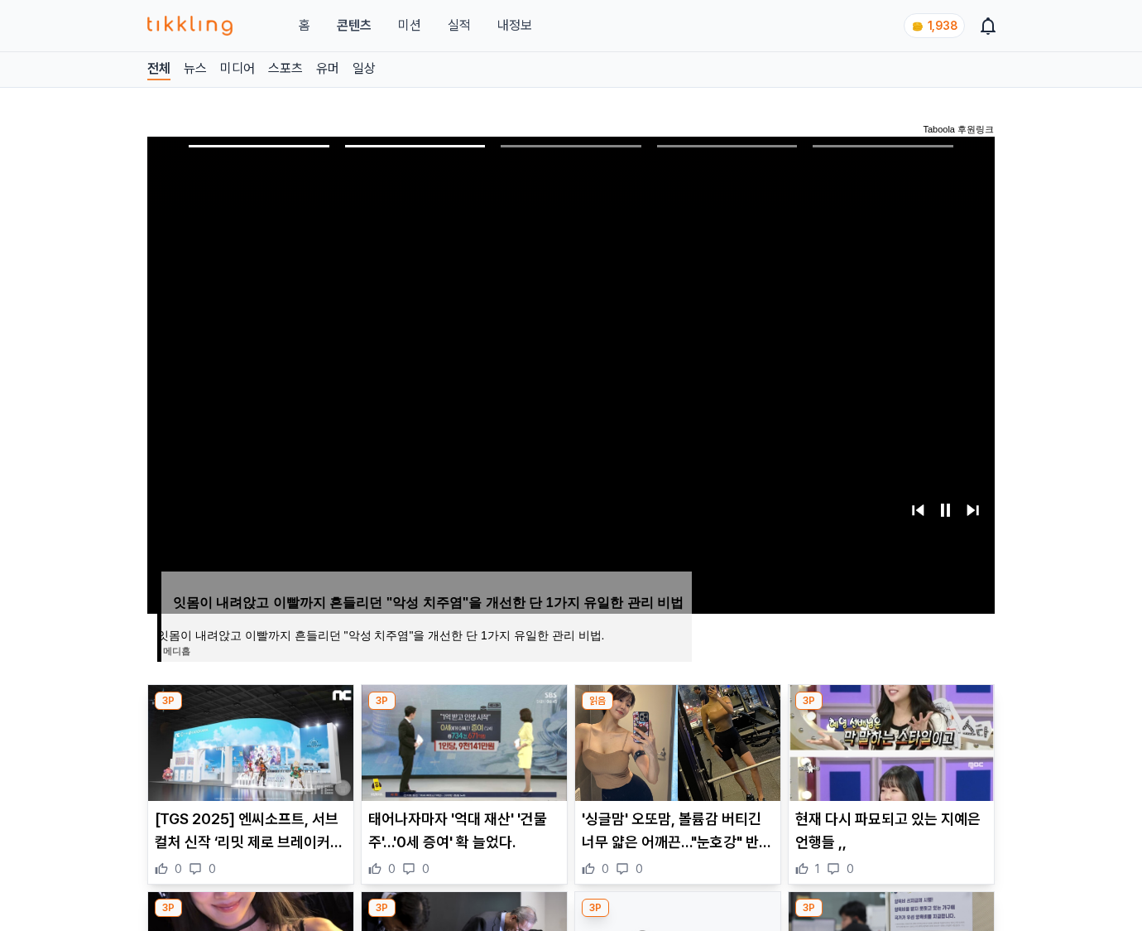
click at [888, 755] on img at bounding box center [891, 743] width 205 height 116
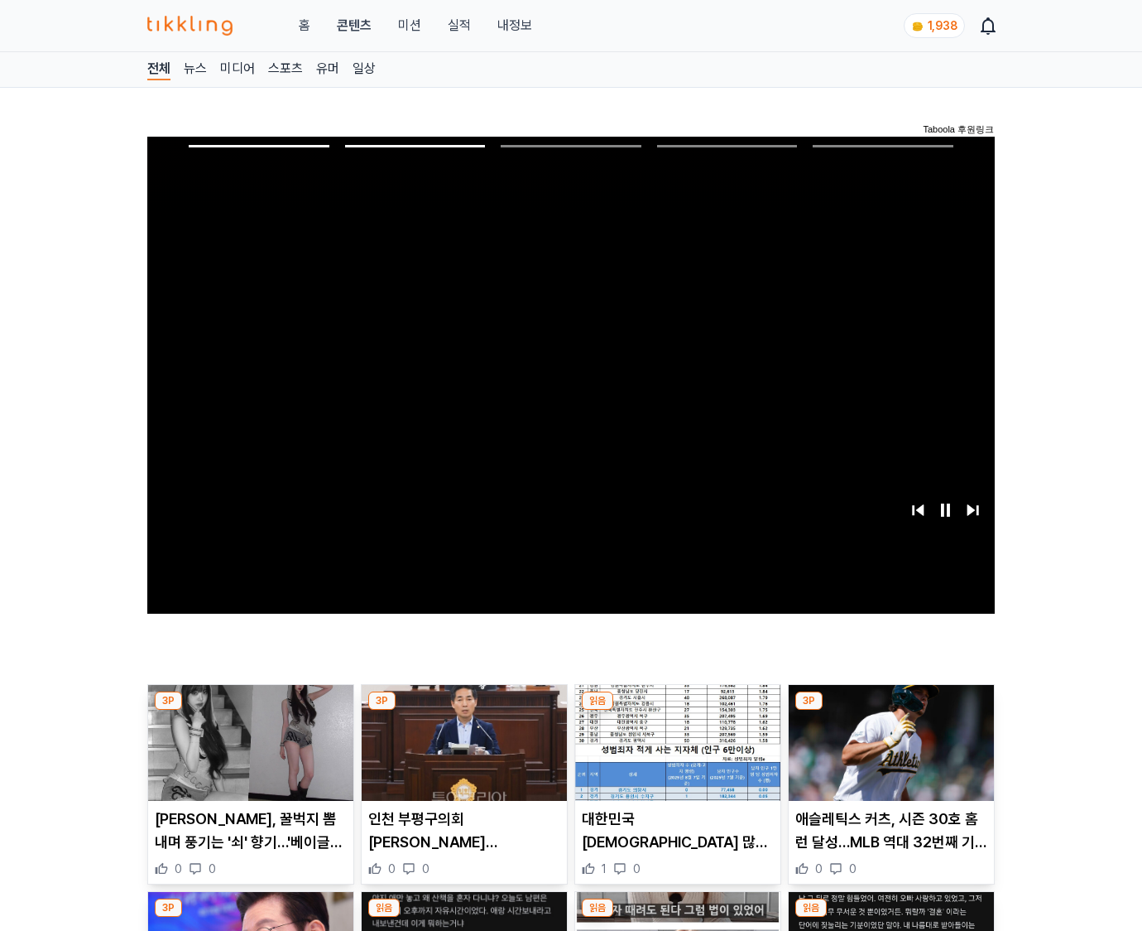
click at [888, 755] on img at bounding box center [891, 743] width 205 height 116
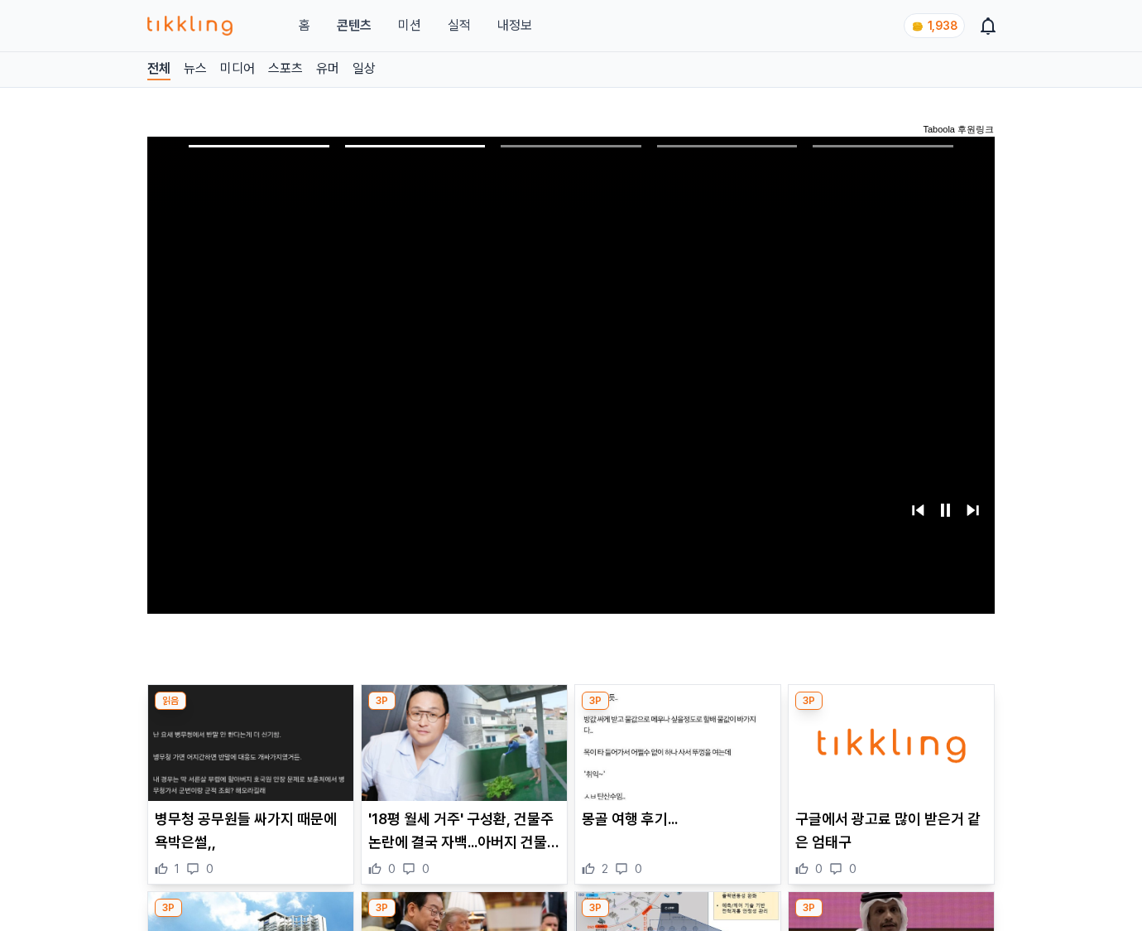
click at [888, 755] on img at bounding box center [891, 743] width 205 height 116
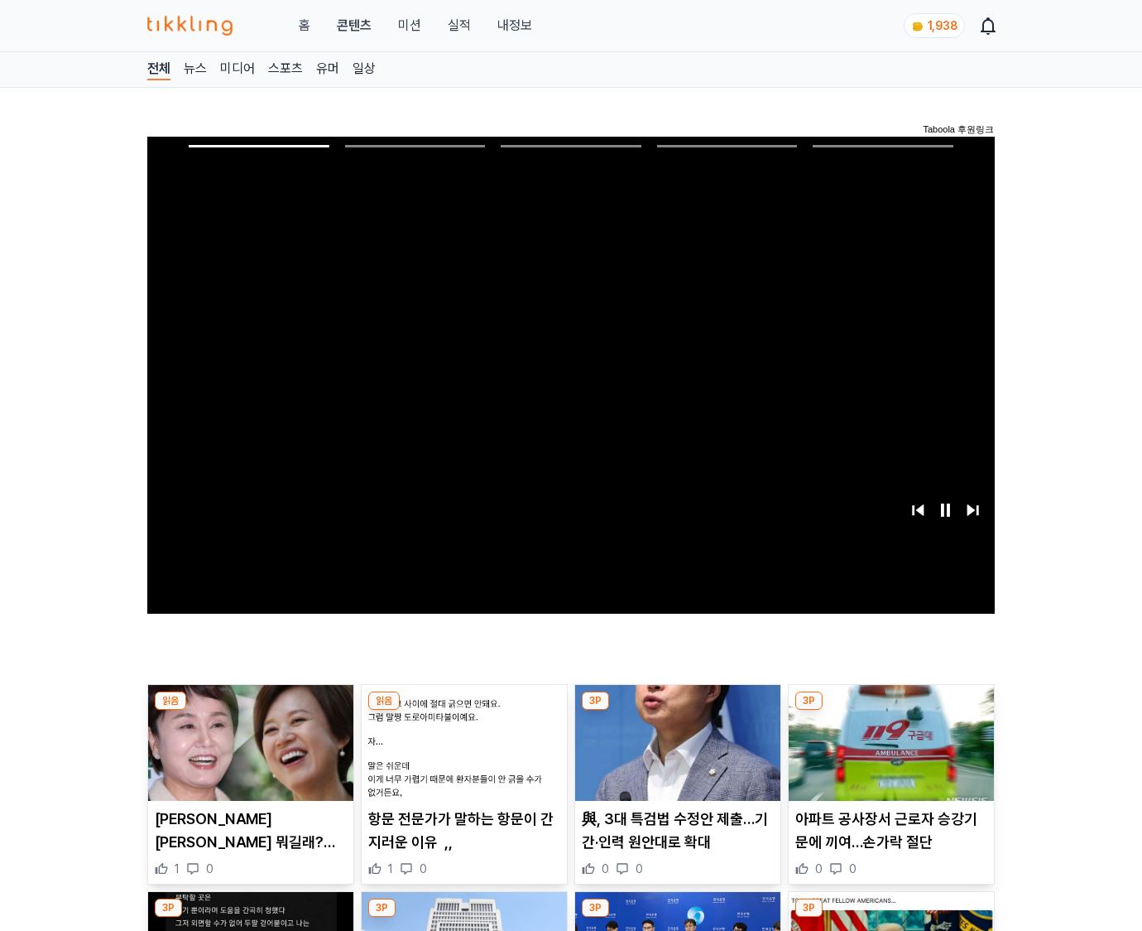
click at [888, 755] on img at bounding box center [891, 743] width 205 height 116
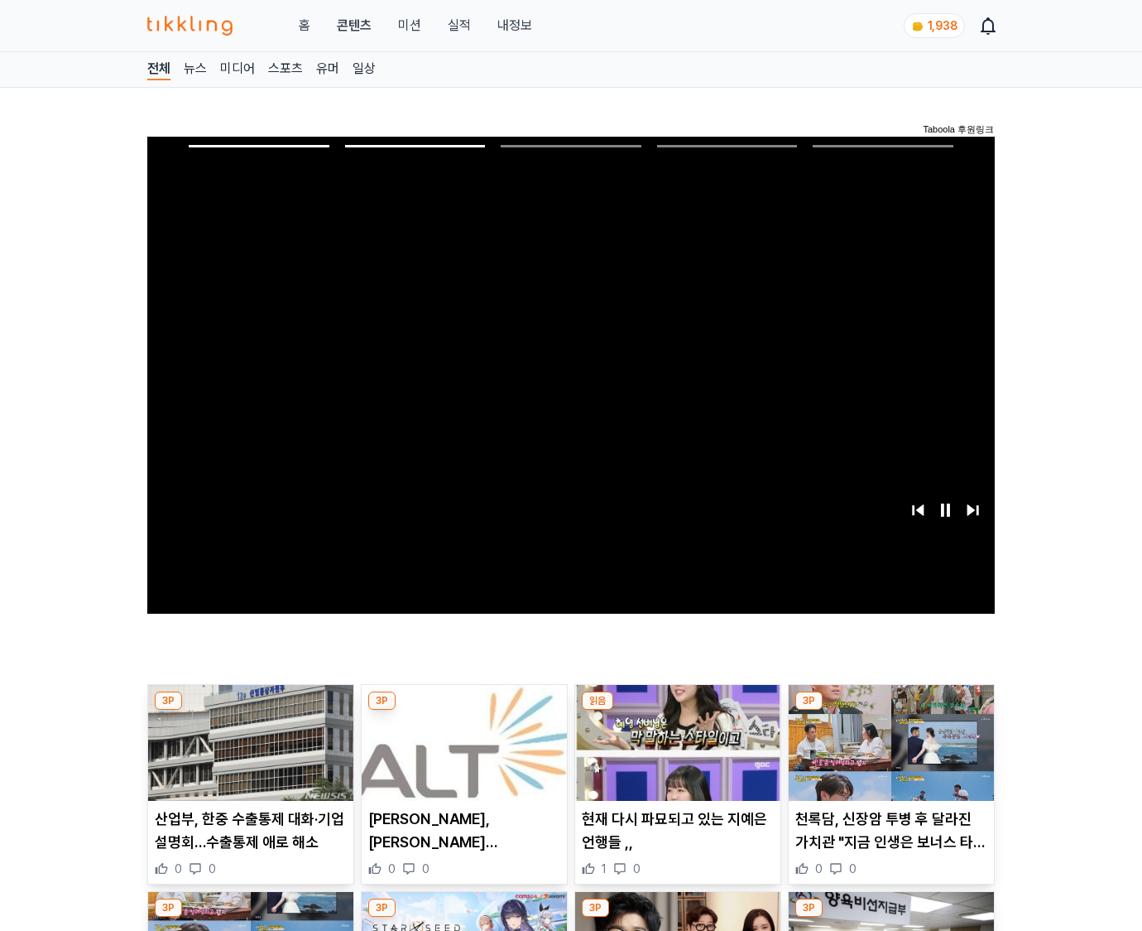
click at [888, 755] on img at bounding box center [891, 743] width 205 height 116
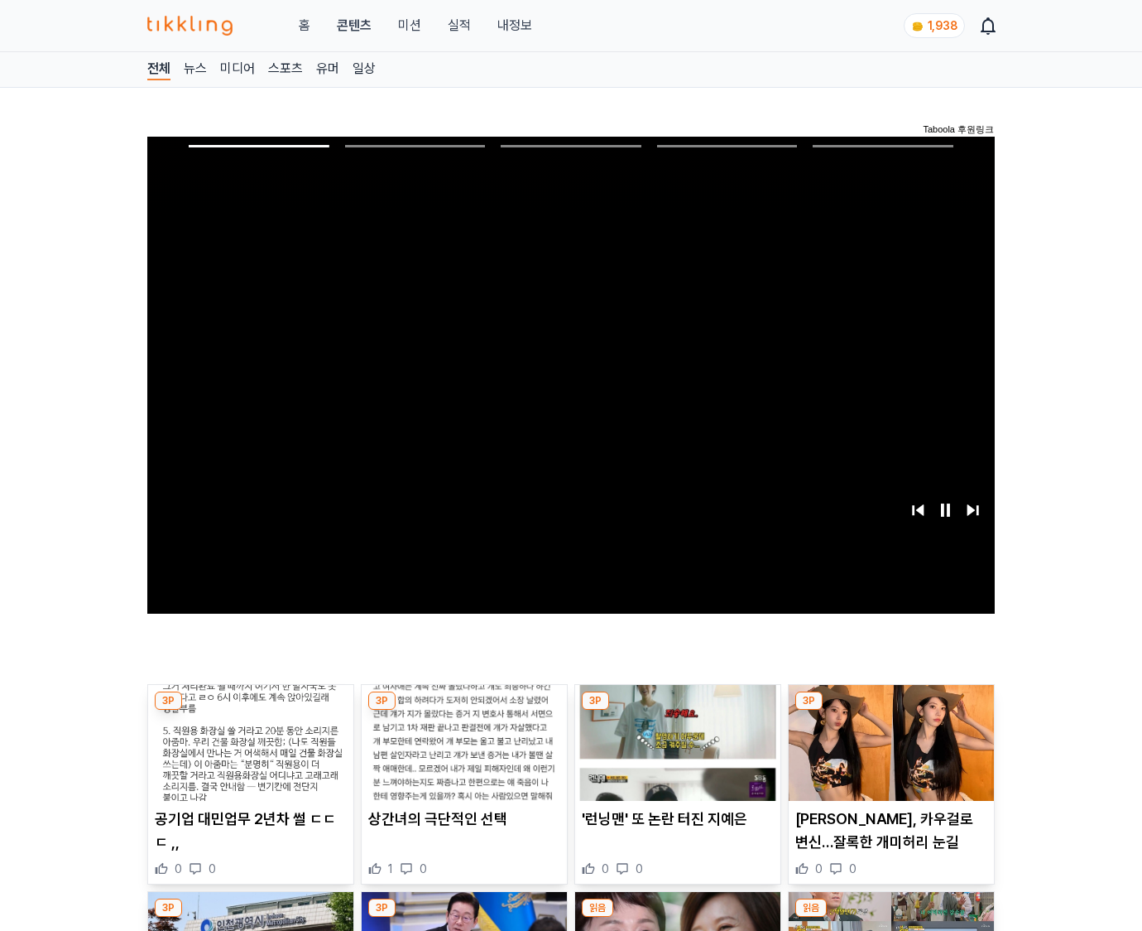
click at [888, 755] on img at bounding box center [891, 743] width 205 height 116
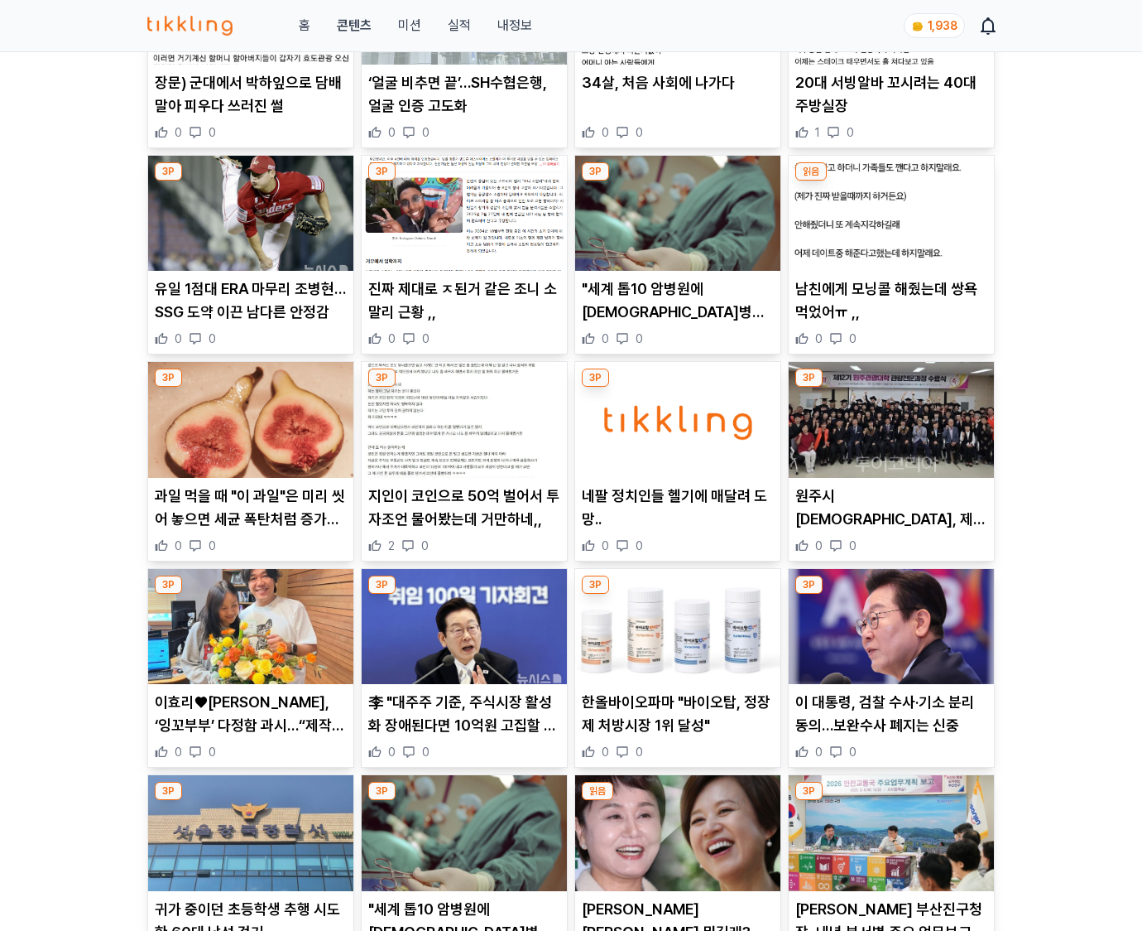
scroll to position [7051, 0]
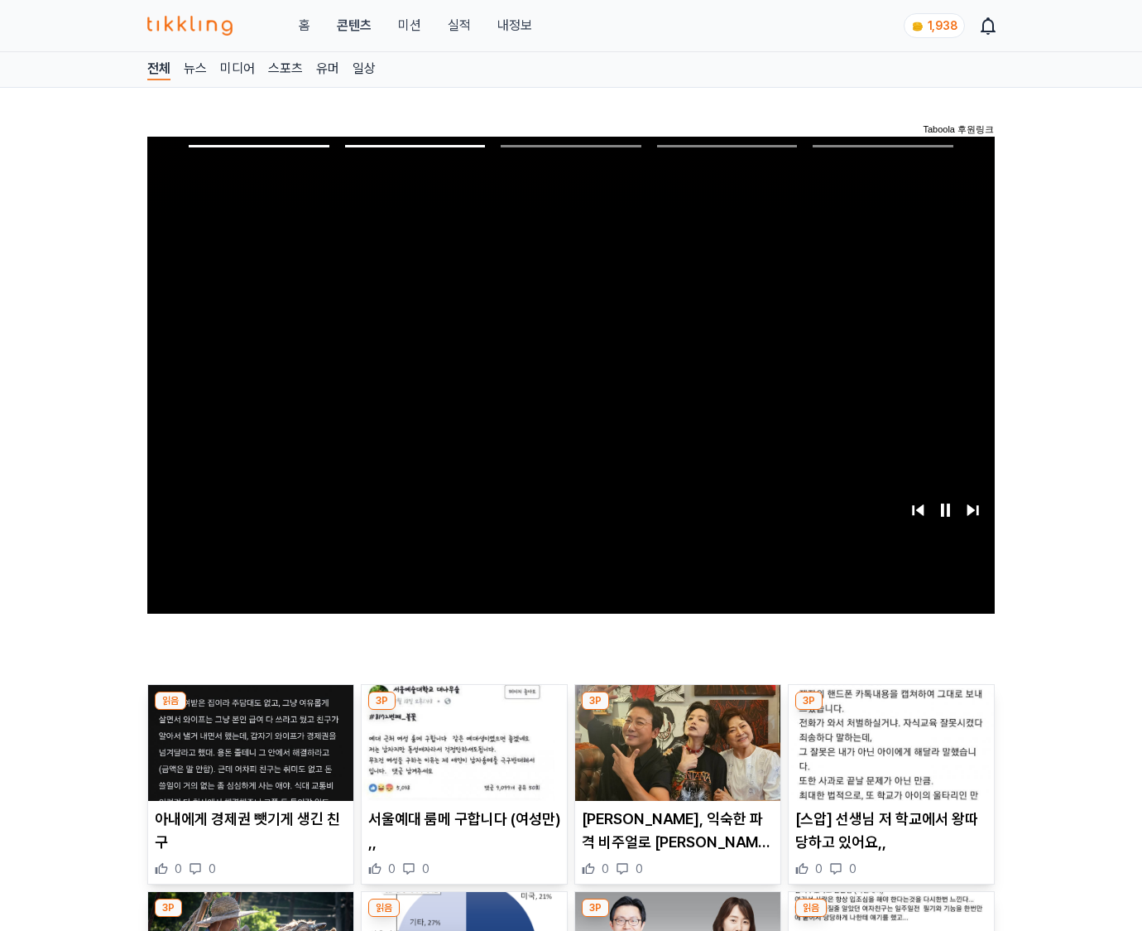
click at [888, 755] on img at bounding box center [891, 743] width 205 height 116
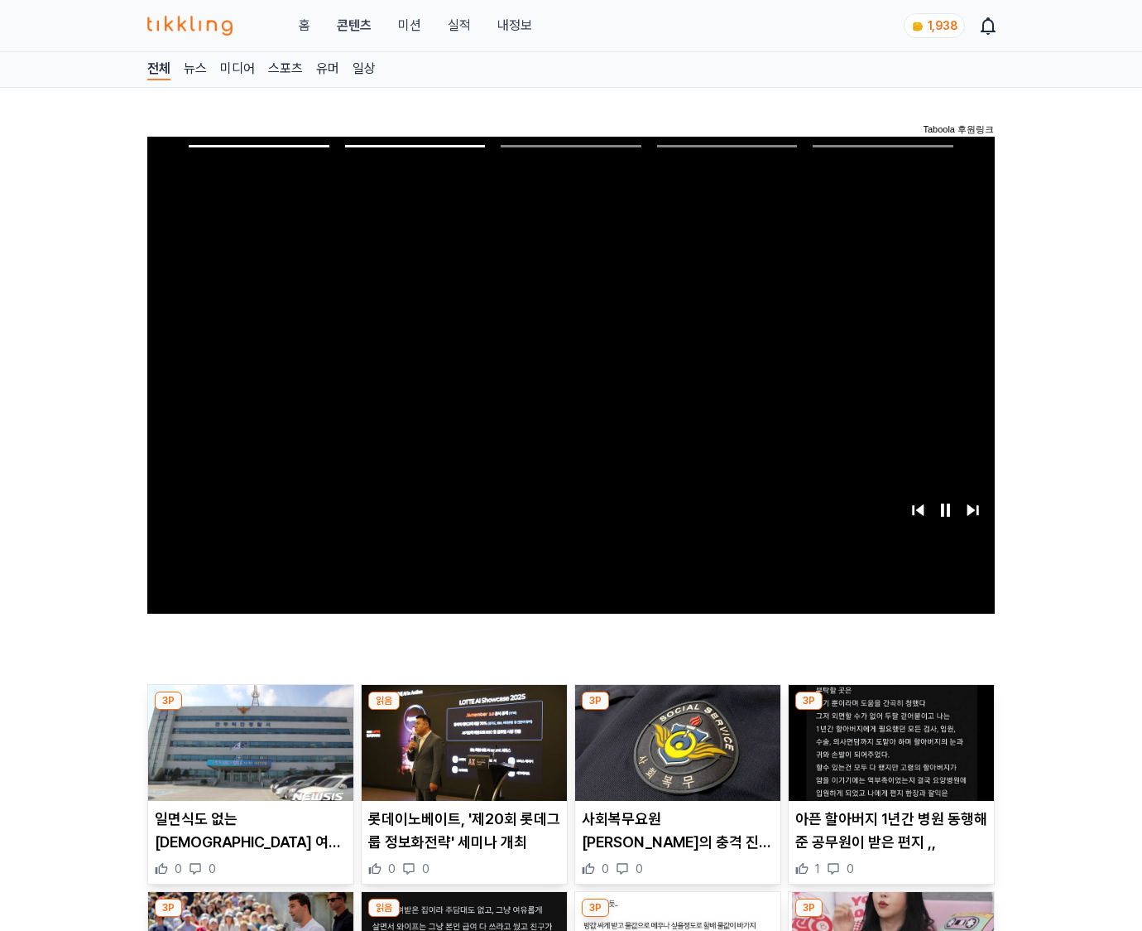
click at [888, 755] on img at bounding box center [891, 743] width 205 height 116
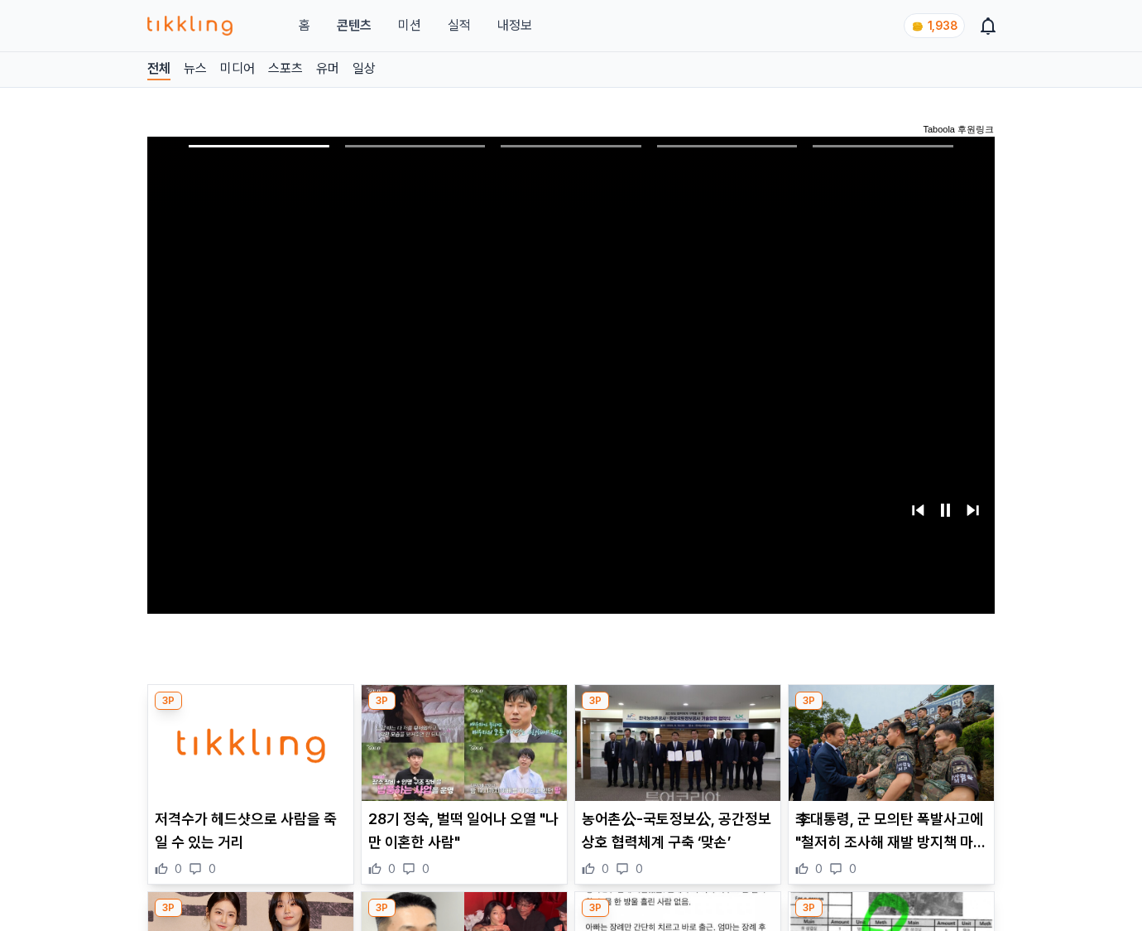
click at [888, 755] on img at bounding box center [891, 743] width 205 height 116
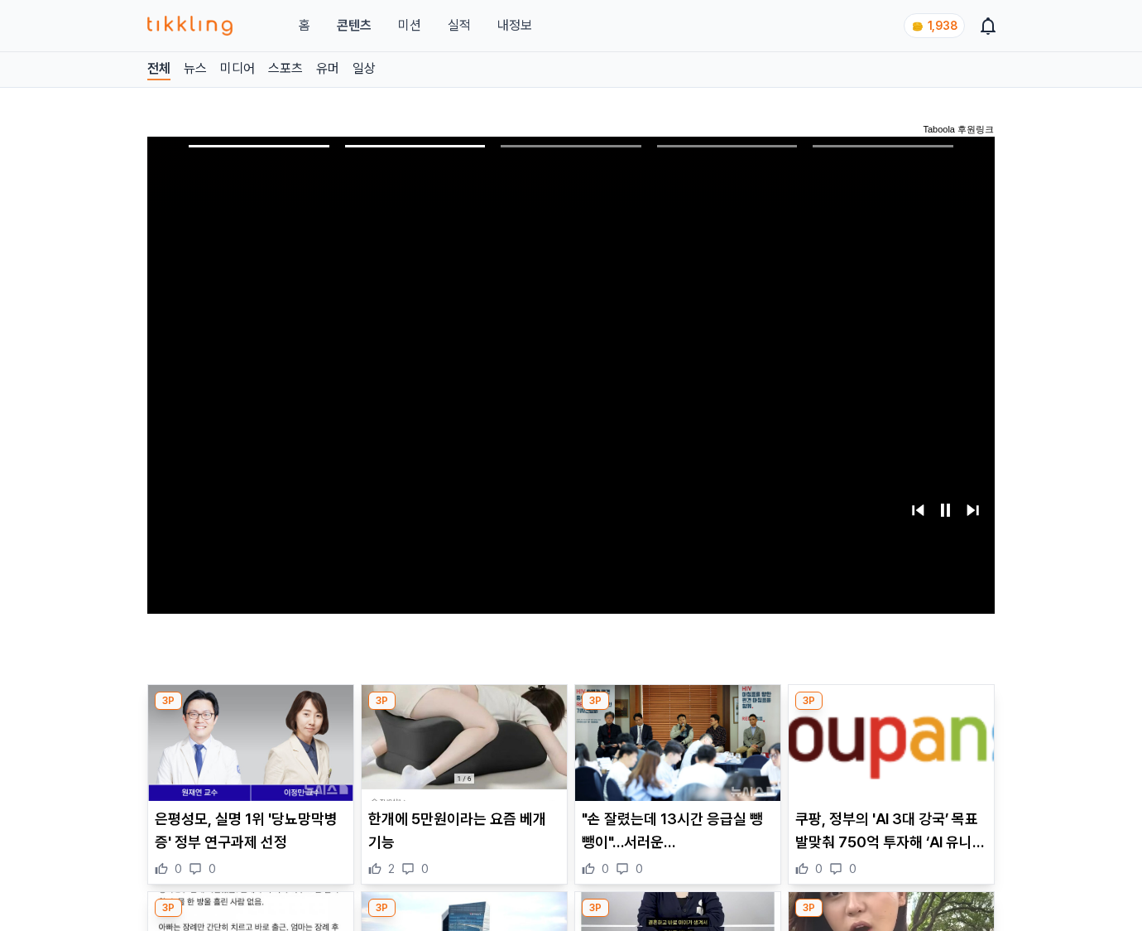
click at [888, 755] on img at bounding box center [891, 743] width 205 height 116
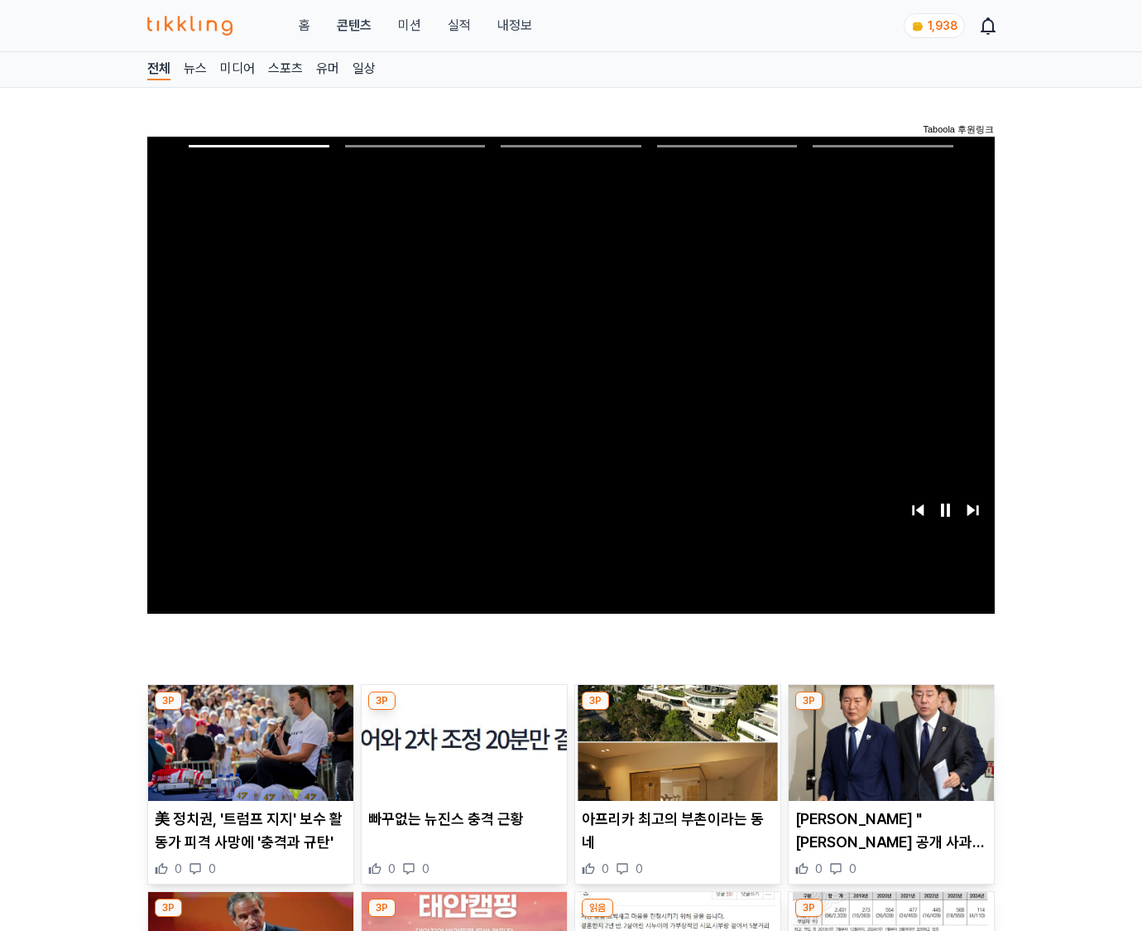
click at [888, 755] on img at bounding box center [891, 743] width 205 height 116
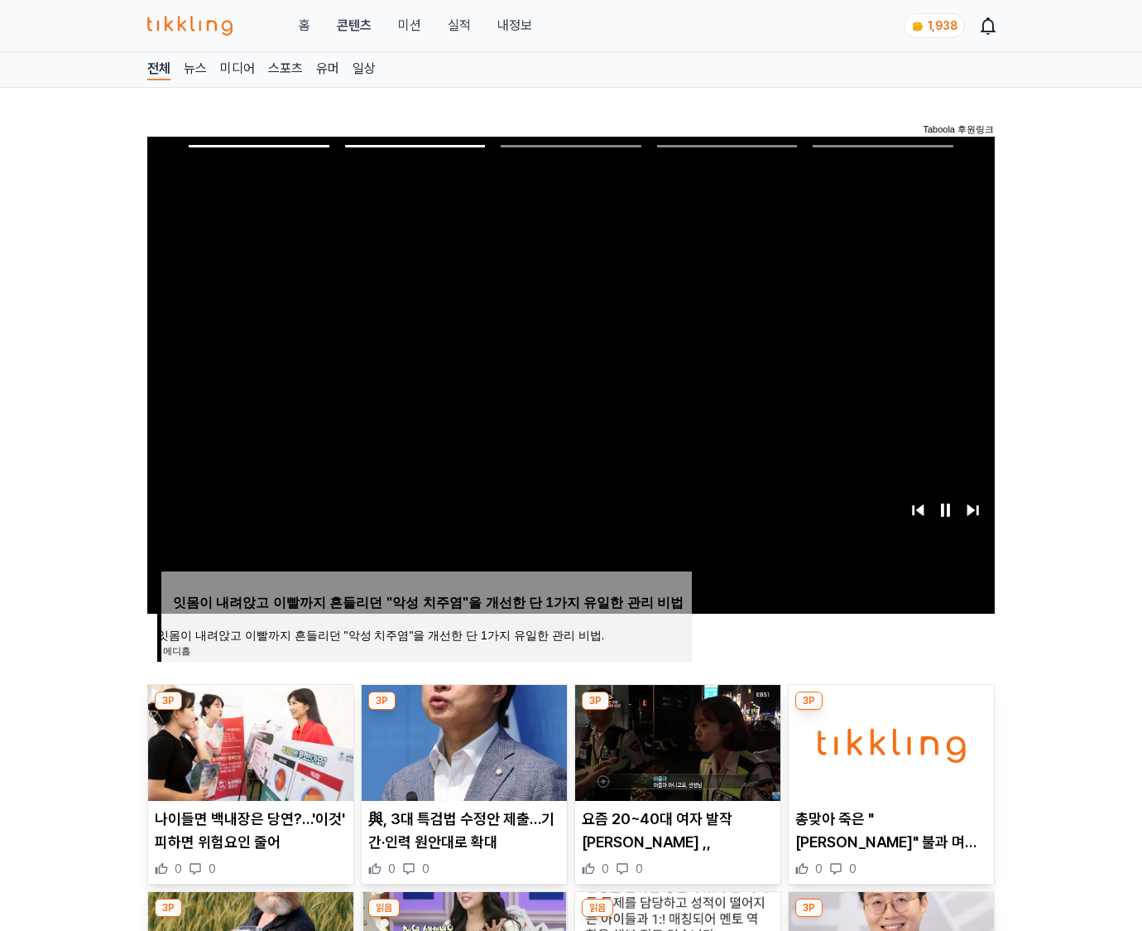
click at [888, 755] on img at bounding box center [891, 743] width 205 height 116
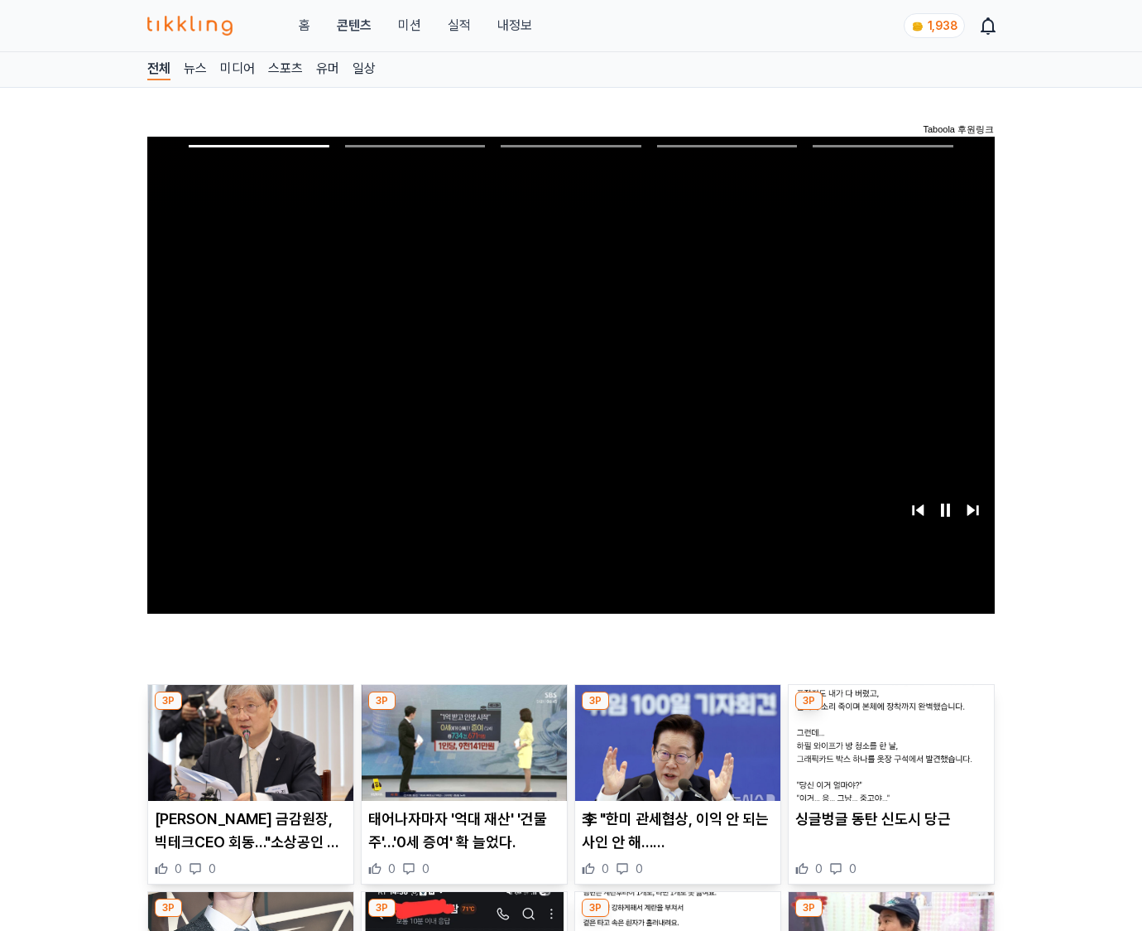
click at [888, 755] on img at bounding box center [891, 743] width 205 height 116
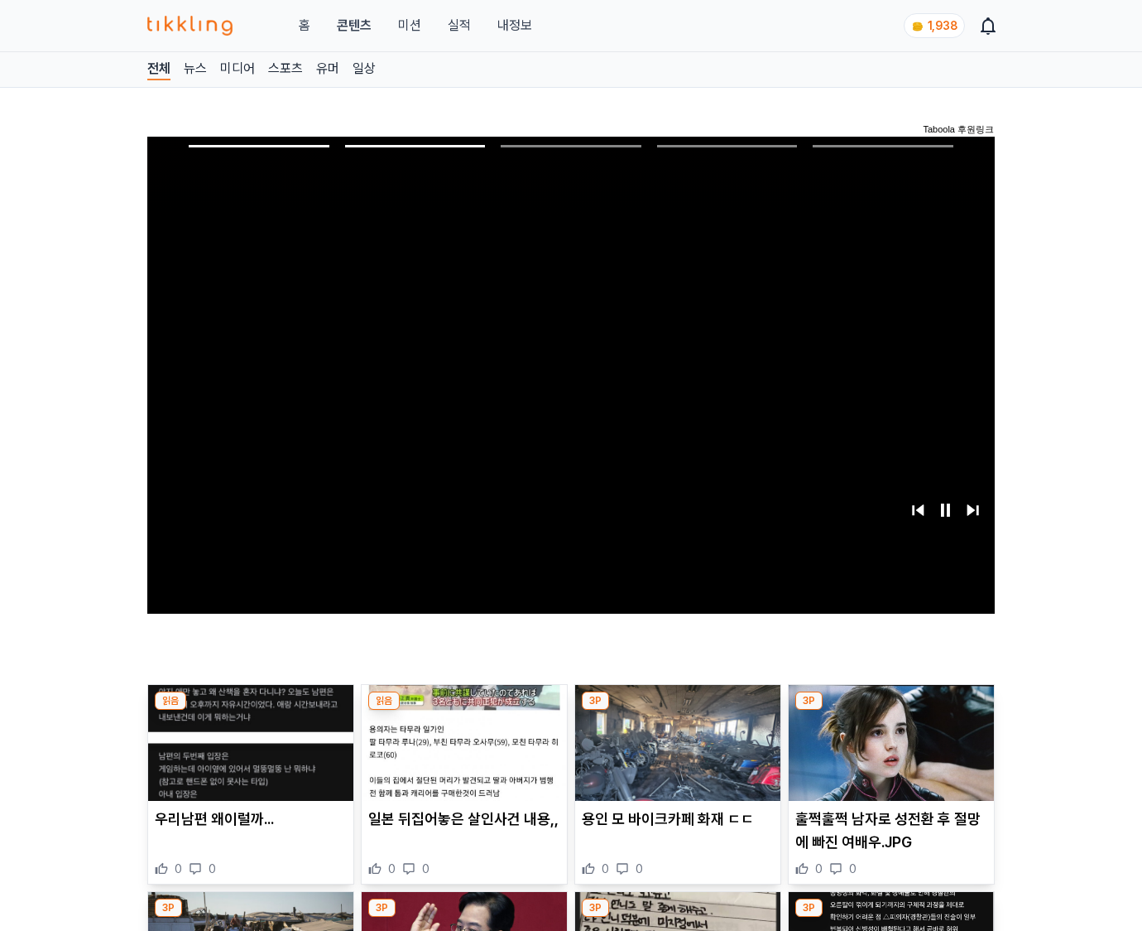
click at [888, 755] on img at bounding box center [891, 743] width 205 height 116
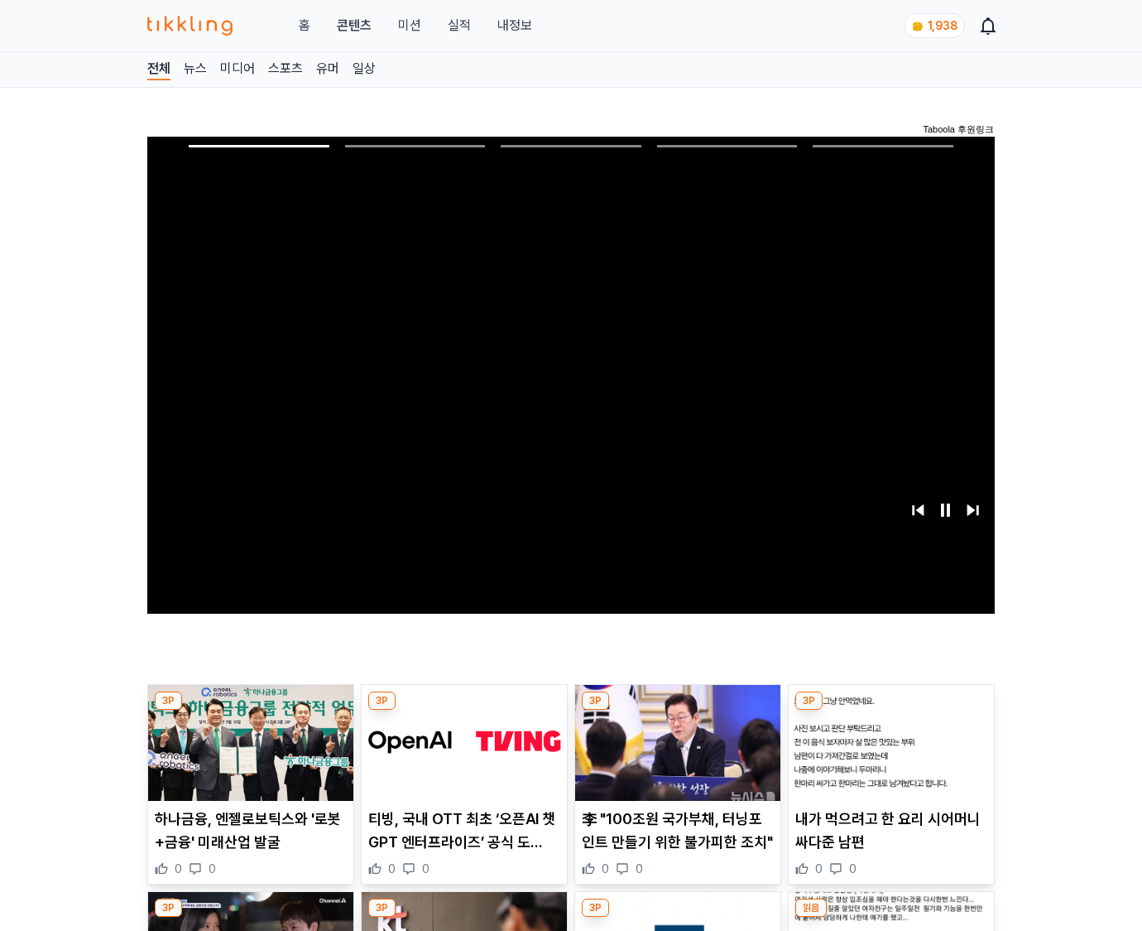
click at [888, 755] on img at bounding box center [891, 743] width 205 height 116
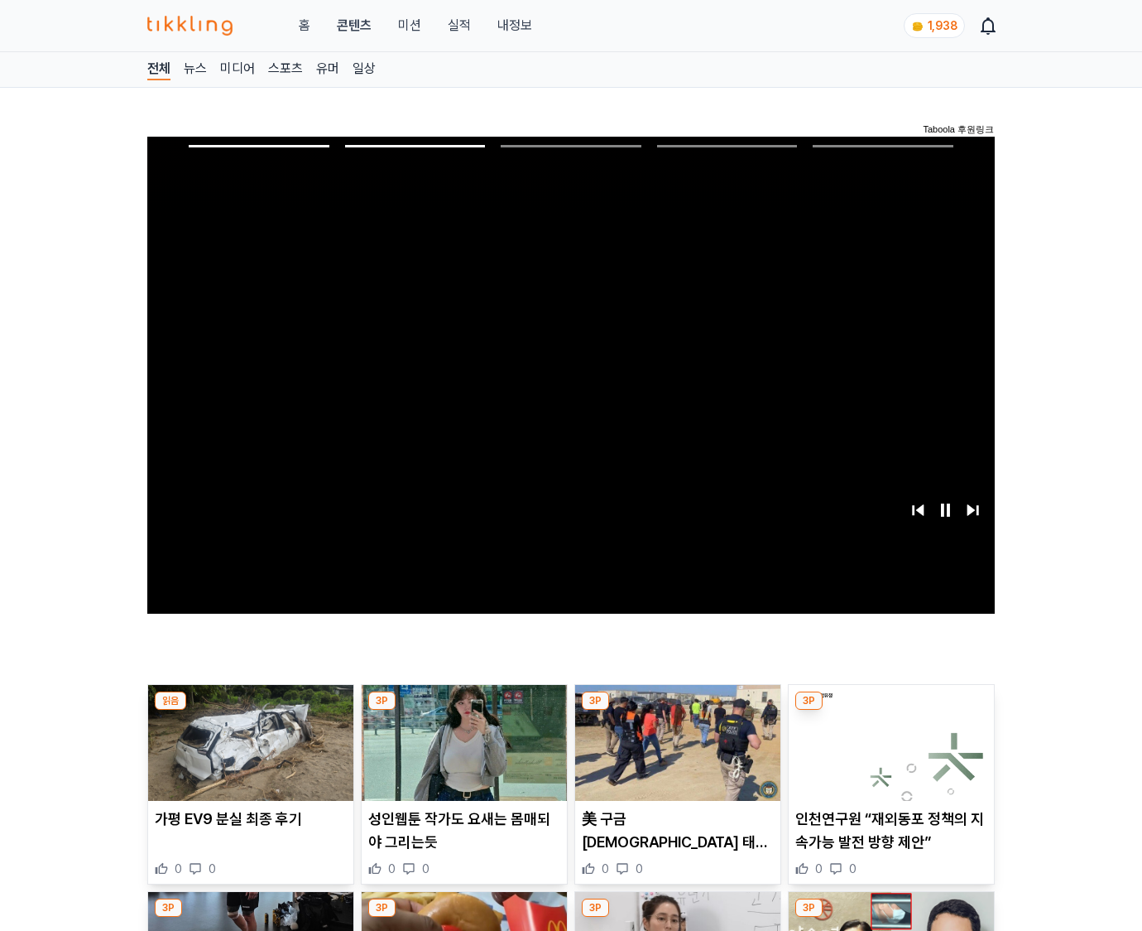
click at [888, 755] on img at bounding box center [891, 743] width 205 height 116
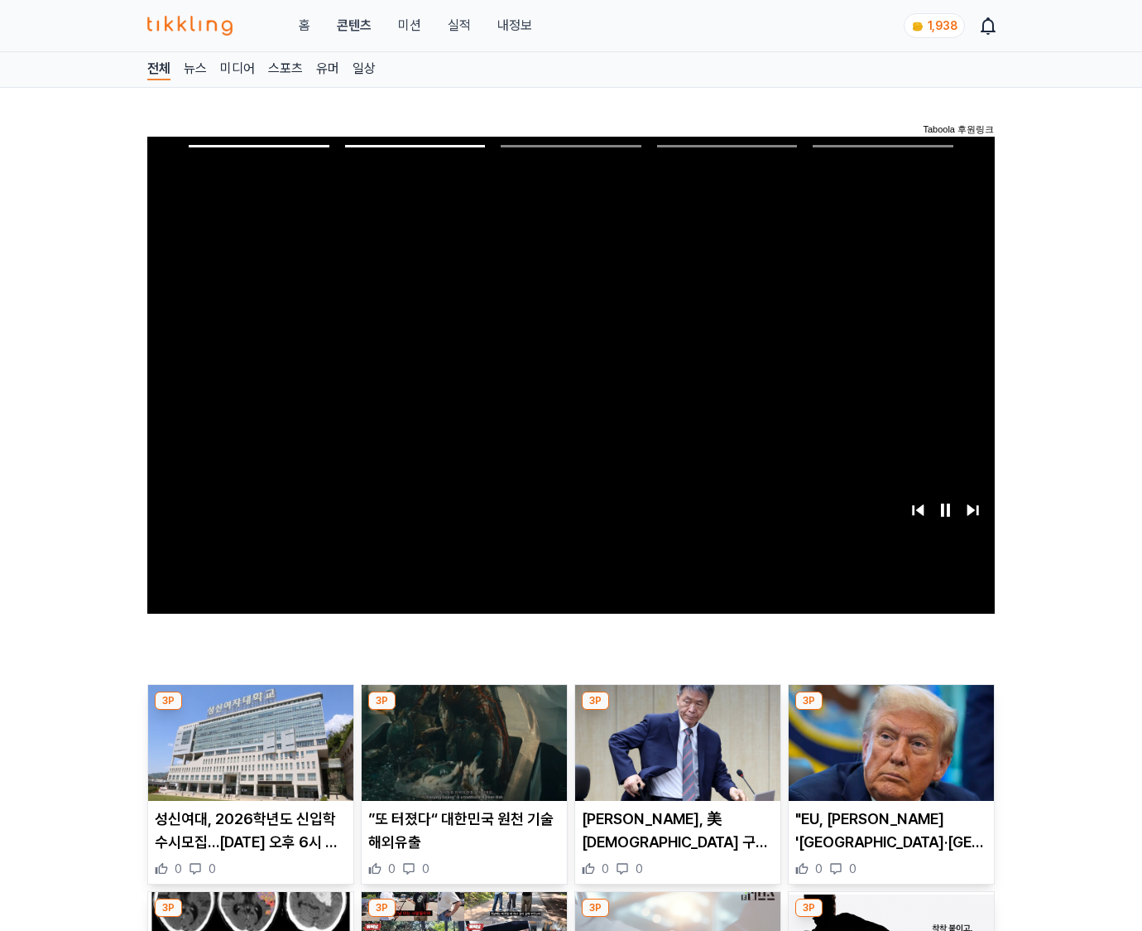
click at [888, 755] on img at bounding box center [891, 743] width 205 height 116
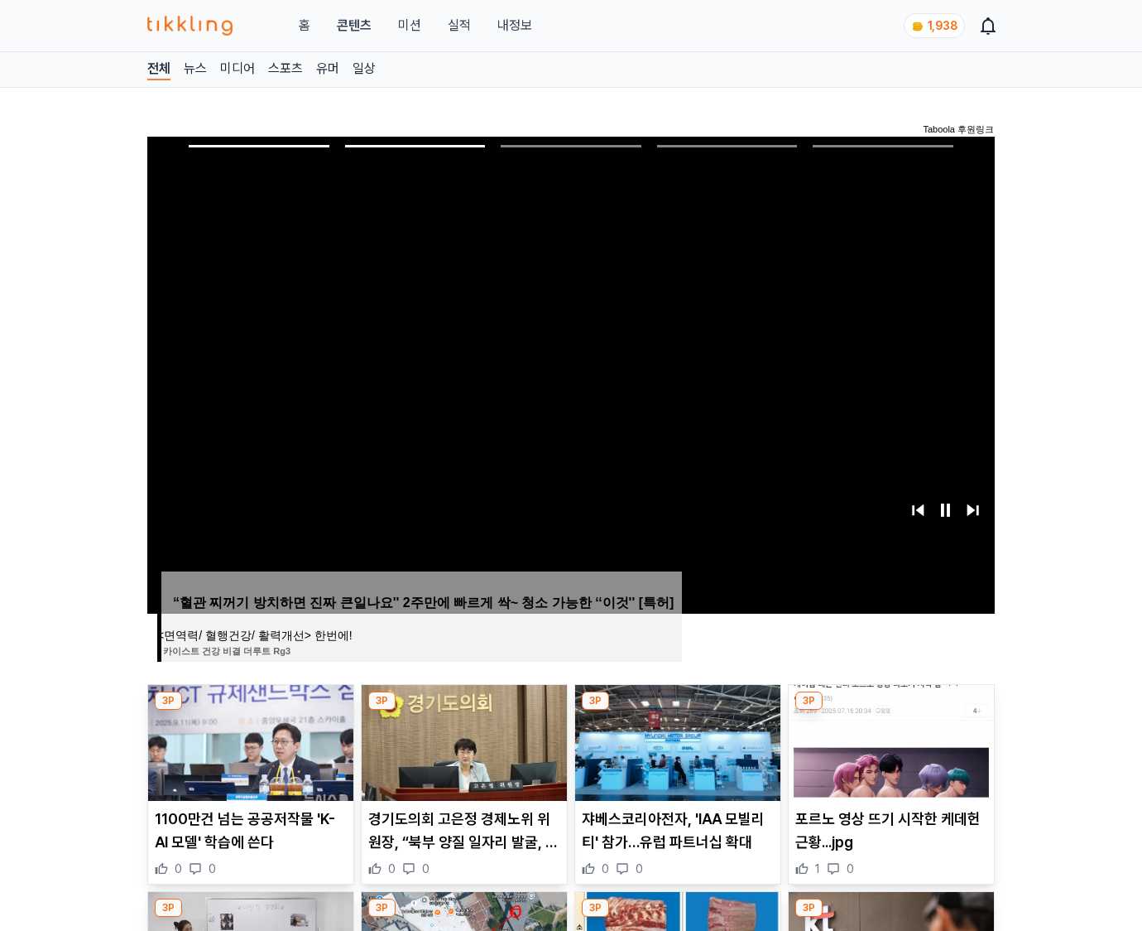
click at [888, 755] on img at bounding box center [891, 743] width 205 height 116
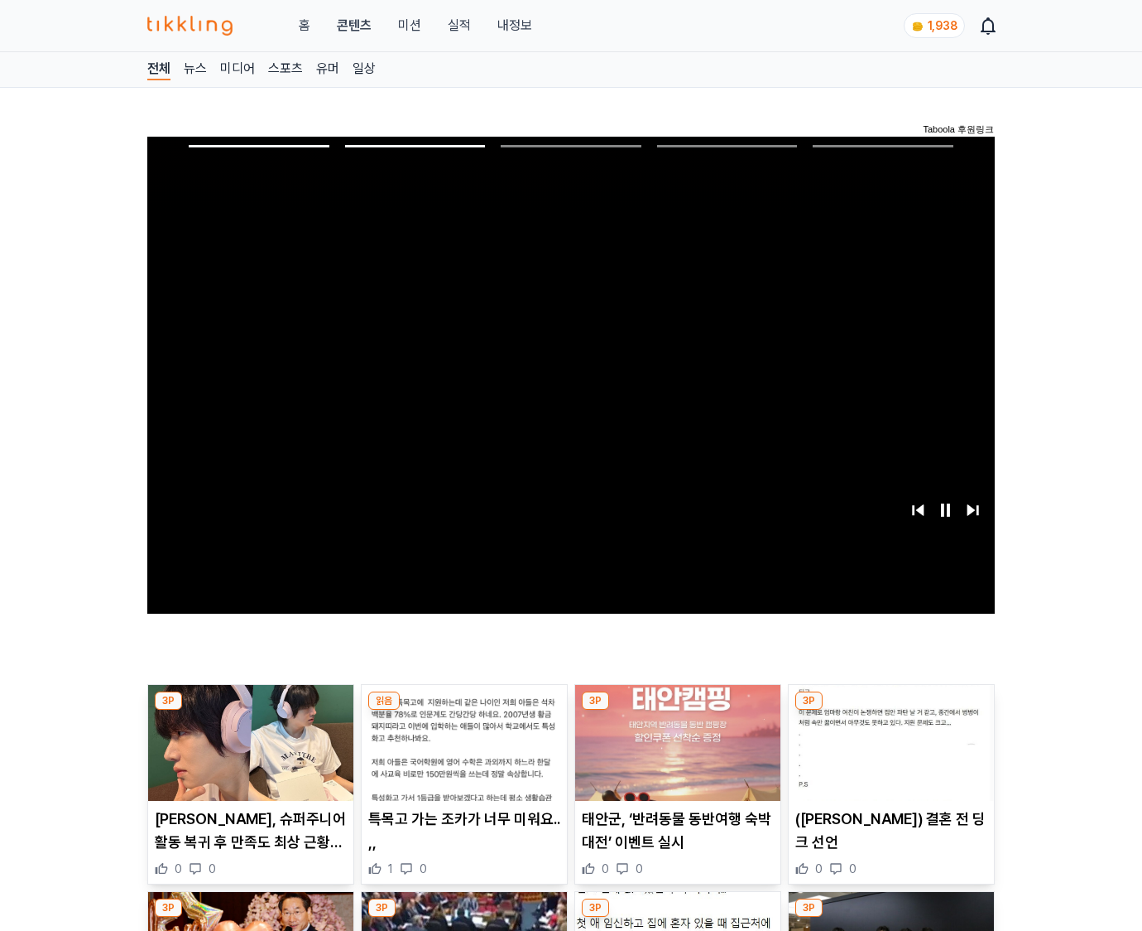
click at [888, 755] on img at bounding box center [891, 743] width 205 height 116
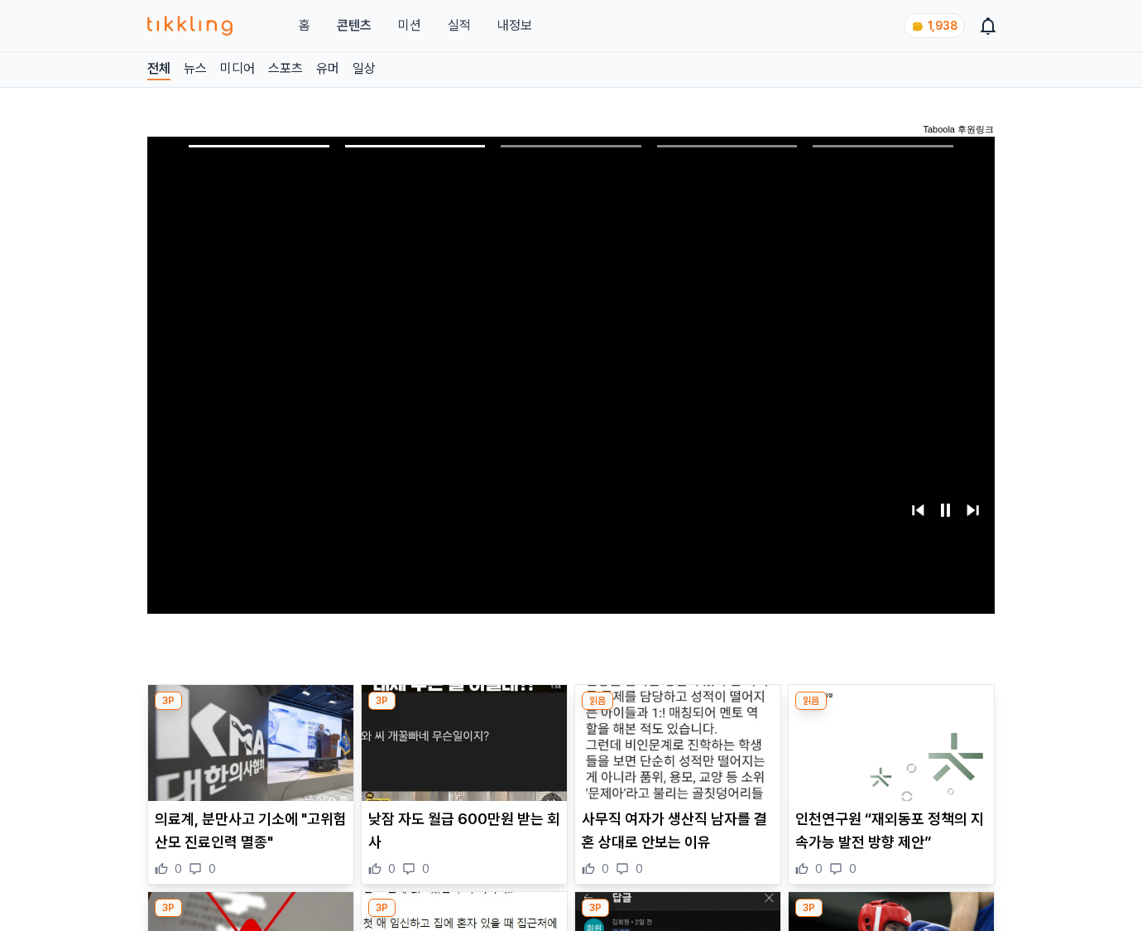
click at [888, 755] on img at bounding box center [891, 743] width 205 height 116
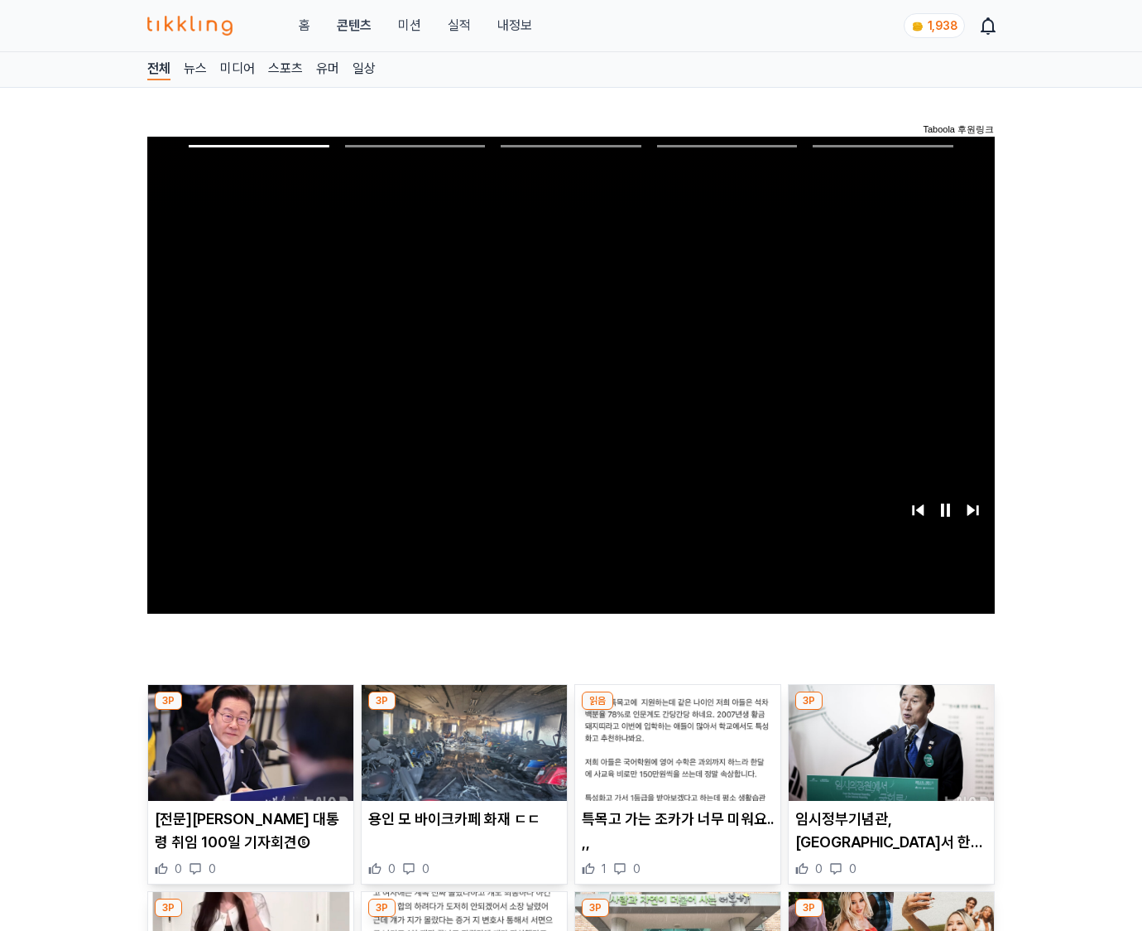
click at [888, 755] on img at bounding box center [891, 743] width 205 height 116
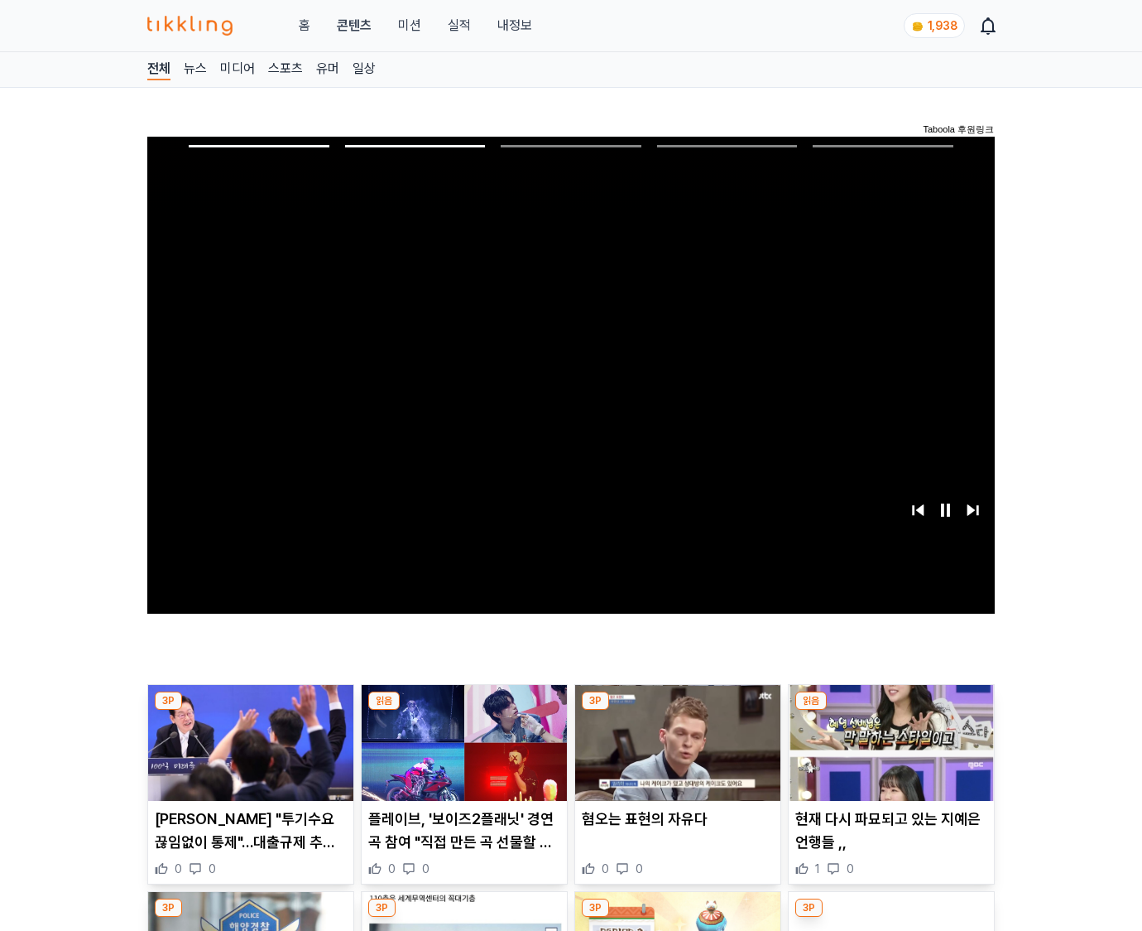
click at [888, 755] on img at bounding box center [891, 743] width 205 height 116
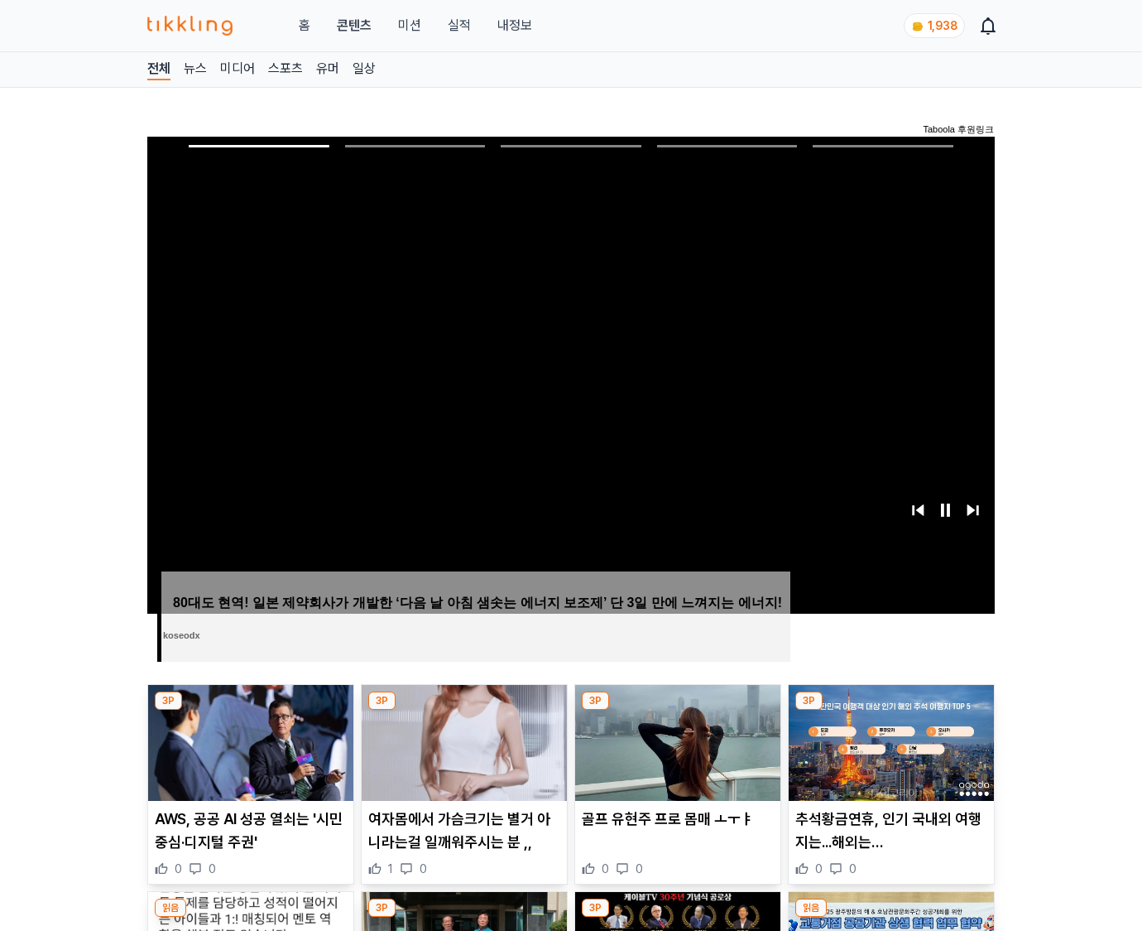
click at [888, 755] on img at bounding box center [891, 743] width 205 height 116
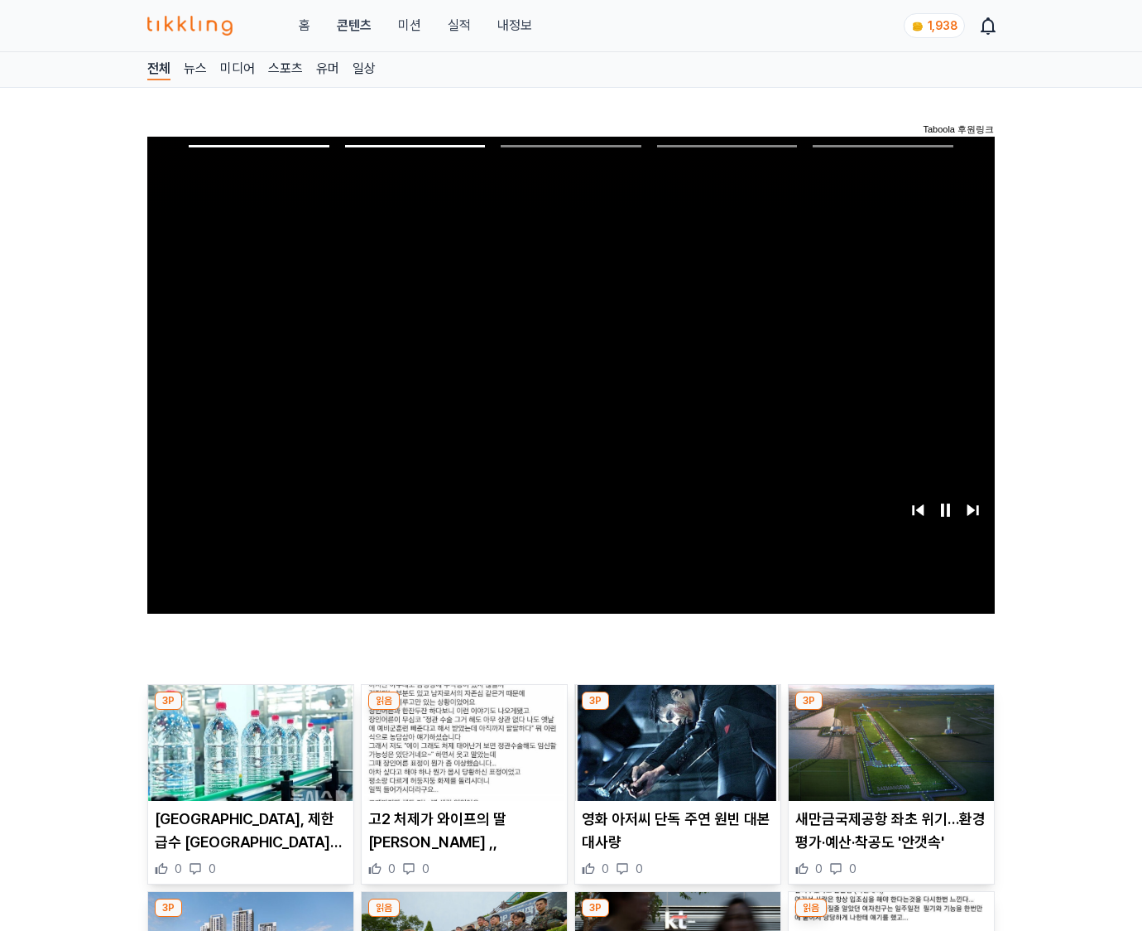
click at [888, 755] on img at bounding box center [891, 743] width 205 height 116
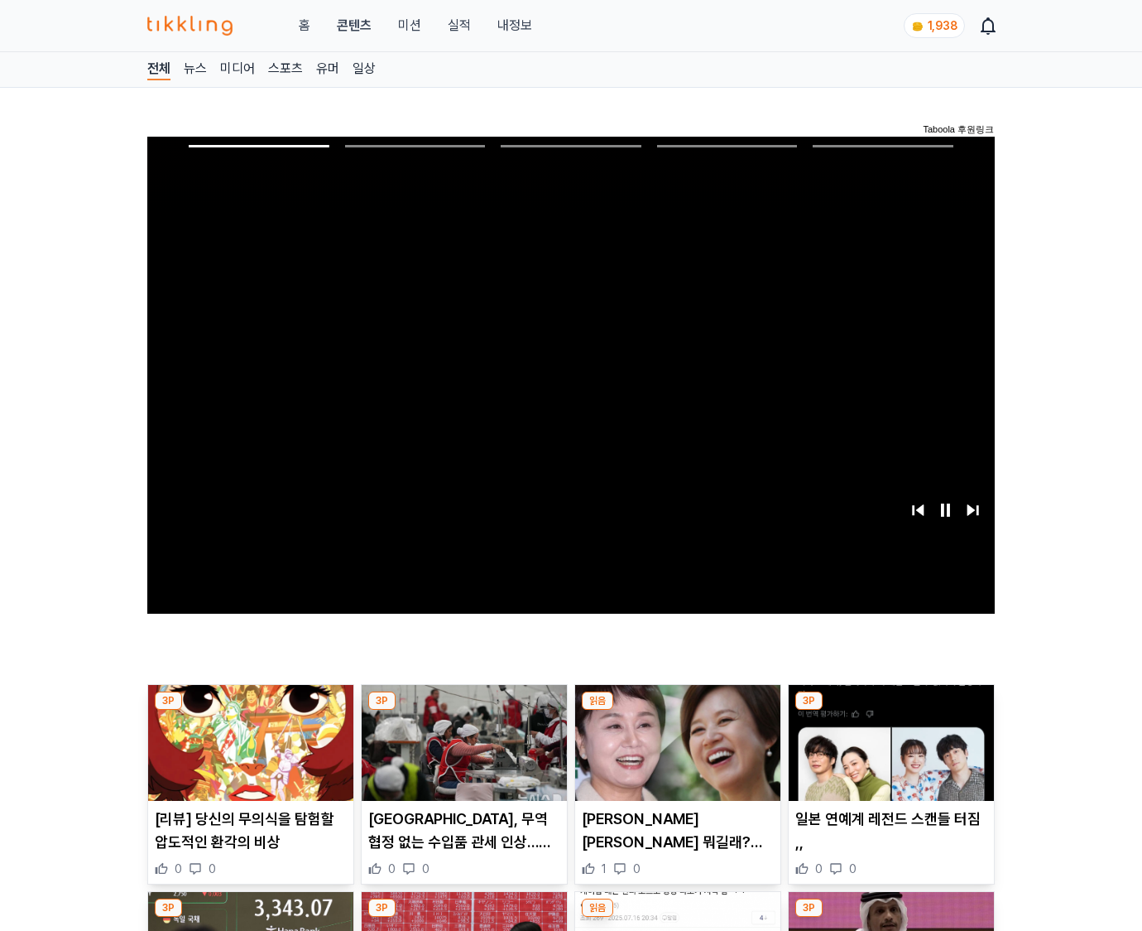
click at [888, 755] on img at bounding box center [891, 743] width 205 height 116
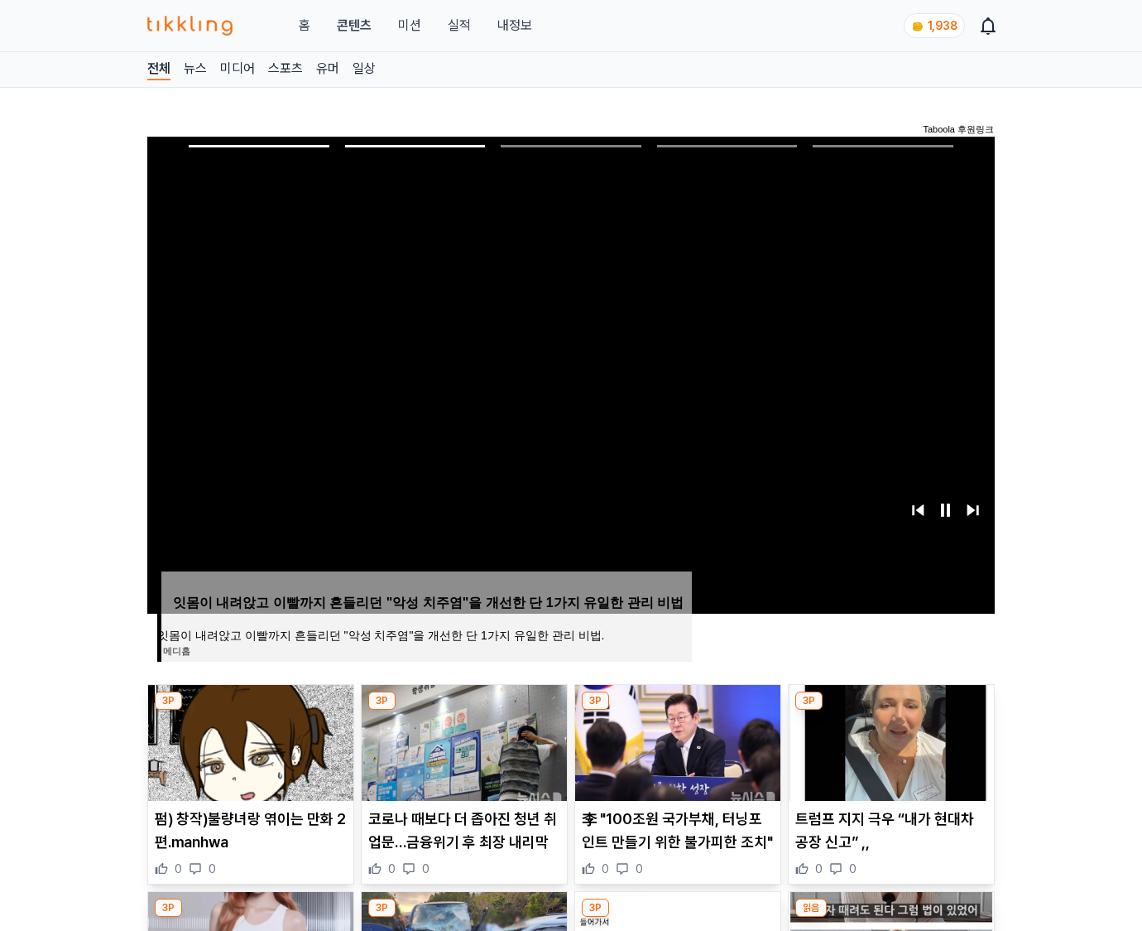
click at [888, 755] on img at bounding box center [891, 743] width 205 height 116
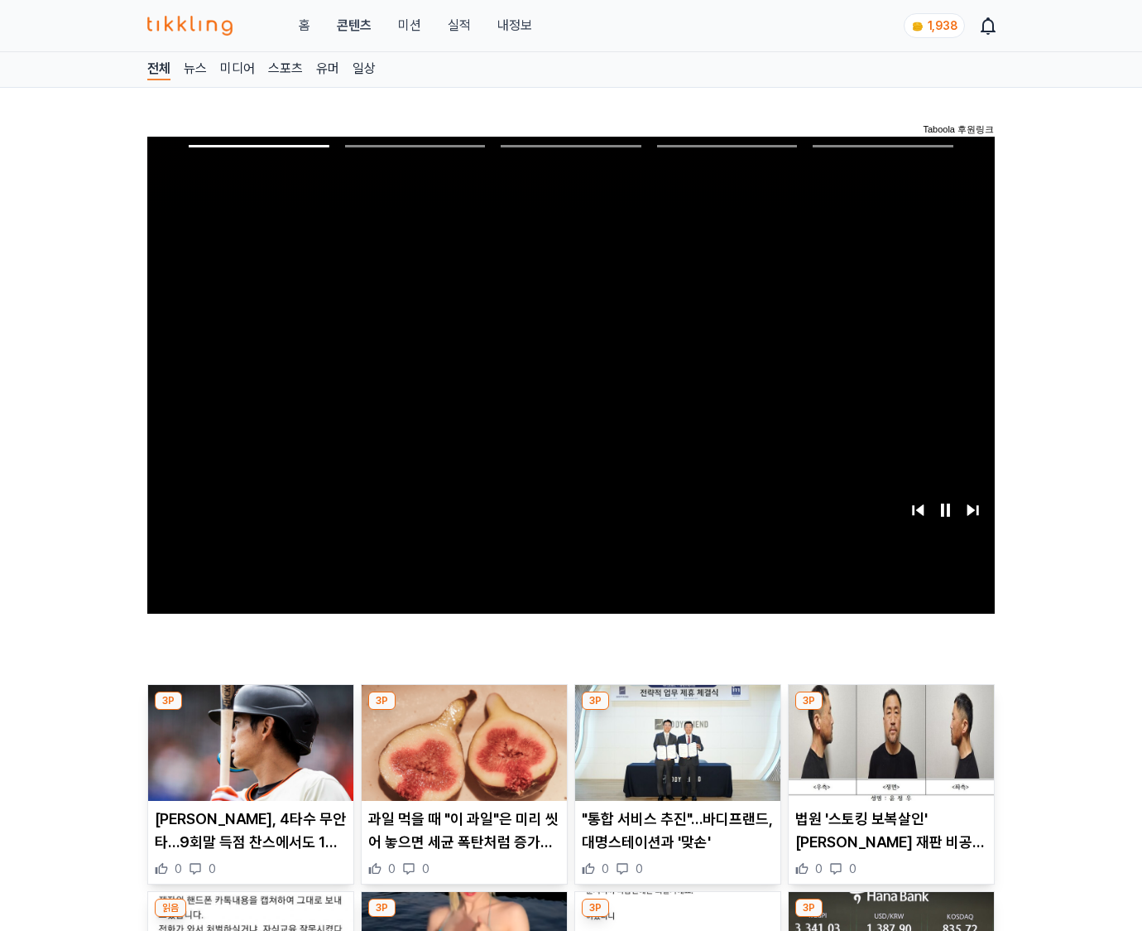
click at [888, 755] on img at bounding box center [891, 743] width 205 height 116
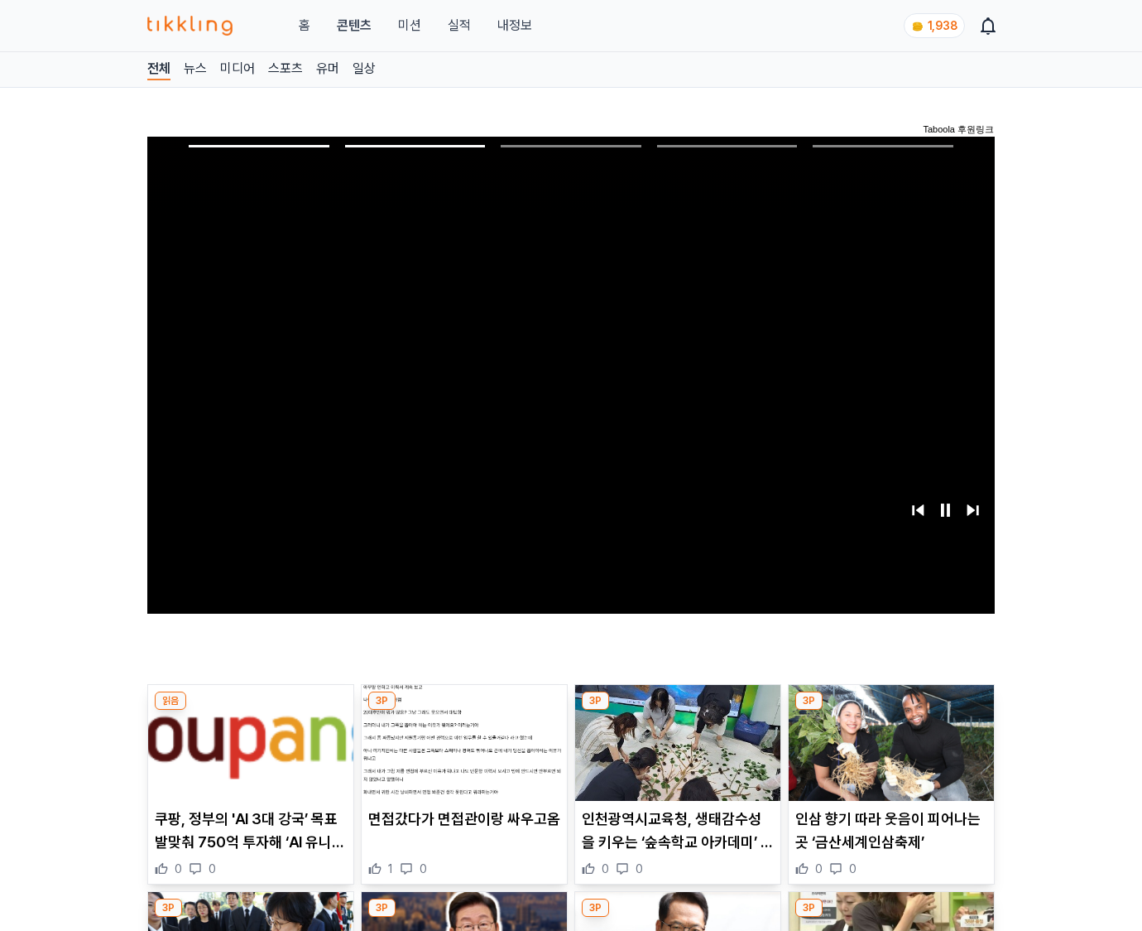
click at [888, 755] on img at bounding box center [891, 743] width 205 height 116
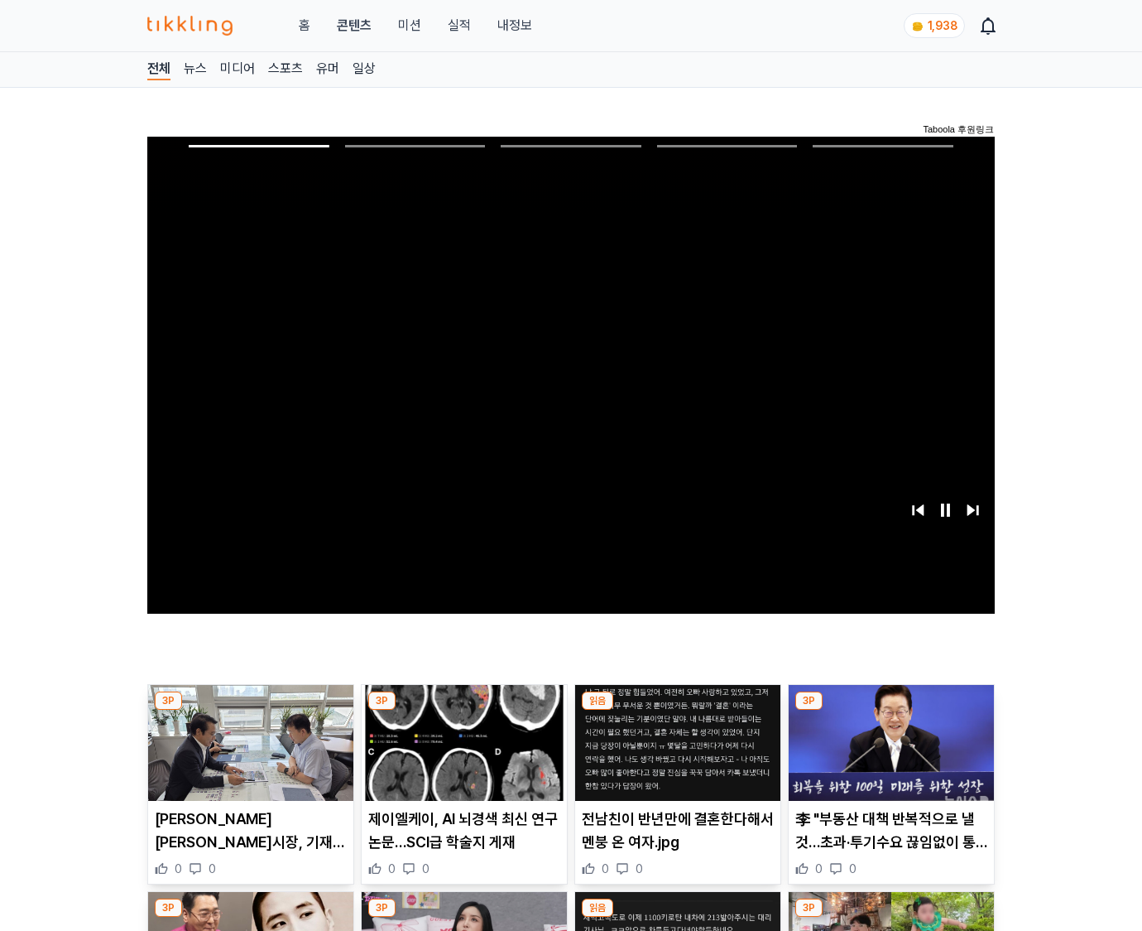
click at [888, 755] on img at bounding box center [891, 743] width 205 height 116
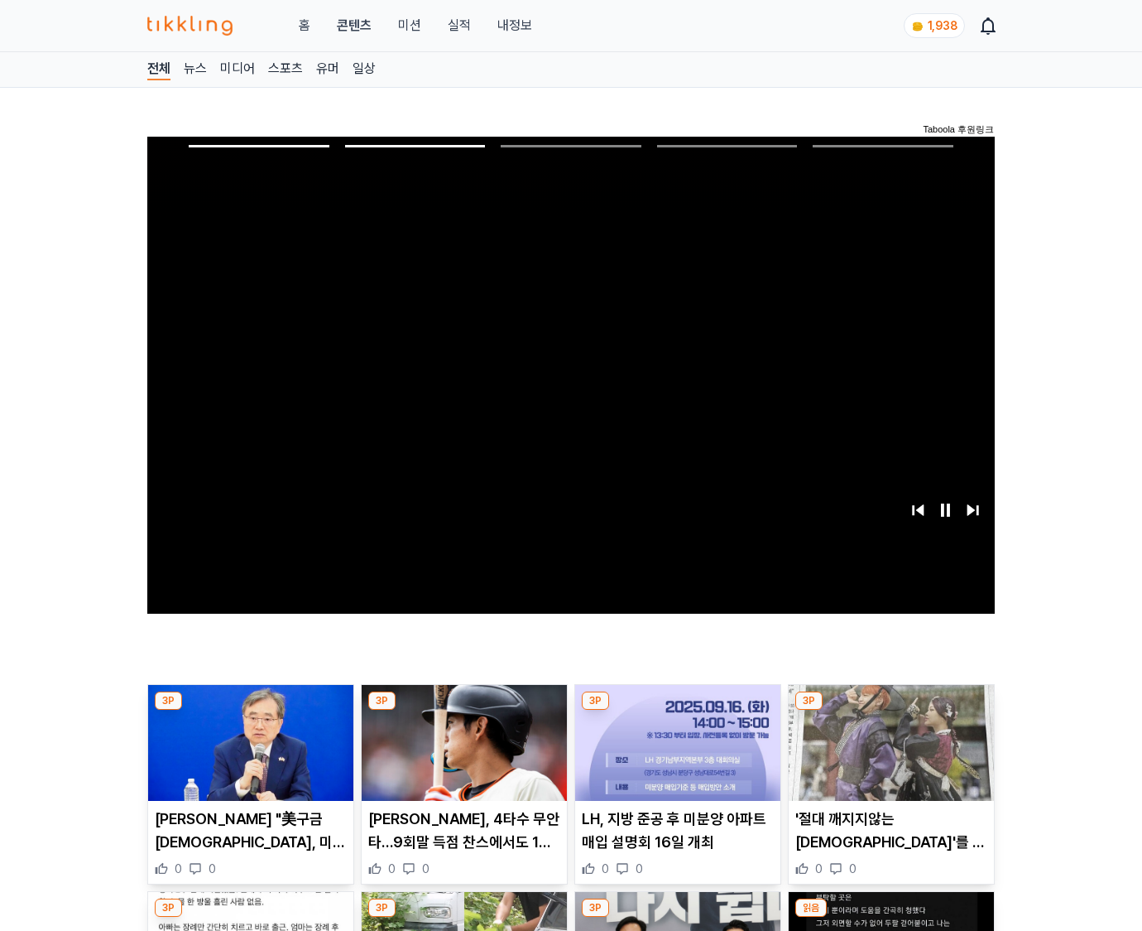
click at [888, 755] on img at bounding box center [891, 743] width 205 height 116
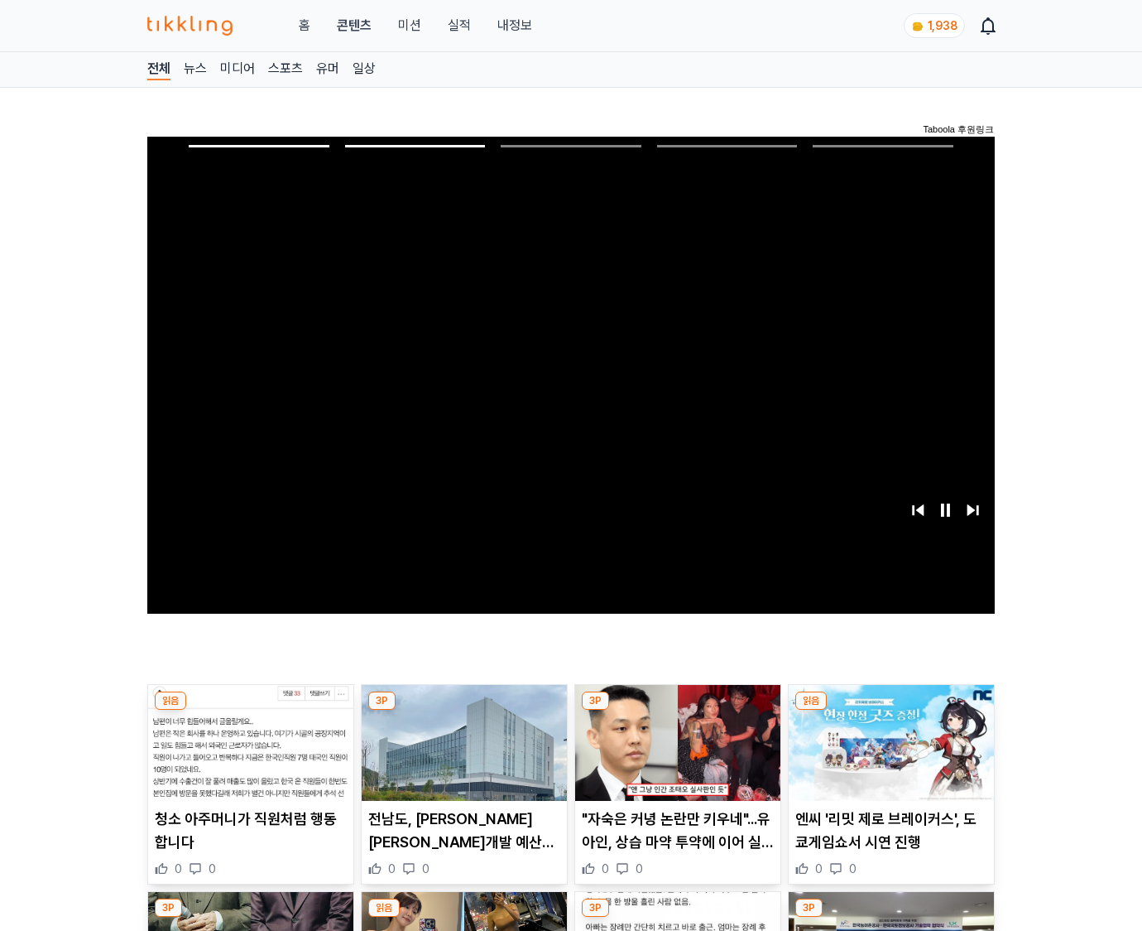
click at [888, 755] on img at bounding box center [891, 743] width 205 height 116
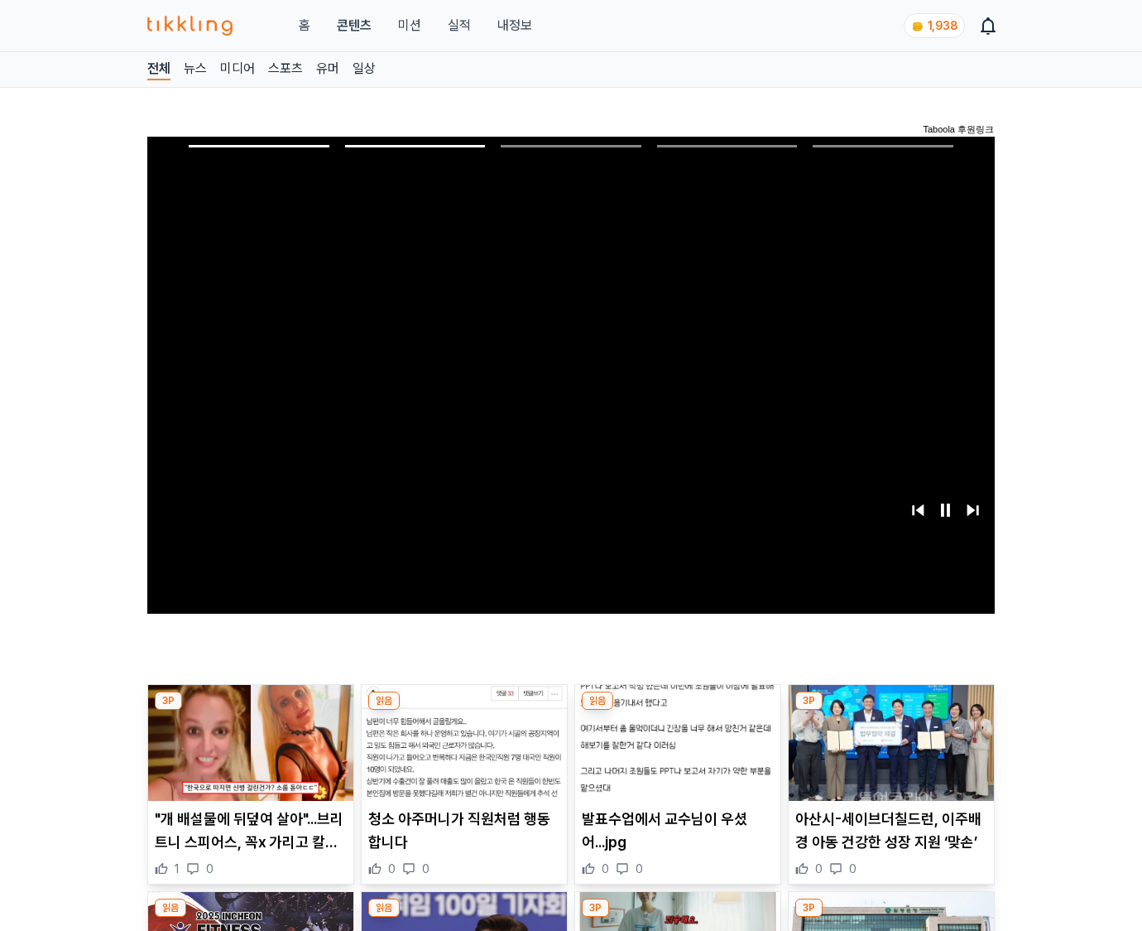
click at [888, 755] on img at bounding box center [891, 743] width 205 height 116
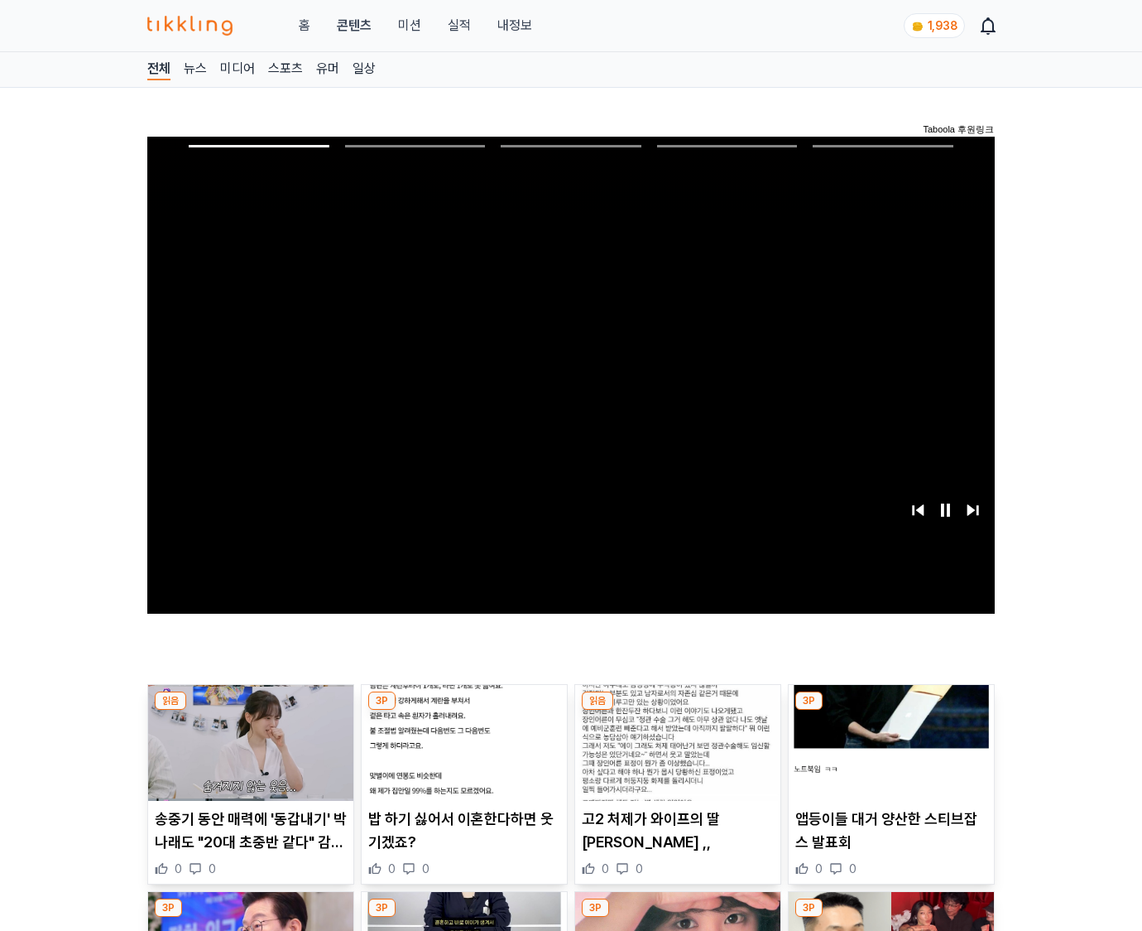
click at [888, 755] on img at bounding box center [891, 743] width 205 height 116
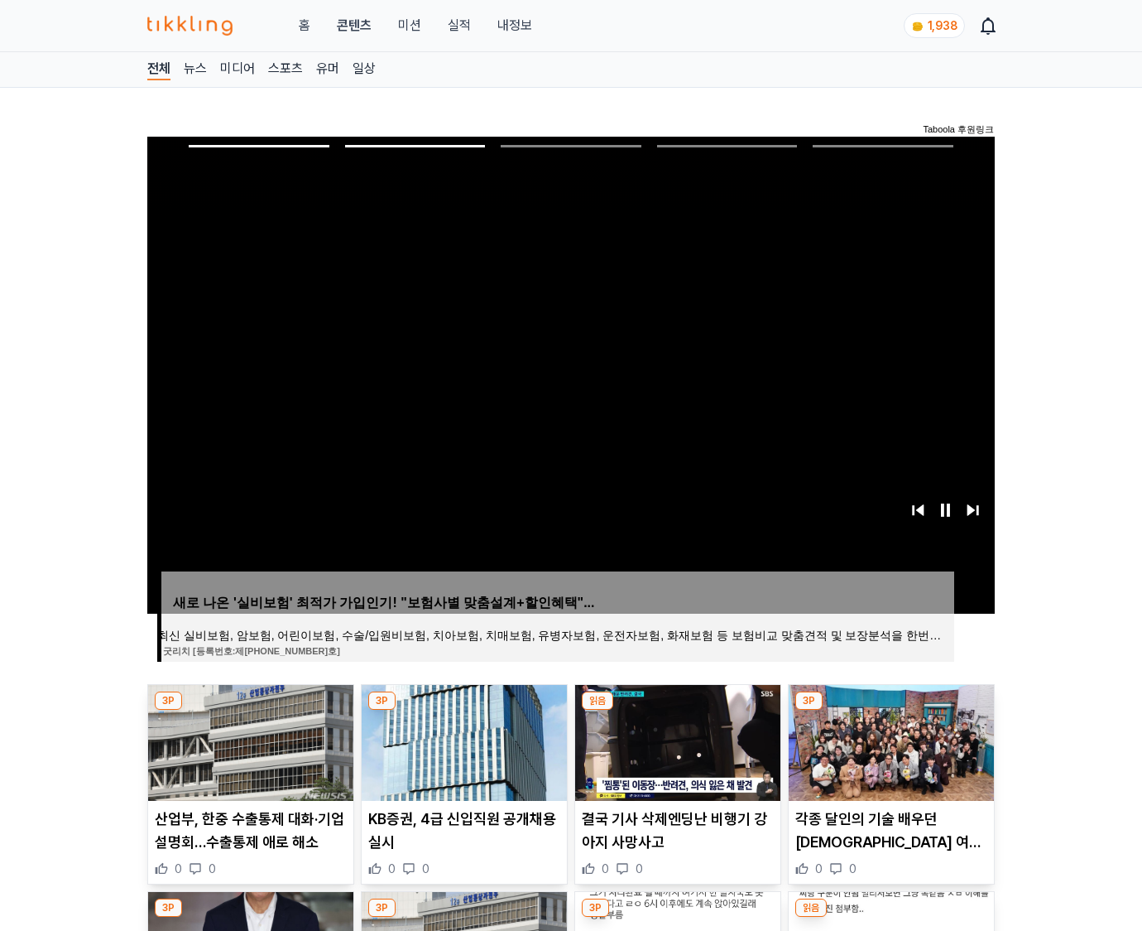
click at [888, 755] on img at bounding box center [891, 743] width 205 height 116
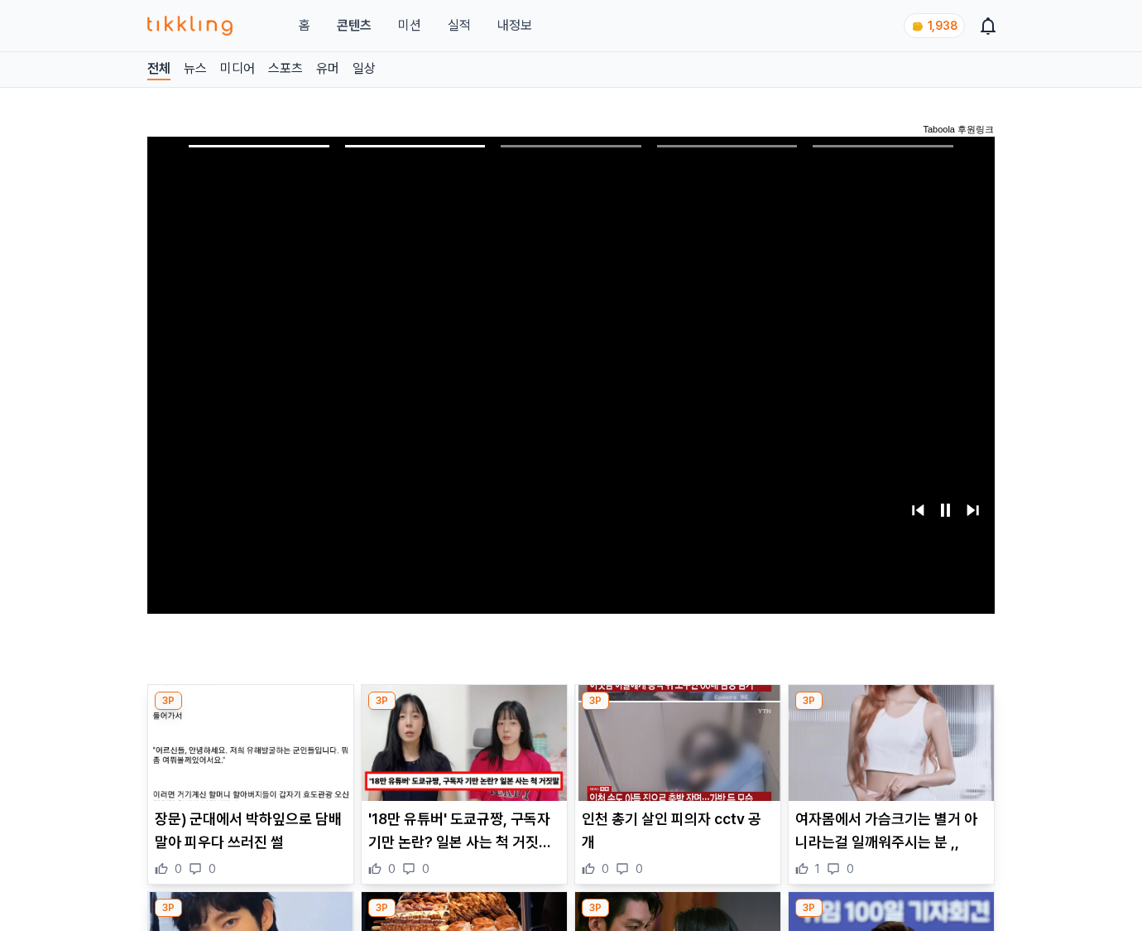
click at [888, 755] on img at bounding box center [891, 743] width 205 height 116
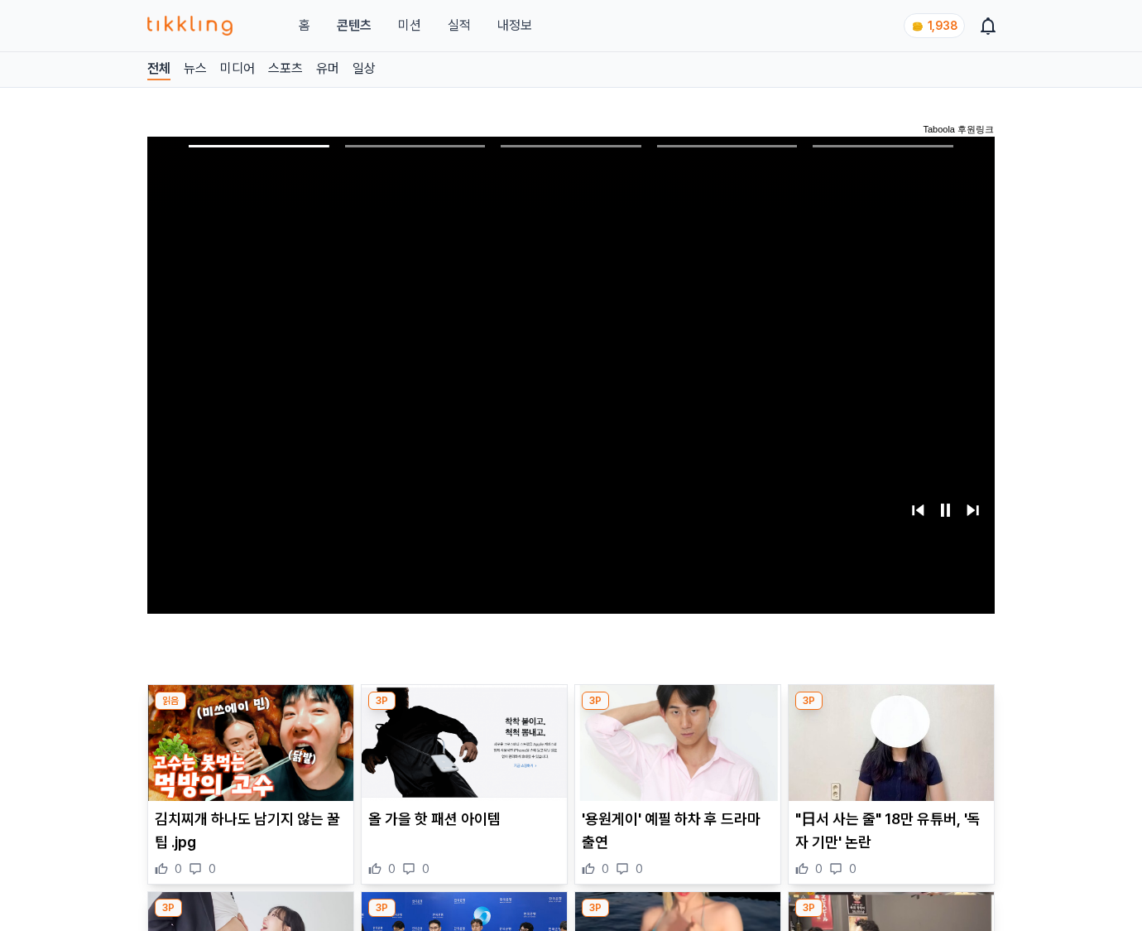
click at [888, 755] on img at bounding box center [891, 743] width 205 height 116
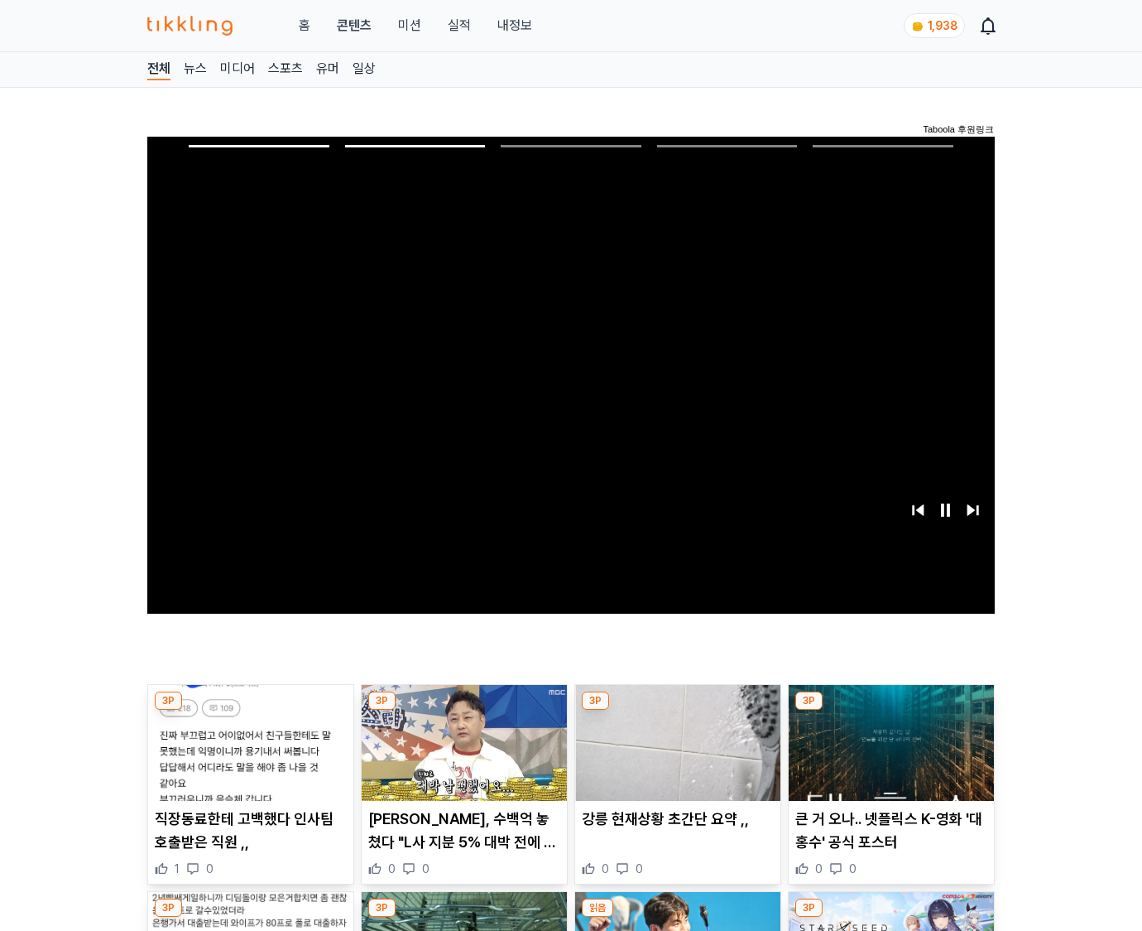
click at [888, 755] on img at bounding box center [891, 743] width 205 height 116
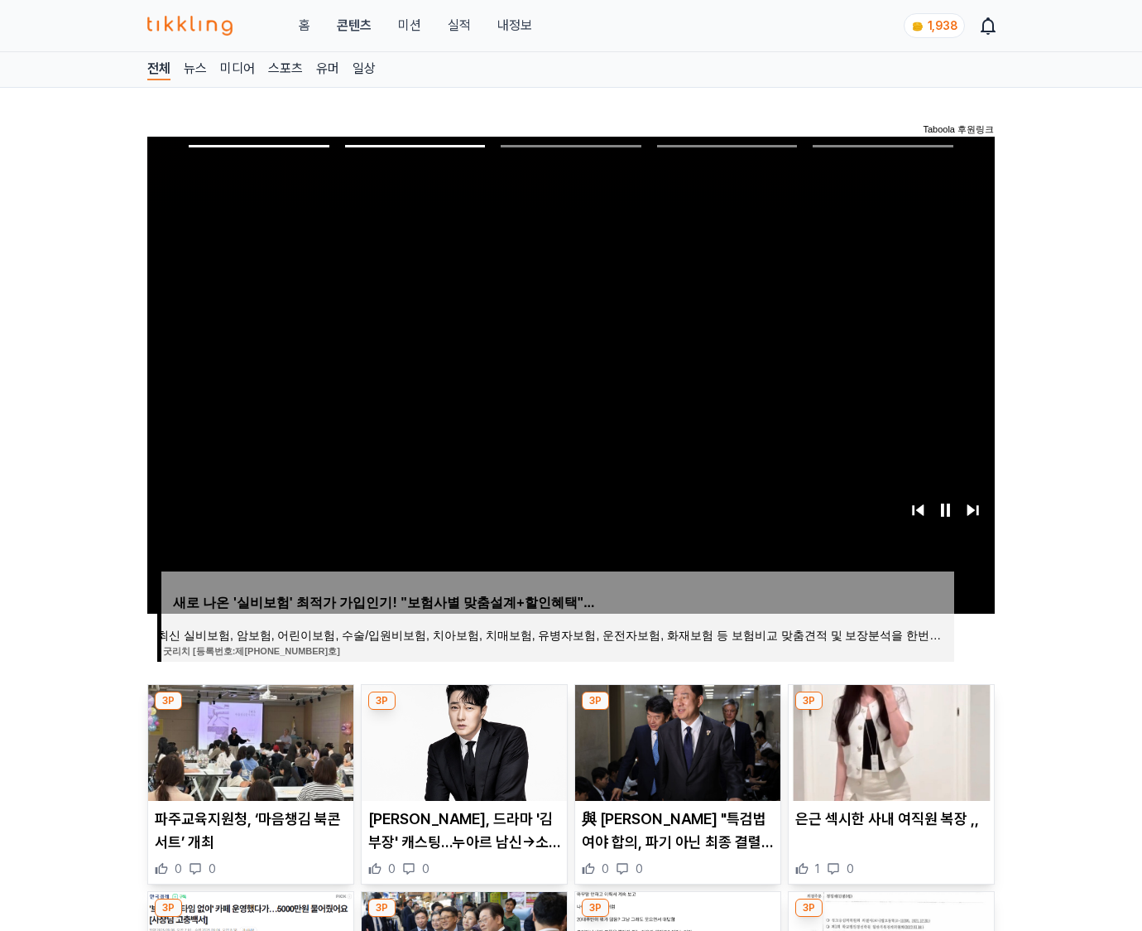
click at [888, 755] on img at bounding box center [891, 743] width 205 height 116
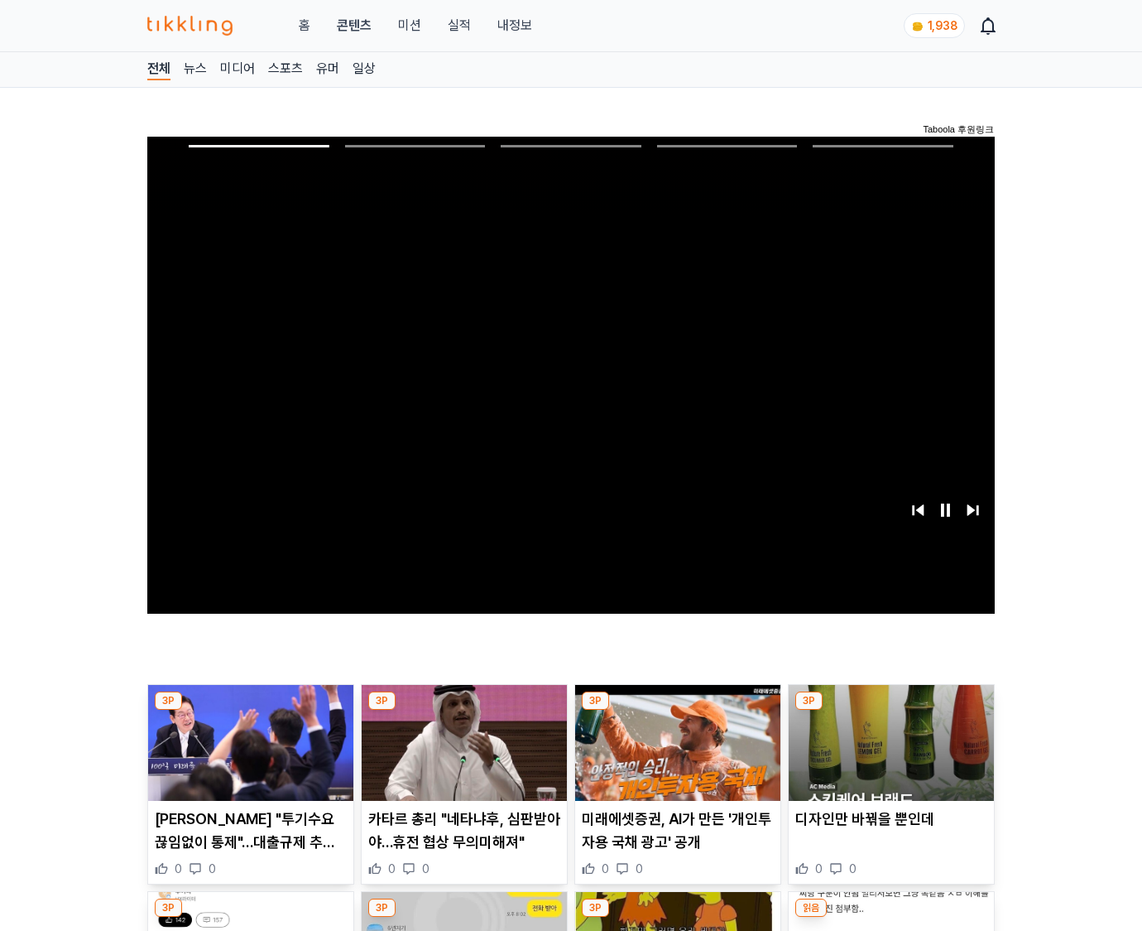
click at [888, 755] on img at bounding box center [891, 743] width 205 height 116
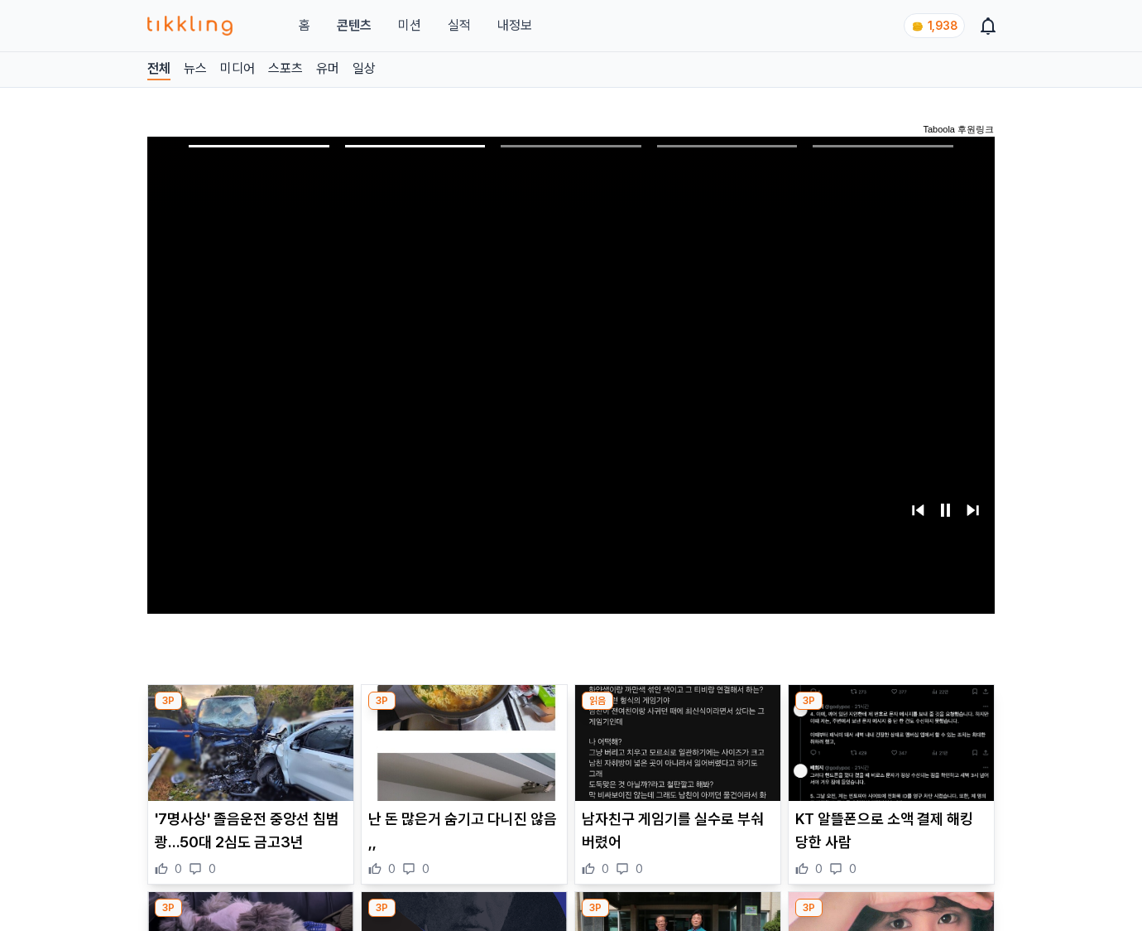
click at [888, 755] on img at bounding box center [891, 743] width 205 height 116
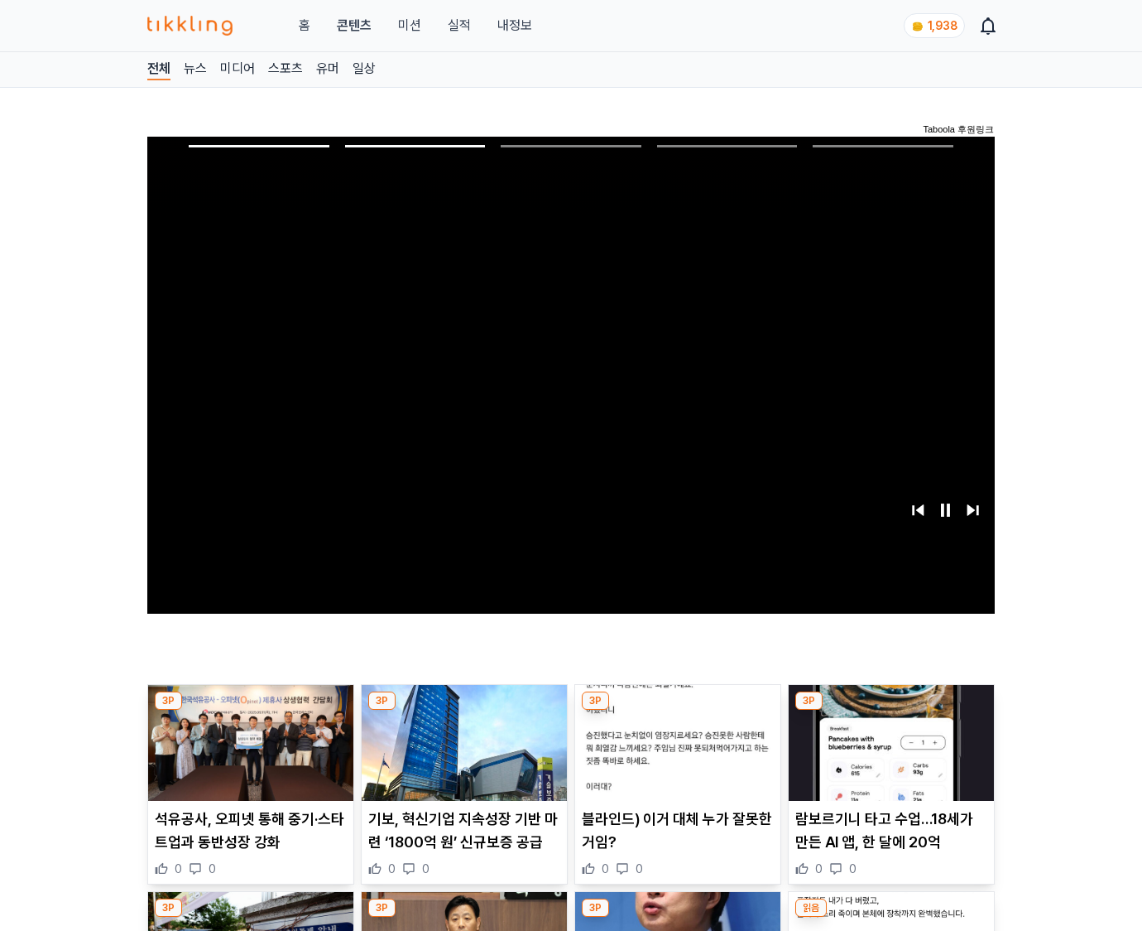
click at [888, 755] on img at bounding box center [891, 743] width 205 height 116
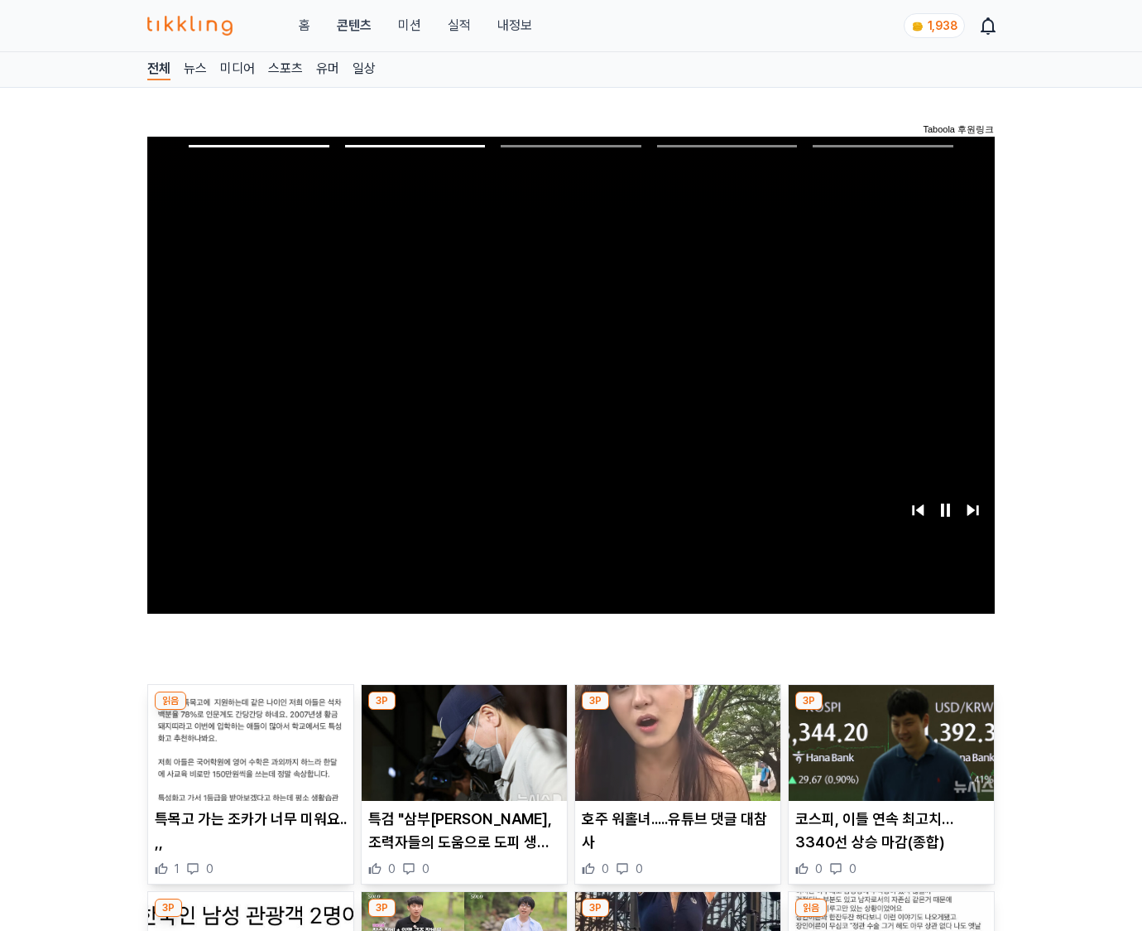
click at [888, 755] on img at bounding box center [891, 743] width 205 height 116
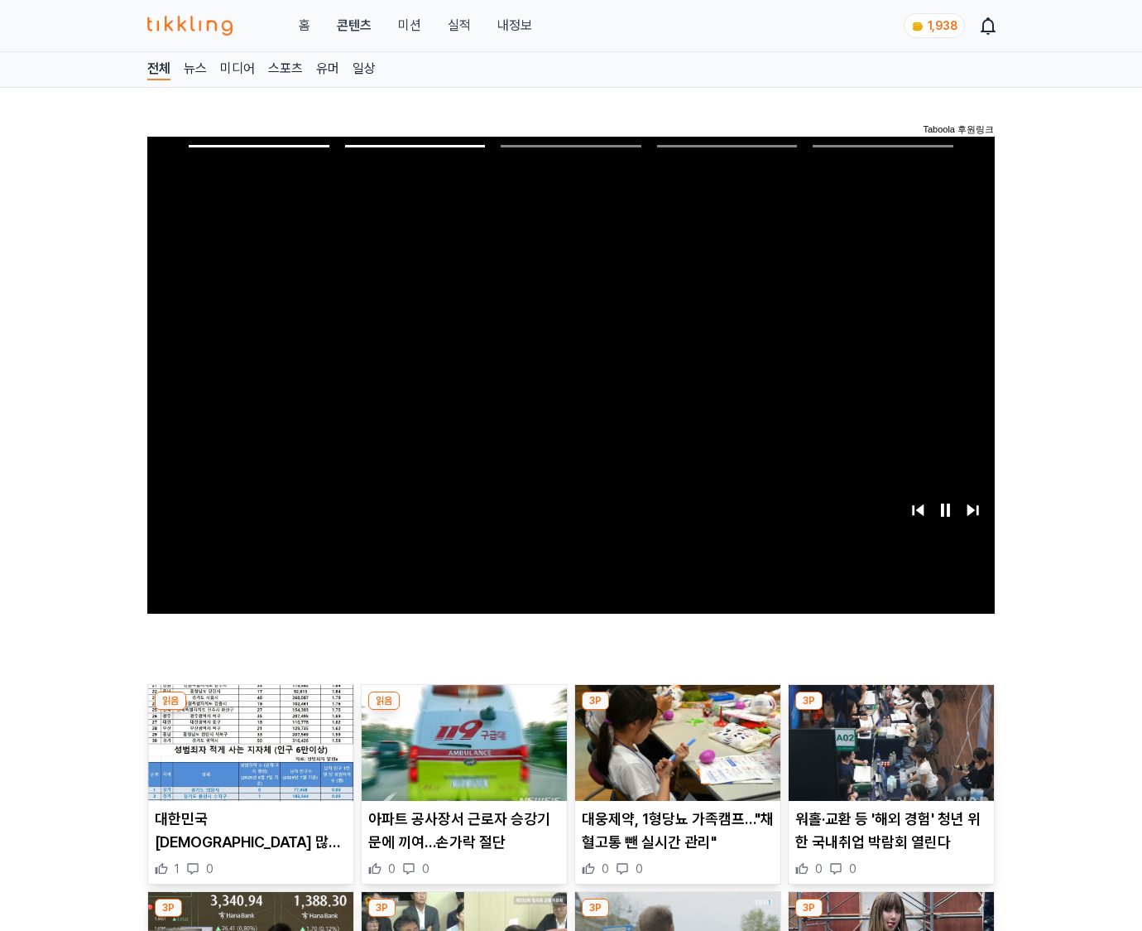
click at [888, 755] on img at bounding box center [891, 743] width 205 height 116
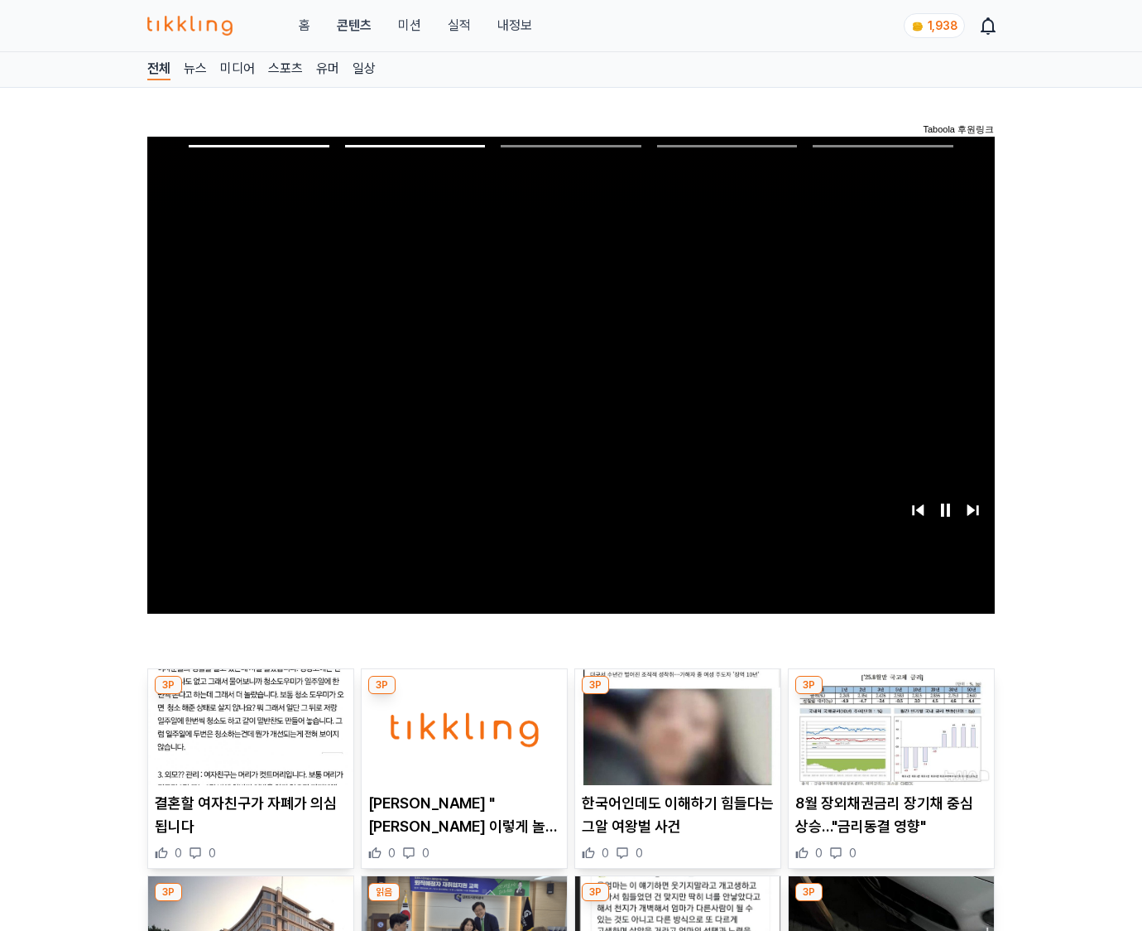
click at [888, 755] on img at bounding box center [891, 727] width 205 height 116
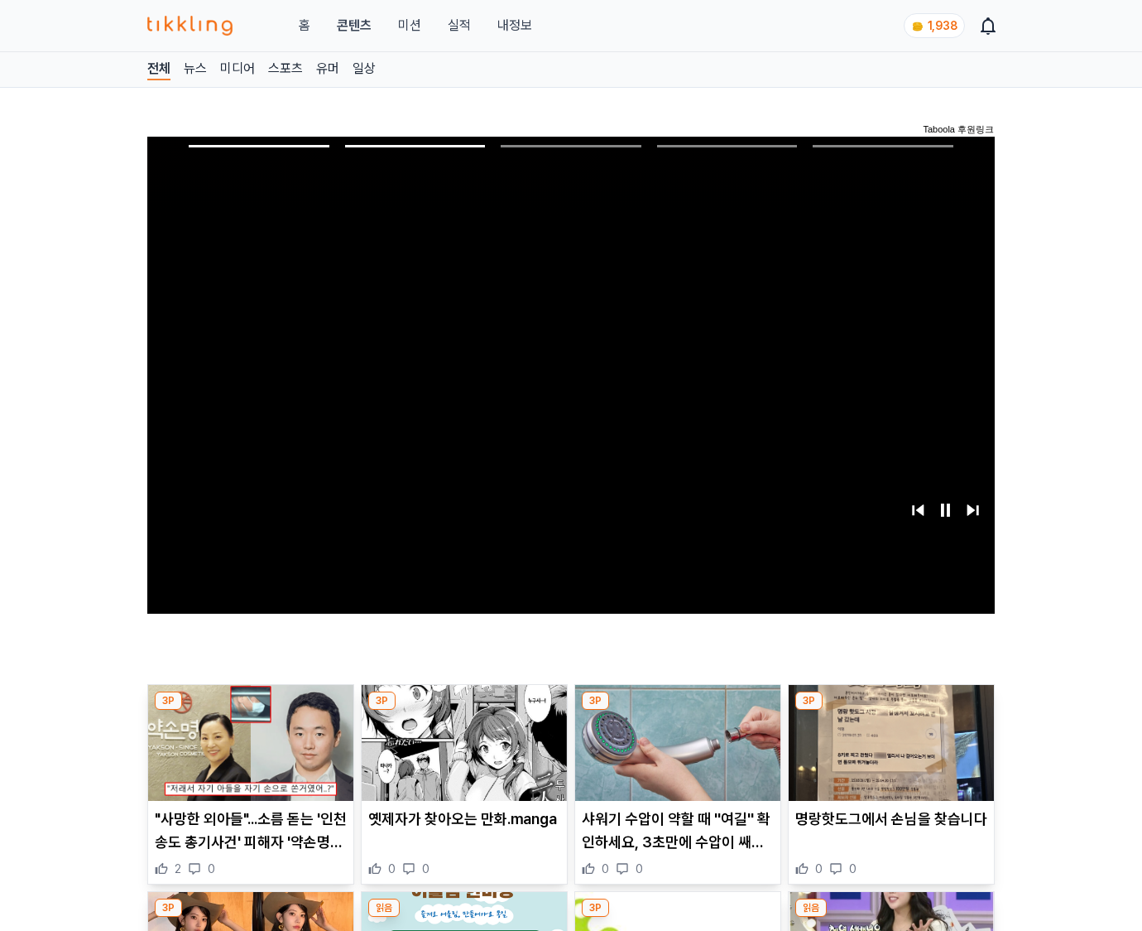
click at [888, 755] on img at bounding box center [891, 743] width 205 height 116
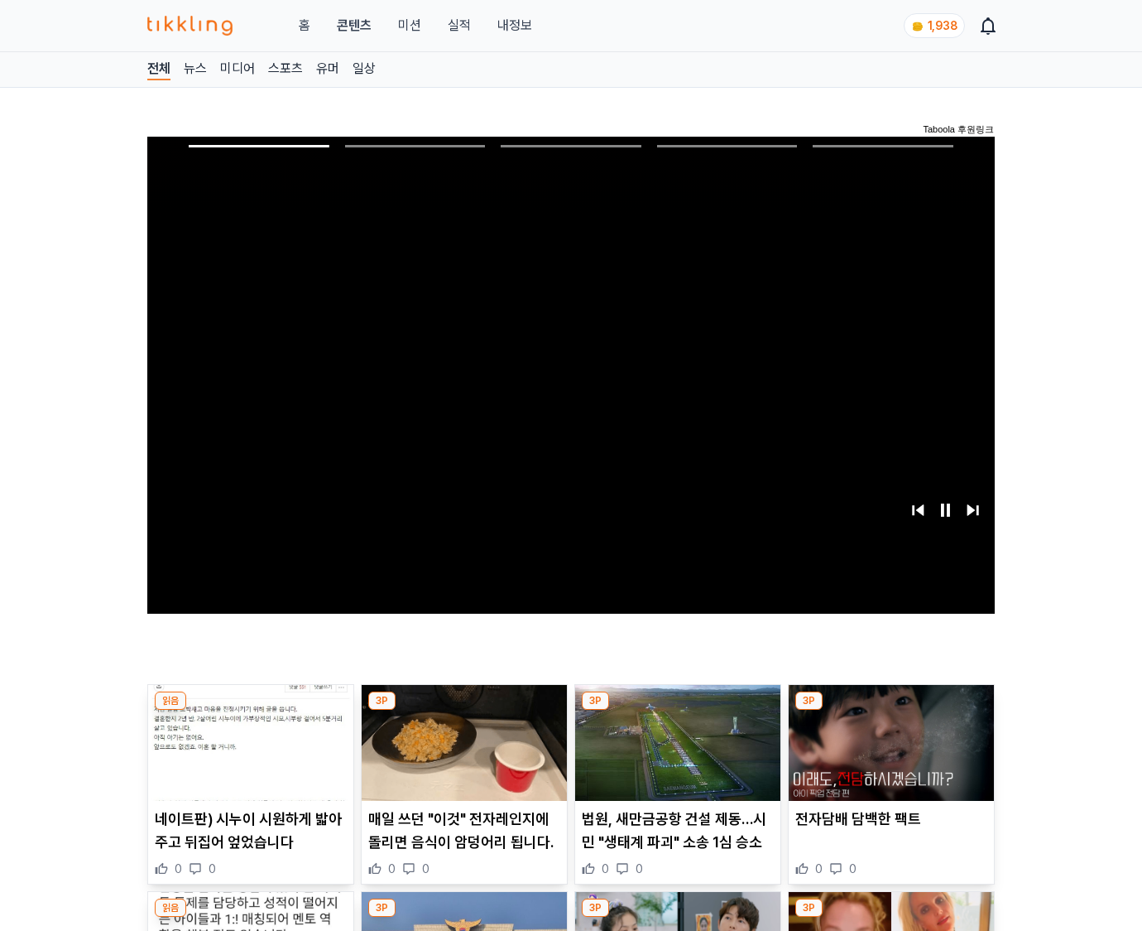
click at [888, 755] on img at bounding box center [891, 743] width 205 height 116
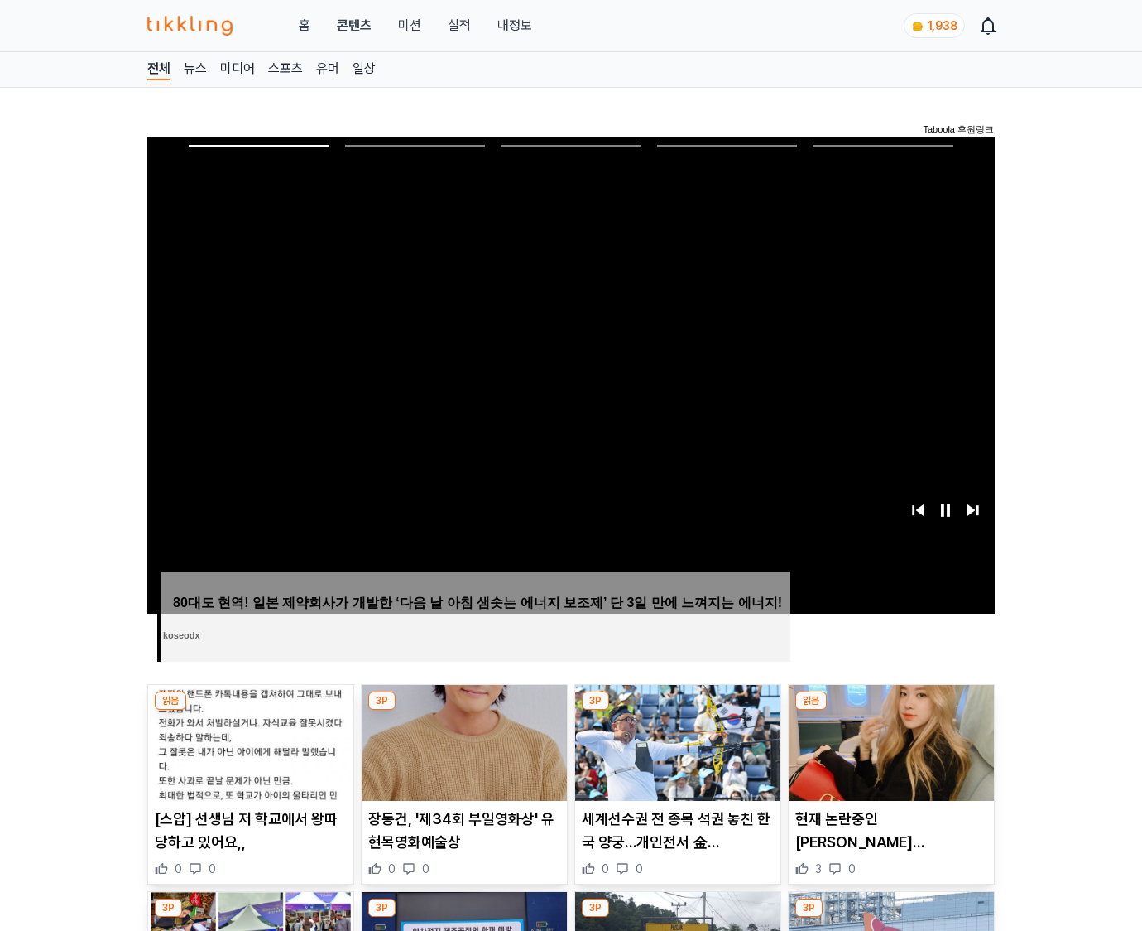
click at [888, 755] on img at bounding box center [891, 743] width 205 height 116
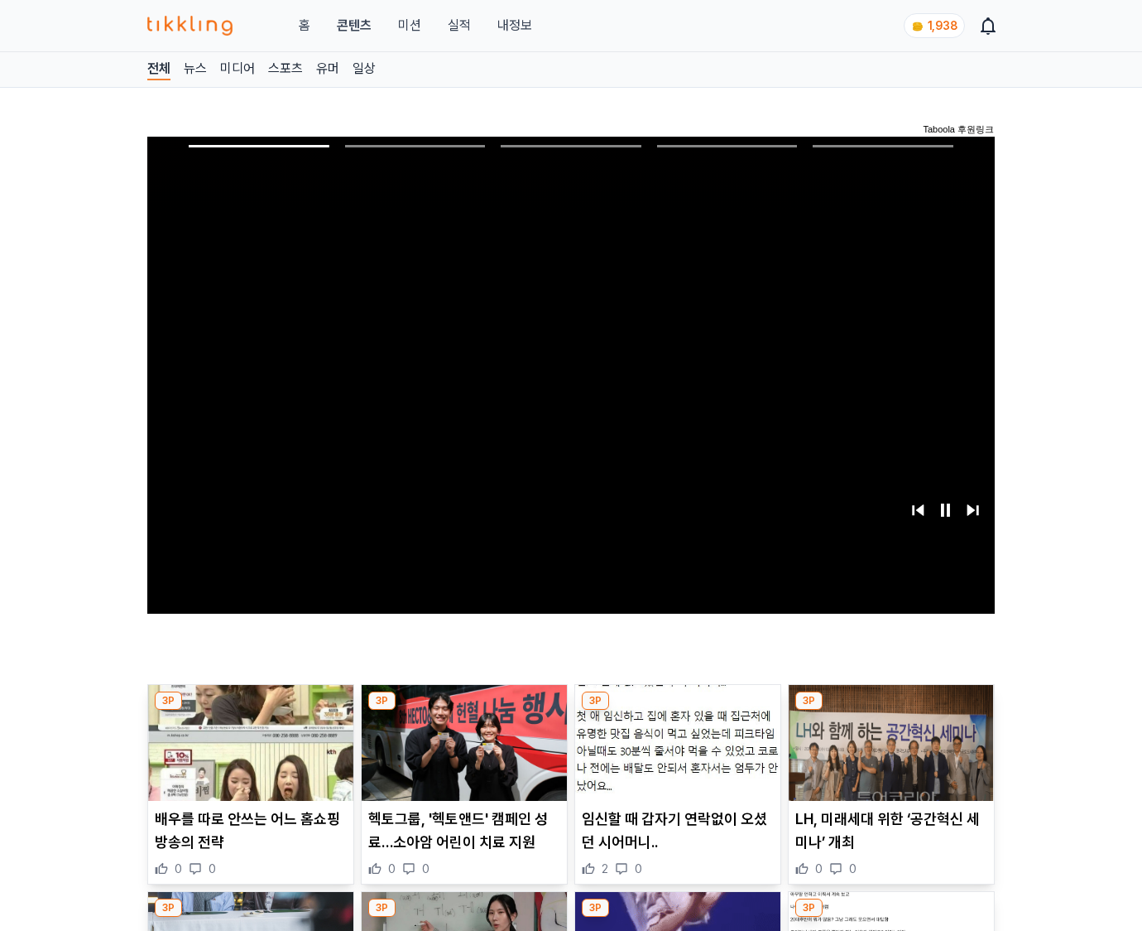
click at [888, 755] on img at bounding box center [891, 743] width 205 height 116
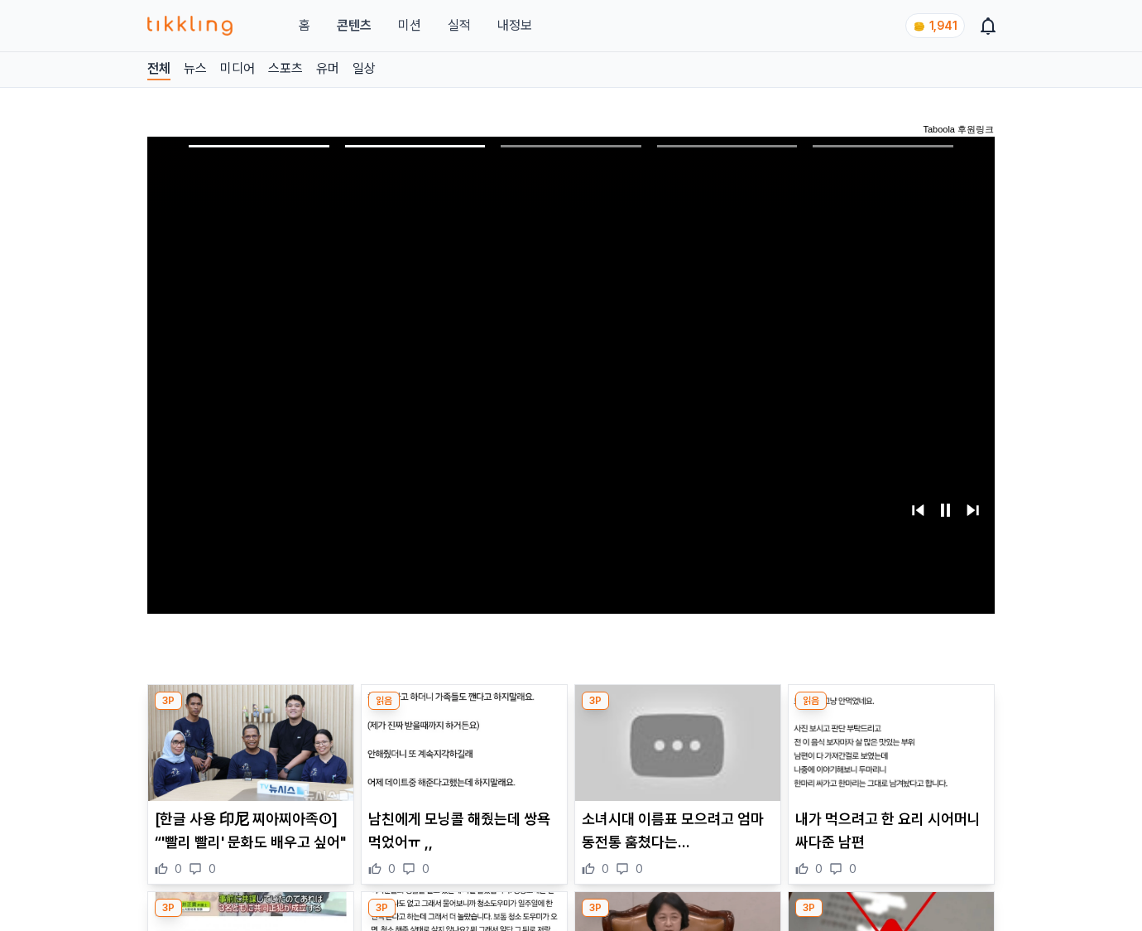
click at [888, 755] on img at bounding box center [891, 743] width 205 height 116
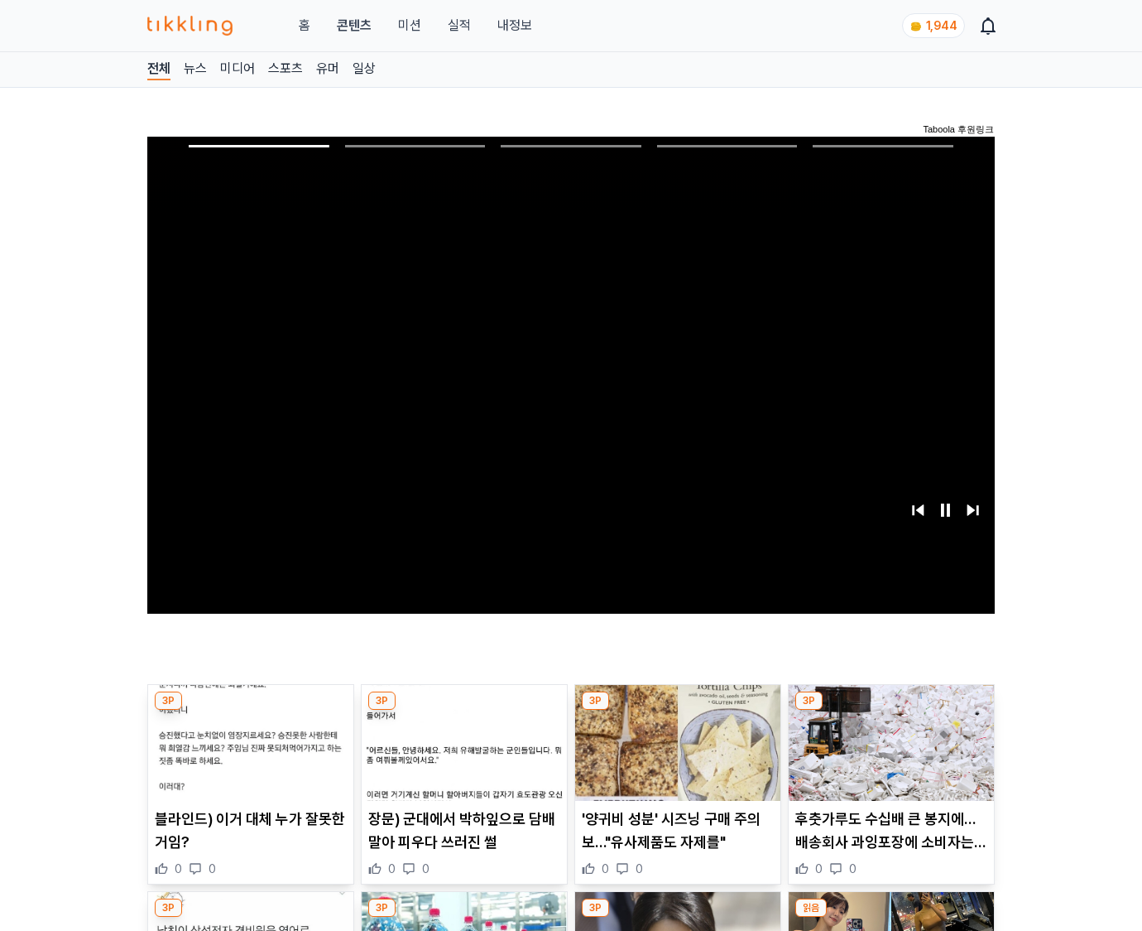
click at [888, 755] on img at bounding box center [891, 743] width 205 height 116
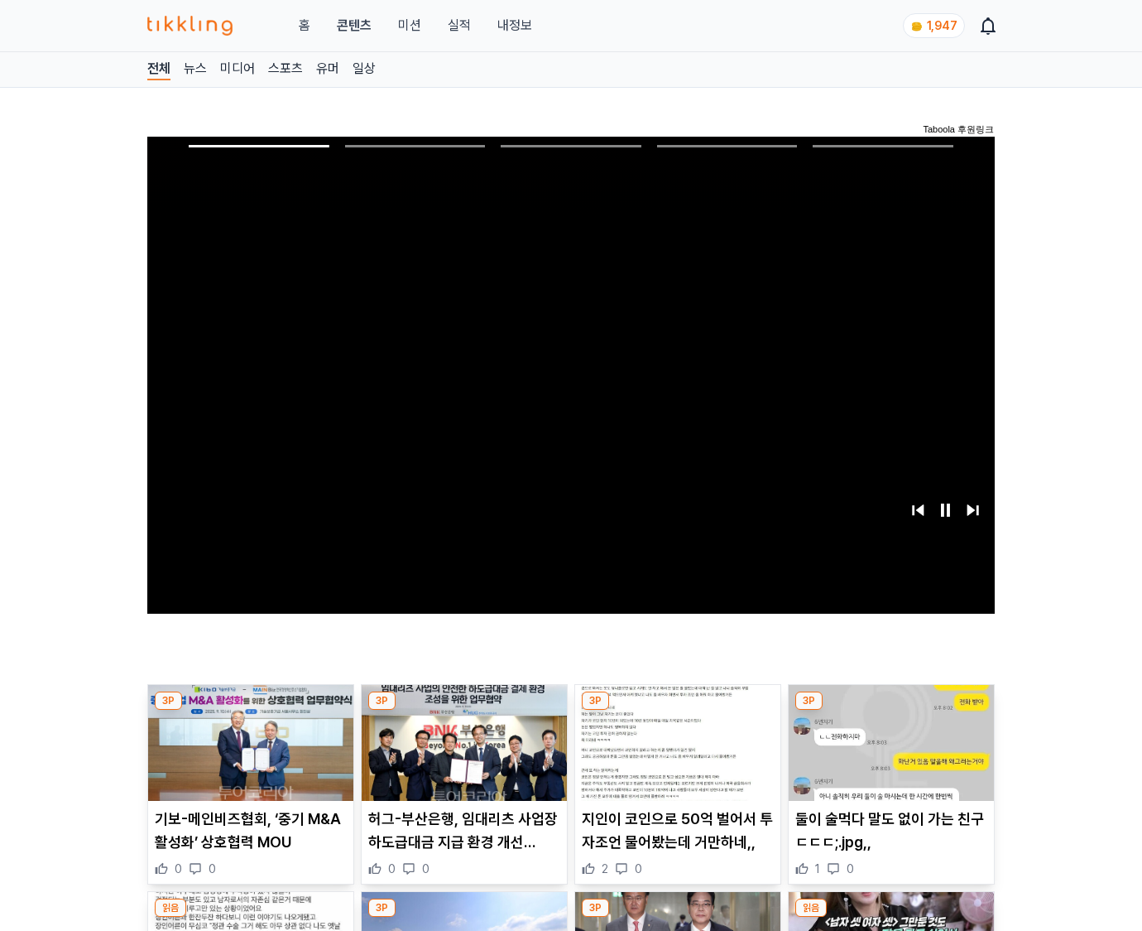
click at [888, 755] on img at bounding box center [891, 743] width 205 height 116
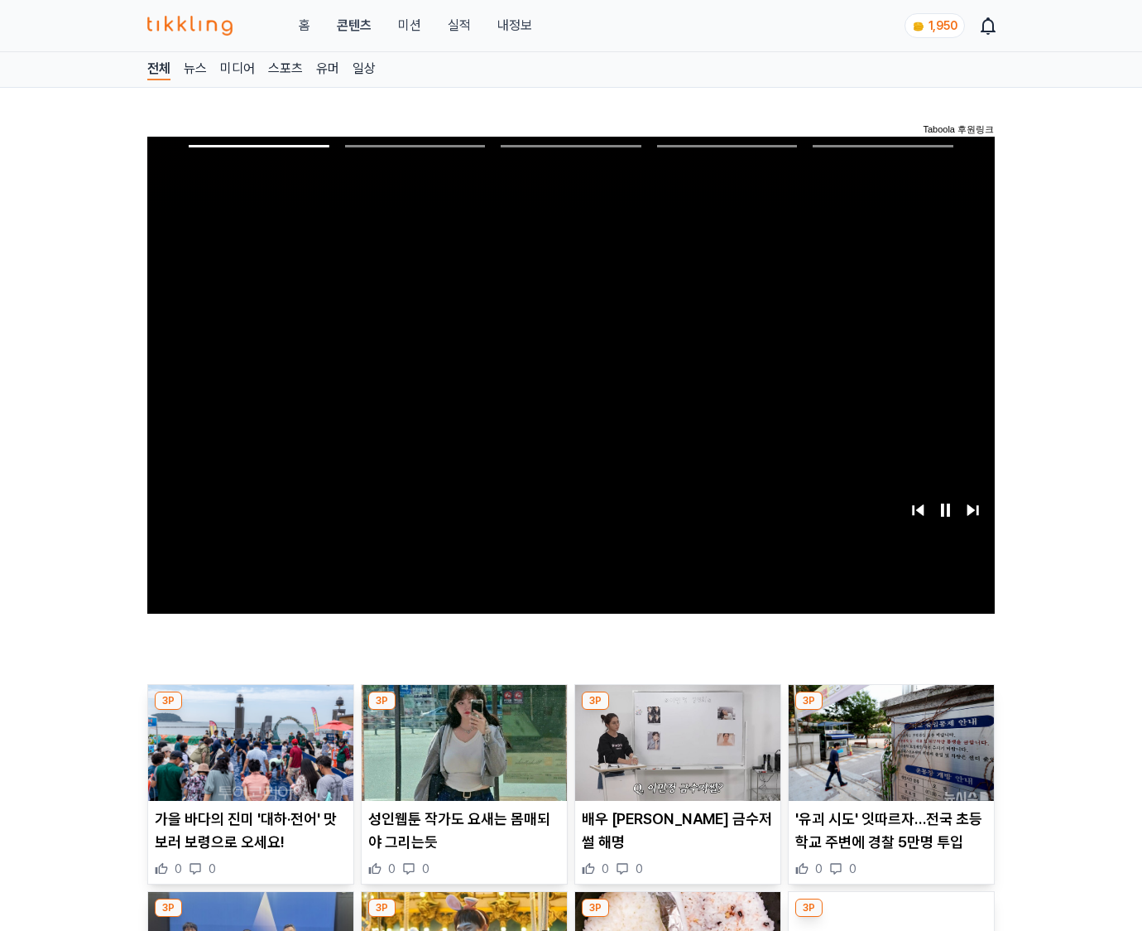
click at [888, 755] on img at bounding box center [891, 743] width 205 height 116
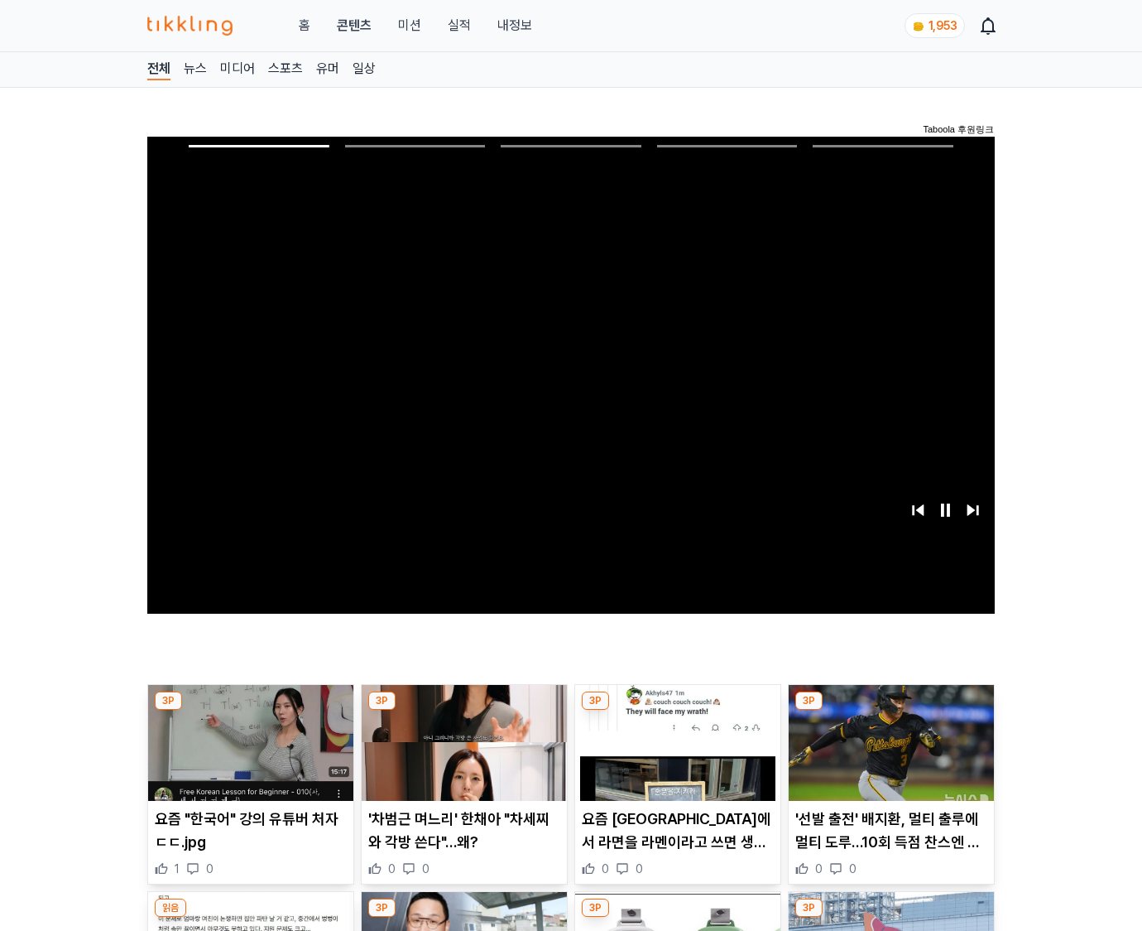
click at [888, 755] on img at bounding box center [891, 743] width 205 height 116
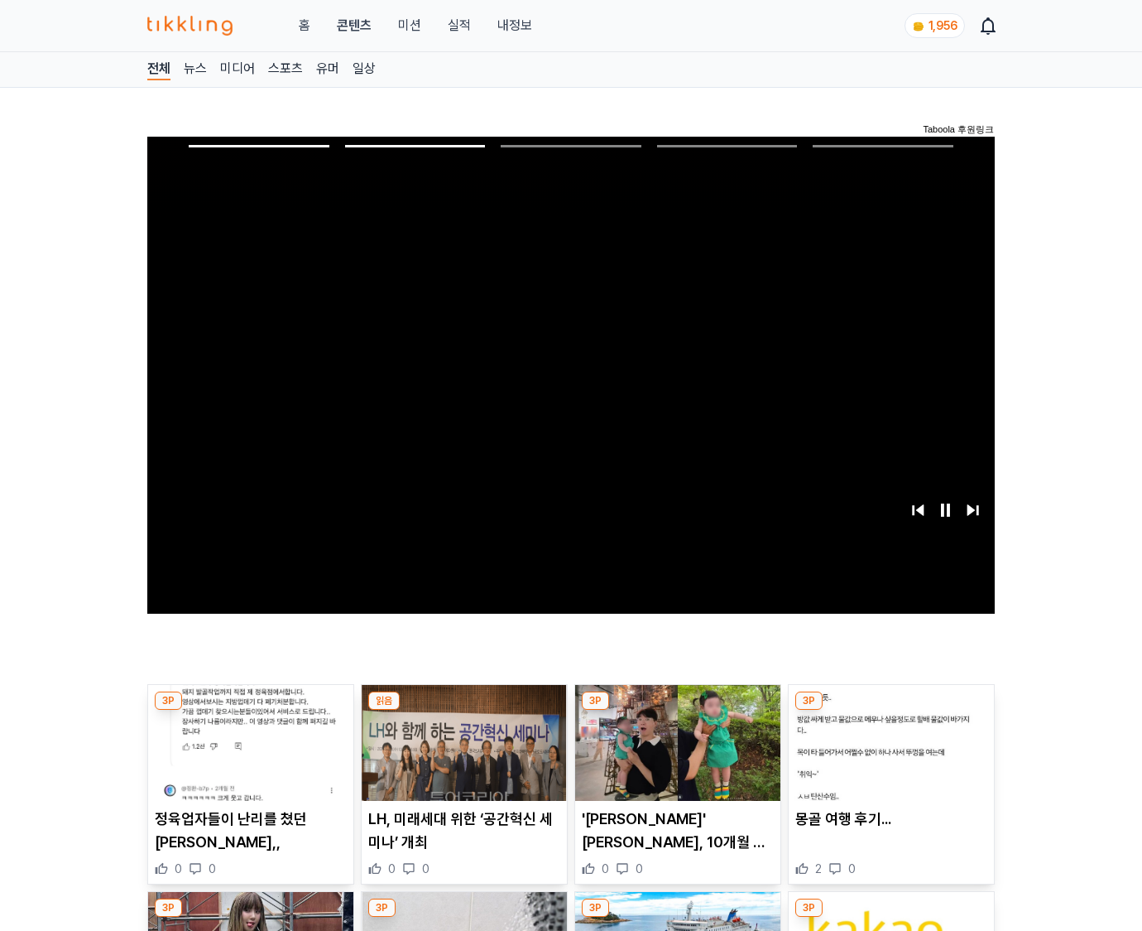
click at [888, 755] on img at bounding box center [891, 743] width 205 height 116
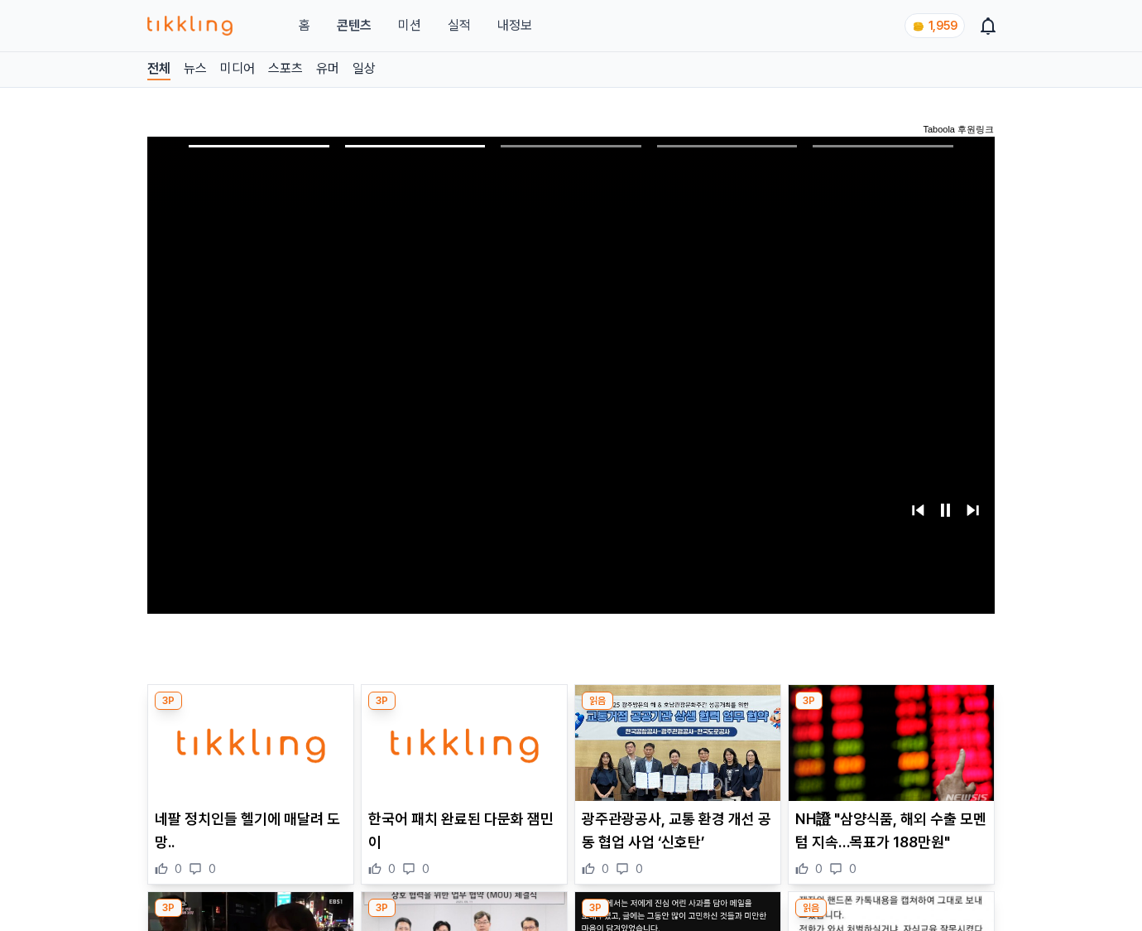
click at [888, 755] on img at bounding box center [891, 743] width 205 height 116
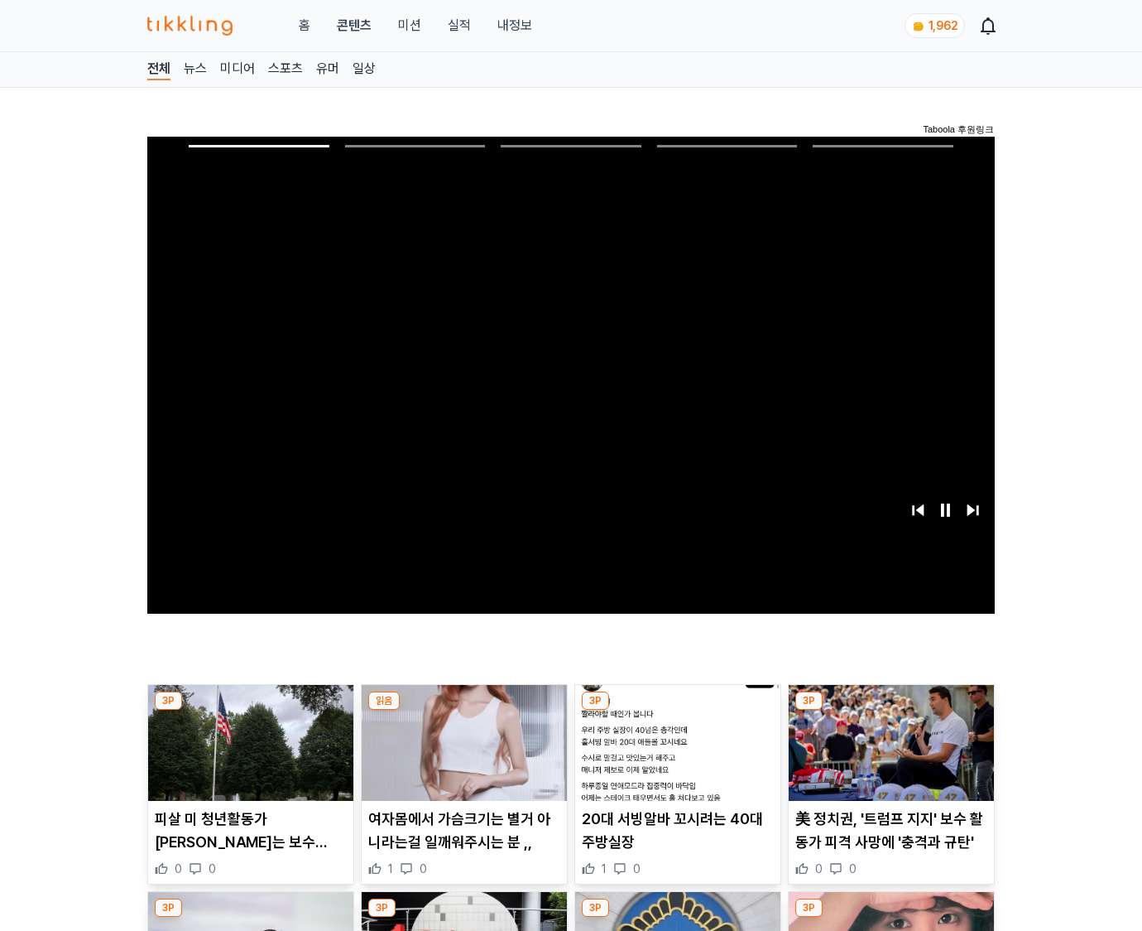
click at [888, 755] on img at bounding box center [891, 743] width 205 height 116
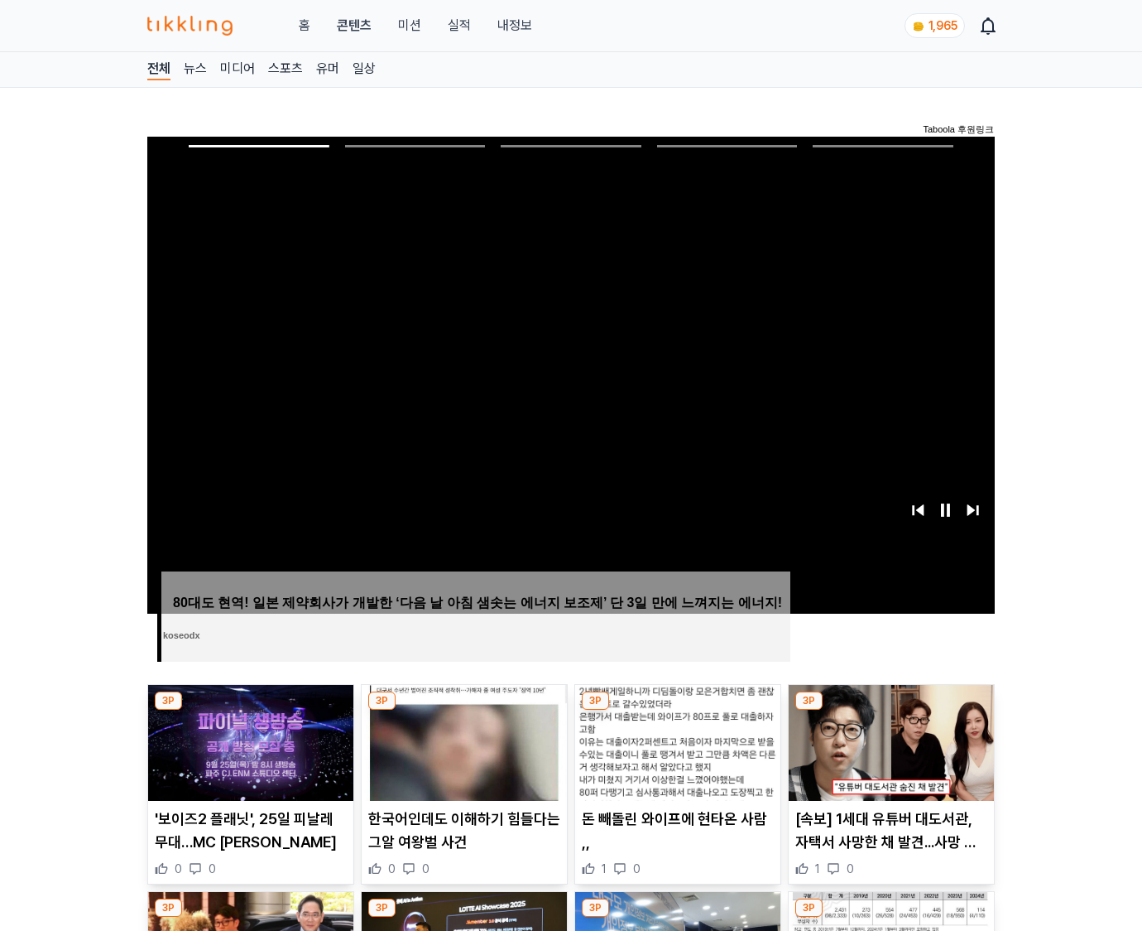
click at [888, 755] on img at bounding box center [891, 743] width 205 height 116
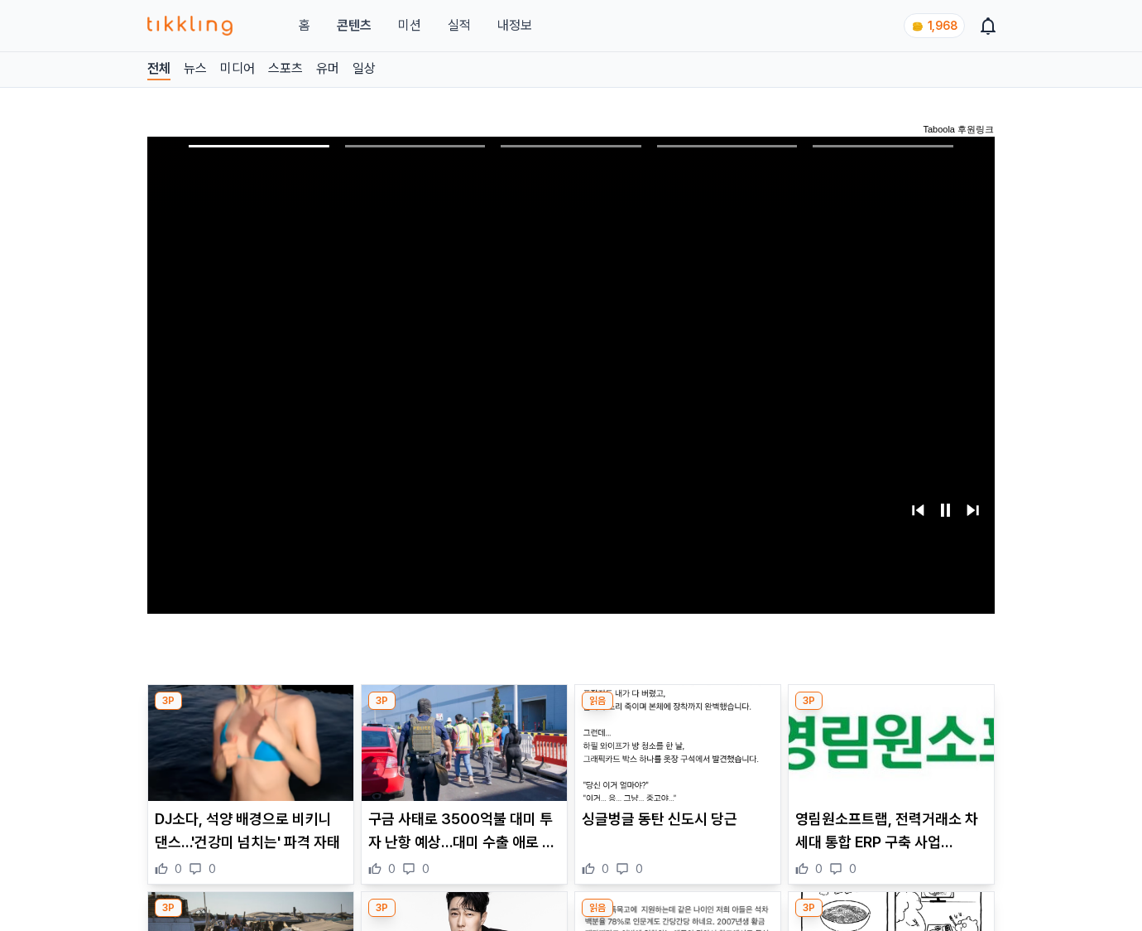
click at [888, 755] on img at bounding box center [891, 743] width 205 height 116
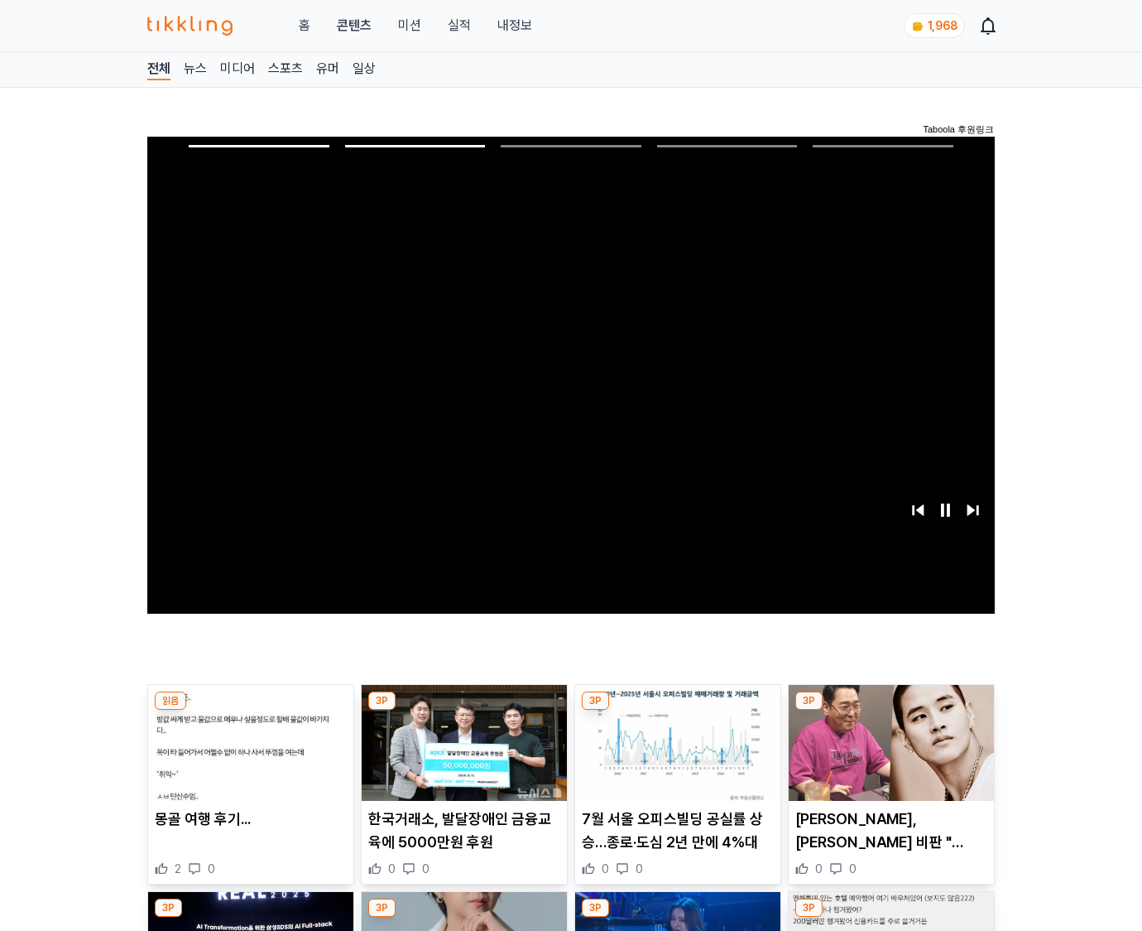
click at [888, 755] on img at bounding box center [891, 743] width 205 height 116
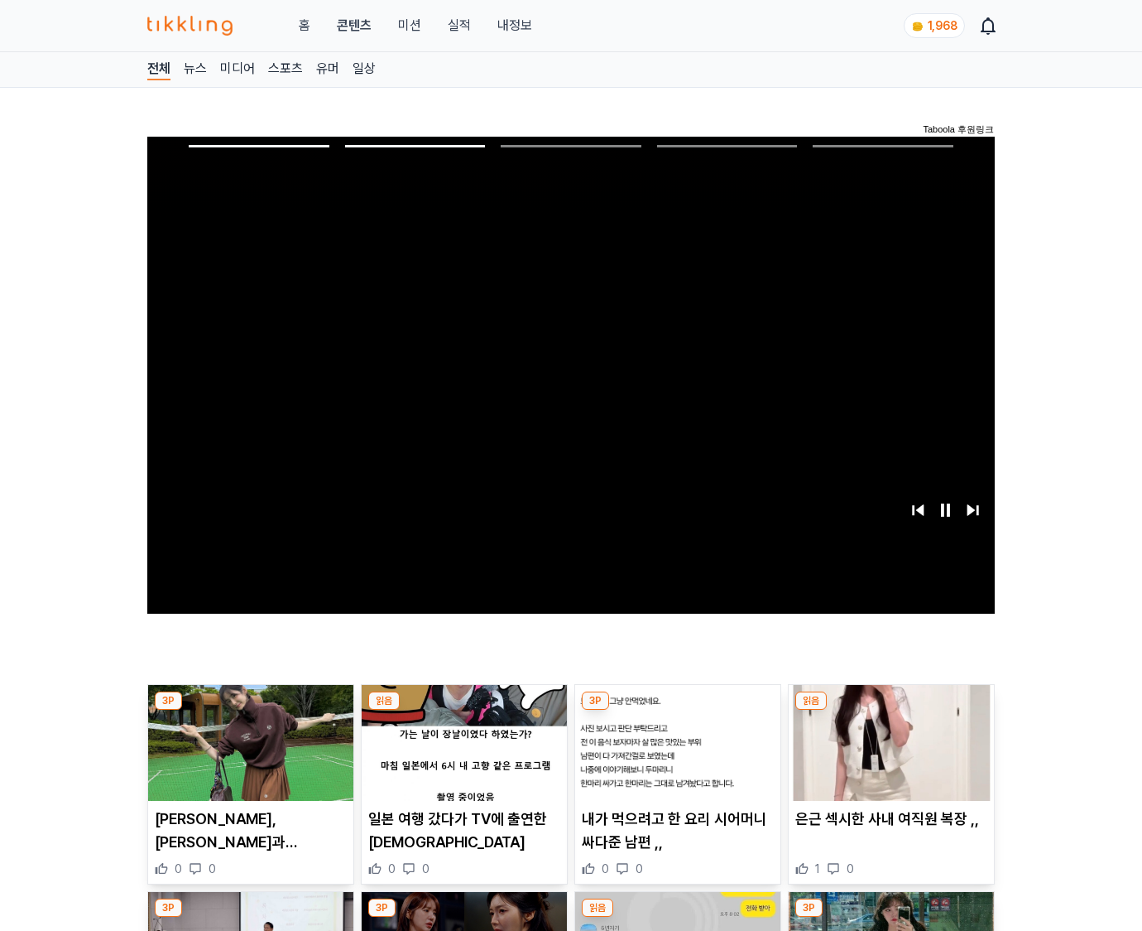
click at [888, 755] on img at bounding box center [891, 743] width 205 height 116
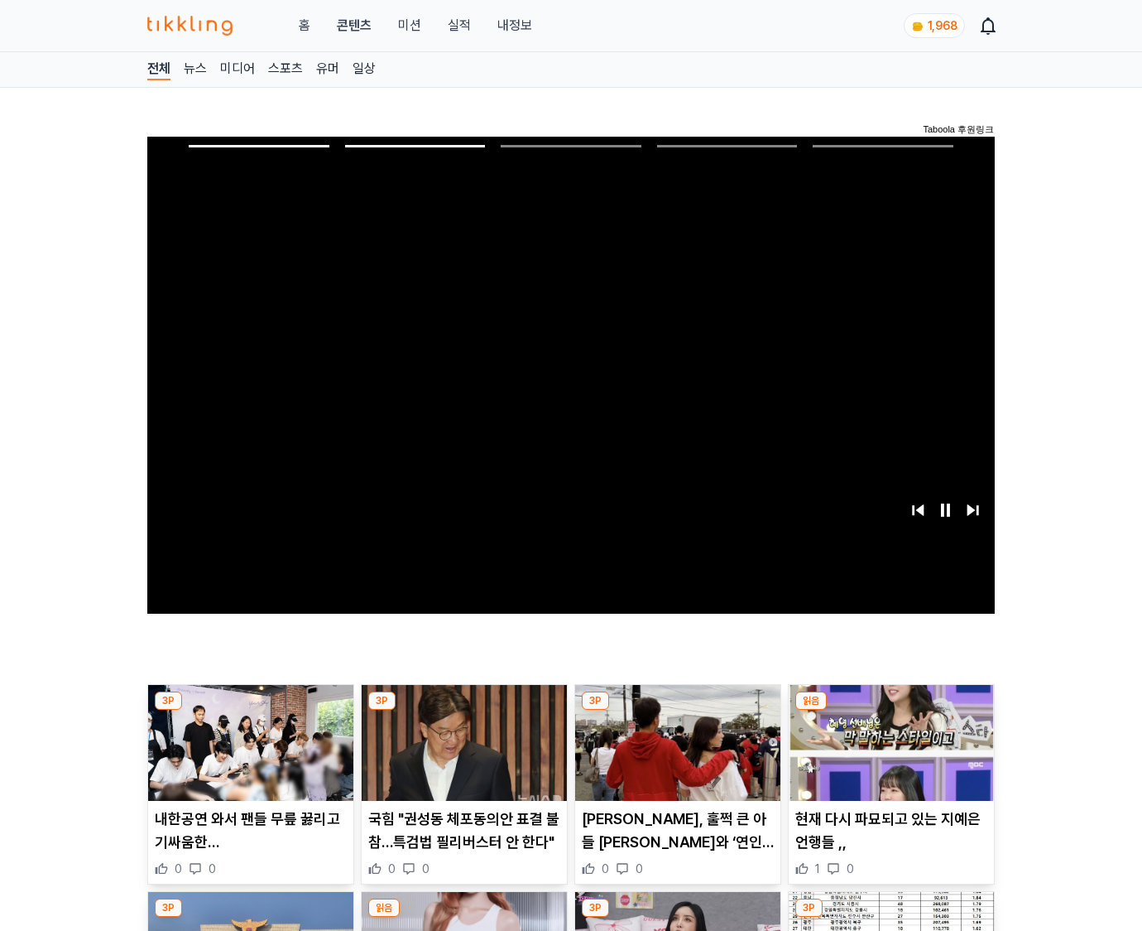
click at [888, 755] on img at bounding box center [891, 743] width 205 height 116
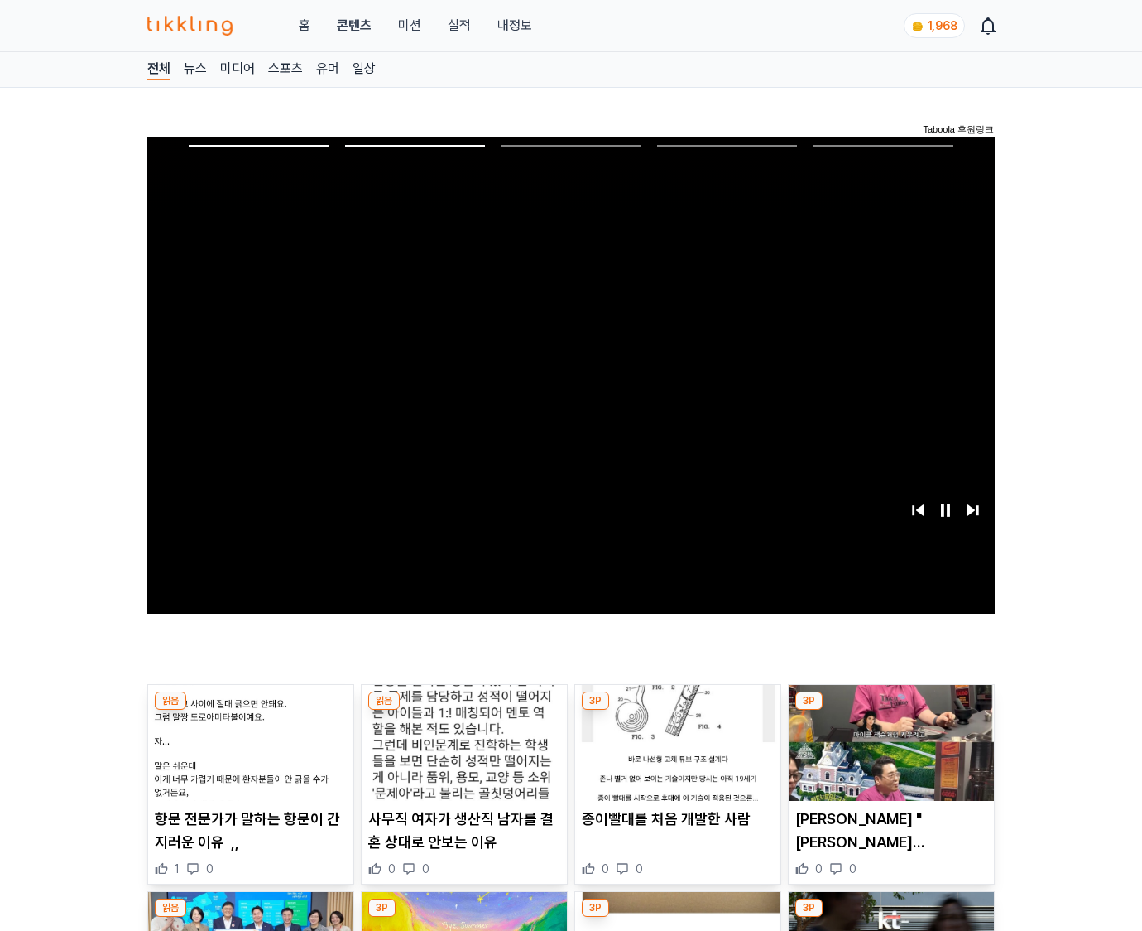
click at [888, 755] on img at bounding box center [891, 743] width 205 height 116
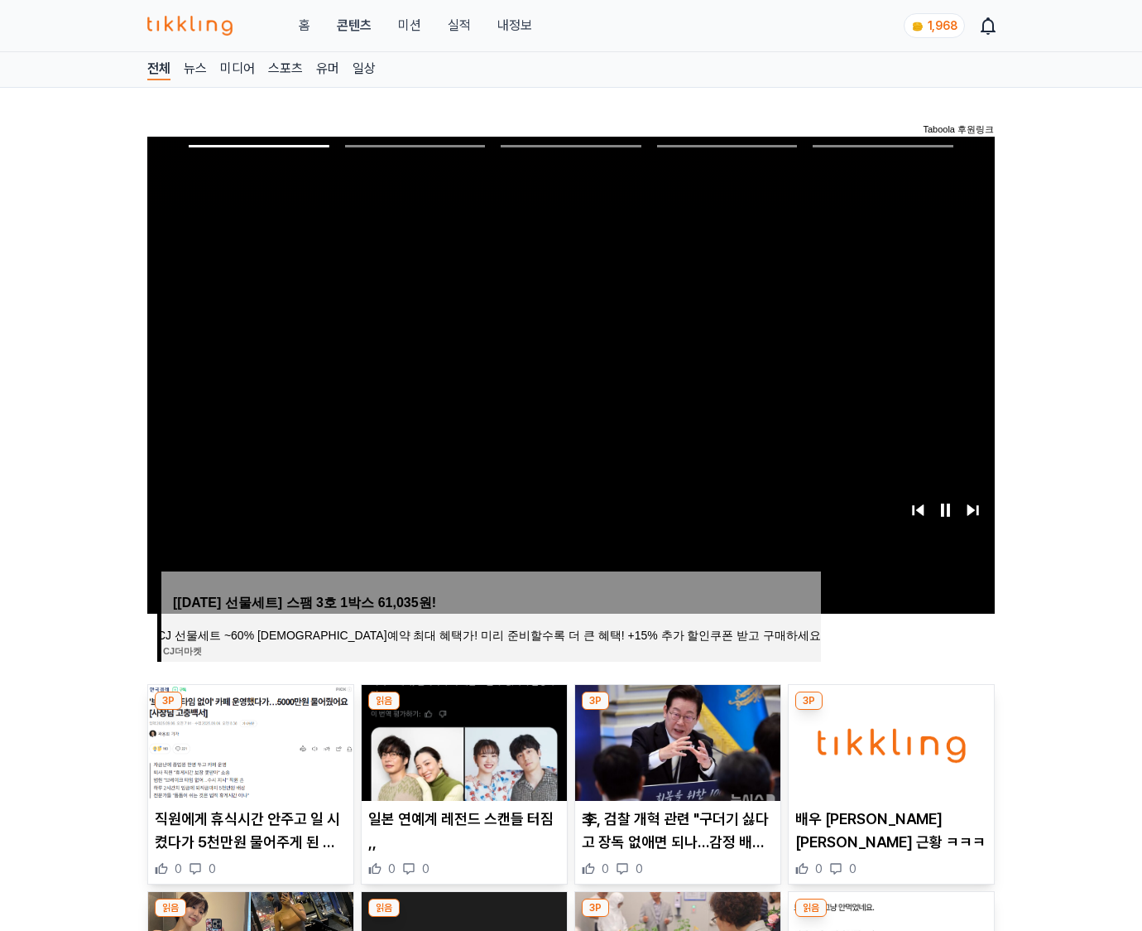
click at [888, 755] on img at bounding box center [891, 743] width 205 height 116
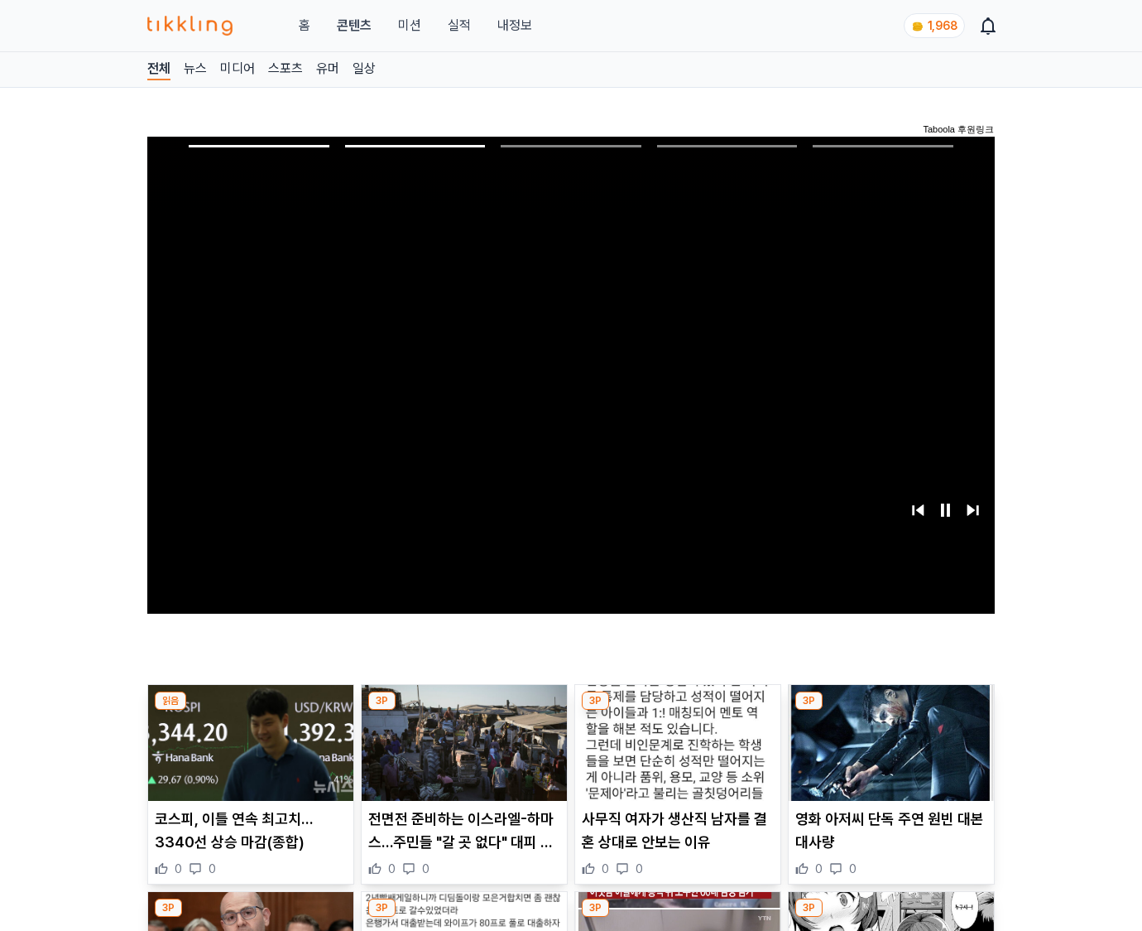
click at [888, 755] on img at bounding box center [891, 743] width 205 height 116
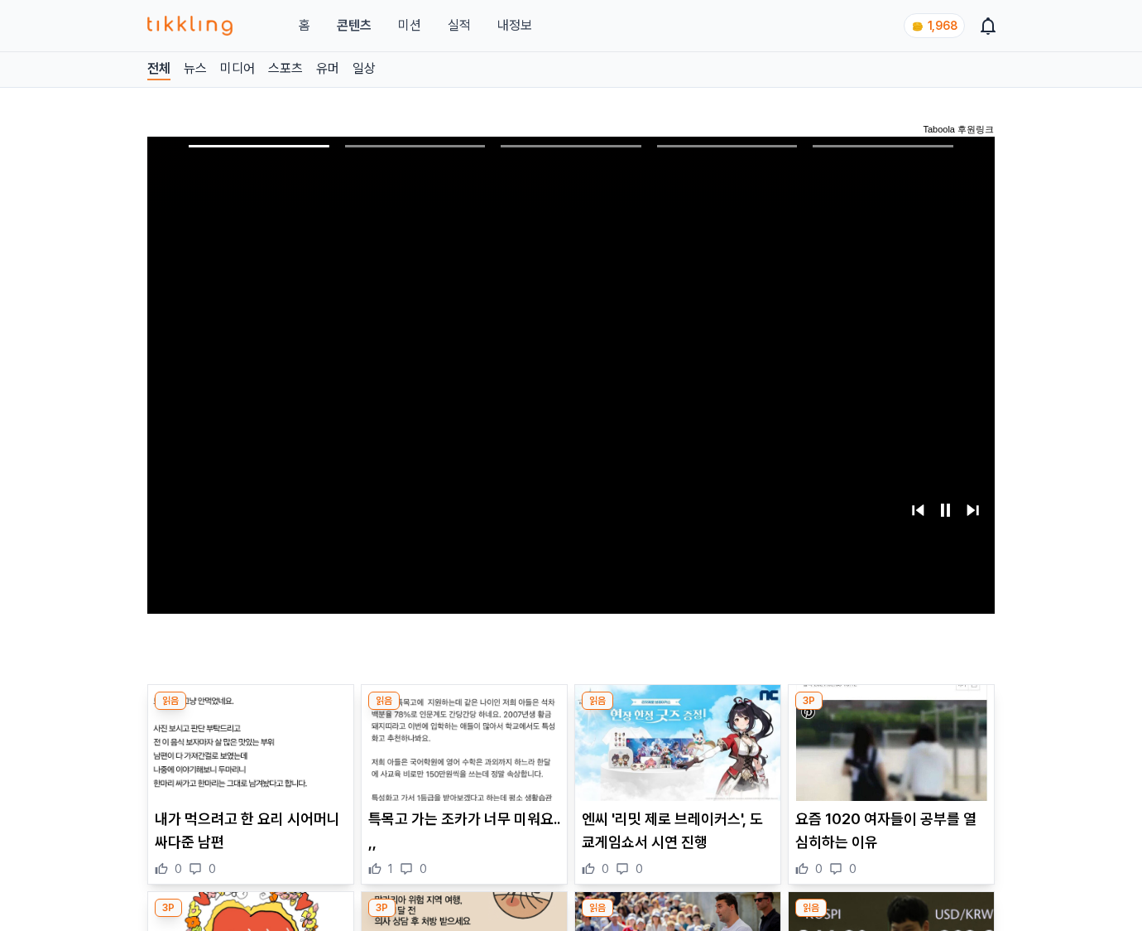
click at [888, 755] on img at bounding box center [891, 743] width 205 height 116
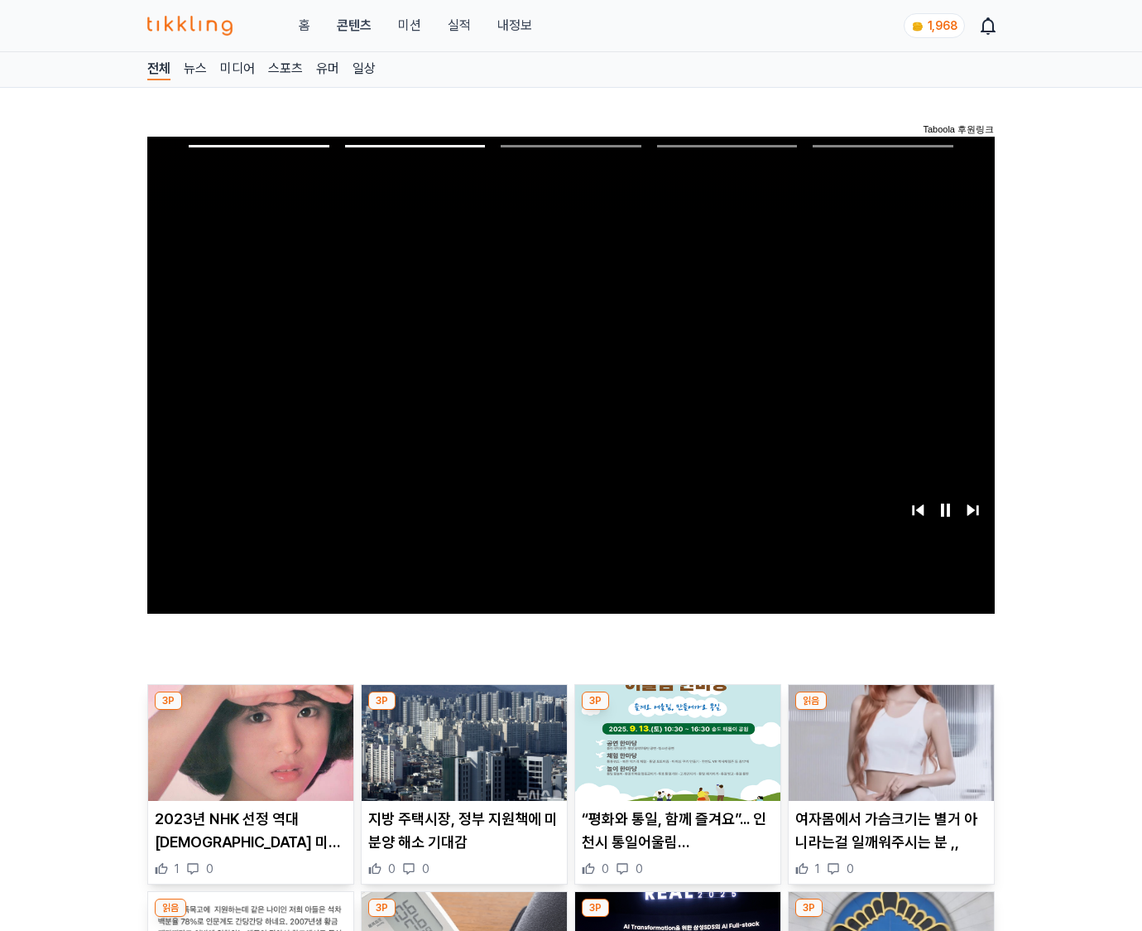
click at [888, 755] on img at bounding box center [891, 743] width 205 height 116
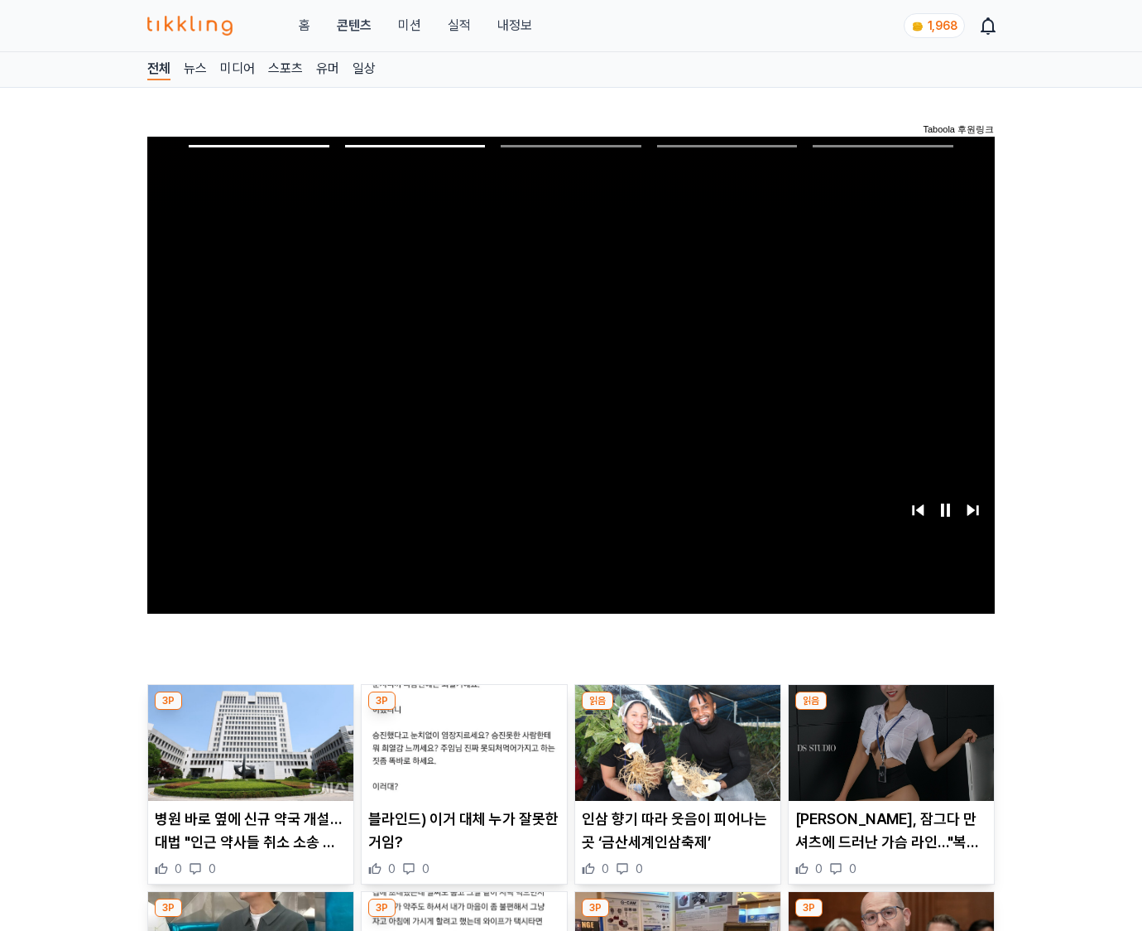
click at [888, 755] on img at bounding box center [891, 743] width 205 height 116
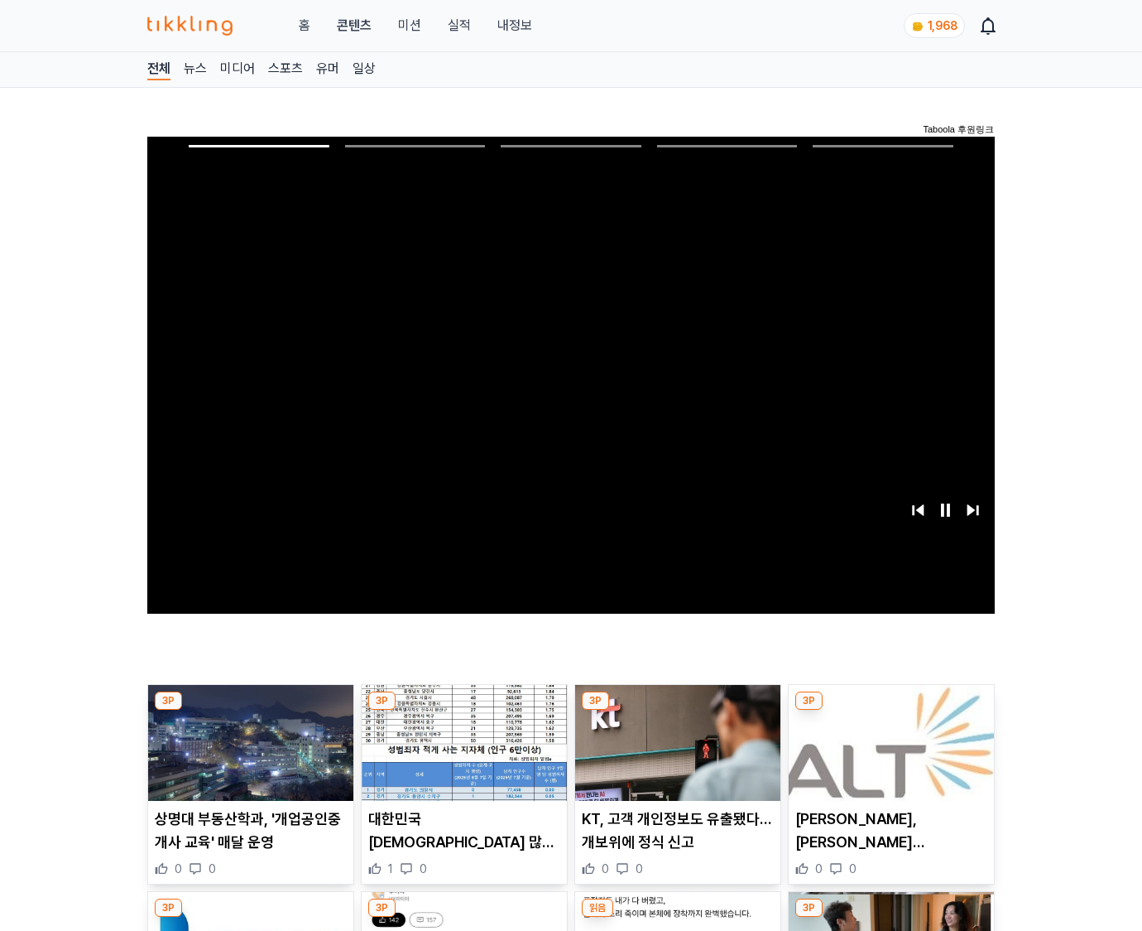
click at [888, 755] on img at bounding box center [891, 743] width 205 height 116
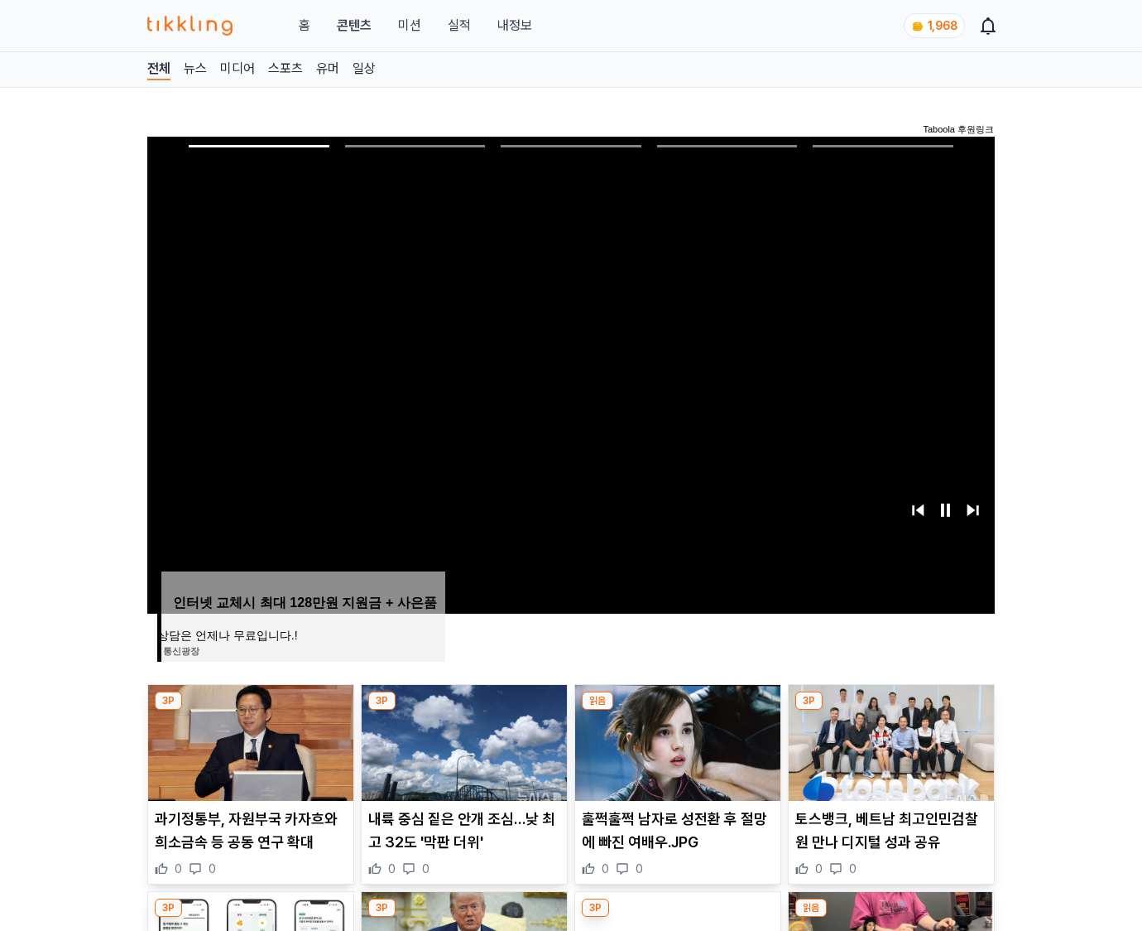
click at [888, 755] on img at bounding box center [891, 743] width 205 height 116
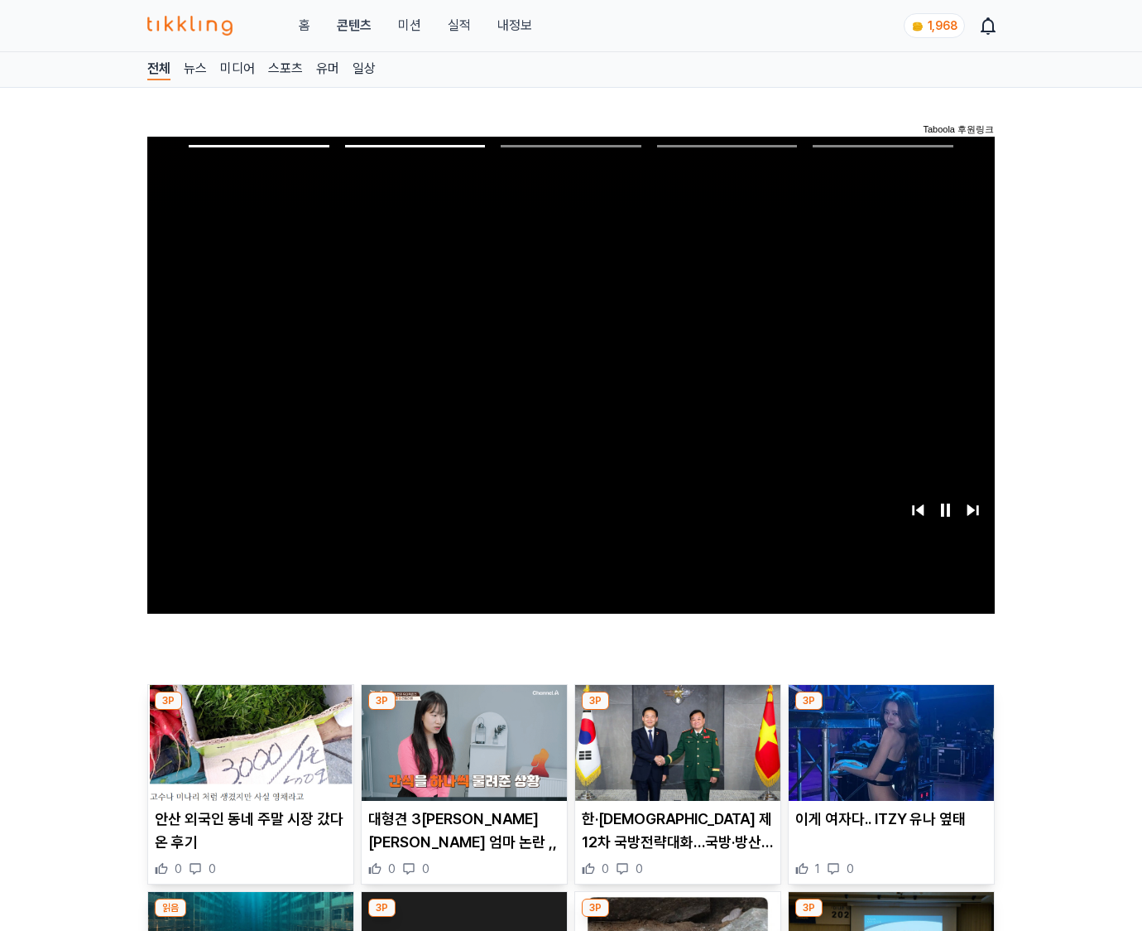
click at [888, 755] on img at bounding box center [891, 743] width 205 height 116
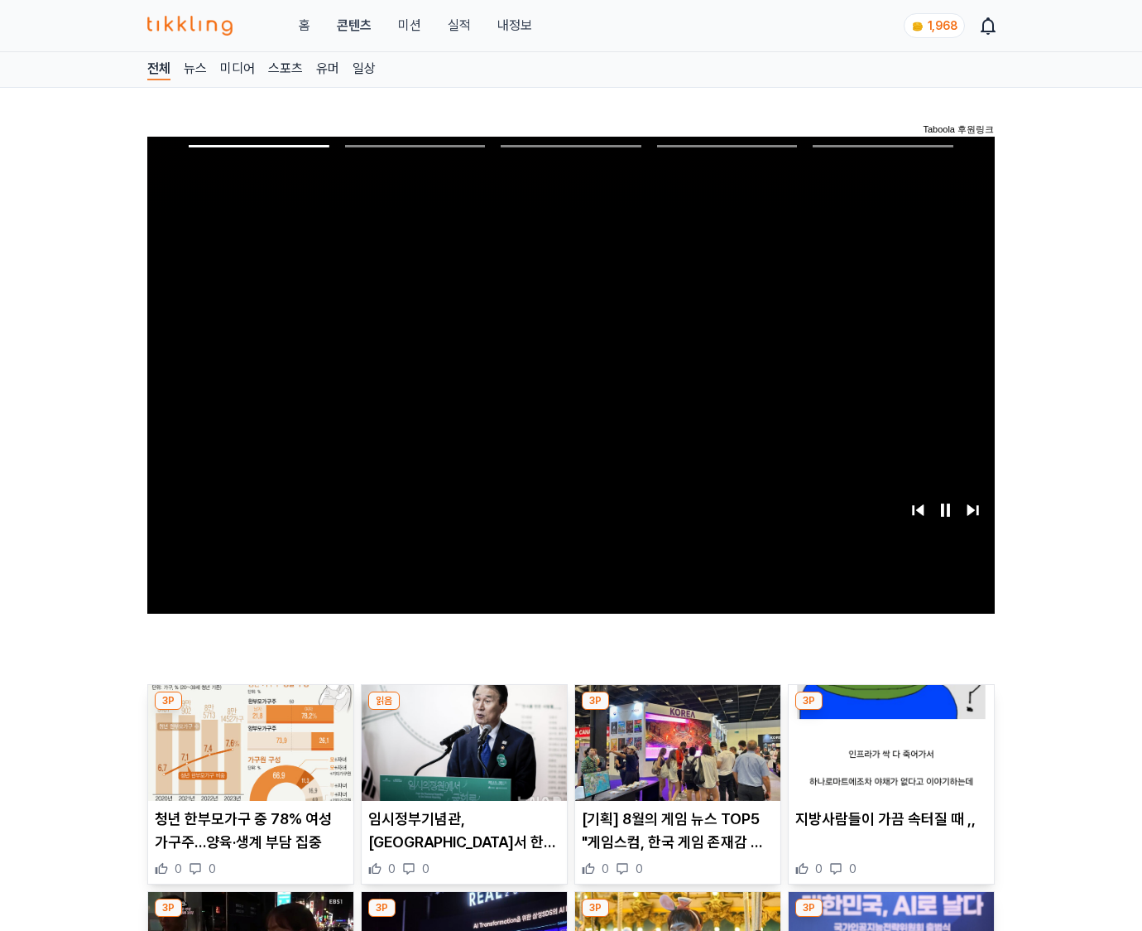
click at [888, 755] on img at bounding box center [891, 743] width 205 height 116
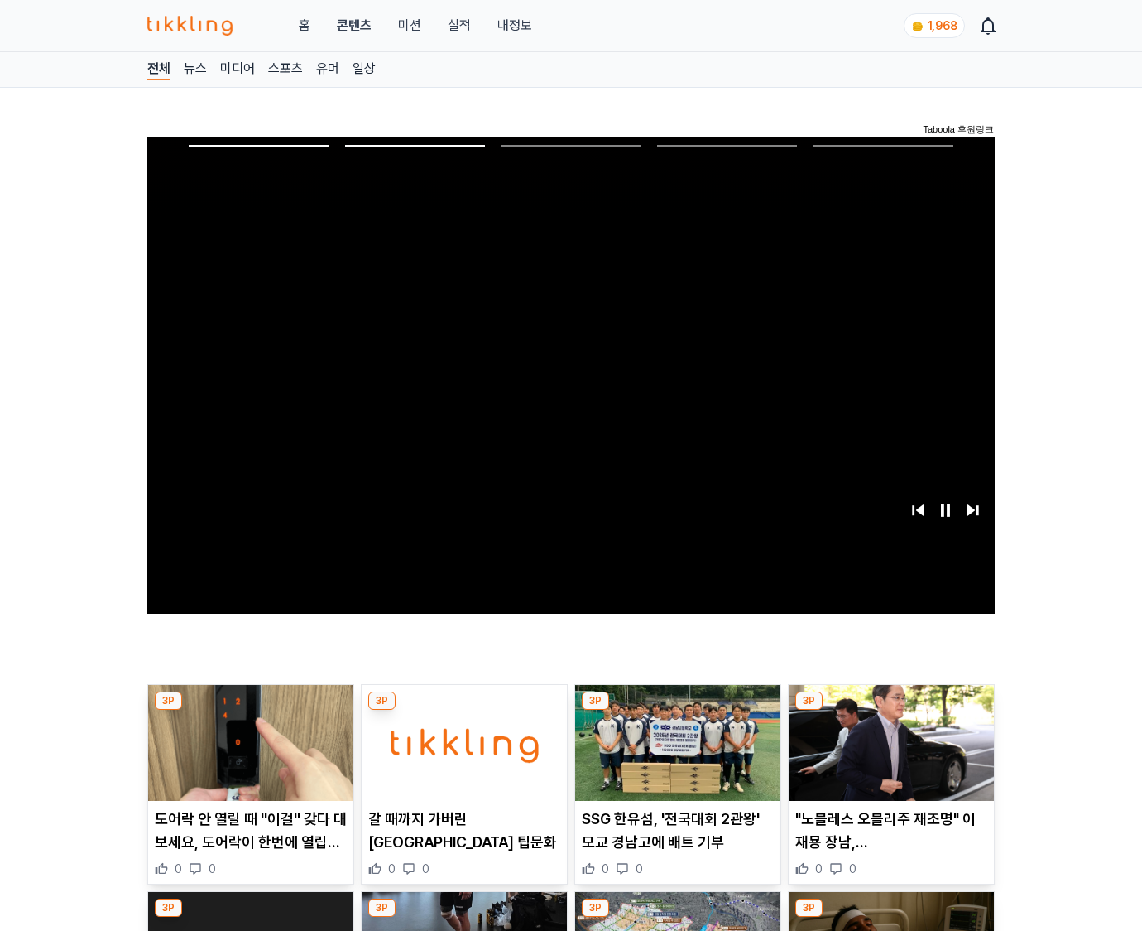
click at [888, 755] on img at bounding box center [891, 743] width 205 height 116
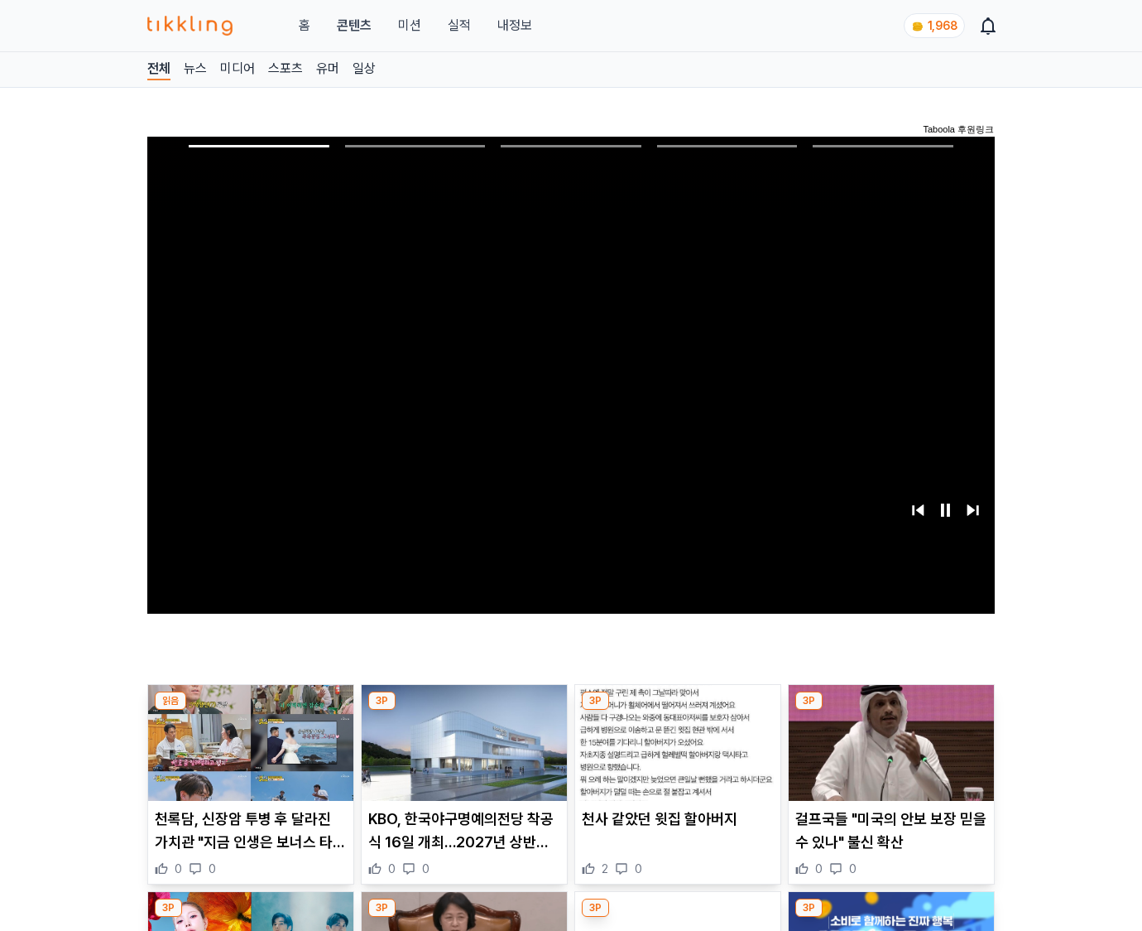
click at [888, 755] on img at bounding box center [891, 743] width 205 height 116
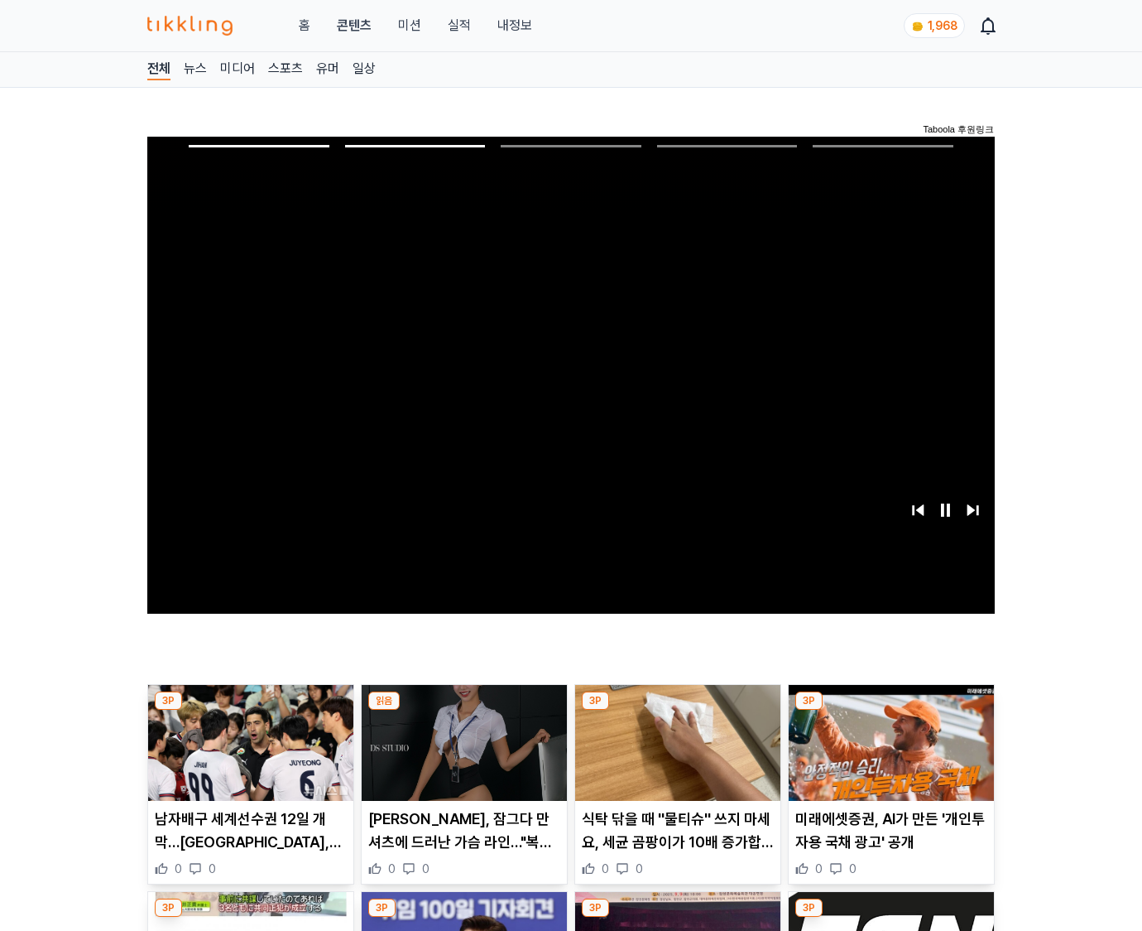
click at [888, 755] on img at bounding box center [891, 743] width 205 height 116
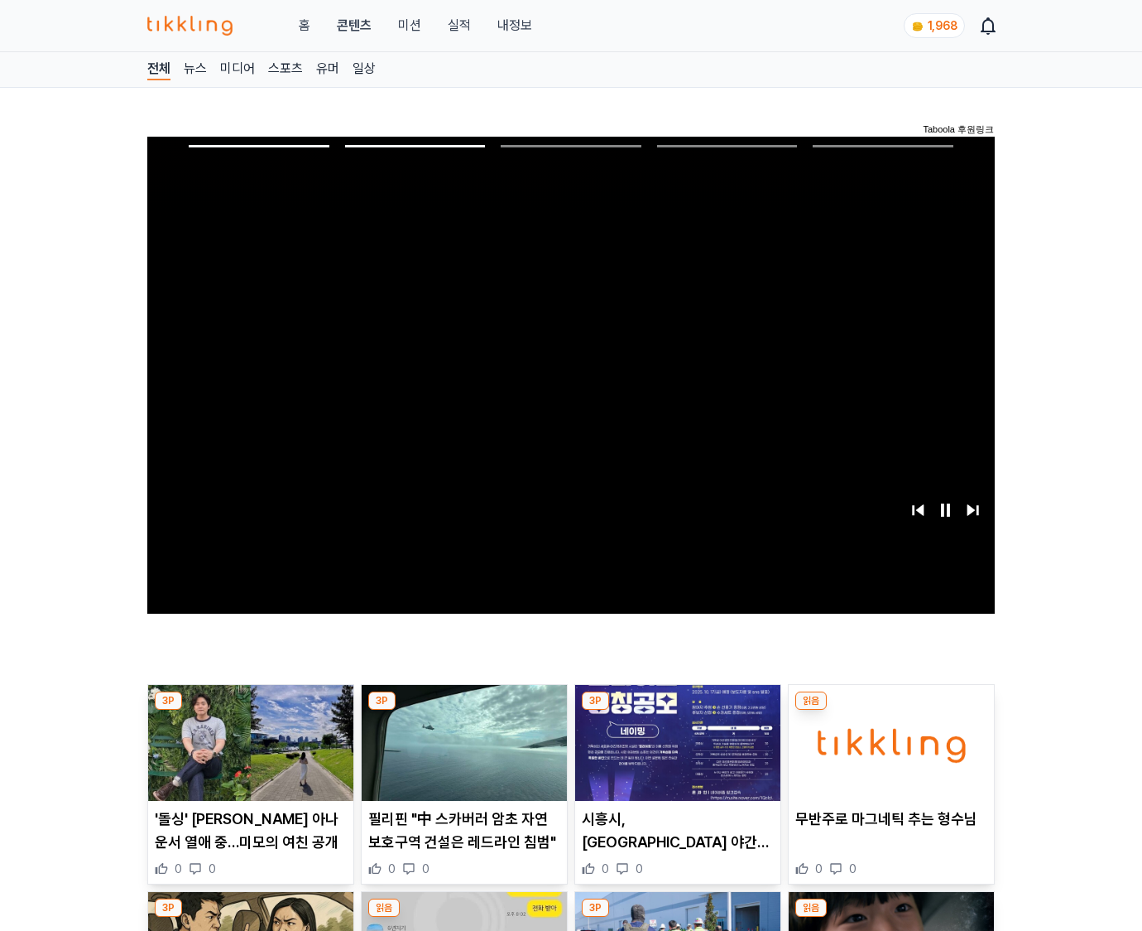
click at [888, 755] on img at bounding box center [891, 743] width 205 height 116
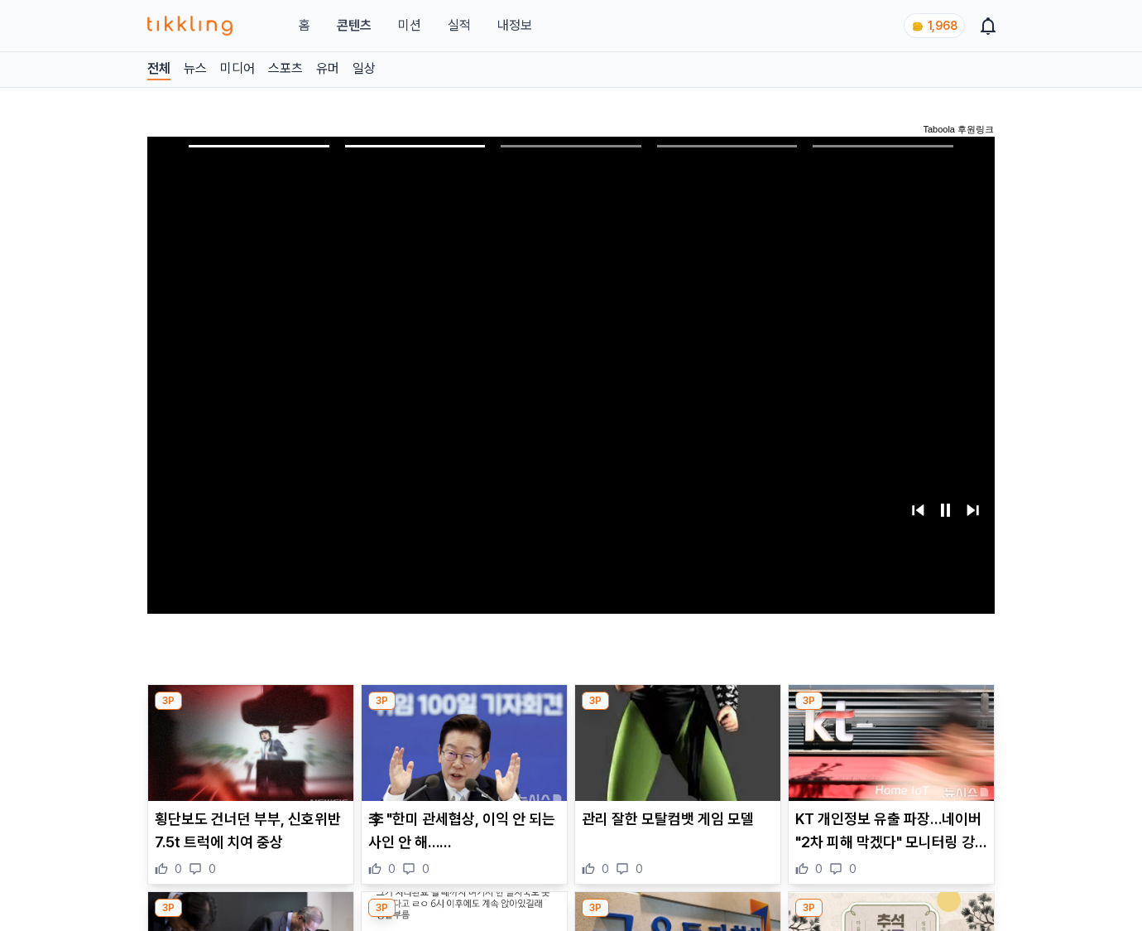
click at [888, 755] on img at bounding box center [891, 743] width 205 height 116
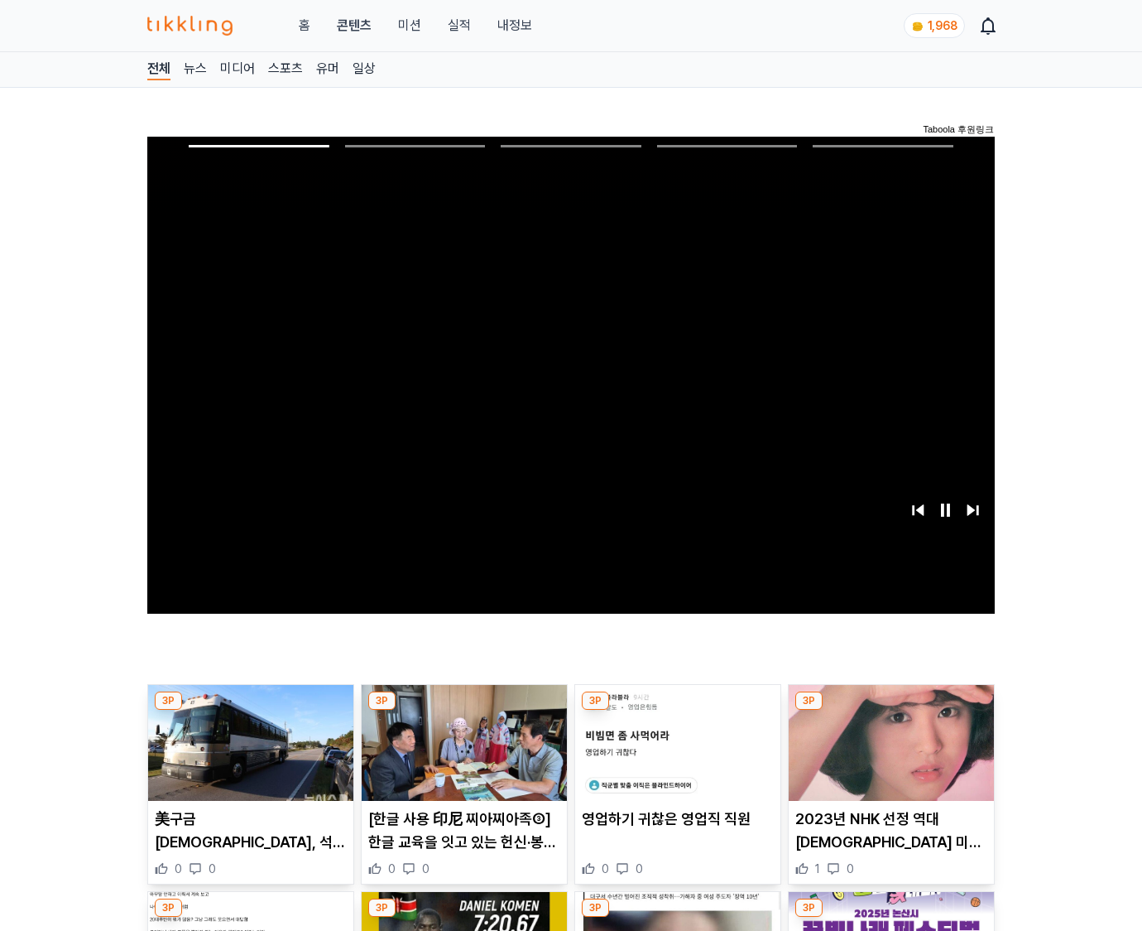
click at [888, 755] on img at bounding box center [891, 743] width 205 height 116
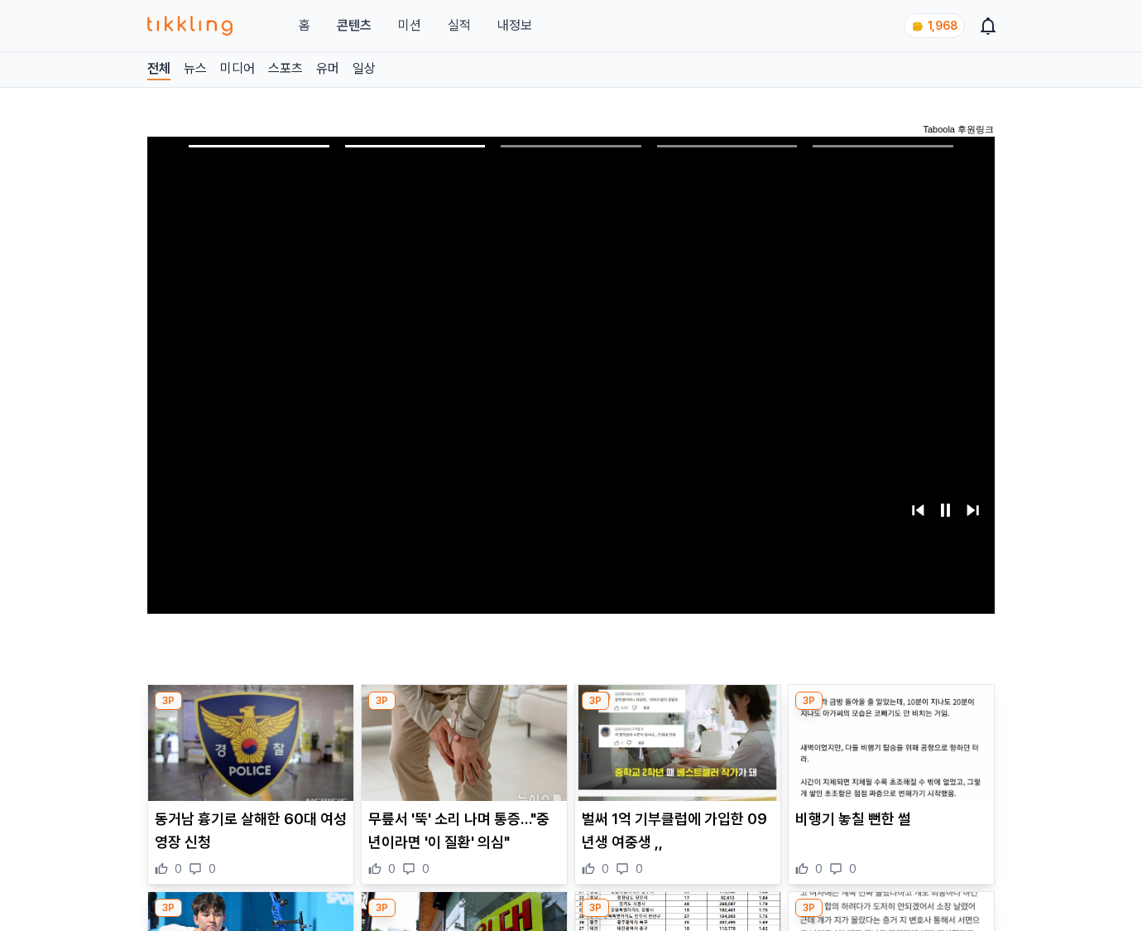
click at [888, 755] on img at bounding box center [891, 743] width 205 height 116
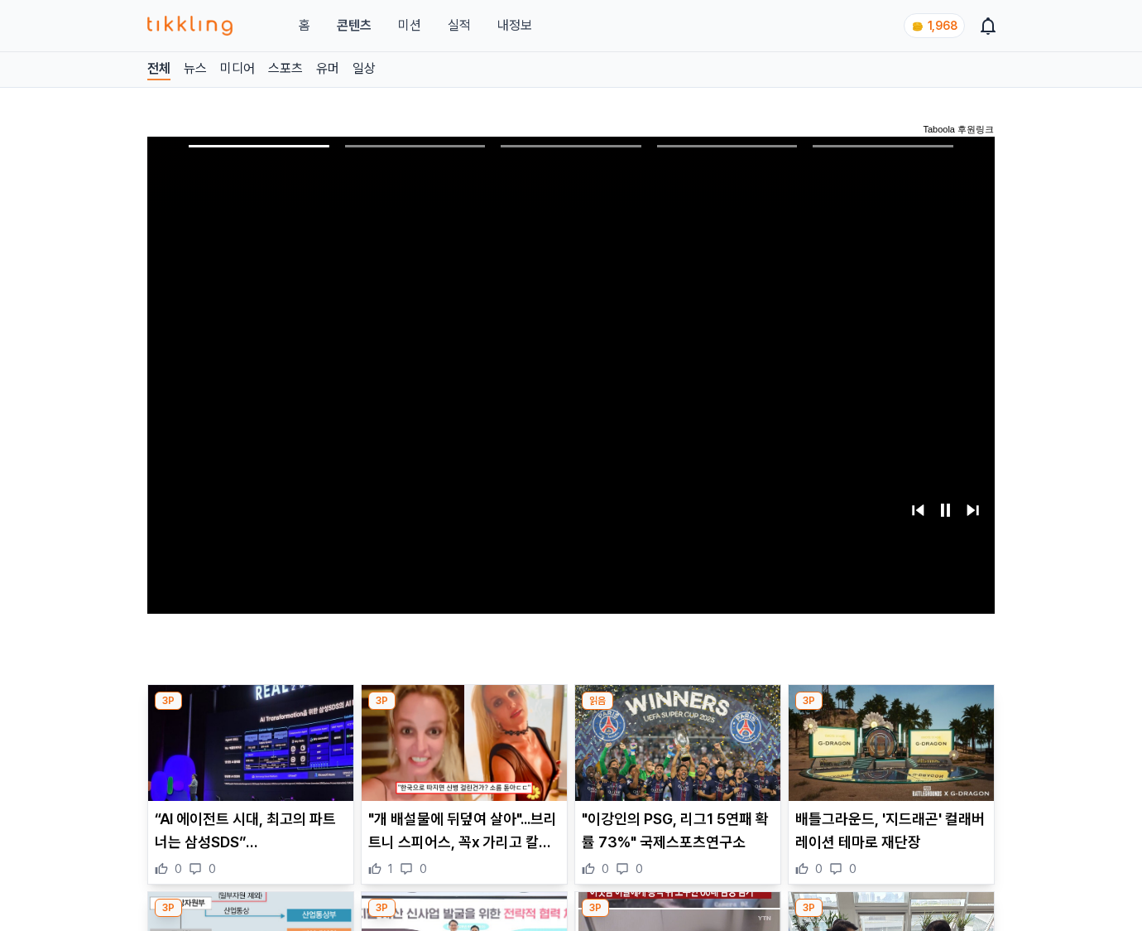
click at [888, 755] on img at bounding box center [891, 743] width 205 height 116
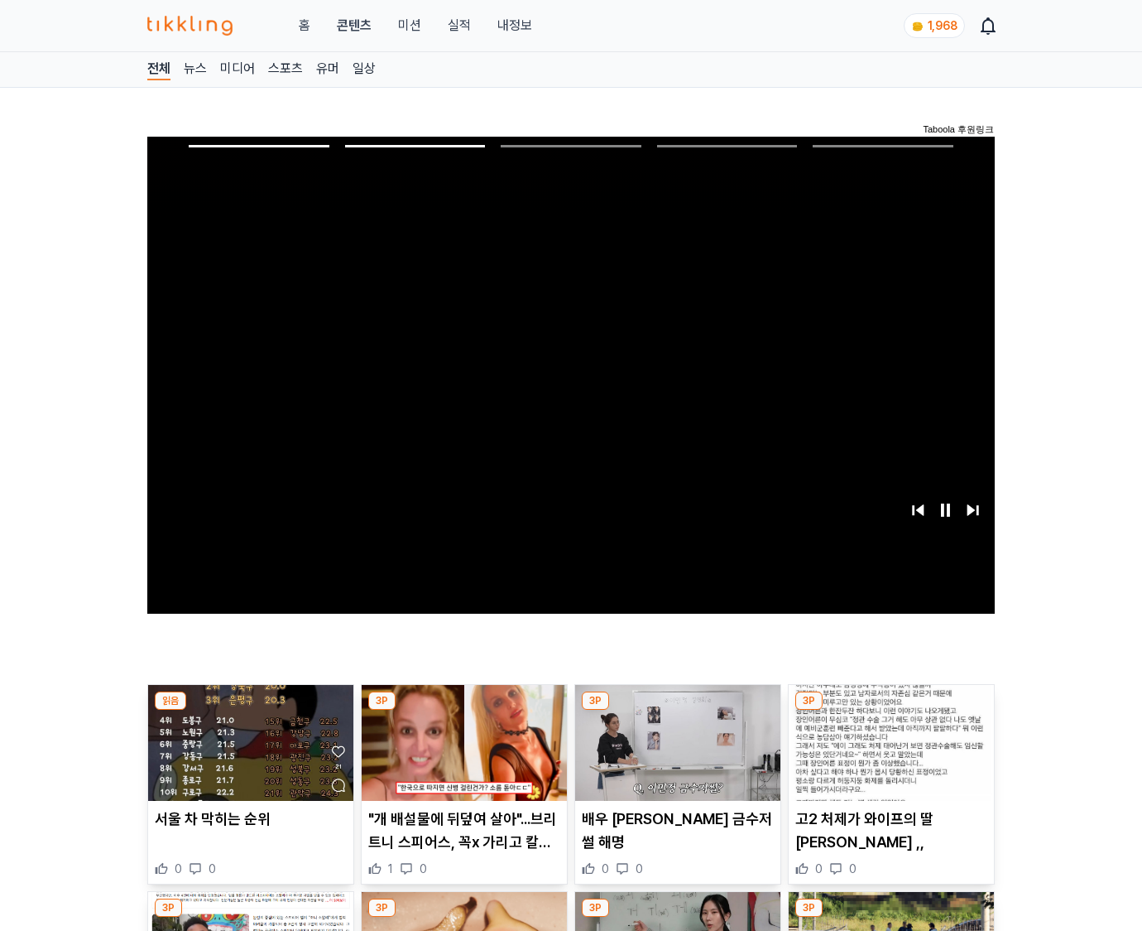
click at [888, 755] on img at bounding box center [891, 743] width 205 height 116
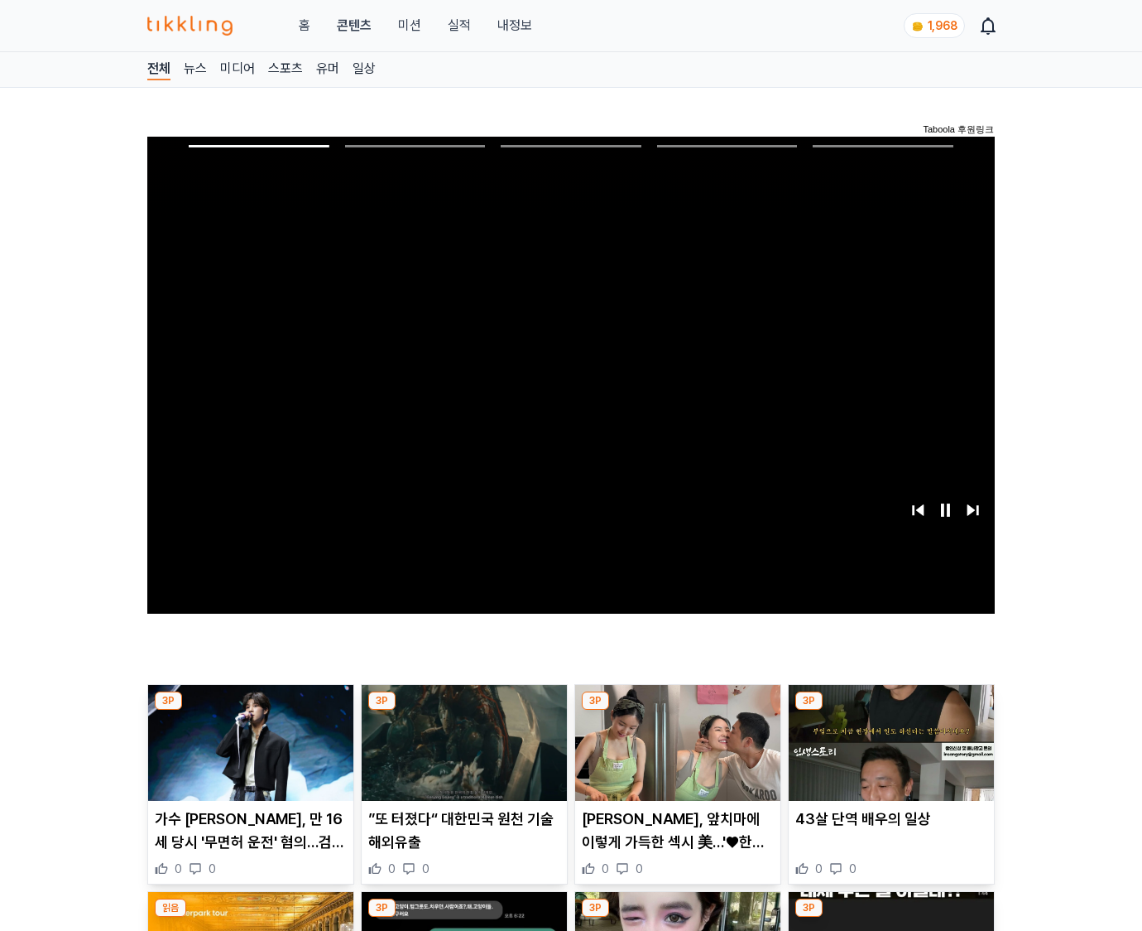
click at [888, 755] on img at bounding box center [891, 743] width 205 height 116
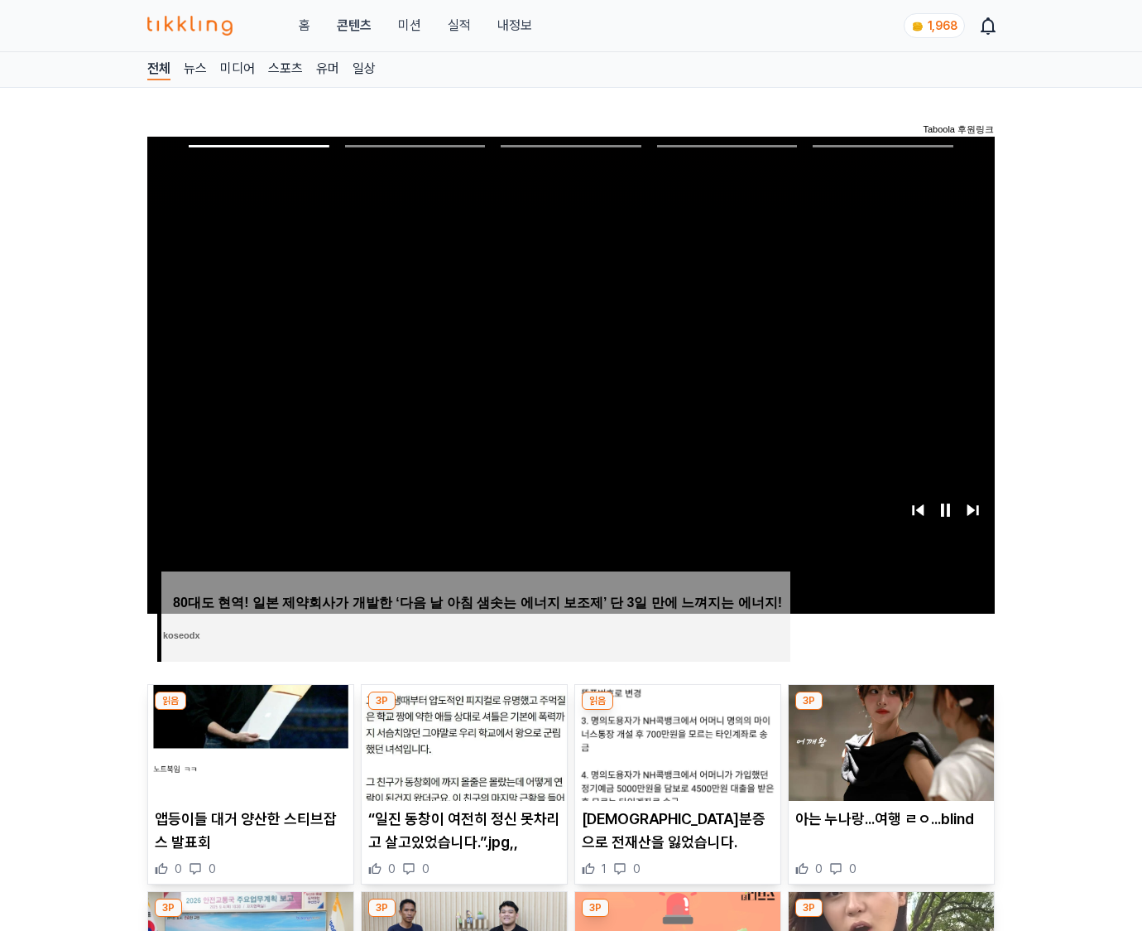
click at [888, 755] on img at bounding box center [891, 743] width 205 height 116
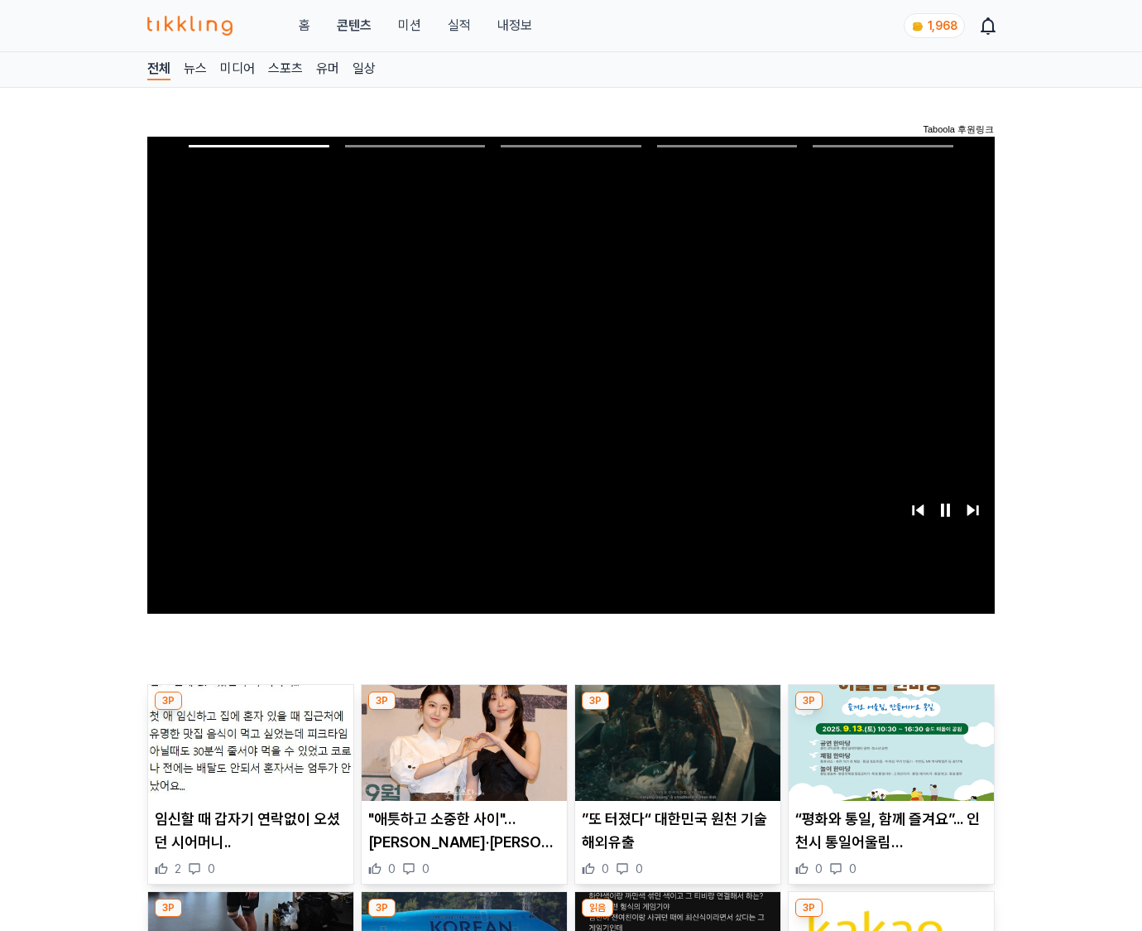
click at [888, 755] on img at bounding box center [891, 743] width 205 height 116
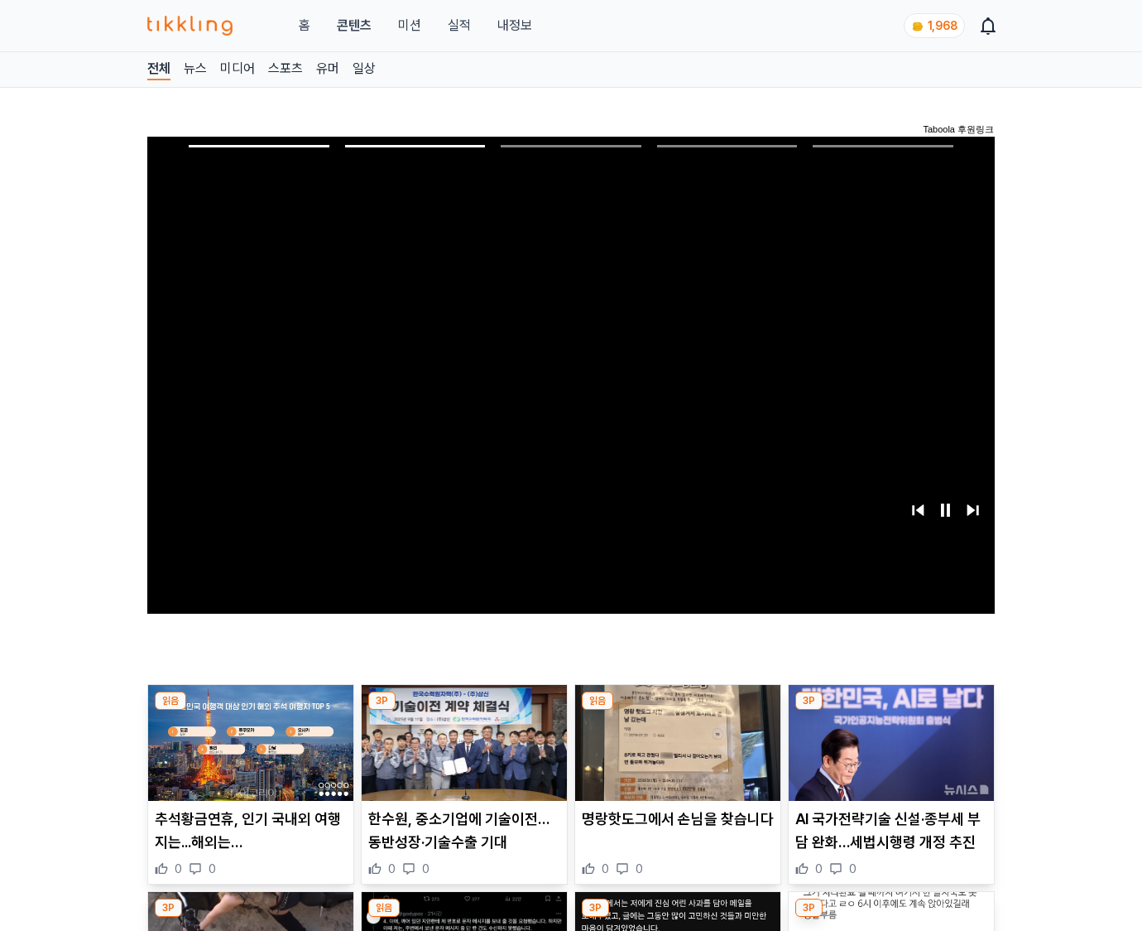
click at [888, 755] on img at bounding box center [891, 743] width 205 height 116
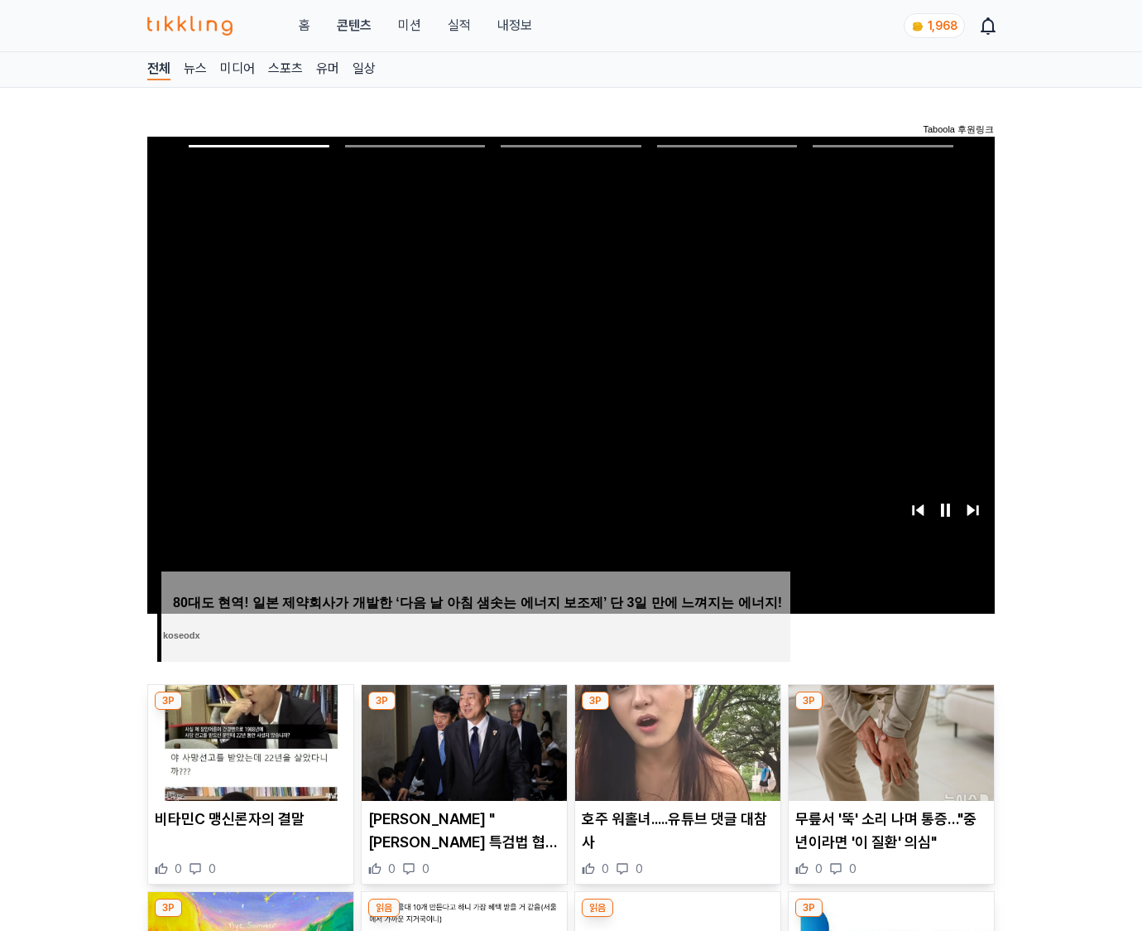
click at [888, 755] on img at bounding box center [891, 743] width 205 height 116
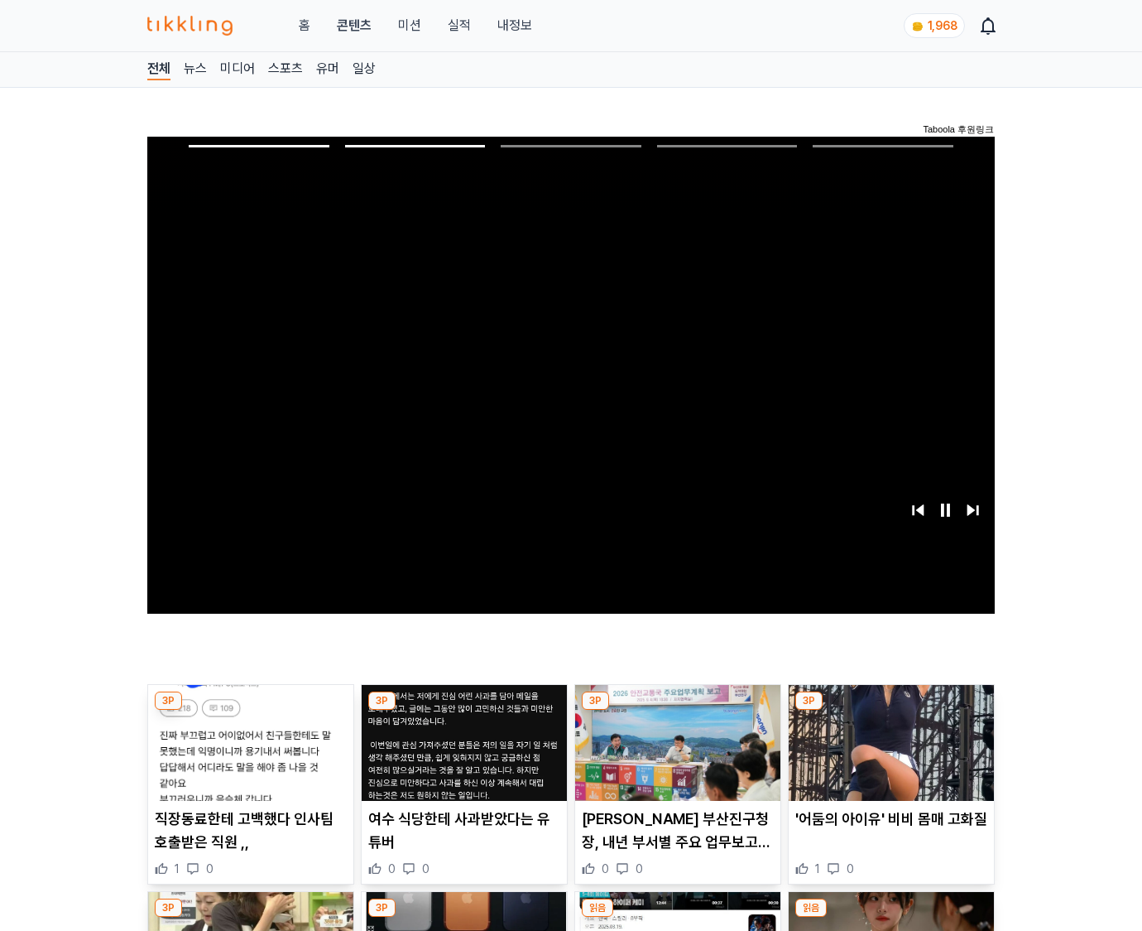
click at [888, 755] on img at bounding box center [891, 743] width 205 height 116
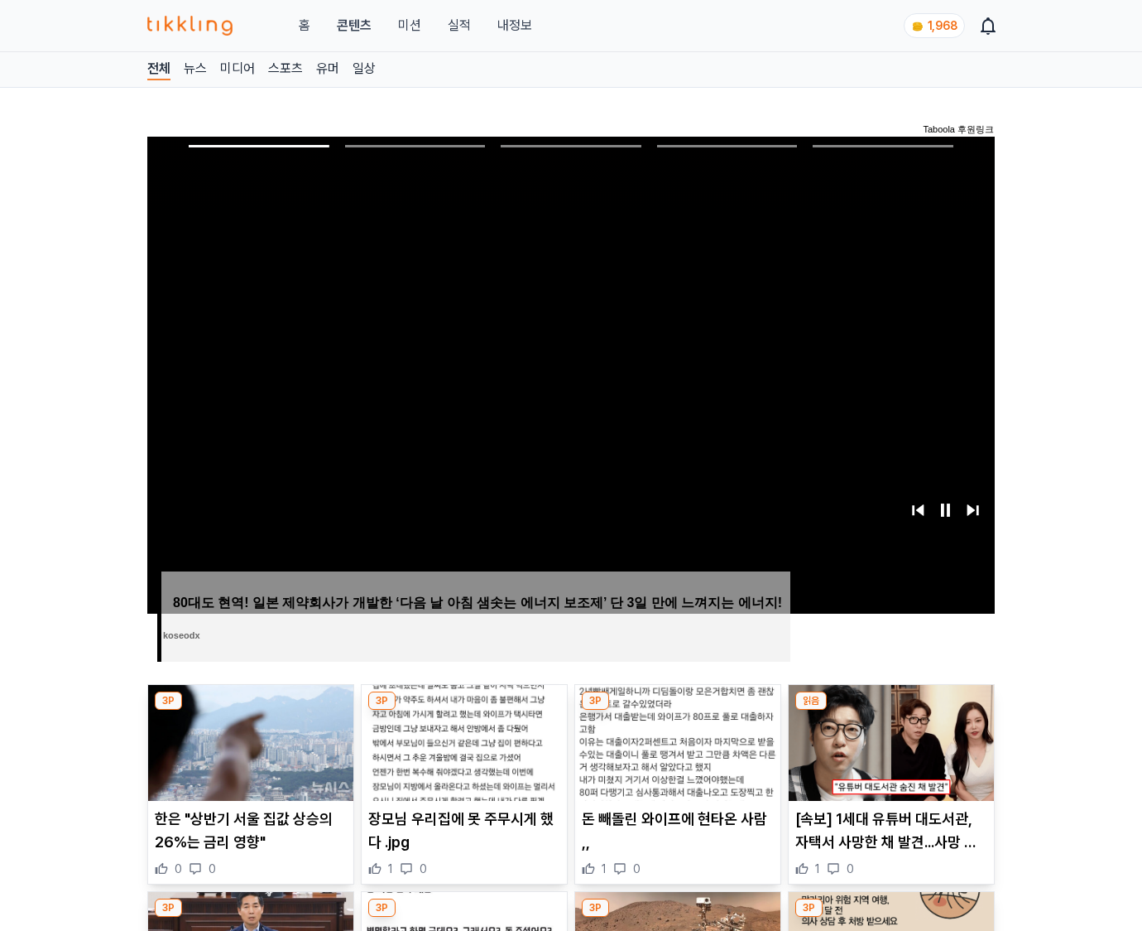
click at [888, 755] on img at bounding box center [891, 743] width 205 height 116
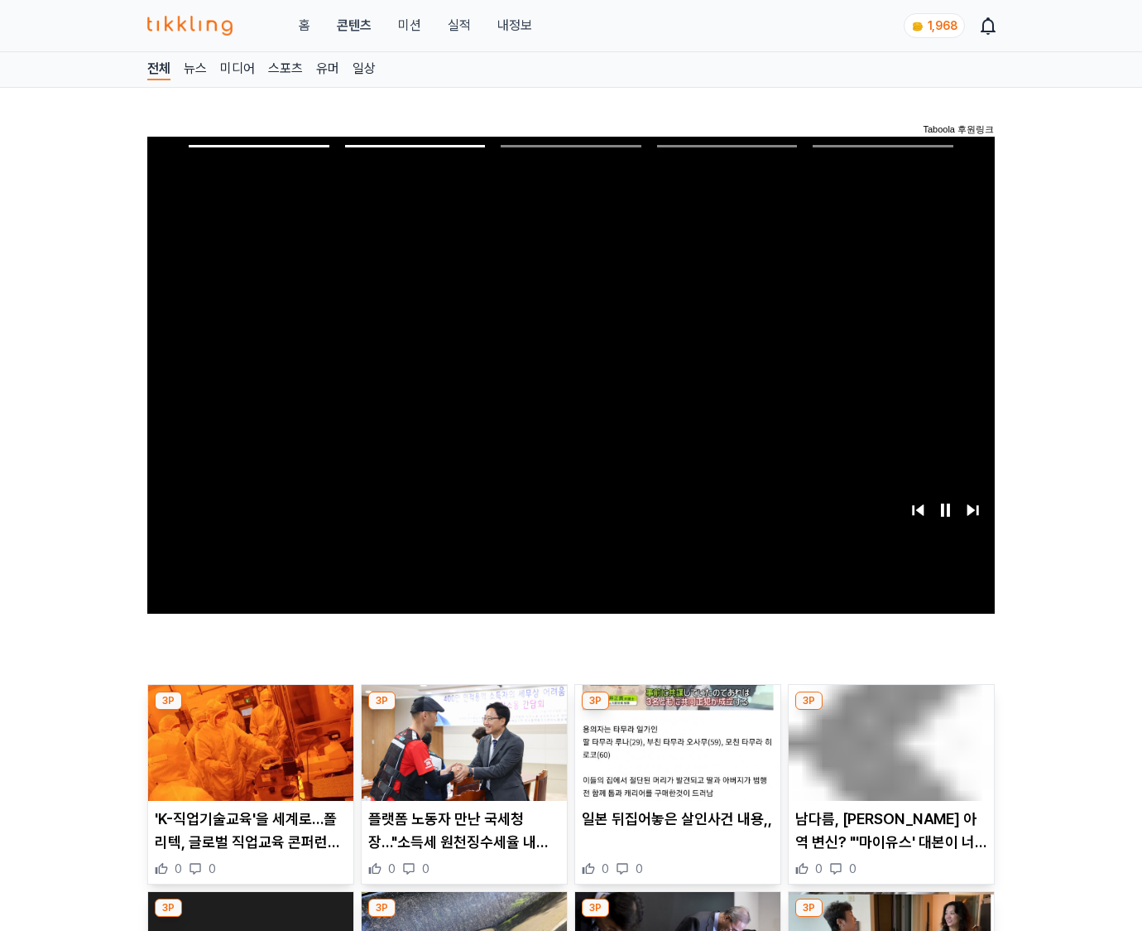
click at [888, 755] on img at bounding box center [891, 743] width 205 height 116
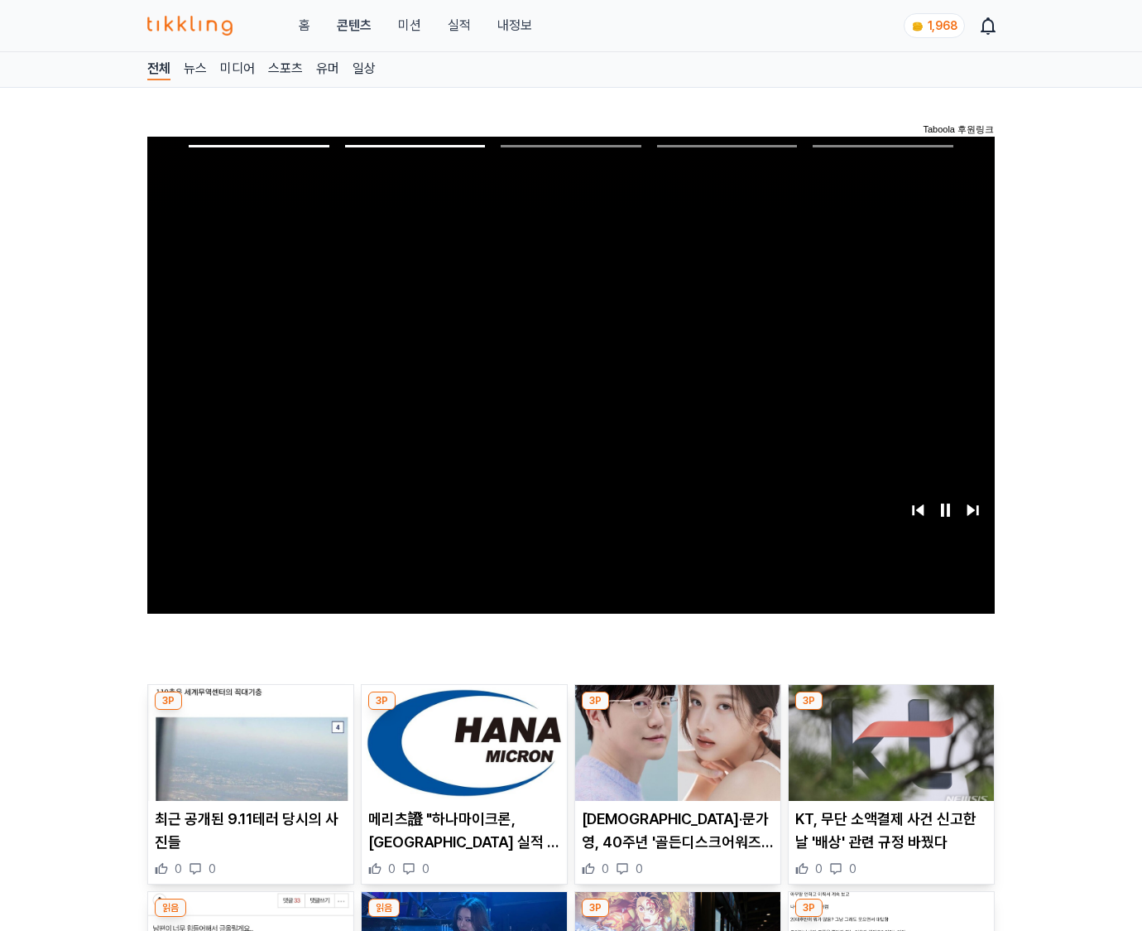
click at [888, 755] on img at bounding box center [891, 743] width 205 height 116
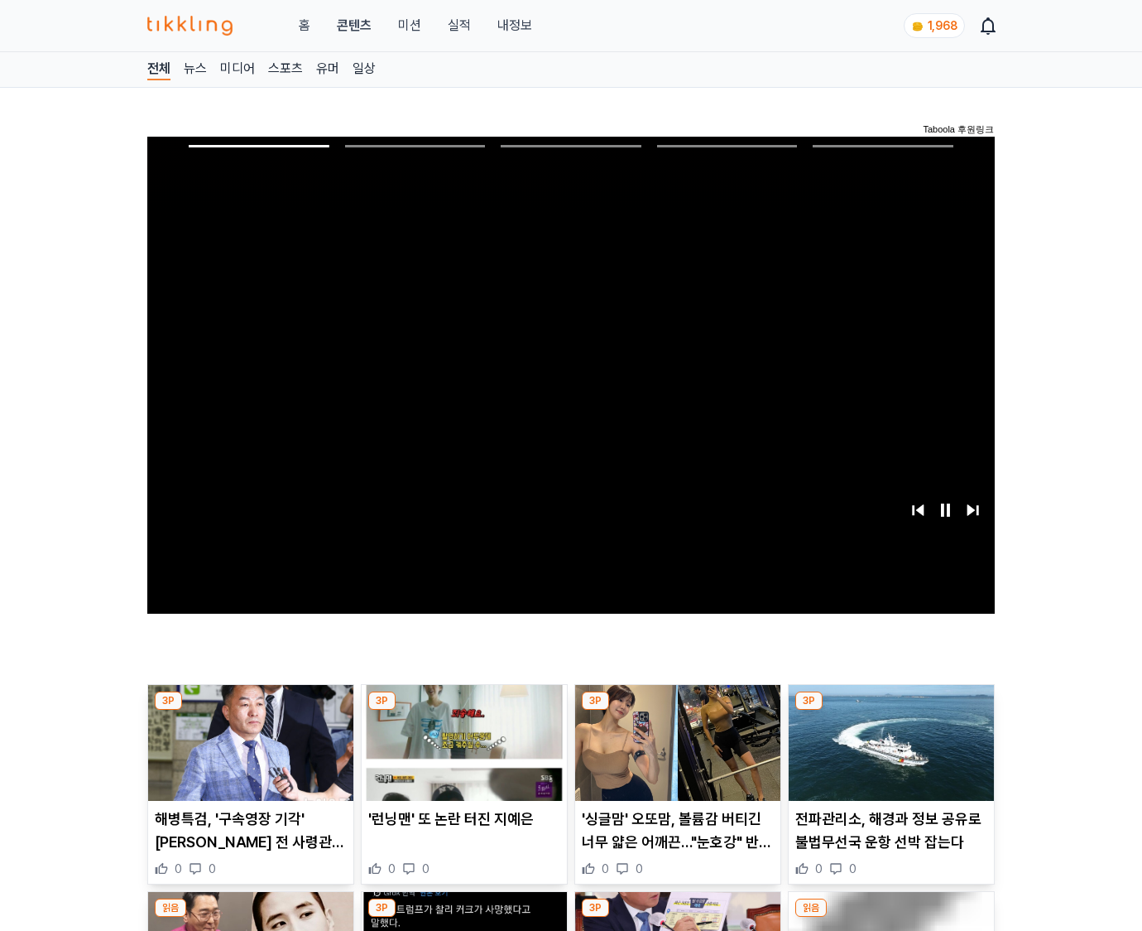
click at [888, 755] on img at bounding box center [891, 743] width 205 height 116
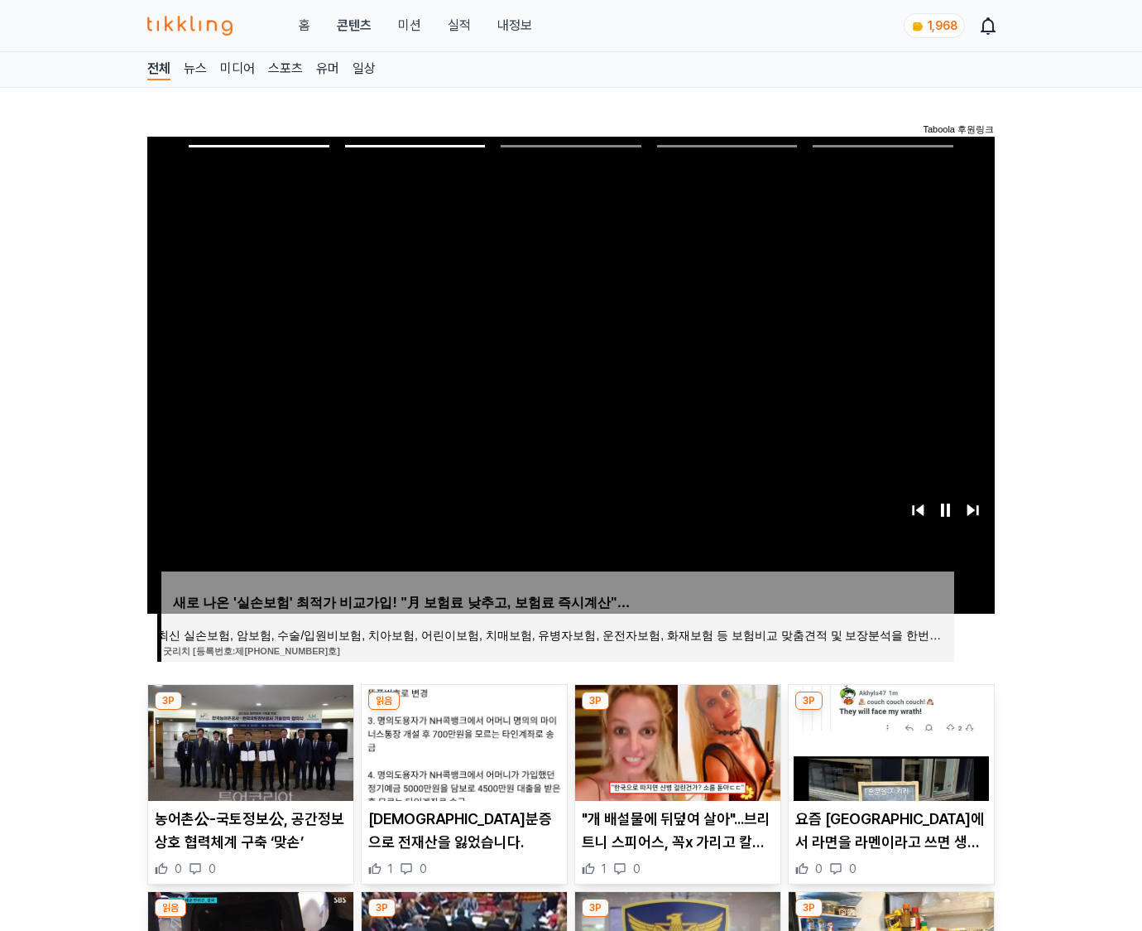
click at [888, 755] on img at bounding box center [891, 743] width 205 height 116
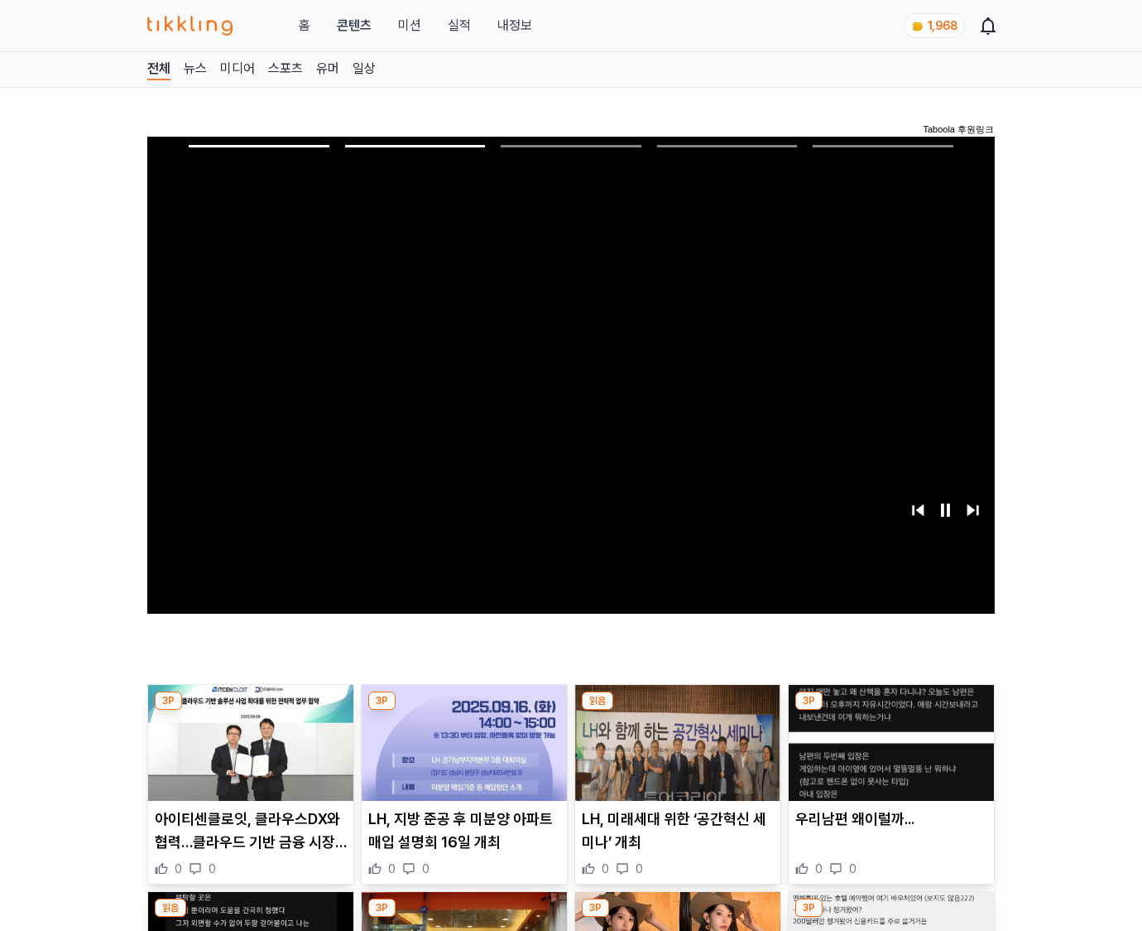
click at [888, 755] on img at bounding box center [891, 743] width 205 height 116
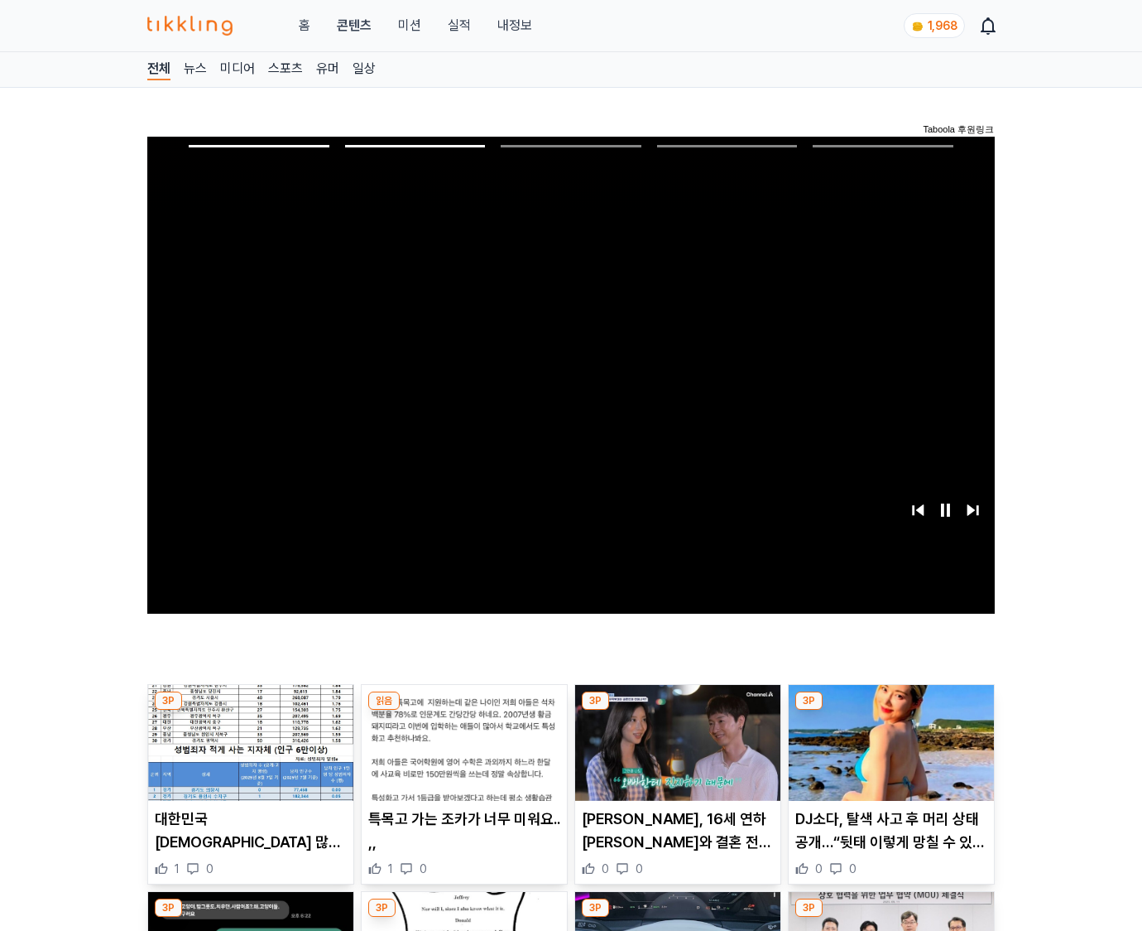
click at [888, 755] on img at bounding box center [891, 743] width 205 height 116
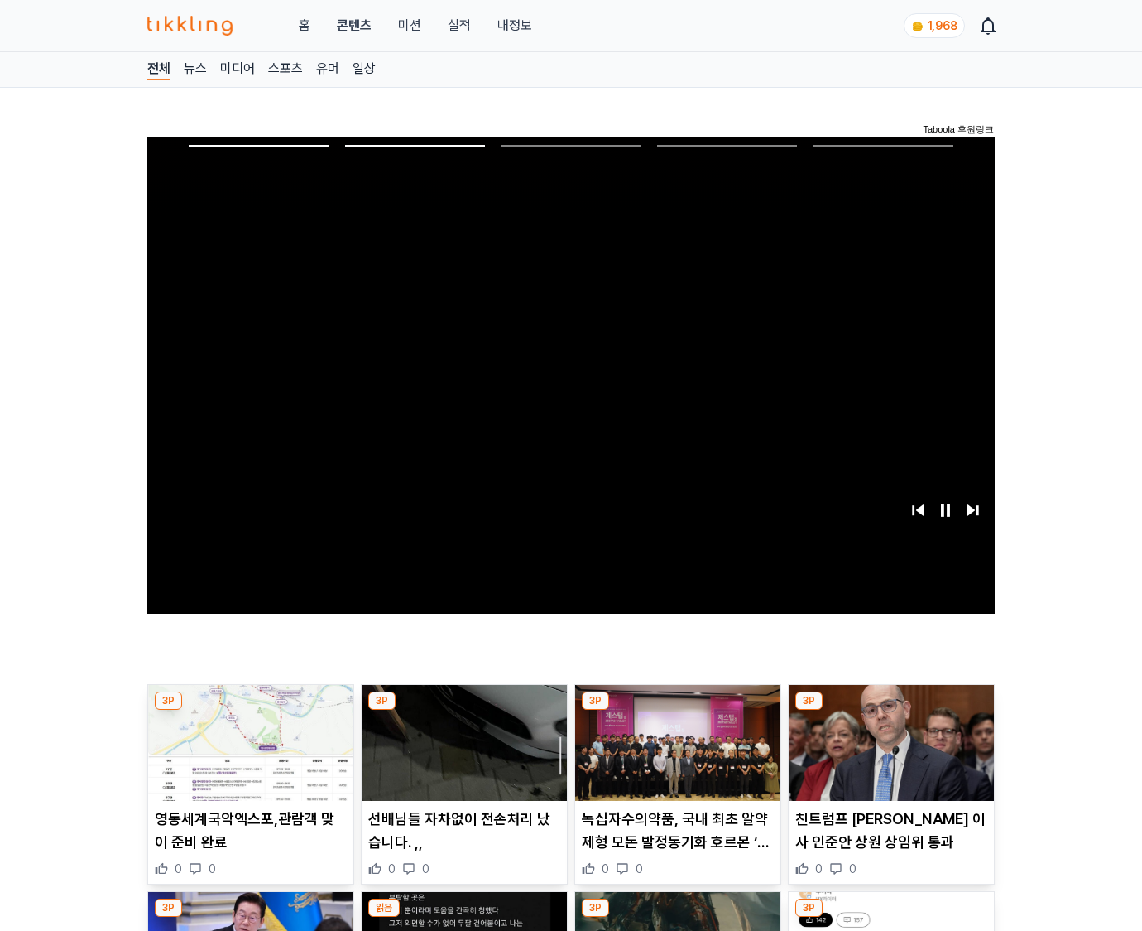
click at [888, 755] on img at bounding box center [891, 743] width 205 height 116
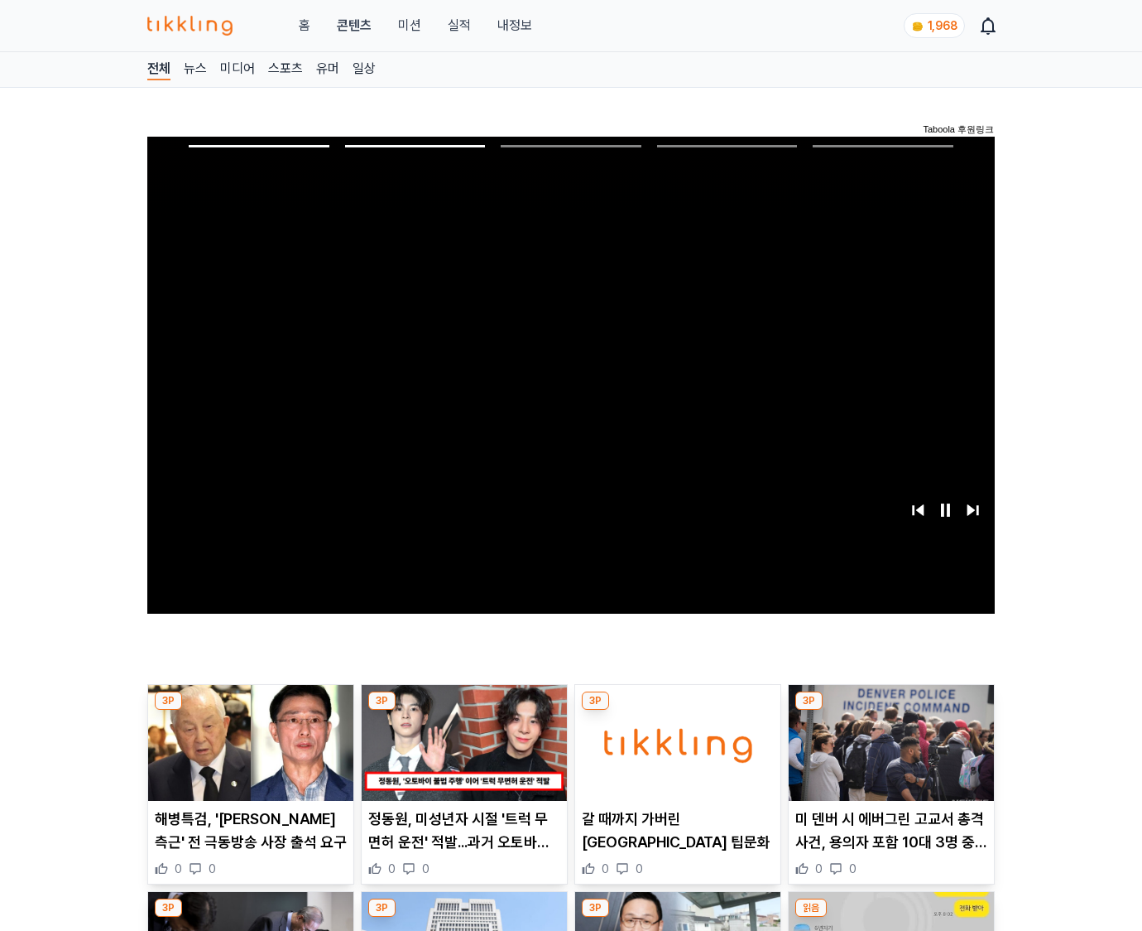
click at [888, 755] on img at bounding box center [891, 743] width 205 height 116
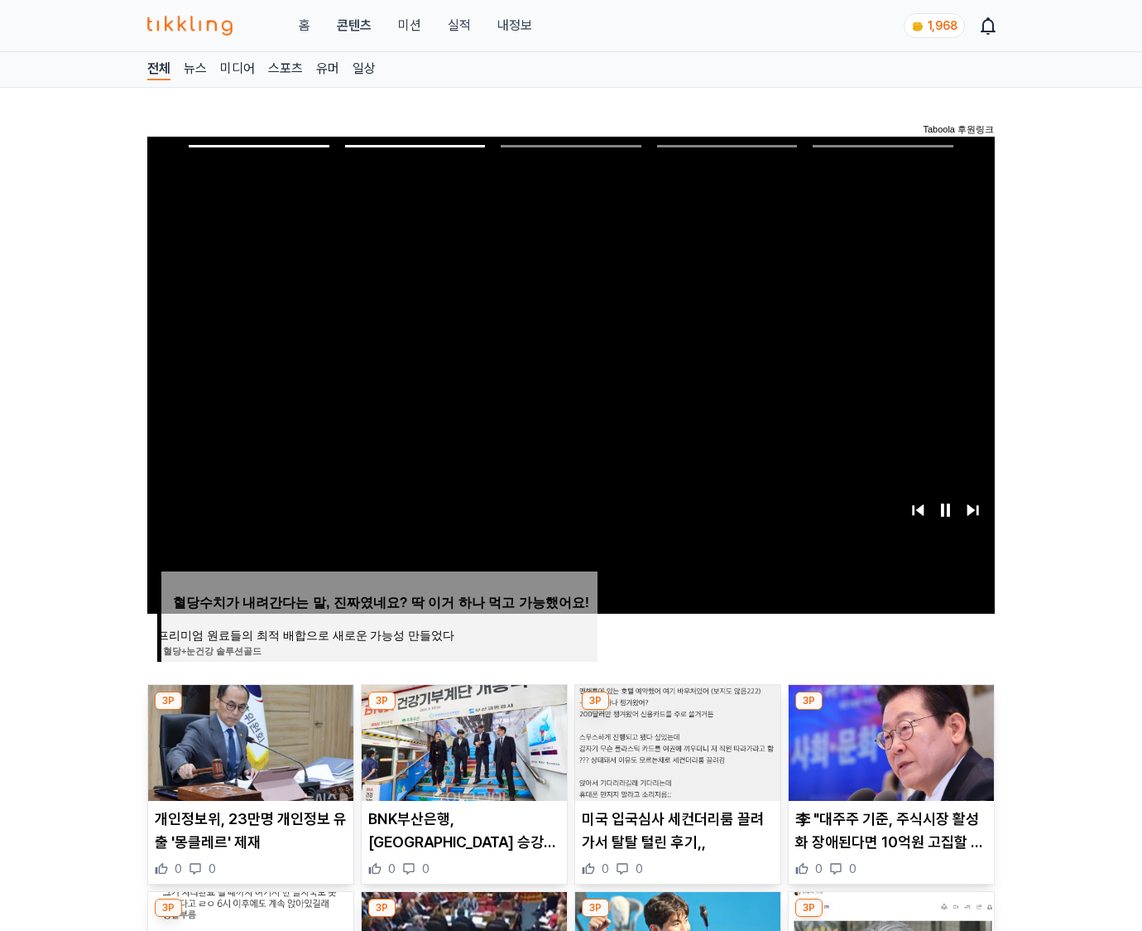
click at [888, 755] on img at bounding box center [891, 743] width 205 height 116
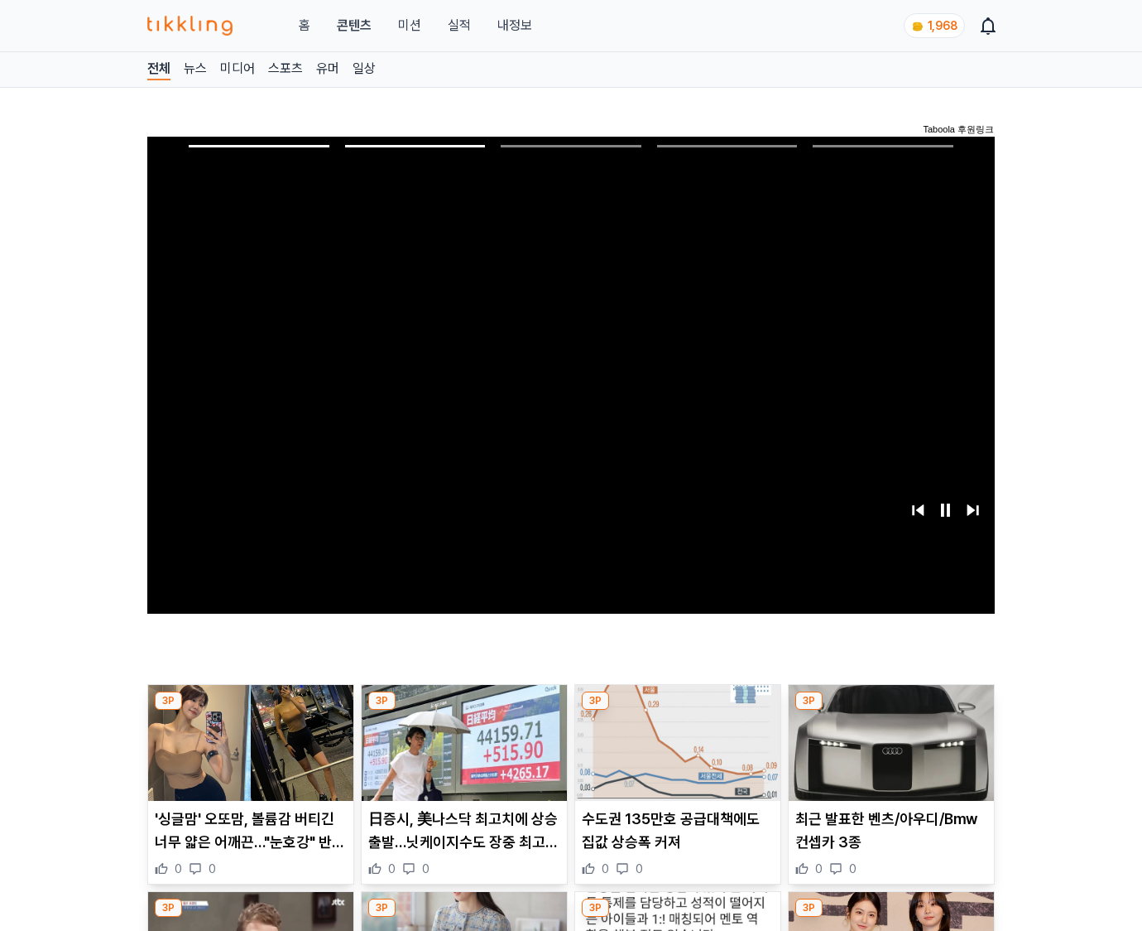
click at [888, 755] on img at bounding box center [891, 743] width 205 height 116
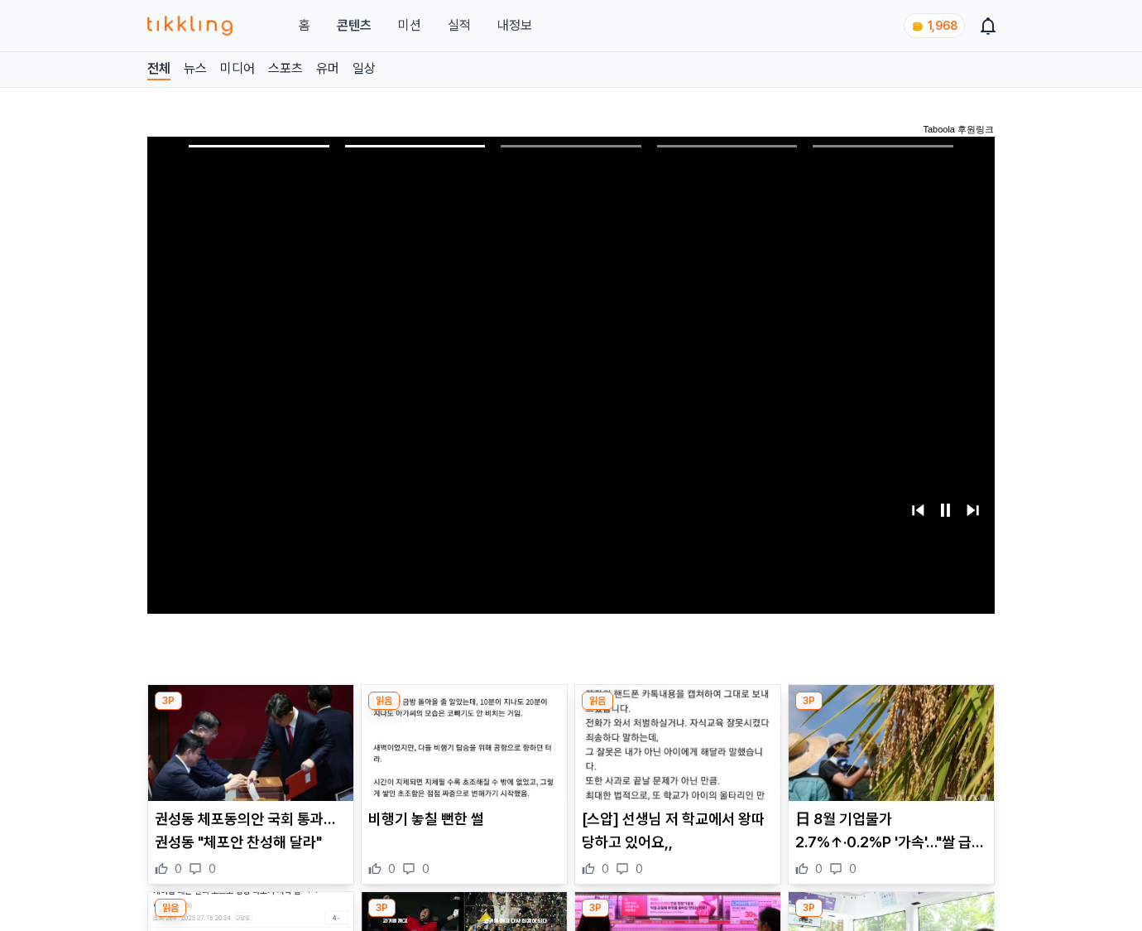
click at [888, 755] on img at bounding box center [891, 743] width 205 height 116
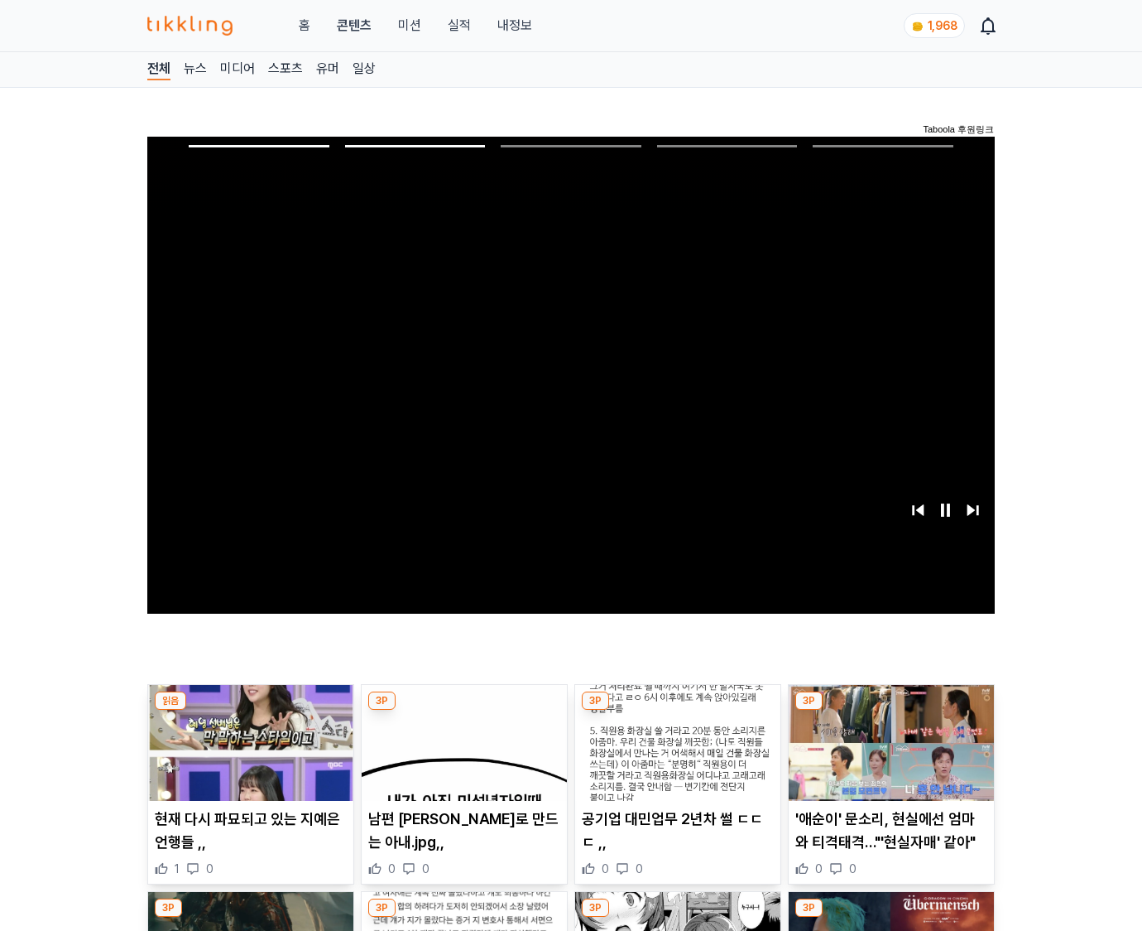
click at [888, 755] on img at bounding box center [891, 743] width 205 height 116
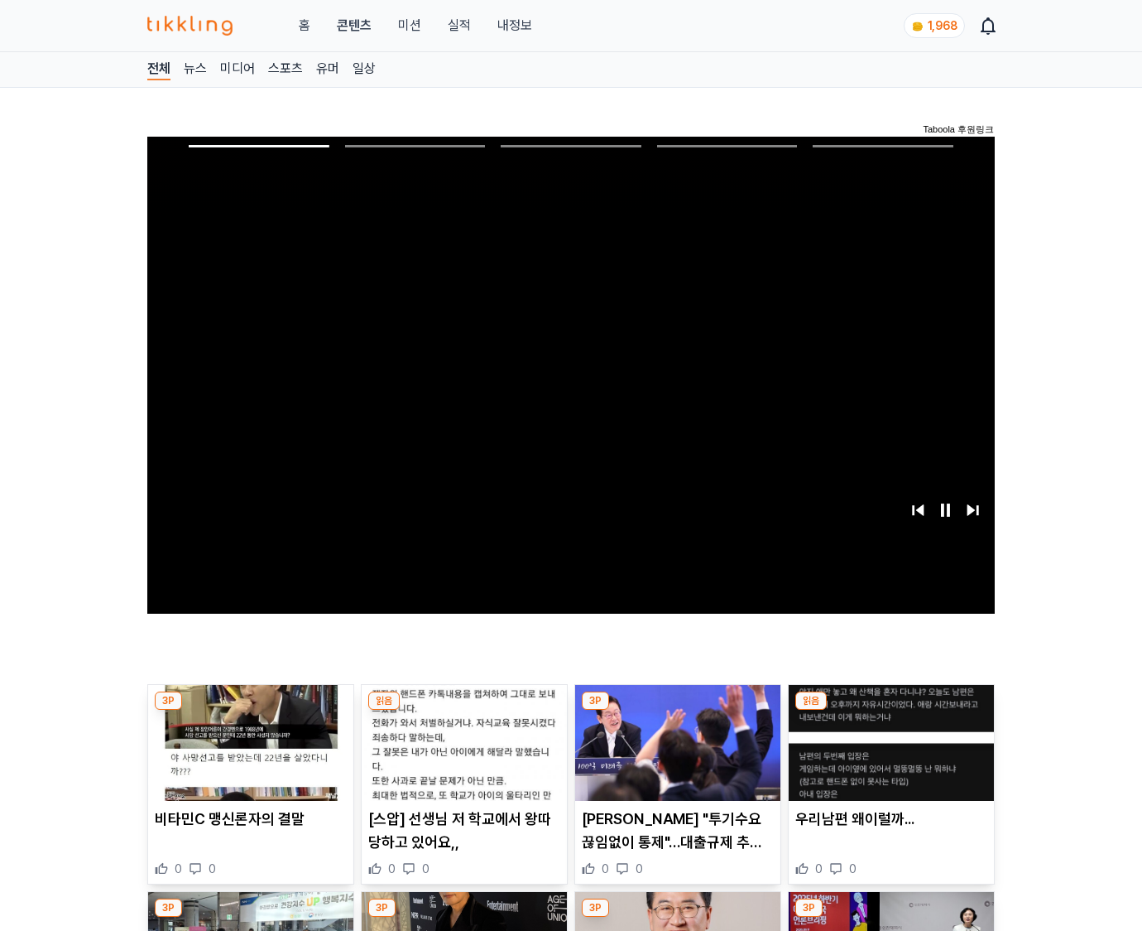
click at [888, 755] on img at bounding box center [891, 743] width 205 height 116
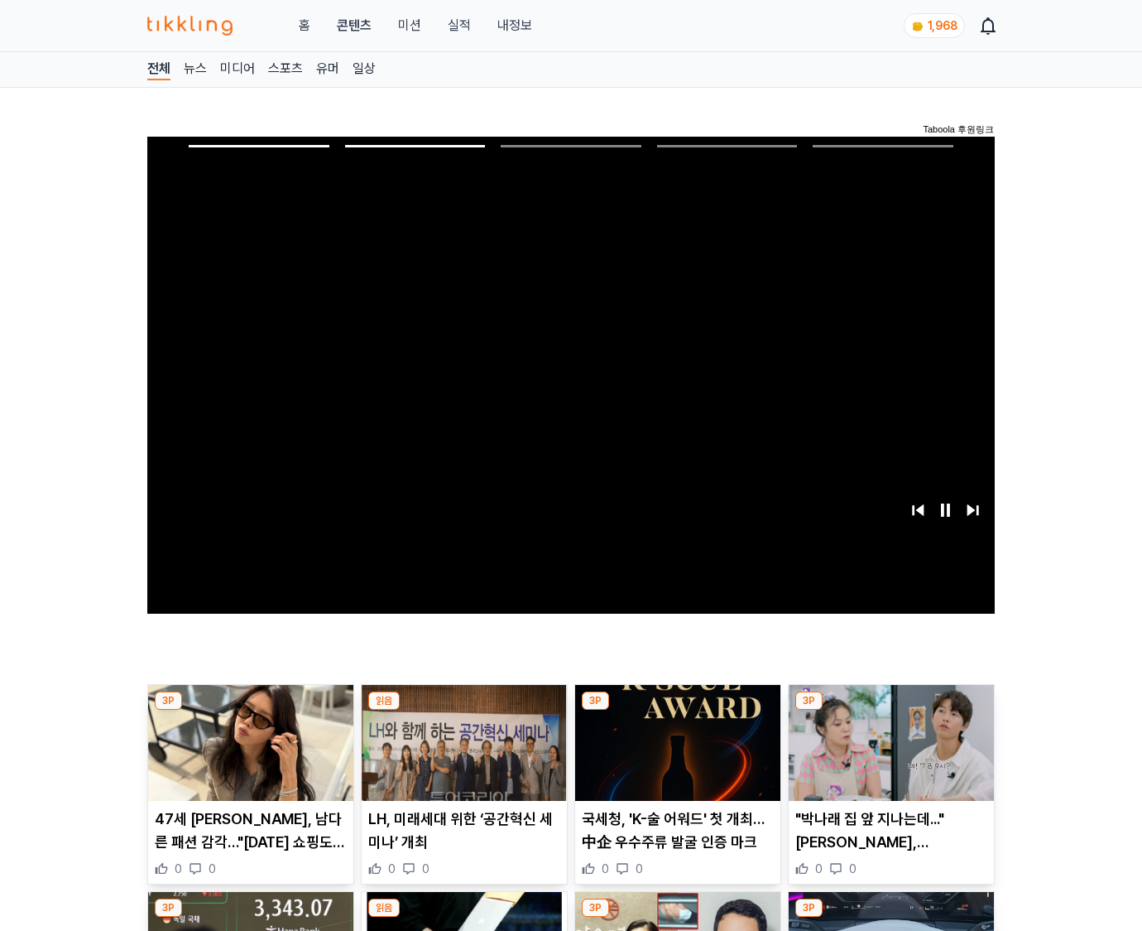
click at [888, 755] on img at bounding box center [891, 743] width 205 height 116
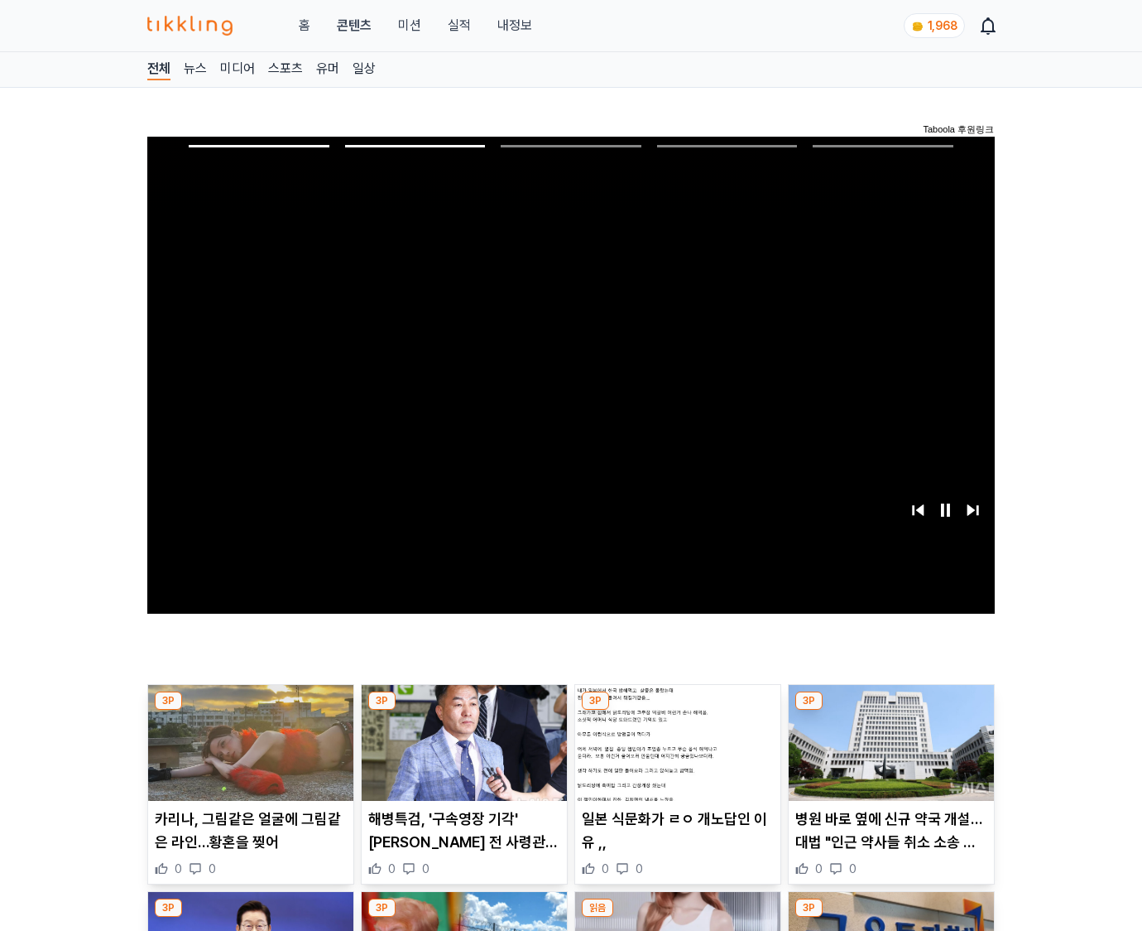
click at [888, 755] on img at bounding box center [891, 743] width 205 height 116
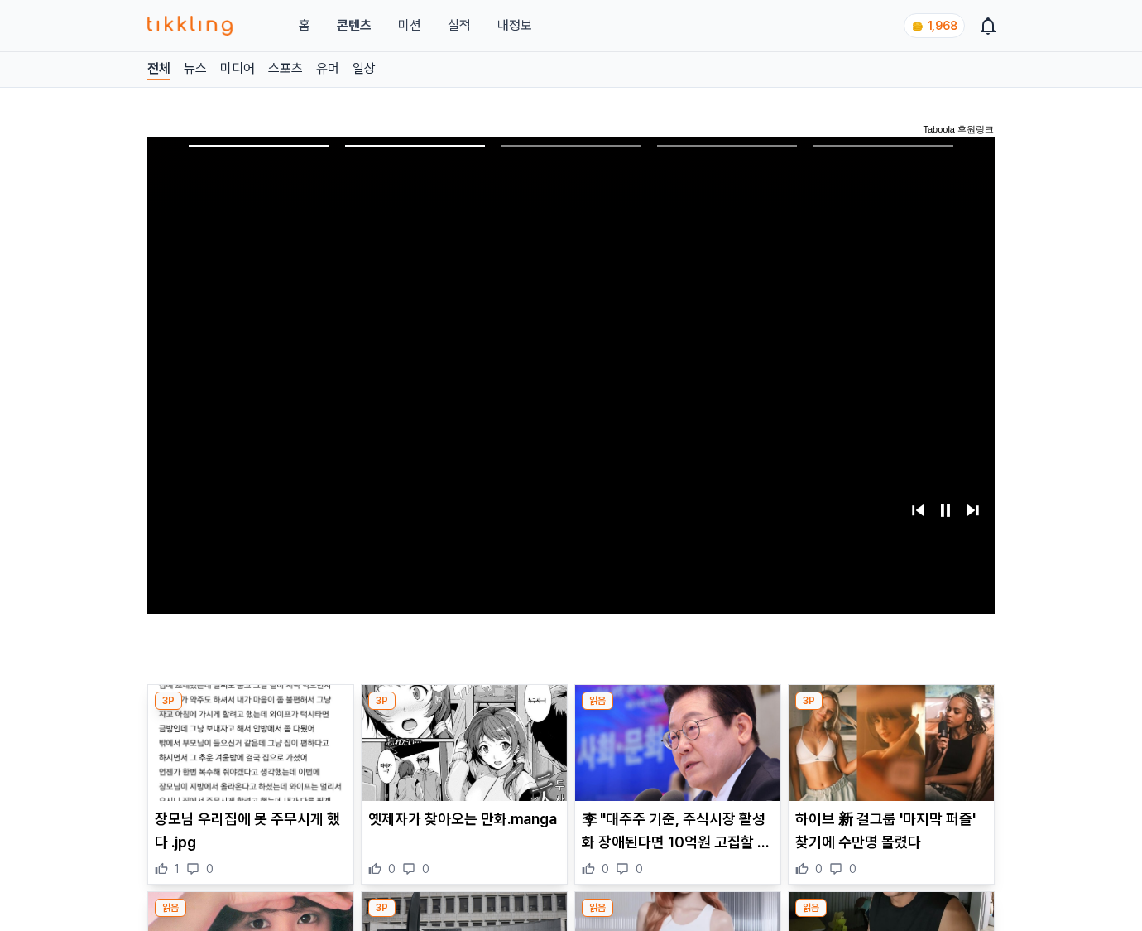
click at [888, 755] on img at bounding box center [891, 743] width 205 height 116
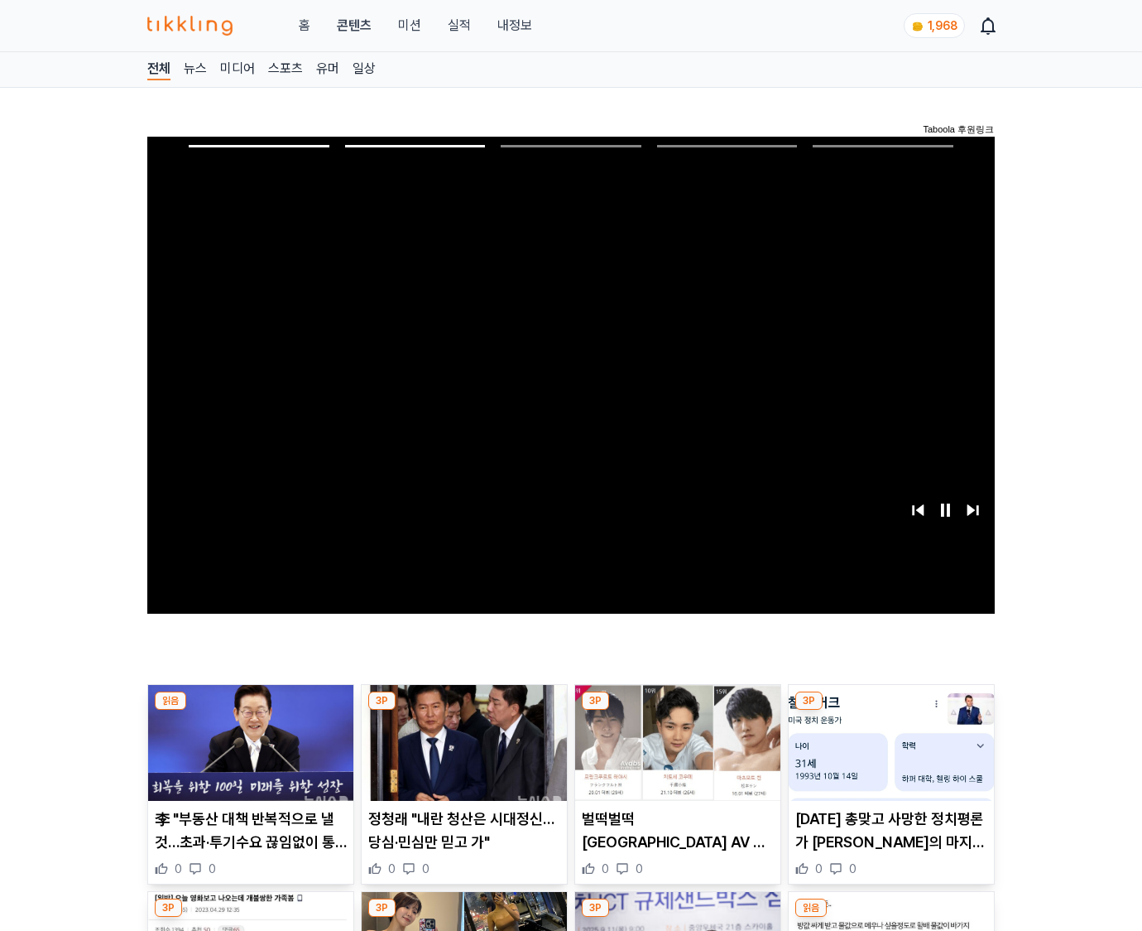
click at [888, 755] on img at bounding box center [891, 743] width 205 height 116
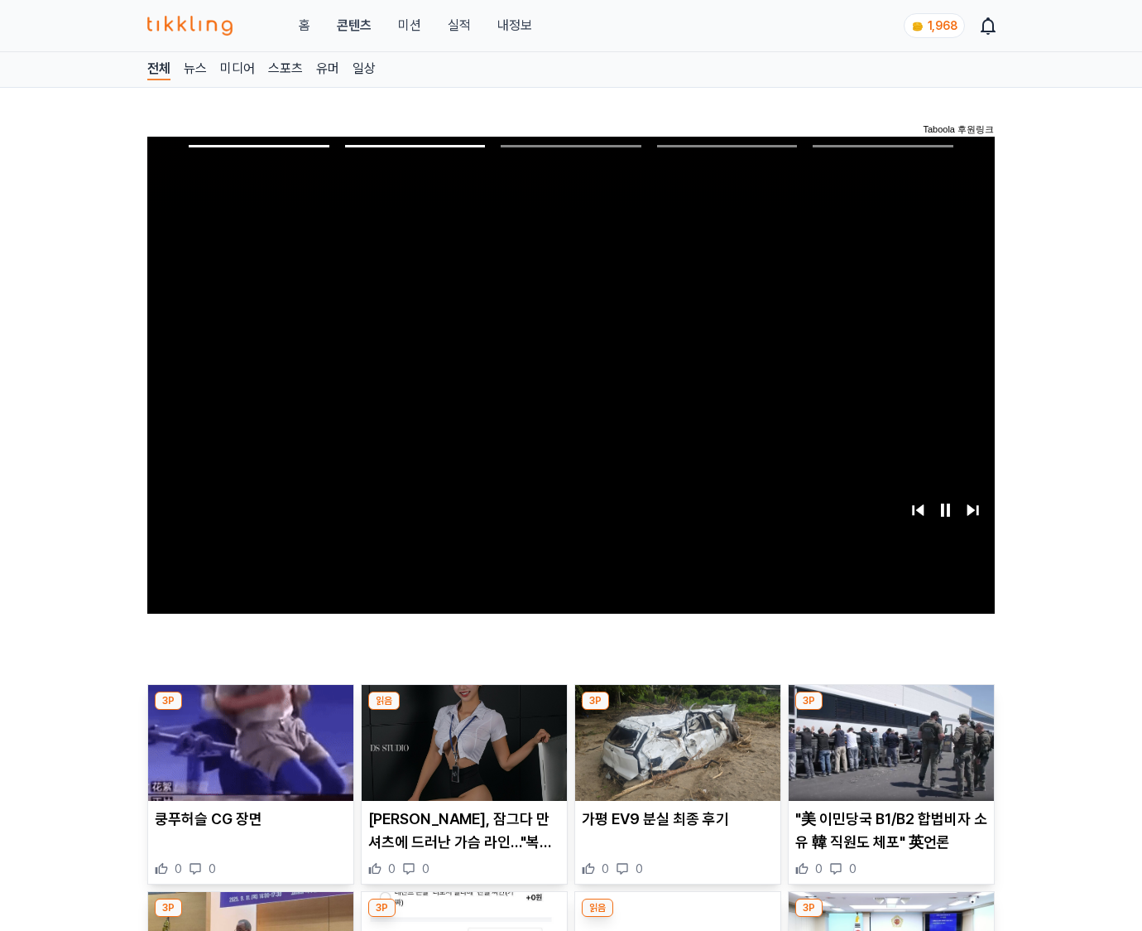
click at [888, 755] on img at bounding box center [891, 743] width 205 height 116
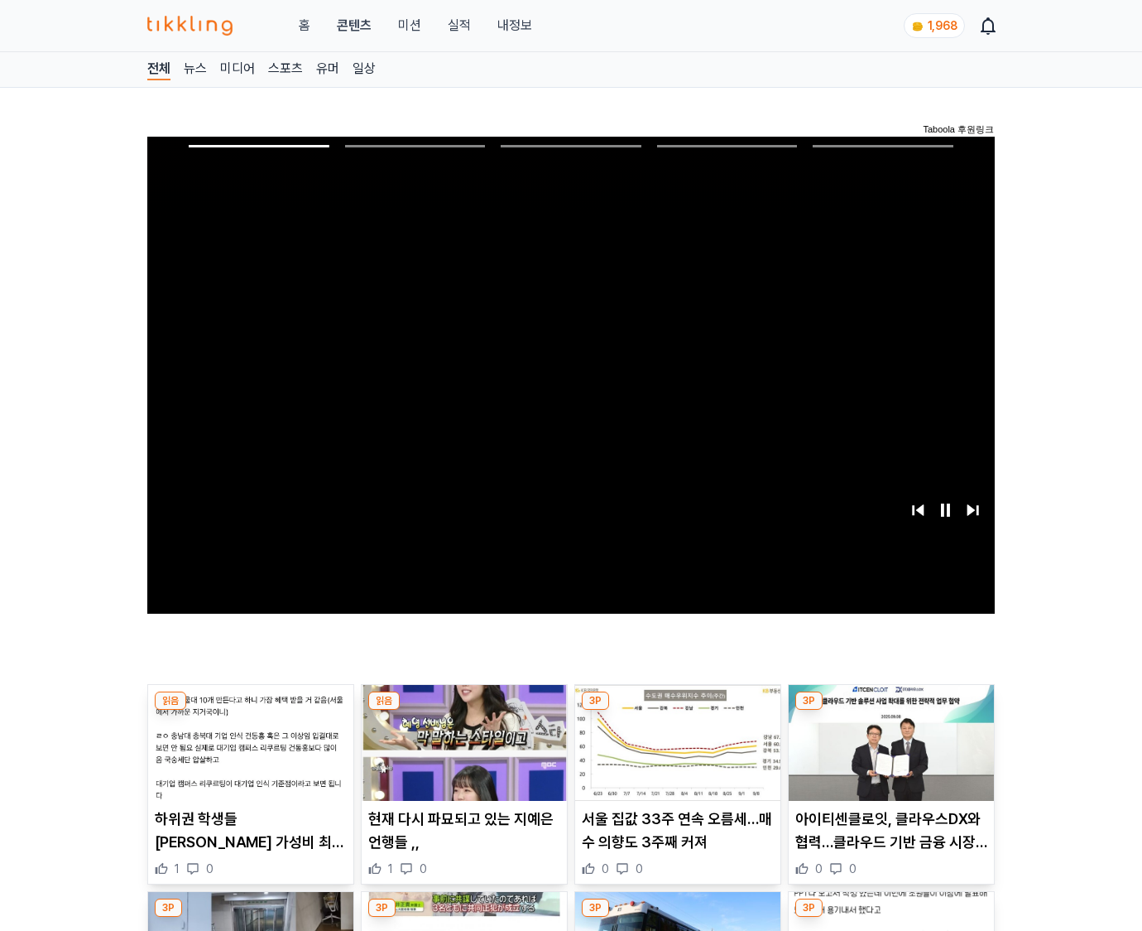
click at [888, 755] on img at bounding box center [891, 743] width 205 height 116
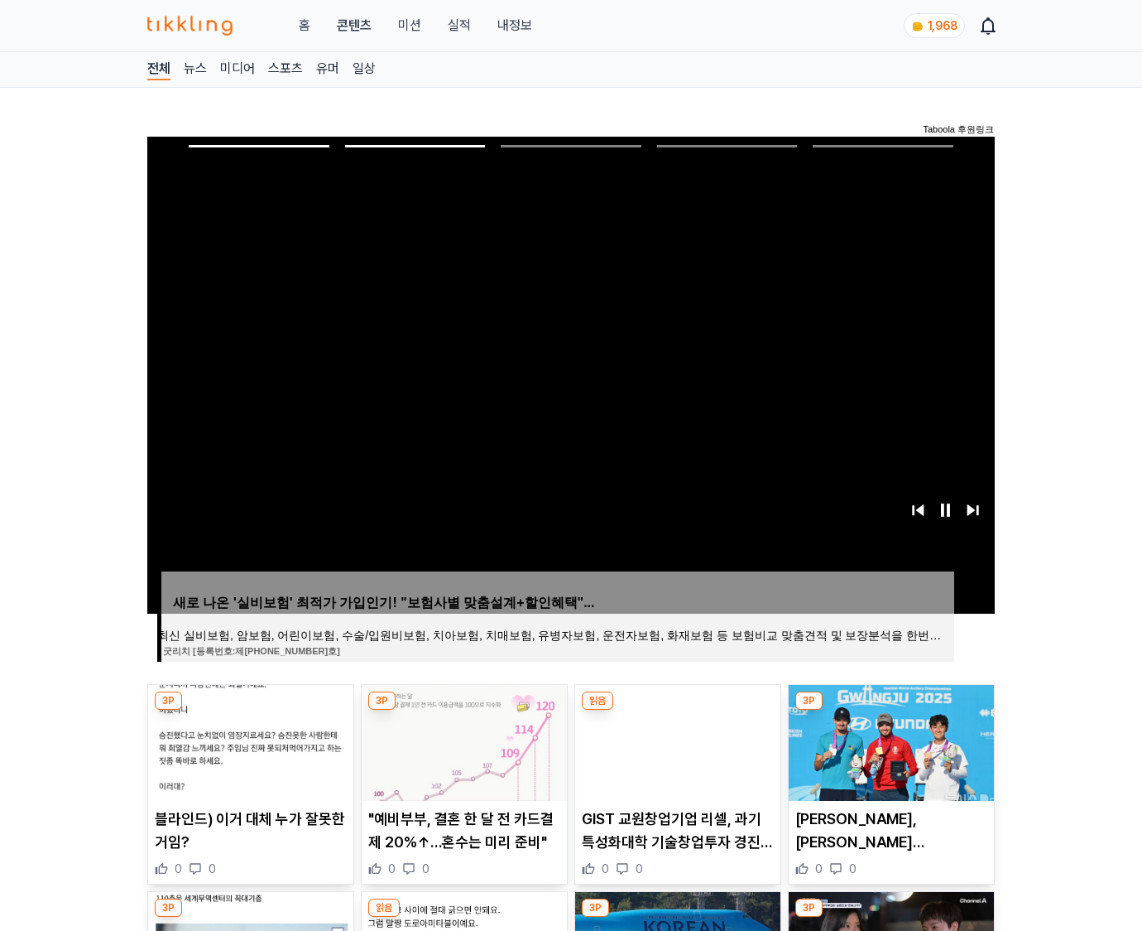
click at [888, 755] on img at bounding box center [891, 743] width 205 height 116
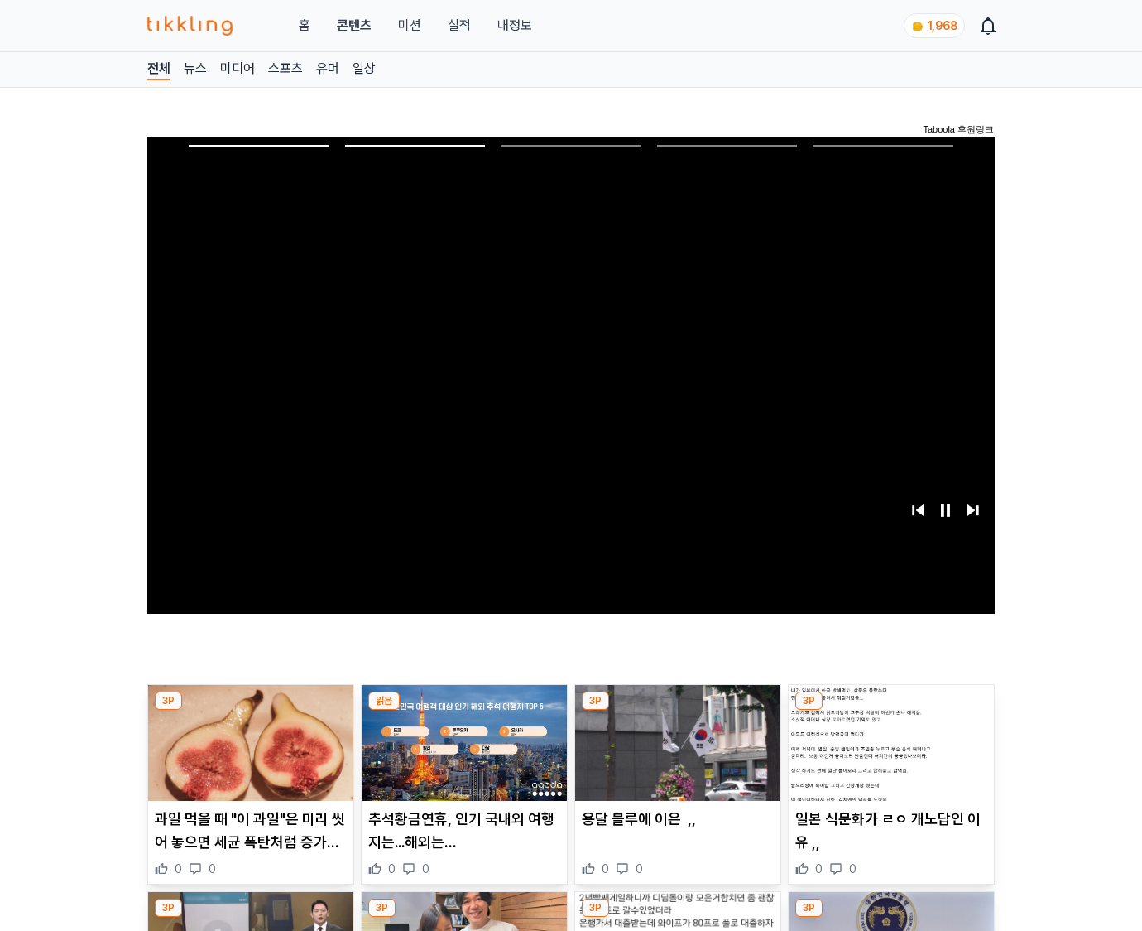
click at [888, 755] on img at bounding box center [891, 743] width 205 height 116
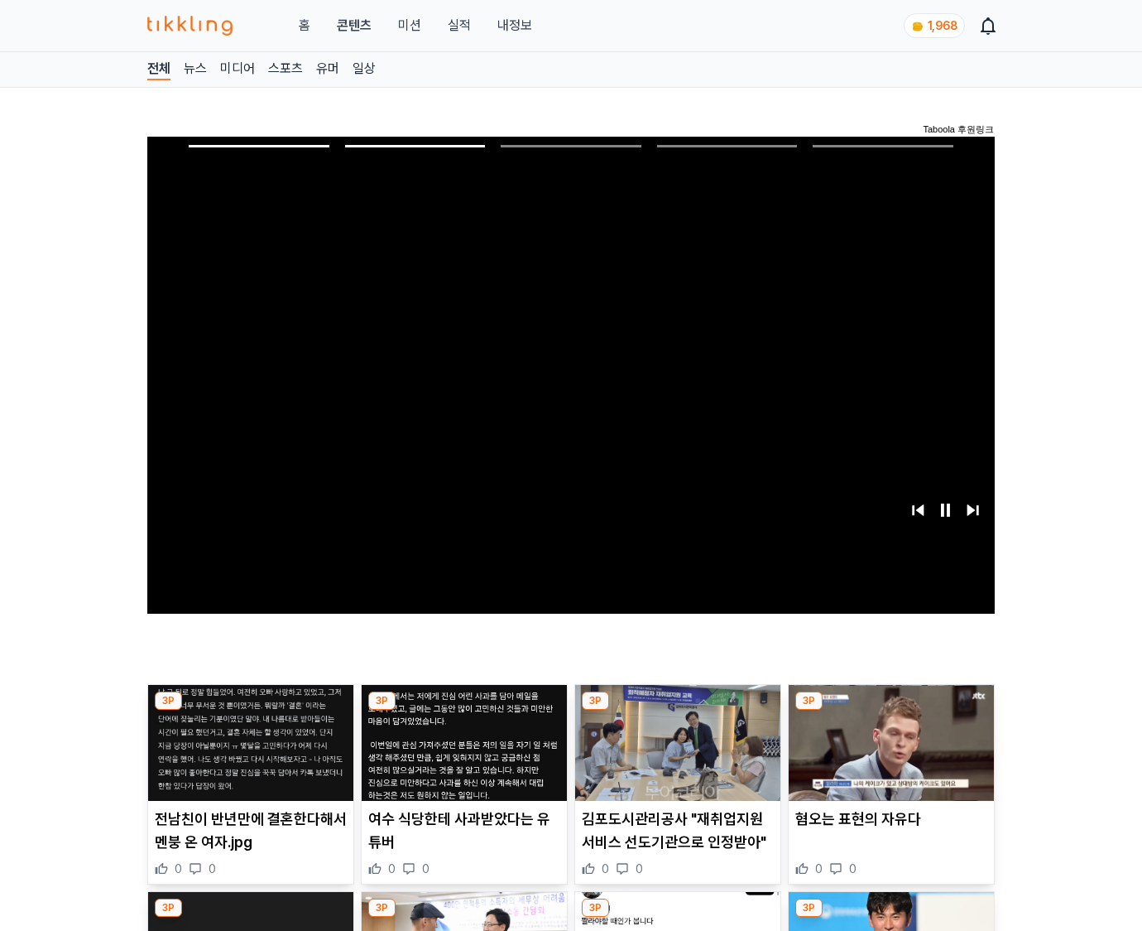
click at [888, 755] on img at bounding box center [891, 743] width 205 height 116
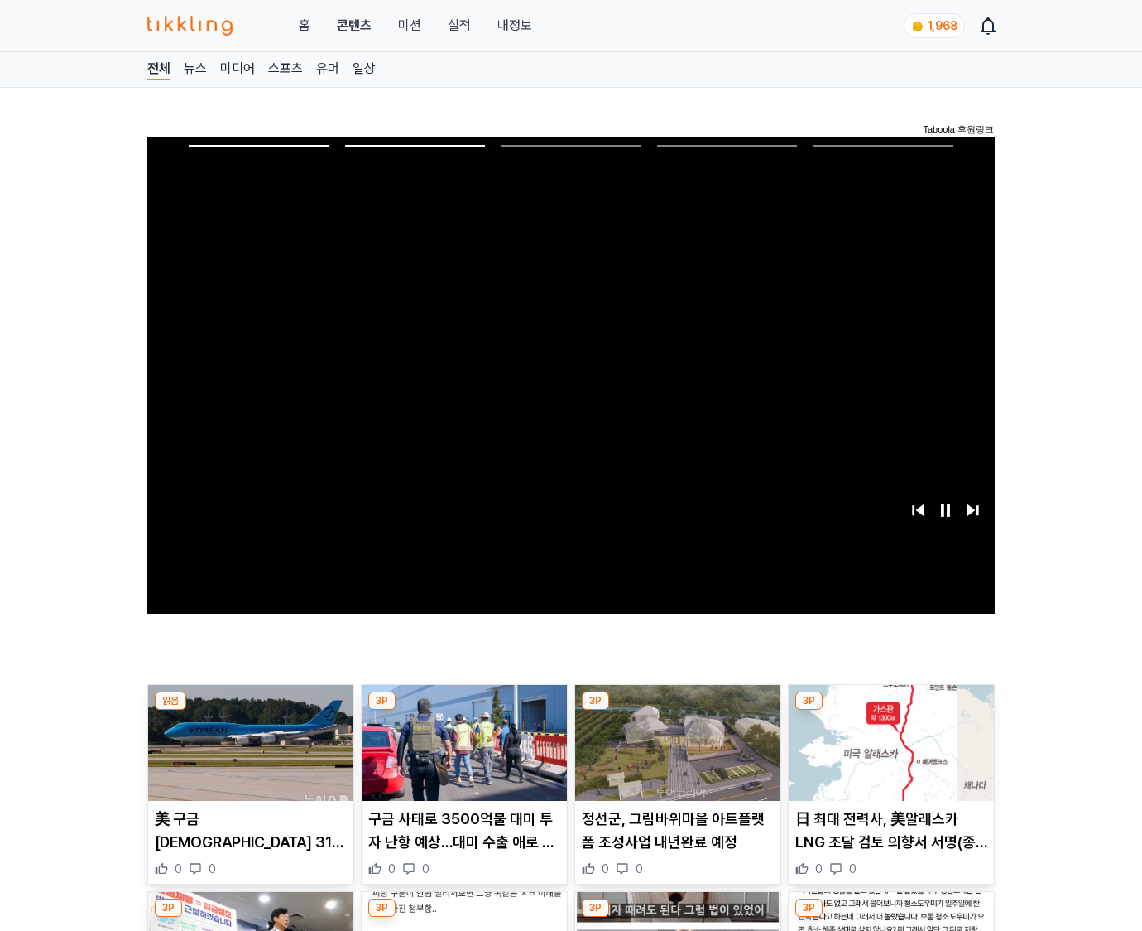
click at [888, 755] on img at bounding box center [891, 743] width 205 height 116
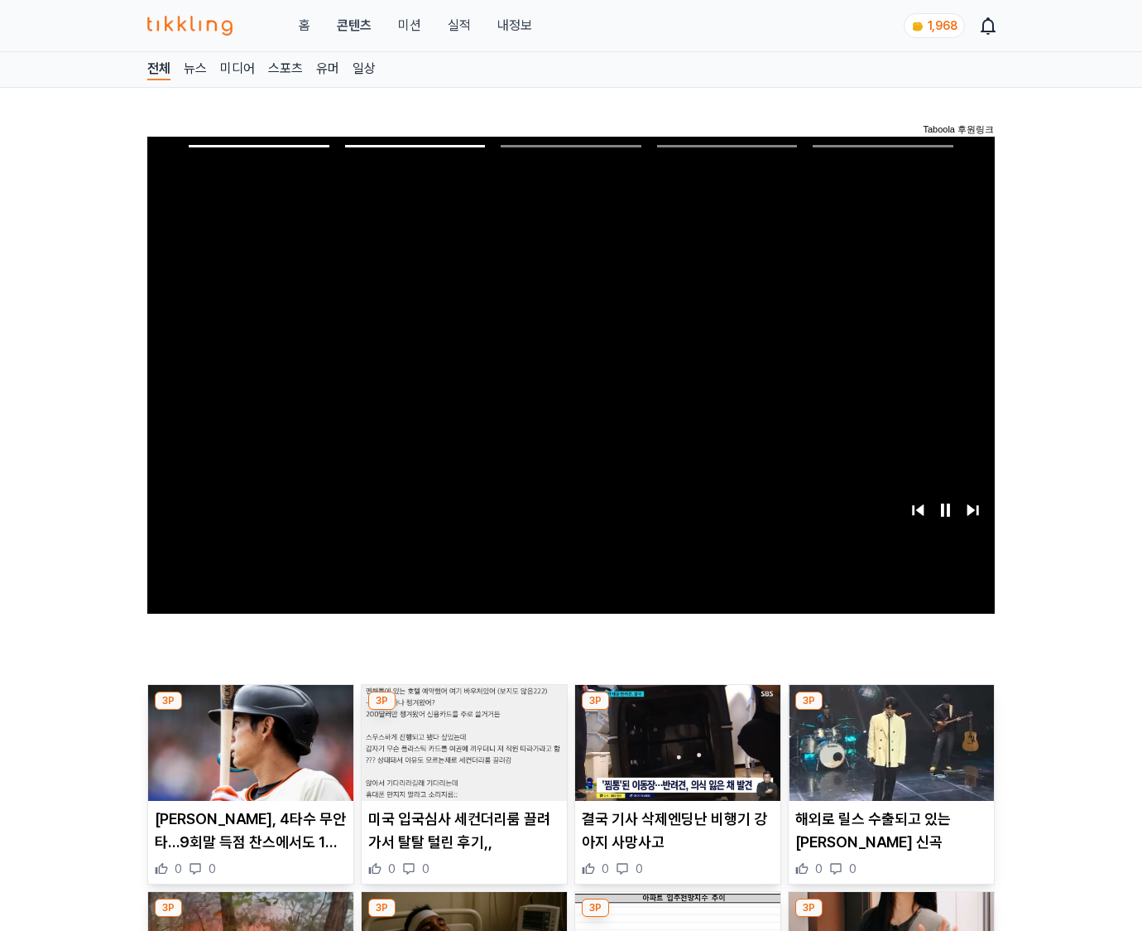
click at [888, 755] on img at bounding box center [891, 743] width 205 height 116
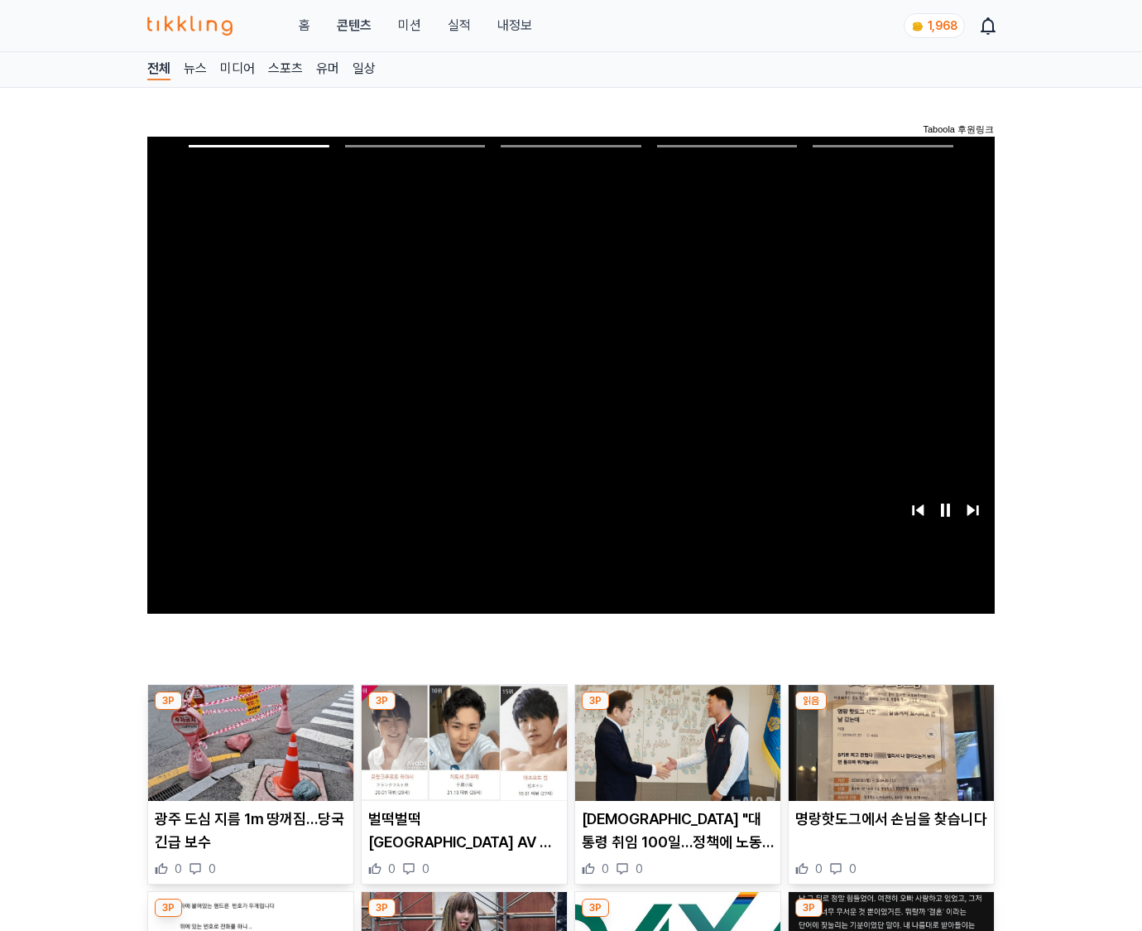
click at [888, 755] on img at bounding box center [891, 743] width 205 height 116
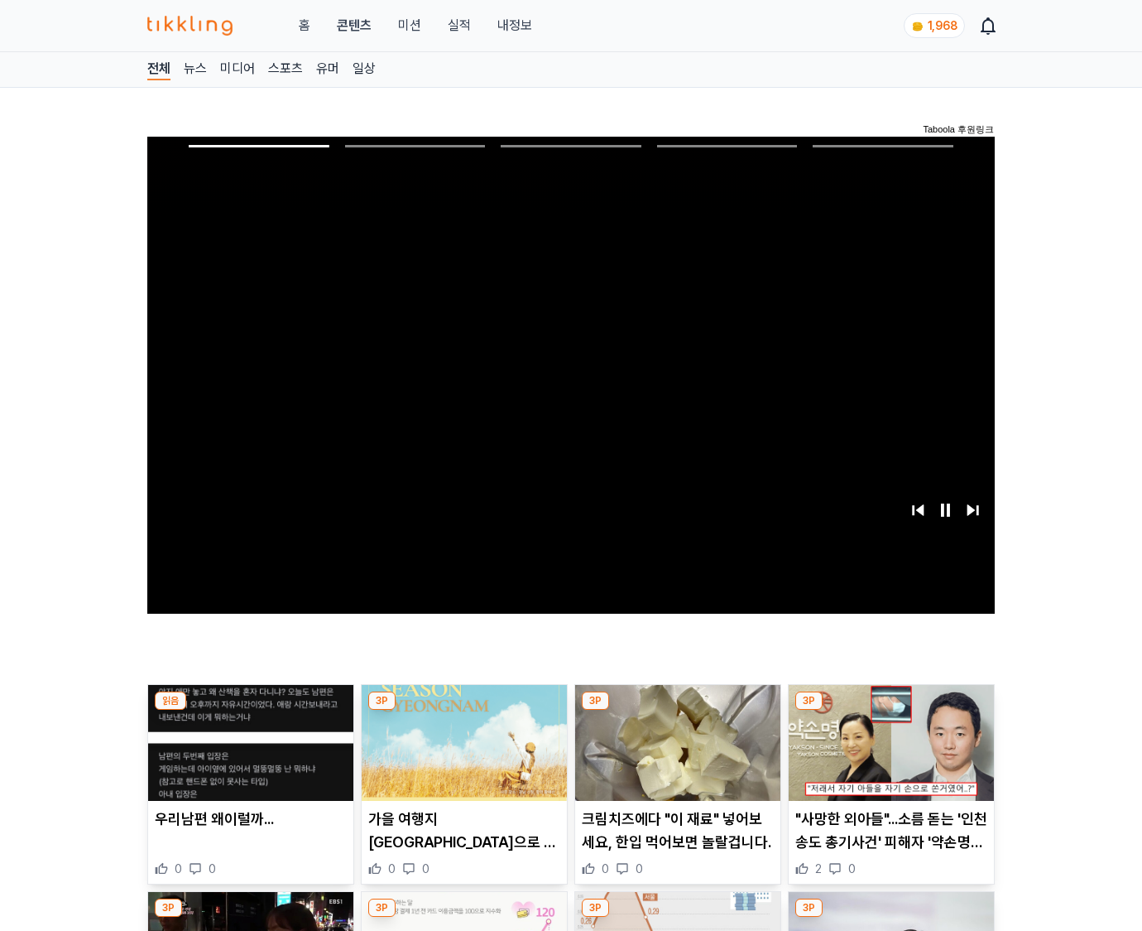
click at [888, 755] on img at bounding box center [891, 743] width 205 height 116
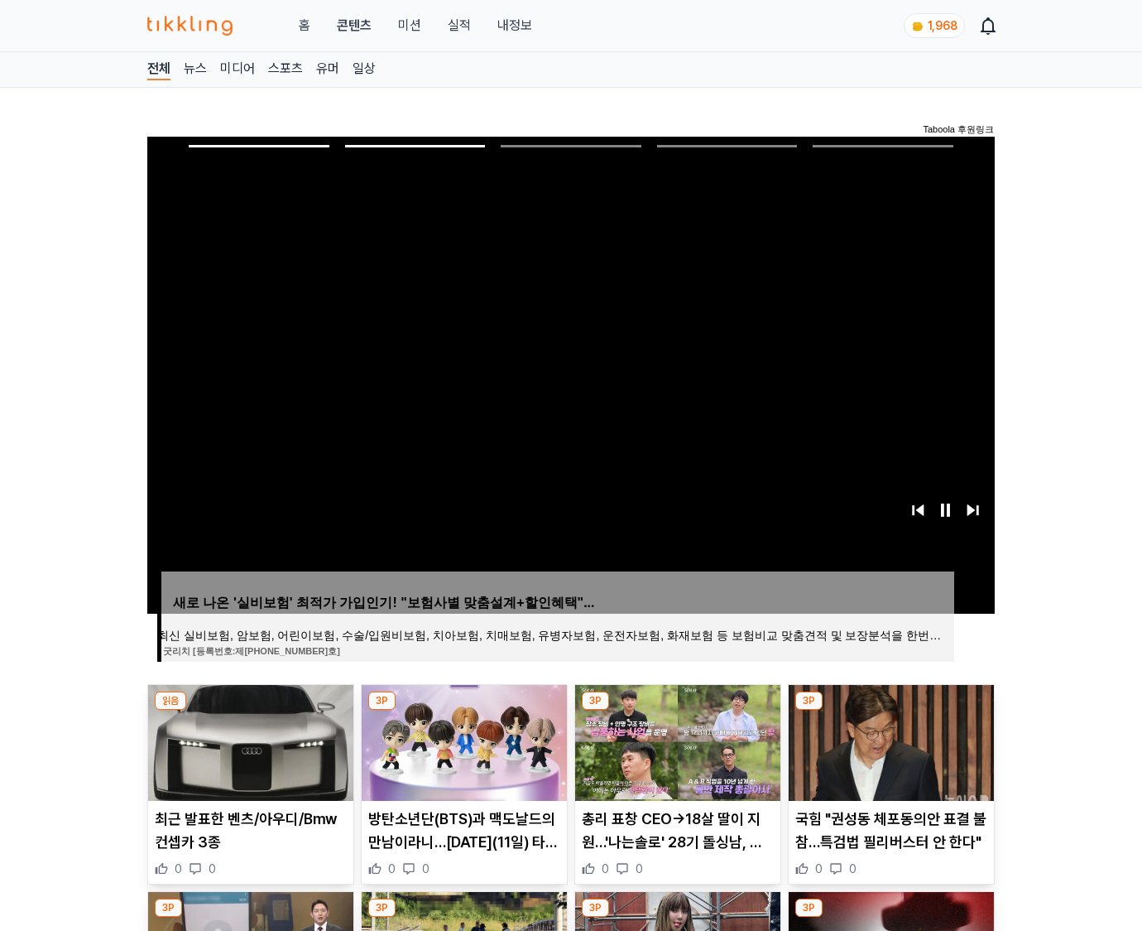
click at [888, 755] on img at bounding box center [891, 743] width 205 height 116
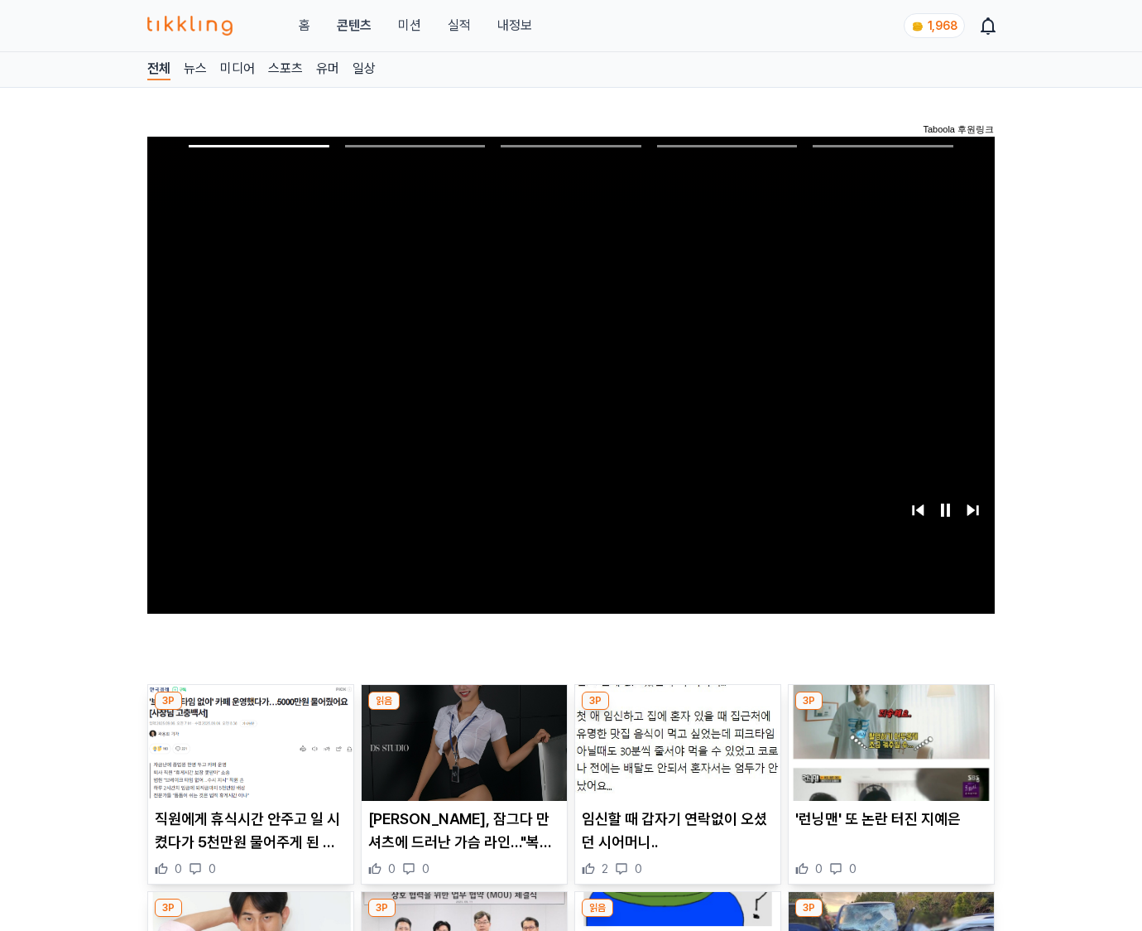
click at [888, 755] on img at bounding box center [891, 743] width 205 height 116
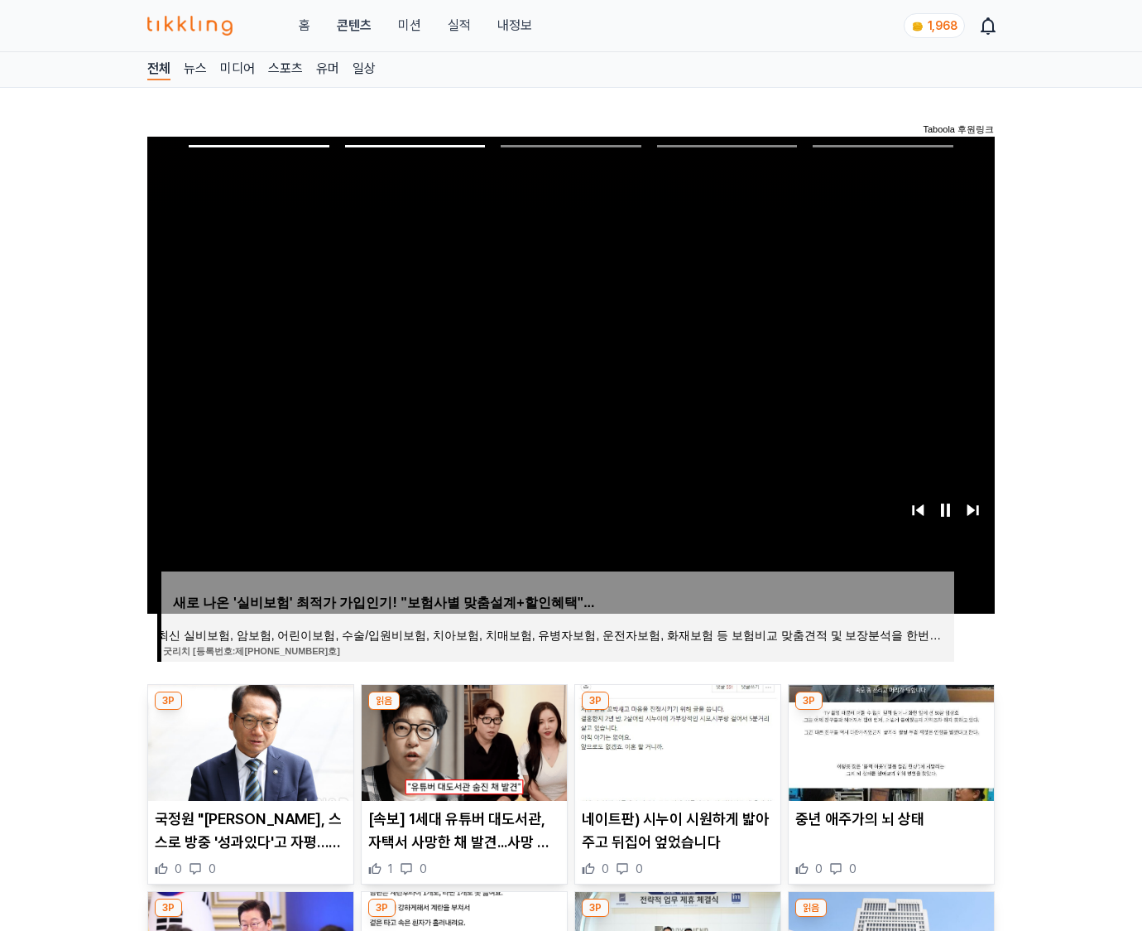
click at [888, 755] on img at bounding box center [891, 743] width 205 height 116
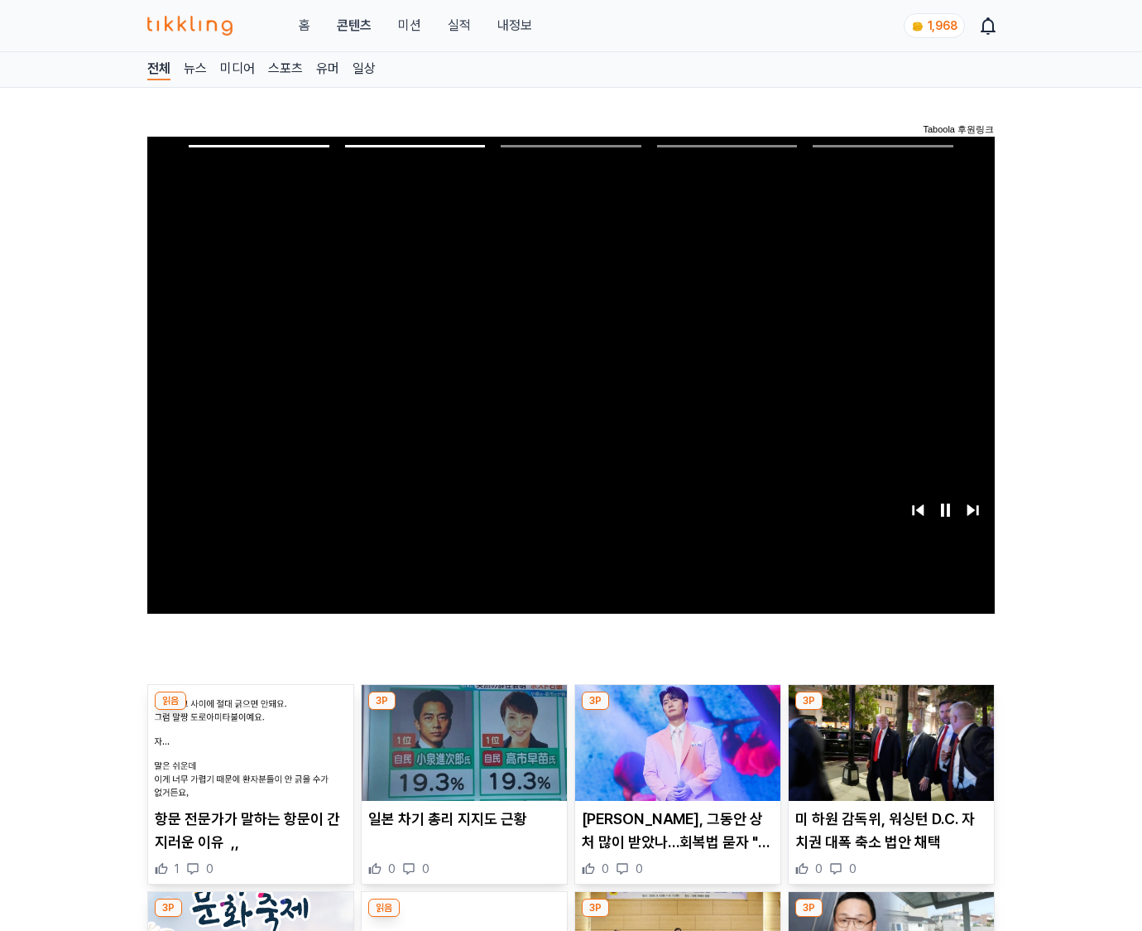
click at [888, 755] on img at bounding box center [891, 743] width 205 height 116
